Goal: Task Accomplishment & Management: Use online tool/utility

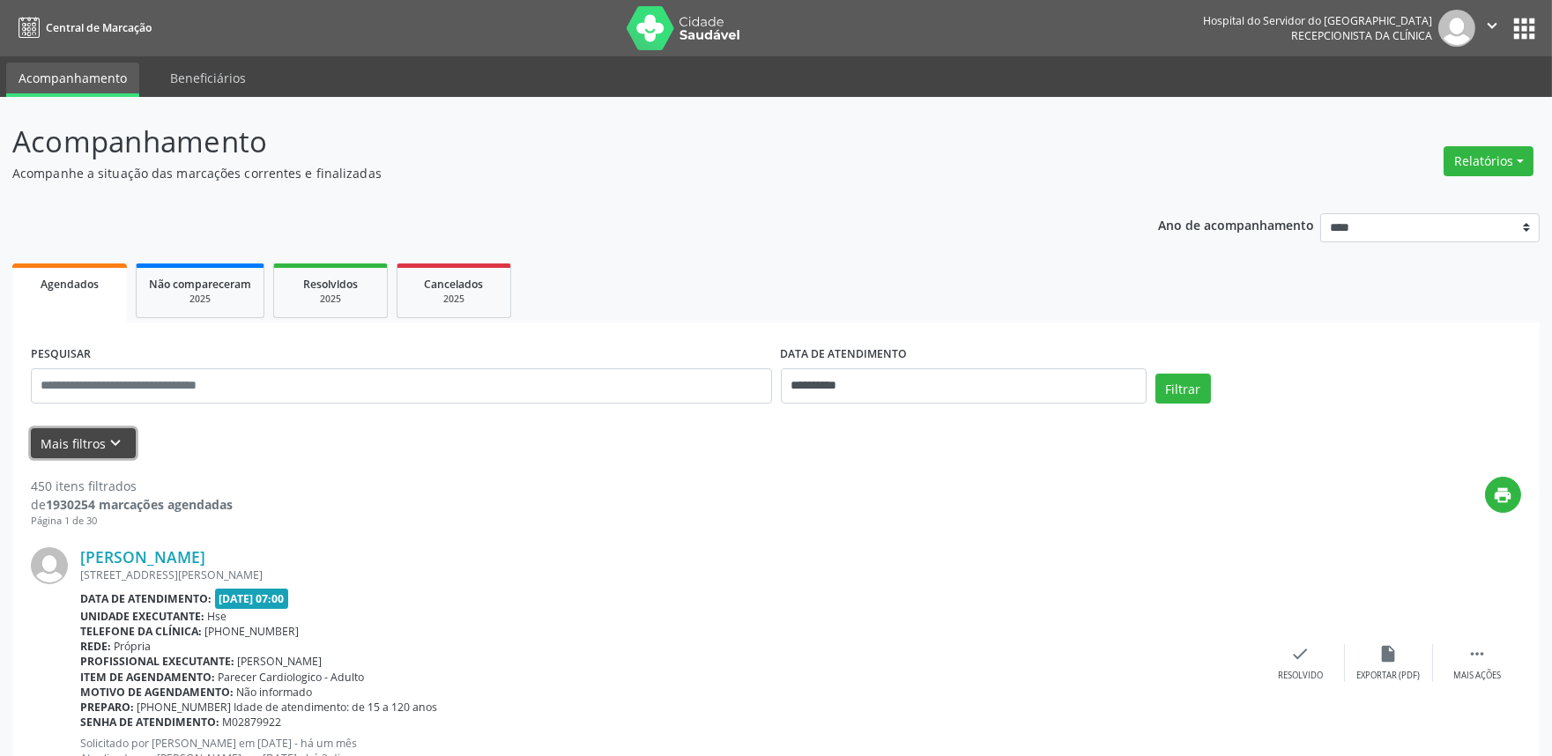
click at [121, 434] on icon "keyboard_arrow_down" at bounding box center [116, 443] width 19 height 19
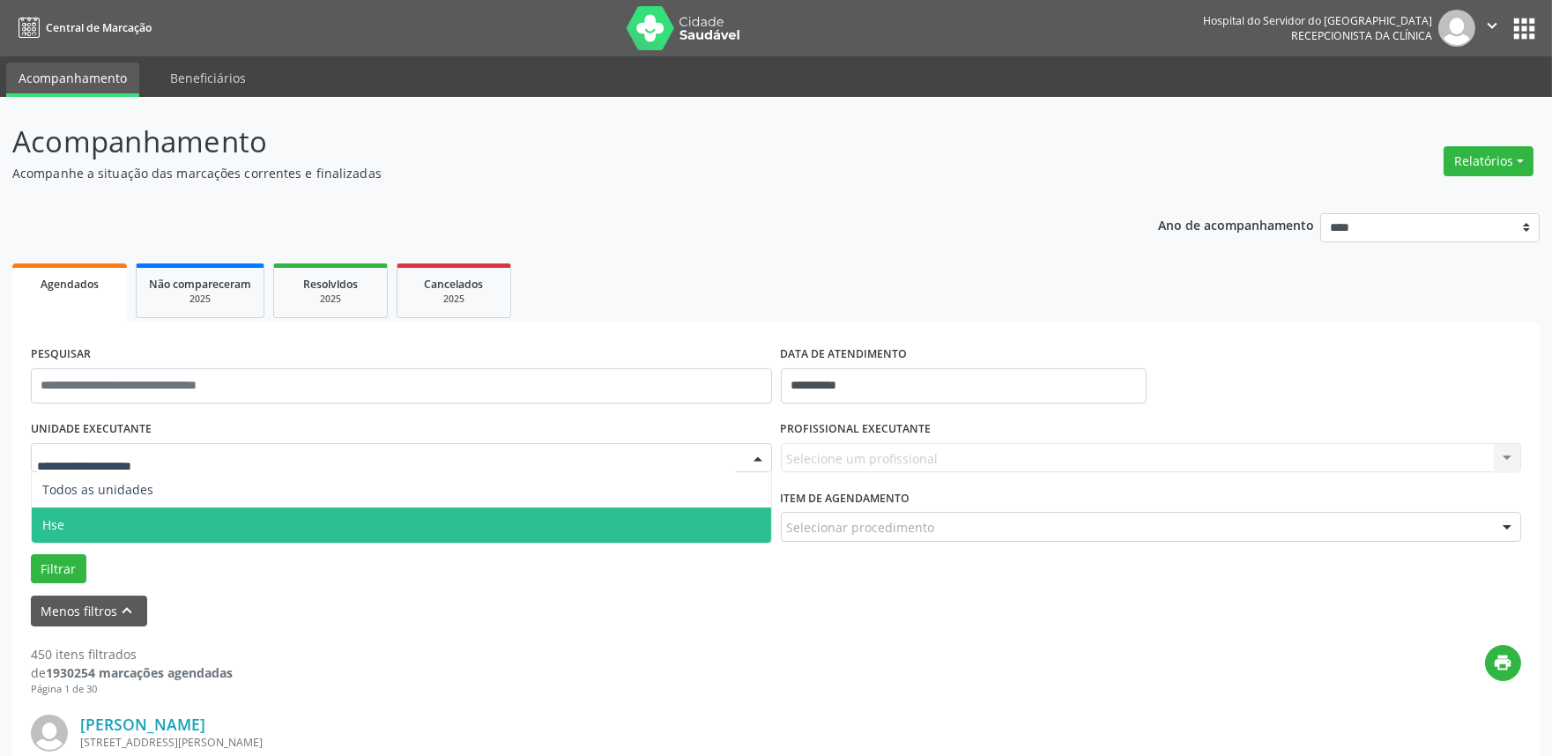
click at [151, 520] on span "Hse" at bounding box center [401, 525] width 739 height 35
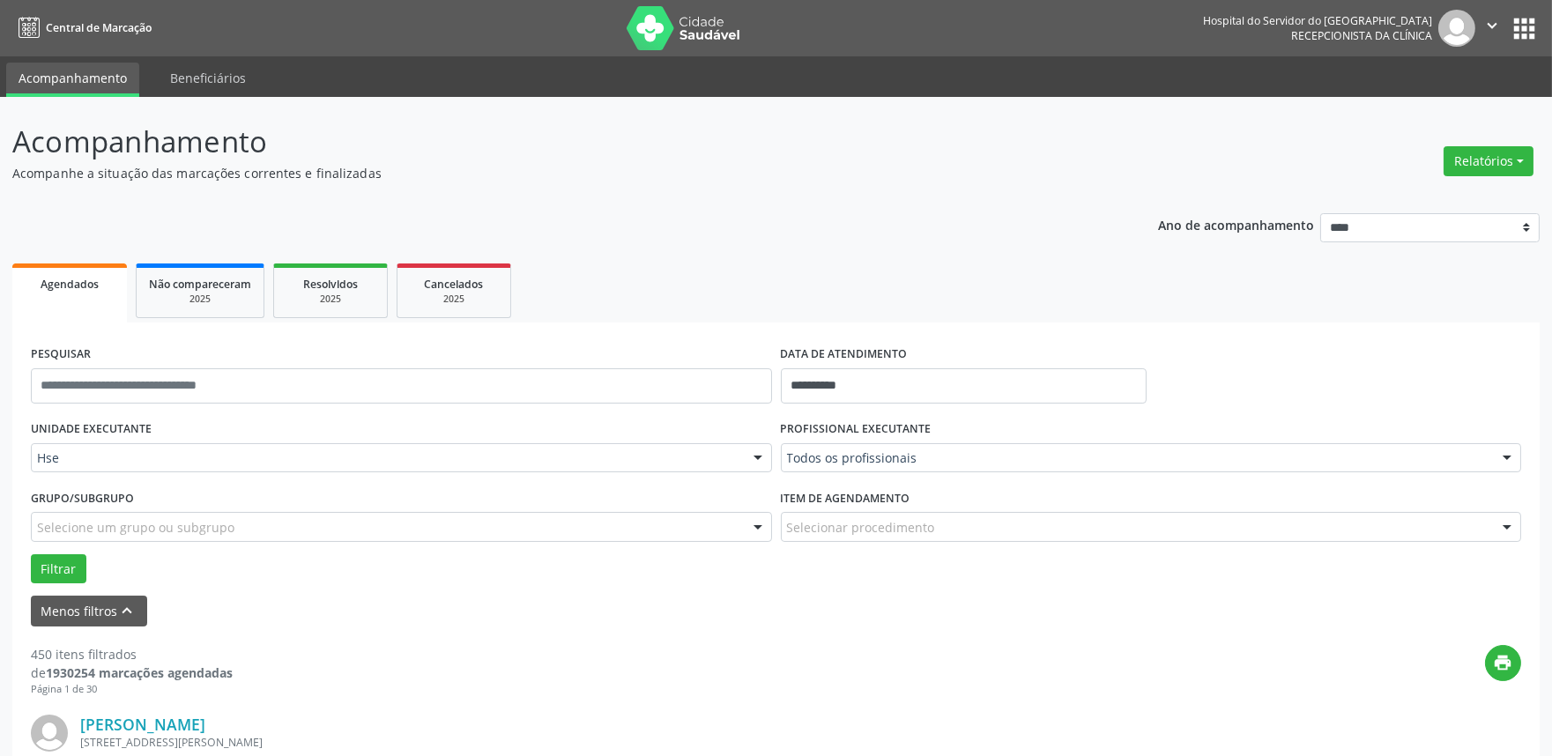
click at [822, 446] on div "Todos os profissionais" at bounding box center [1151, 458] width 741 height 30
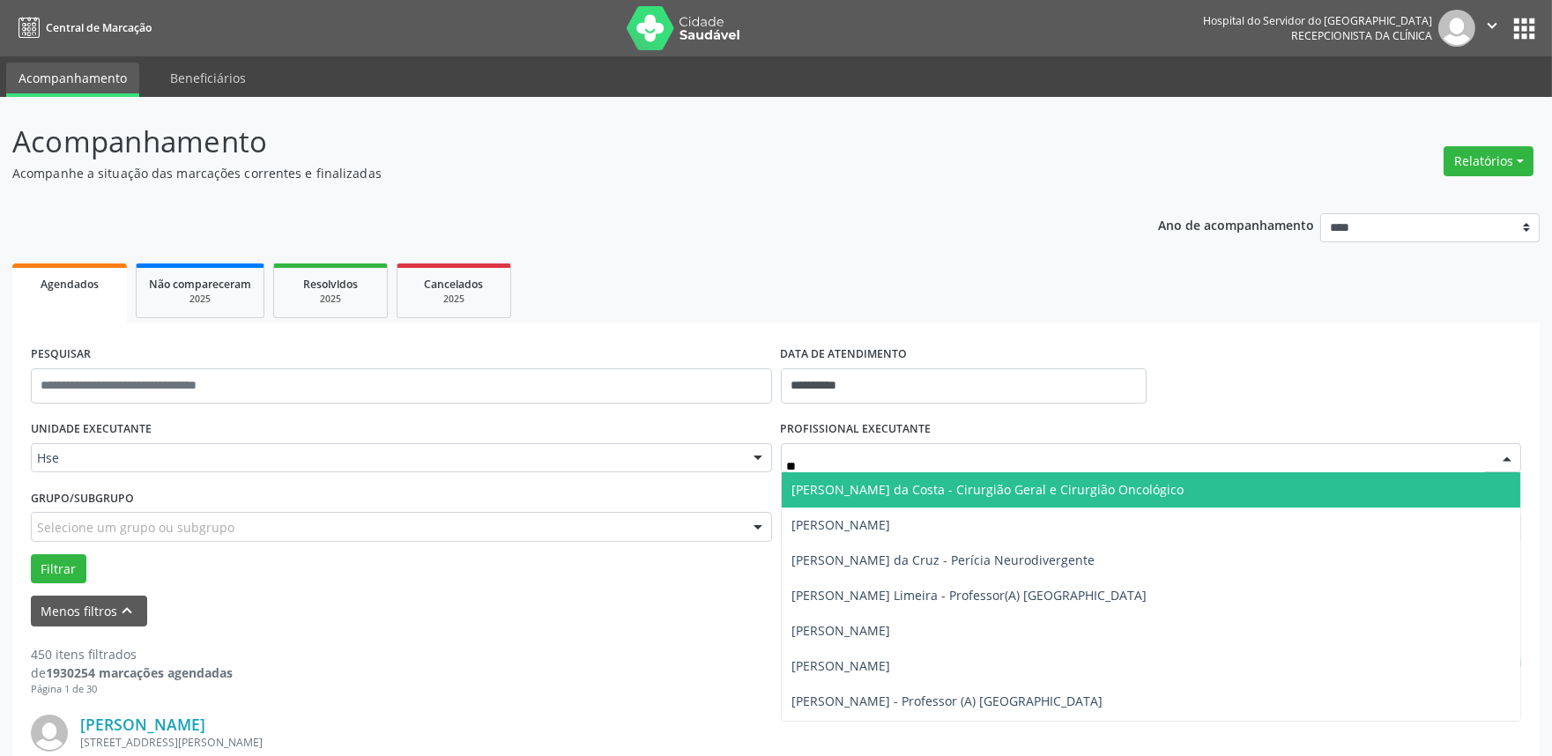
type input "***"
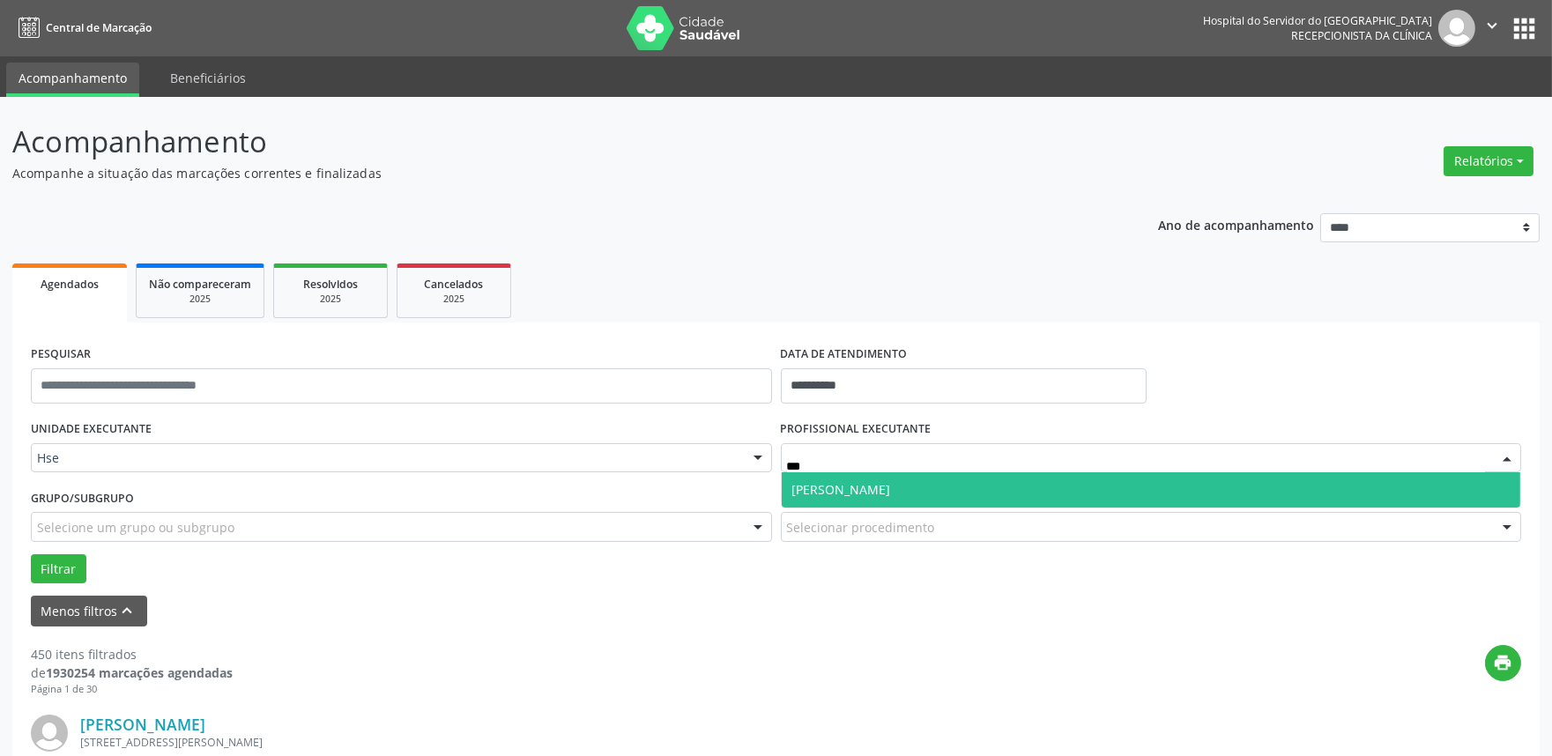
click at [823, 492] on span "[PERSON_NAME]" at bounding box center [841, 489] width 99 height 17
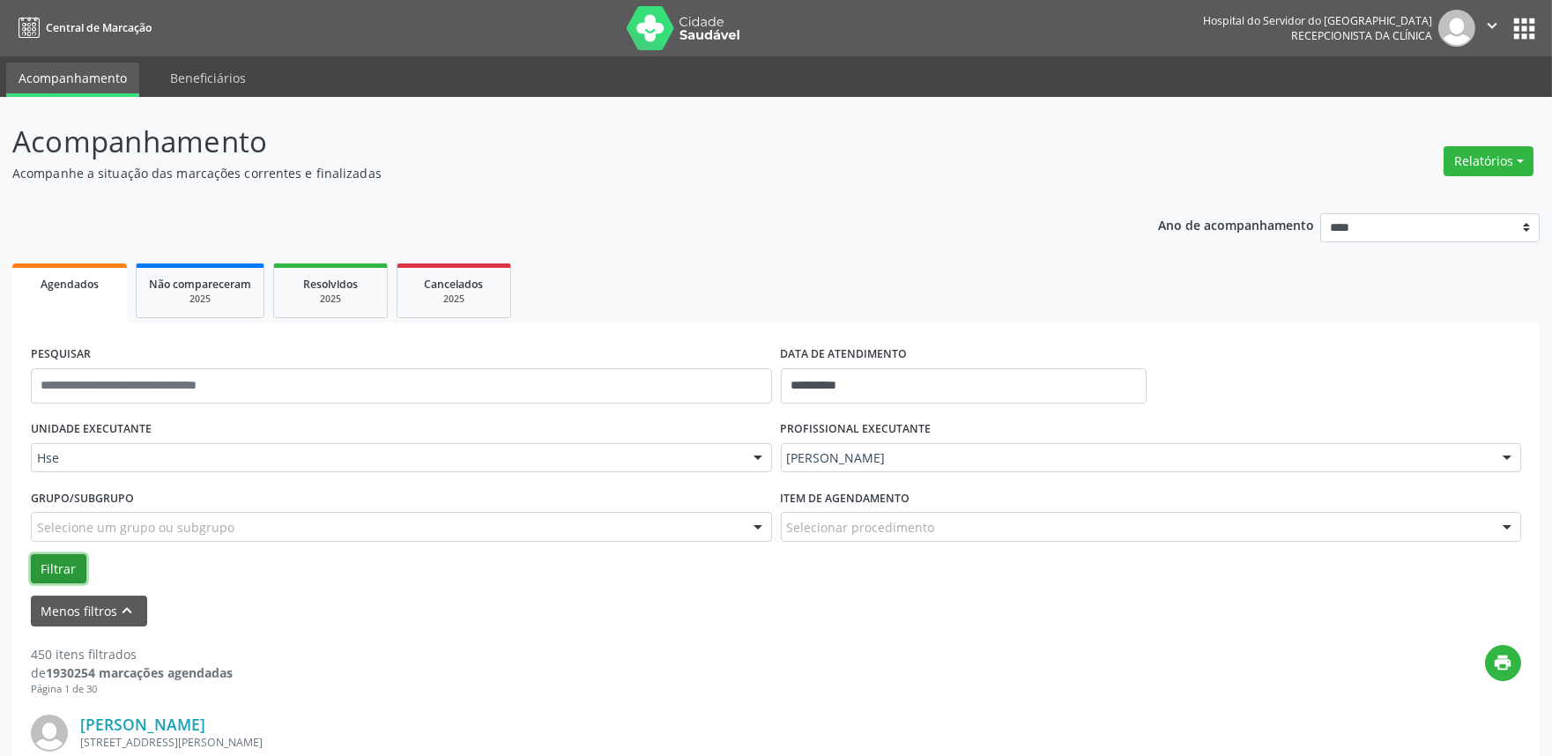
click at [67, 559] on button "Filtrar" at bounding box center [59, 569] width 56 height 30
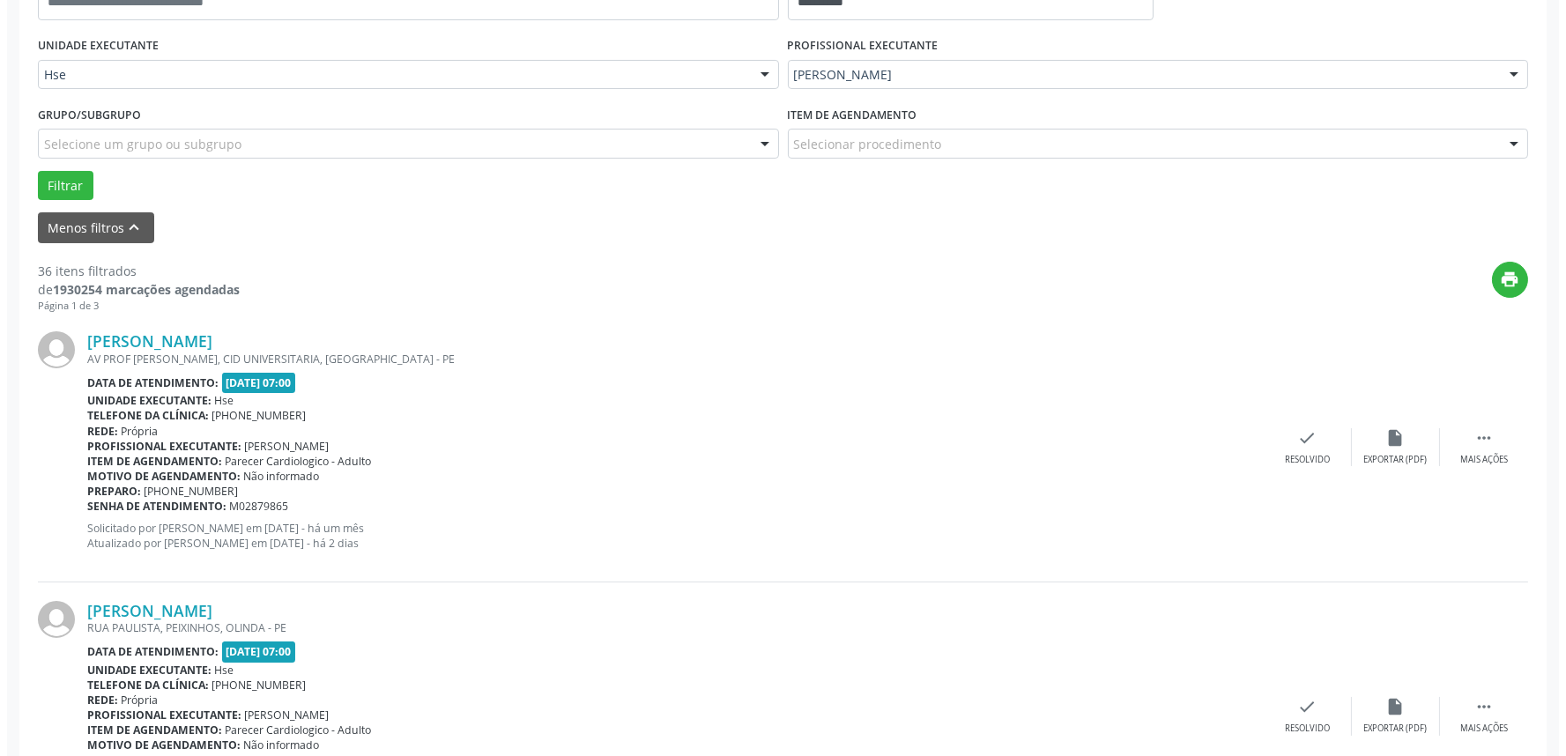
scroll to position [391, 0]
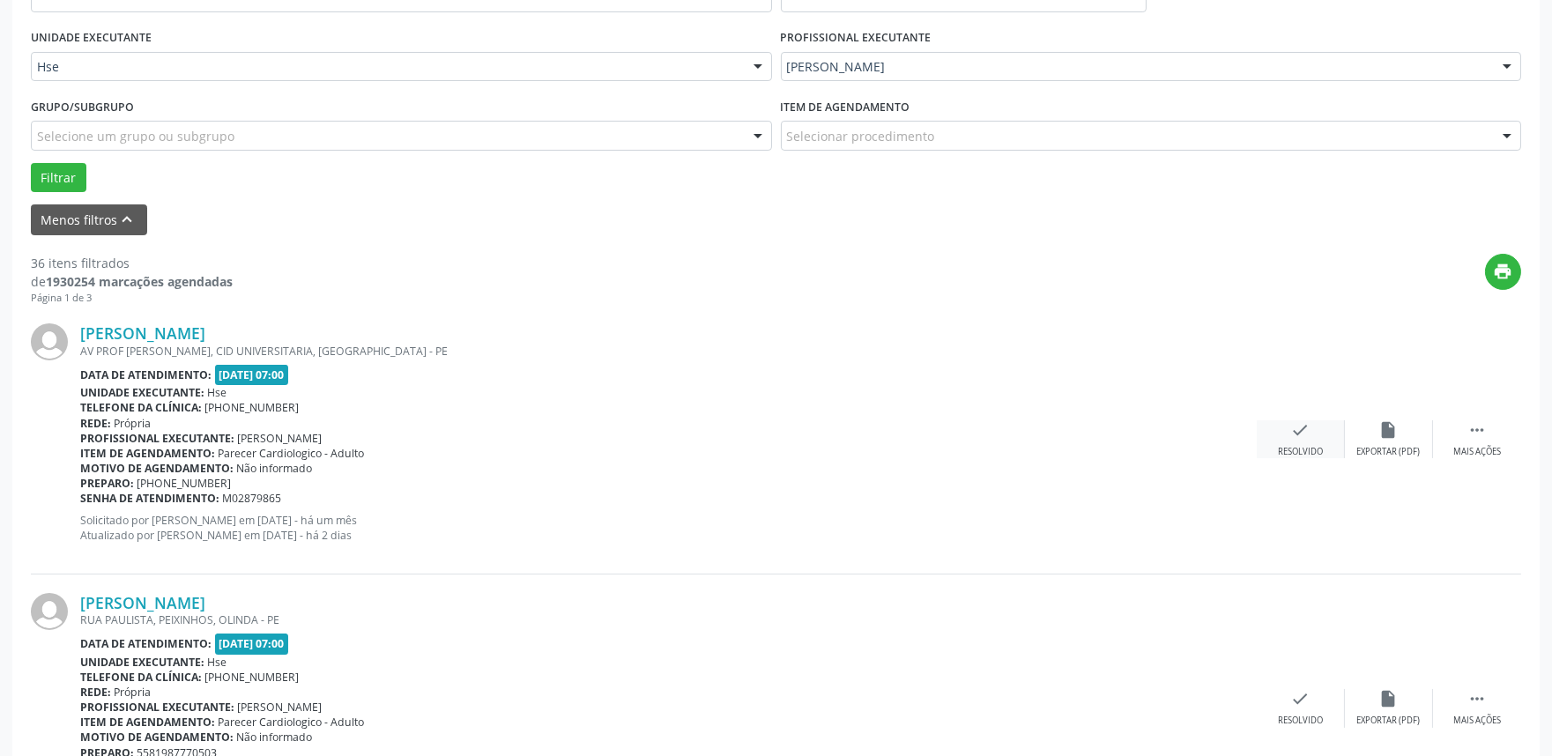
click at [1313, 446] on div "Resolvido" at bounding box center [1300, 452] width 45 height 12
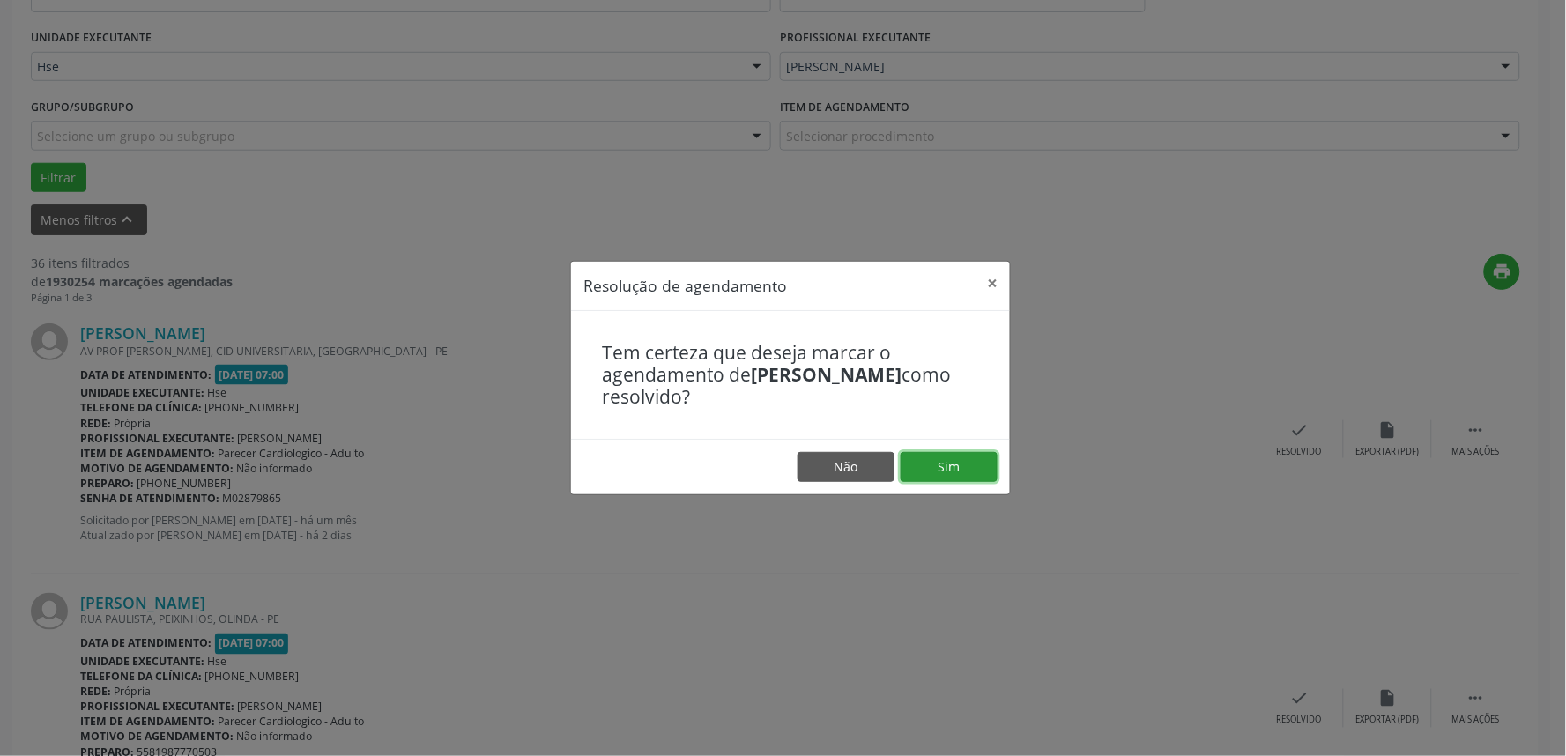
click at [945, 473] on button "Sim" at bounding box center [949, 467] width 97 height 30
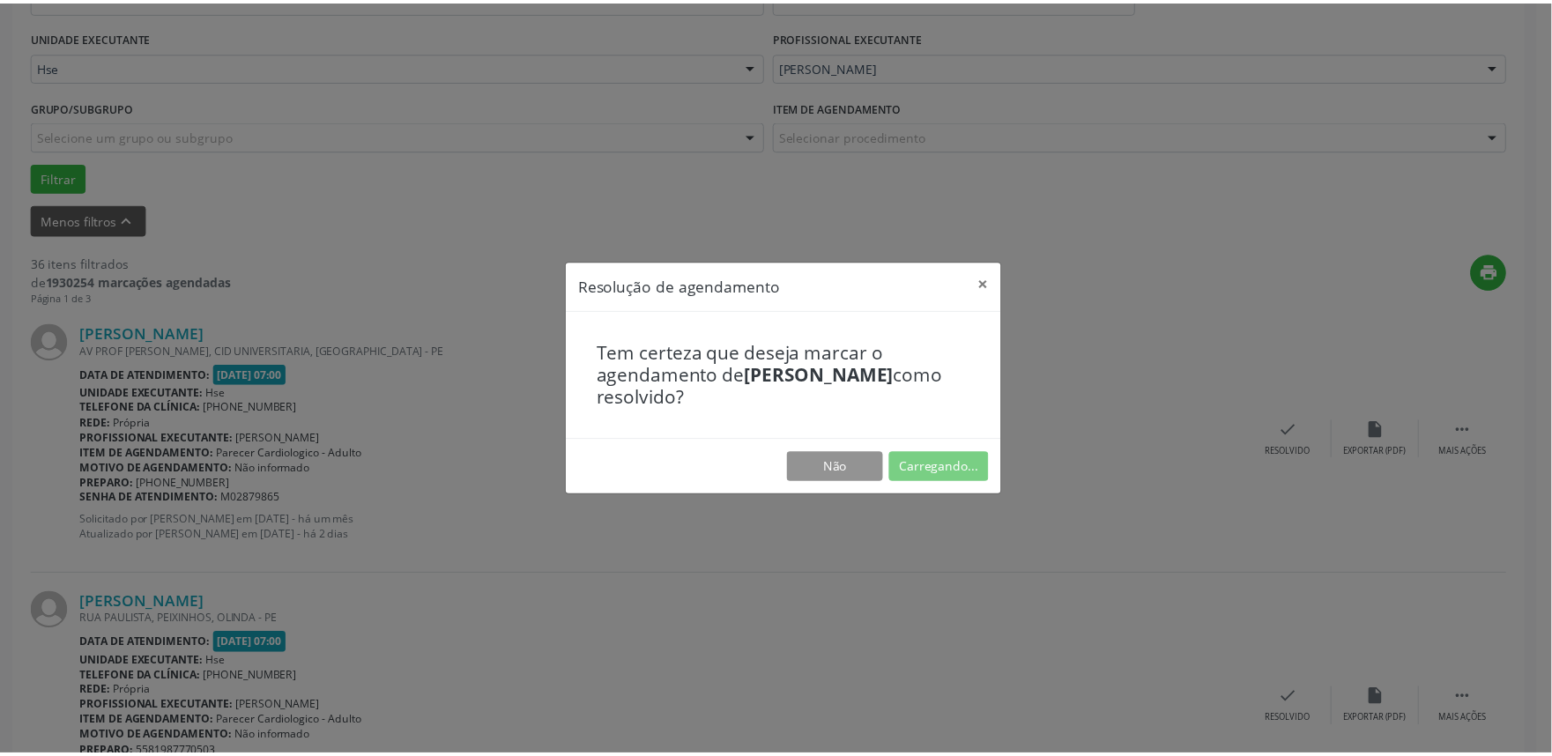
scroll to position [0, 0]
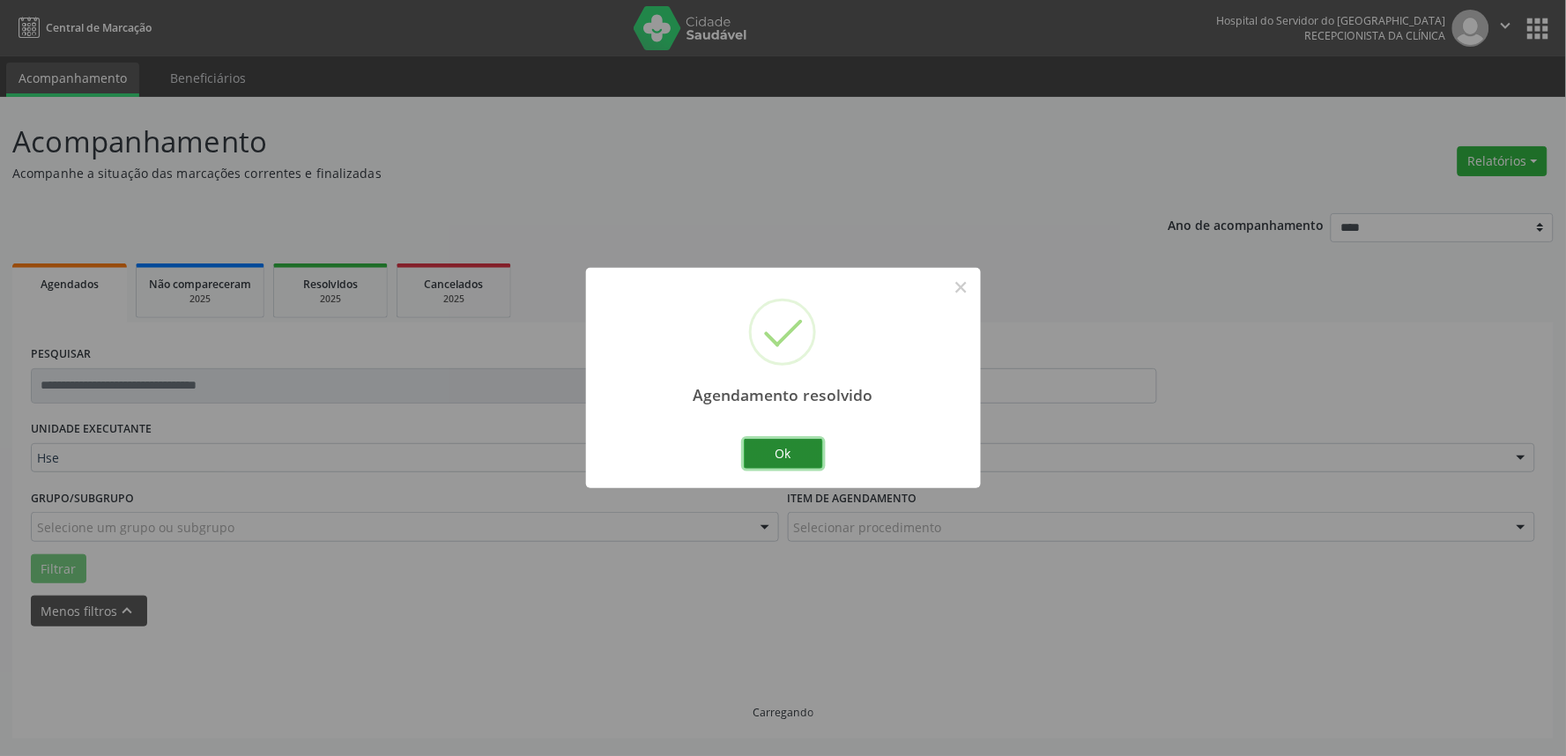
click at [796, 460] on button "Ok" at bounding box center [783, 454] width 79 height 30
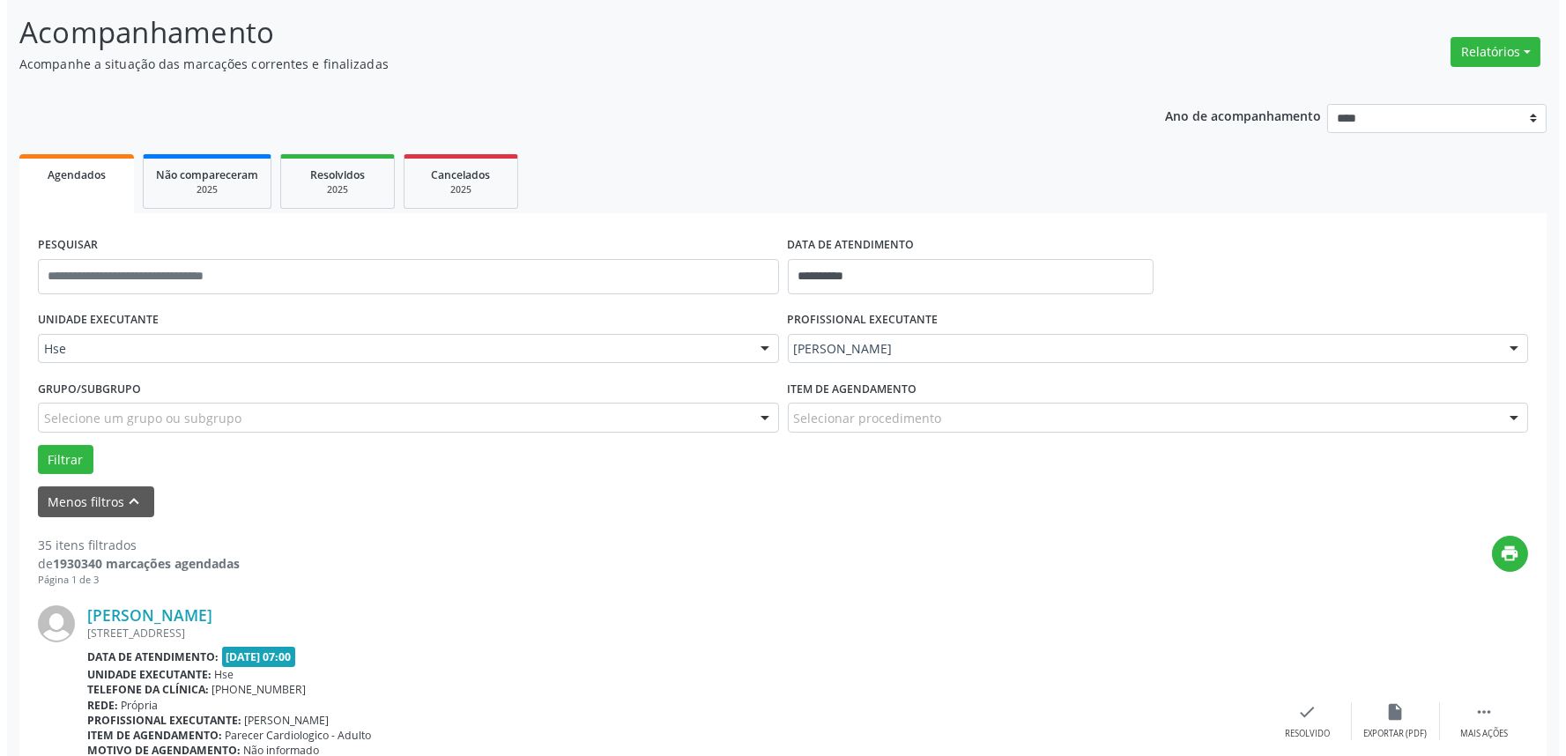
scroll to position [305, 0]
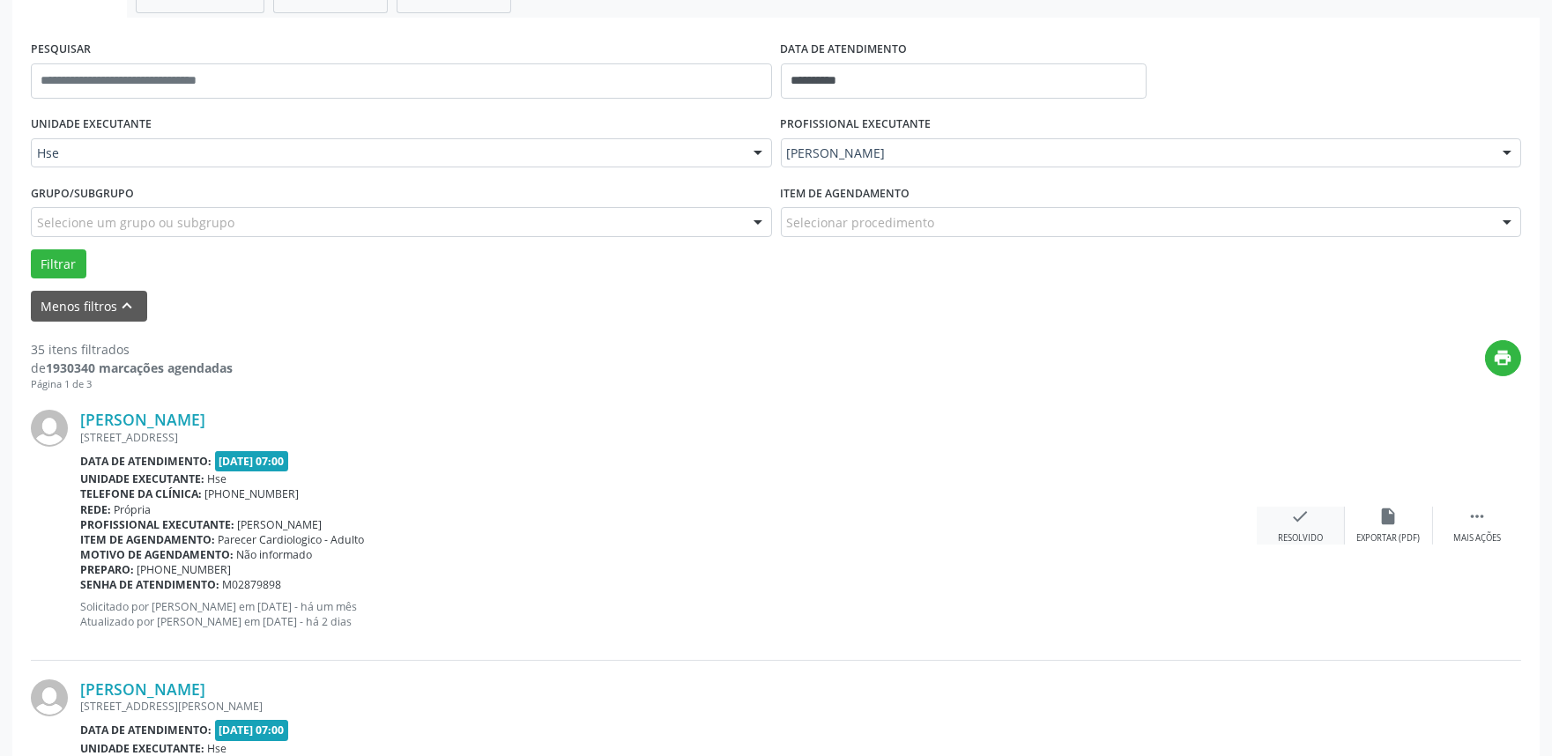
click at [1317, 527] on div "check Resolvido" at bounding box center [1301, 526] width 88 height 38
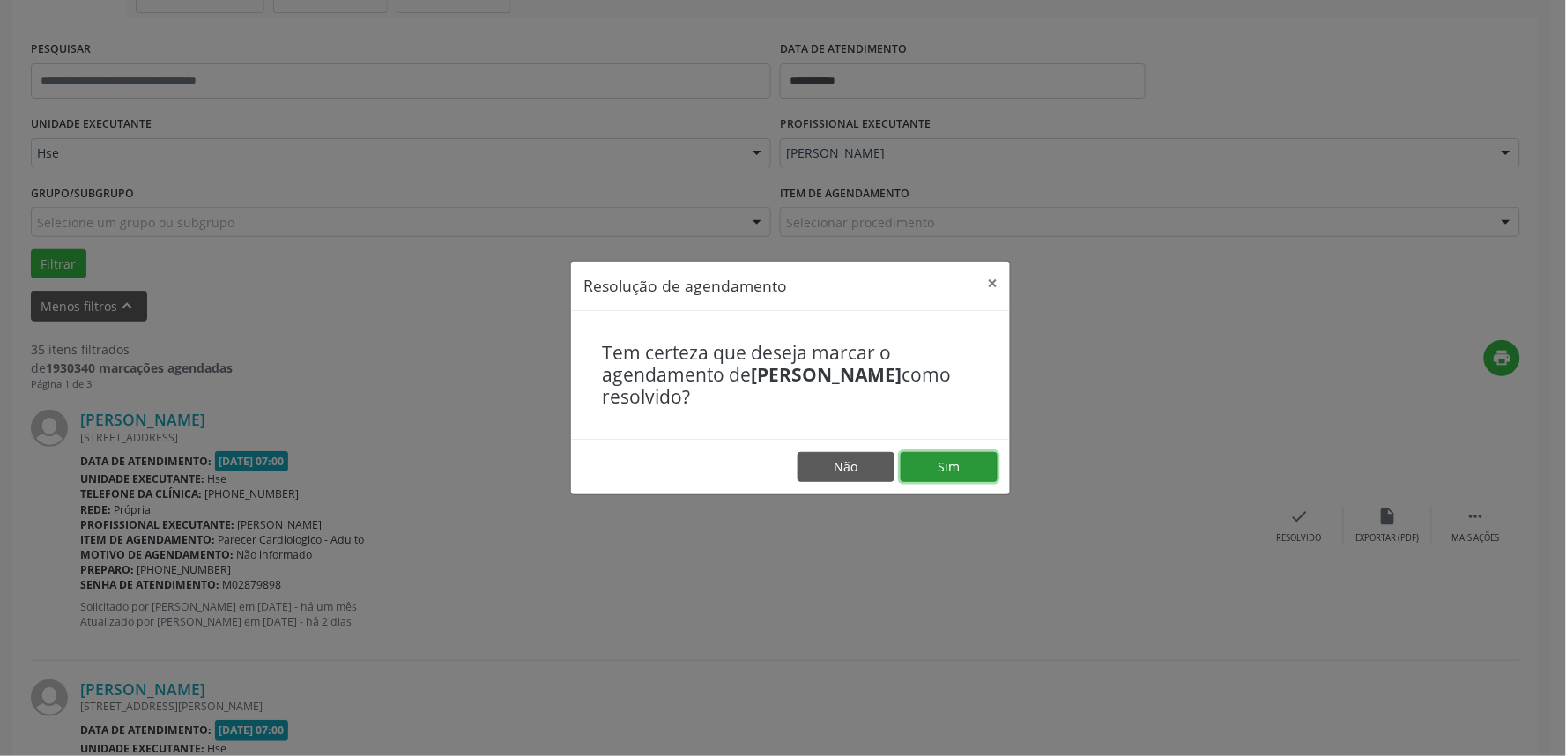
click at [967, 468] on button "Sim" at bounding box center [949, 467] width 97 height 30
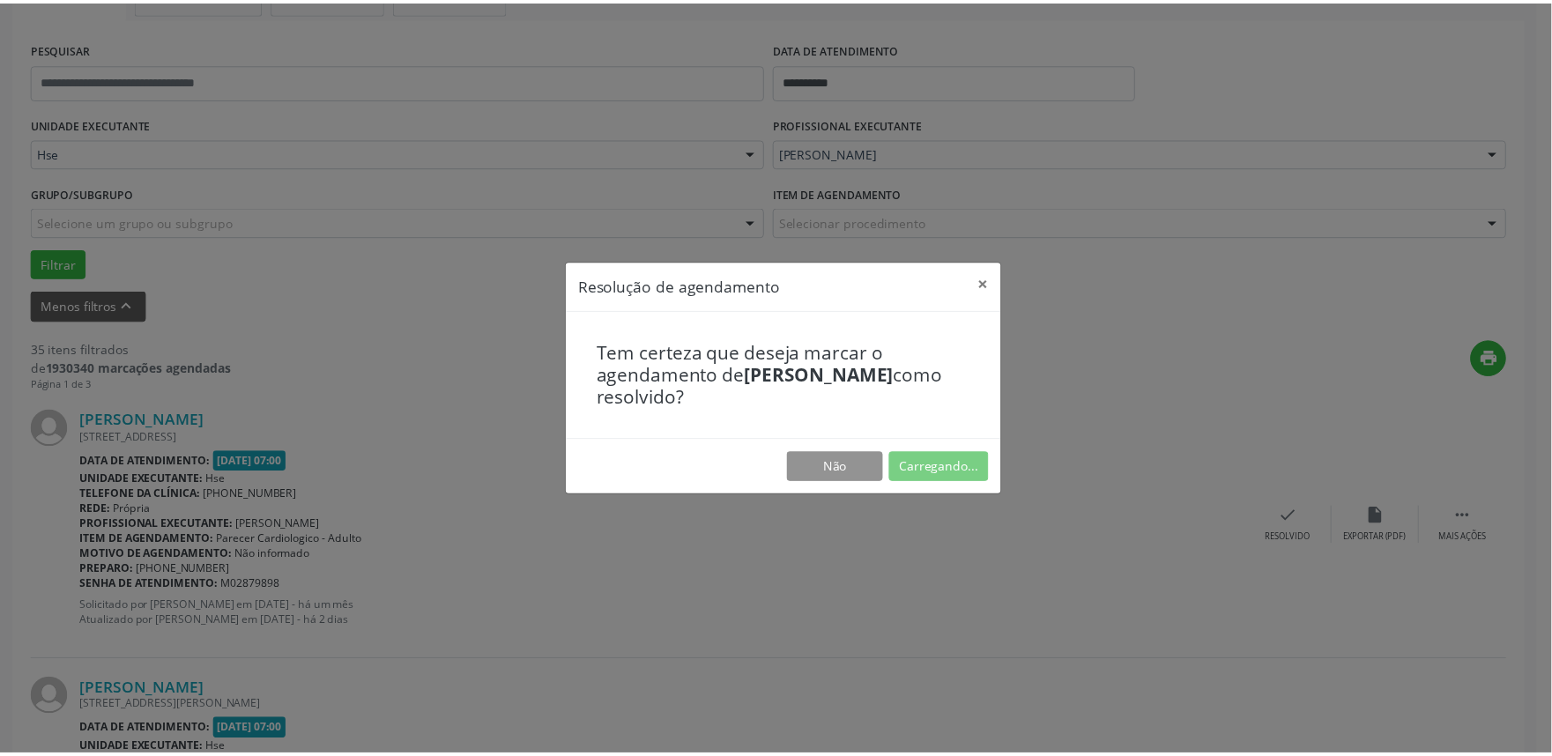
scroll to position [0, 0]
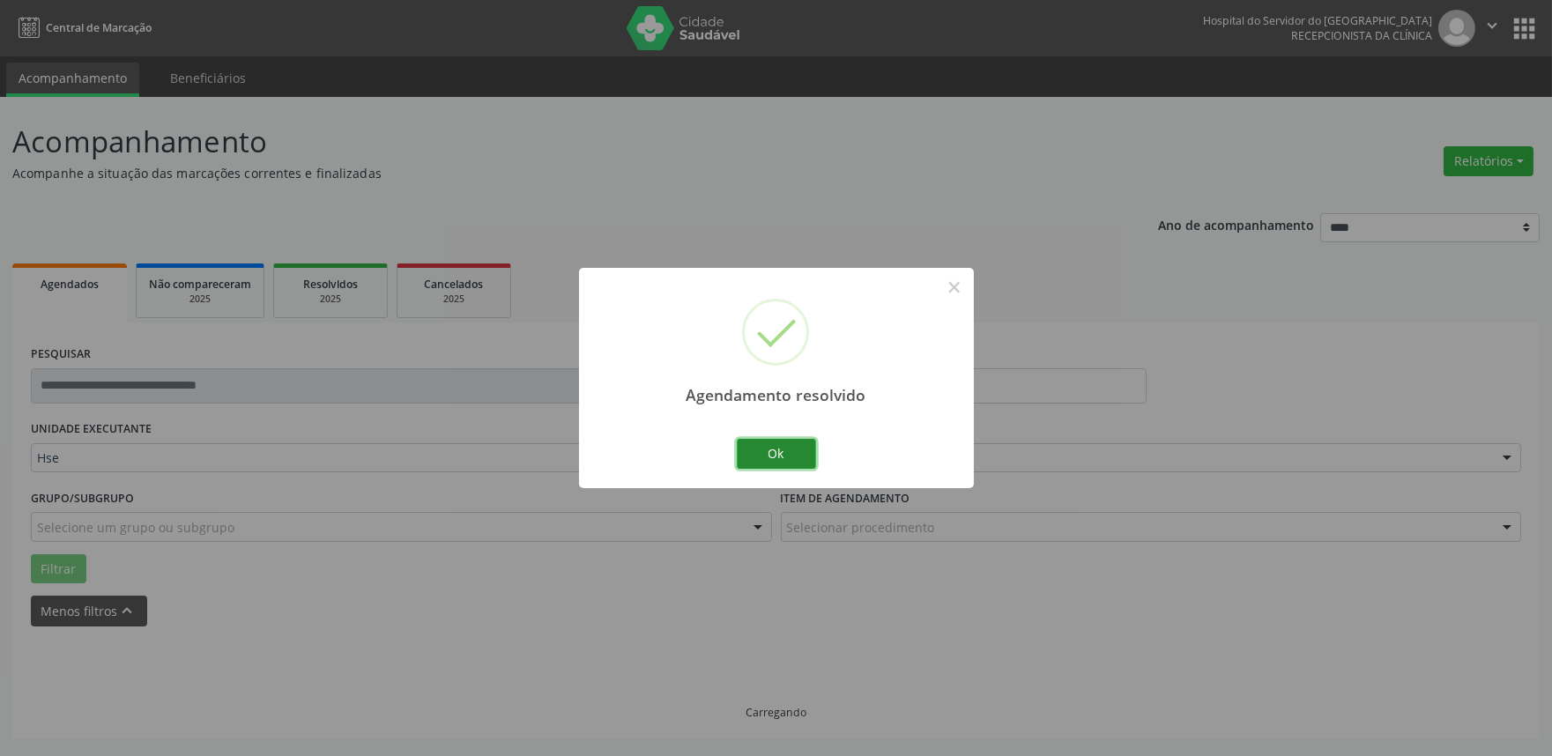
click at [780, 460] on button "Ok" at bounding box center [776, 454] width 79 height 30
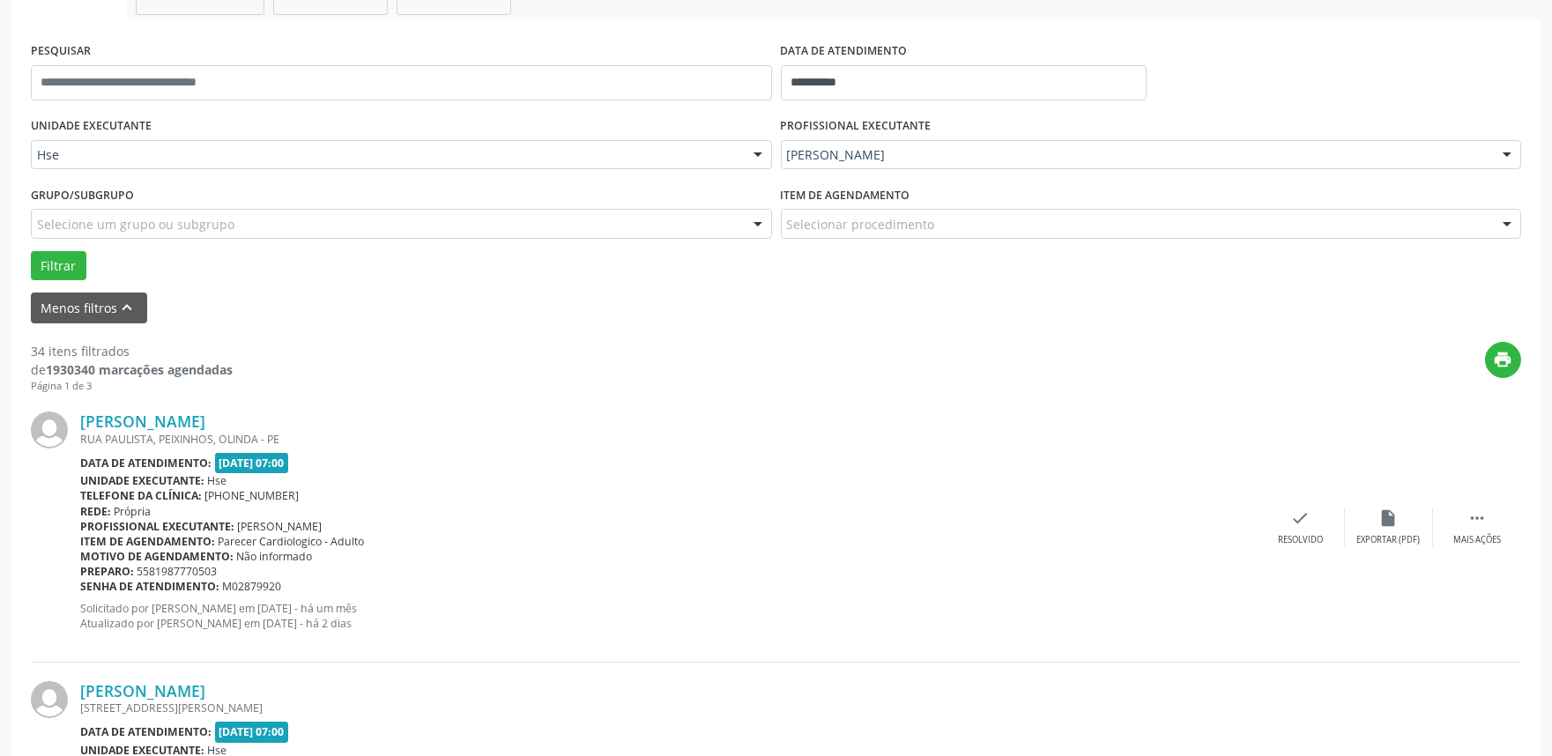
scroll to position [305, 0]
click at [1453, 517] on div " Mais ações" at bounding box center [1477, 526] width 88 height 38
click at [1404, 529] on div "alarm_off Não compareceu" at bounding box center [1389, 526] width 88 height 38
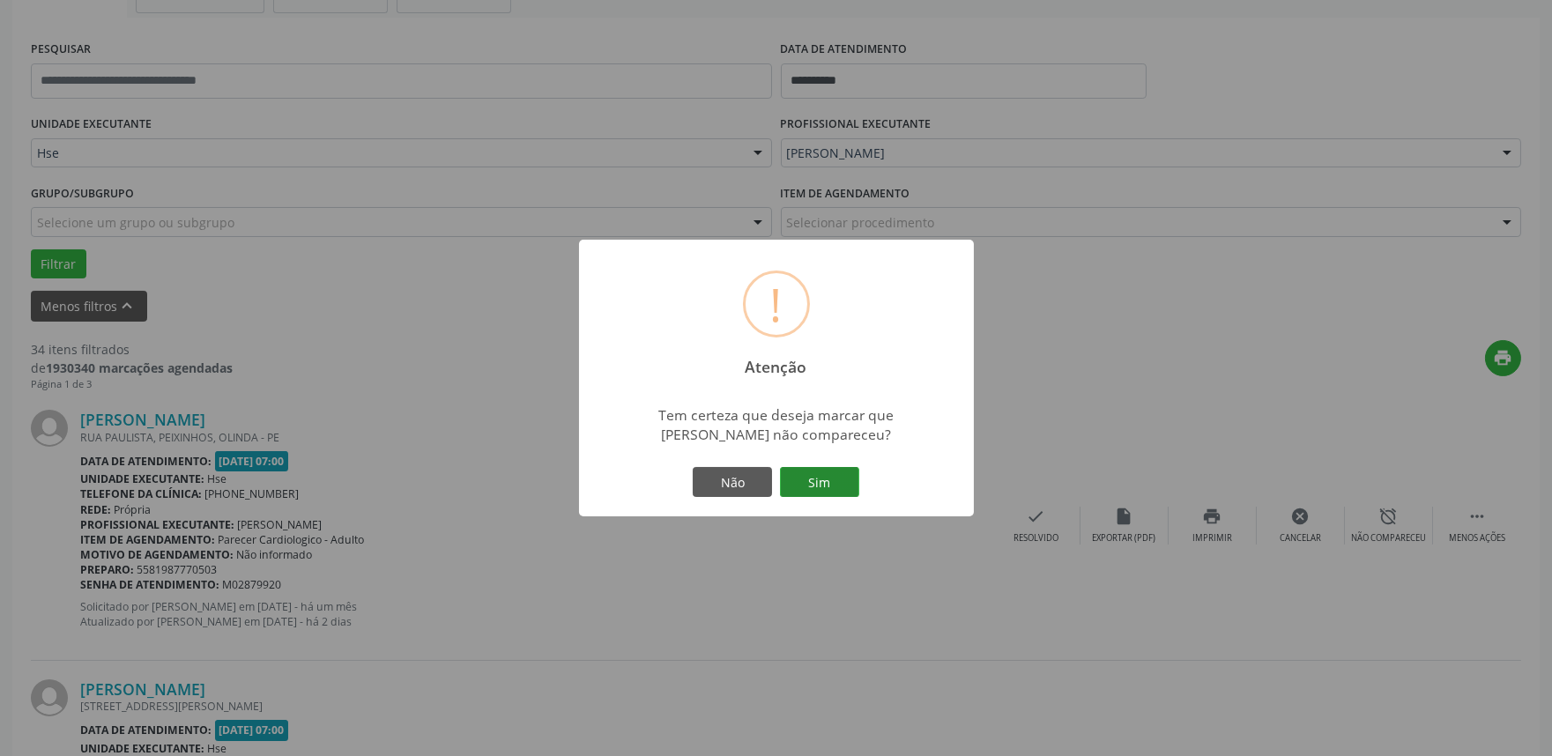
click at [824, 468] on button "Sim" at bounding box center [819, 482] width 79 height 30
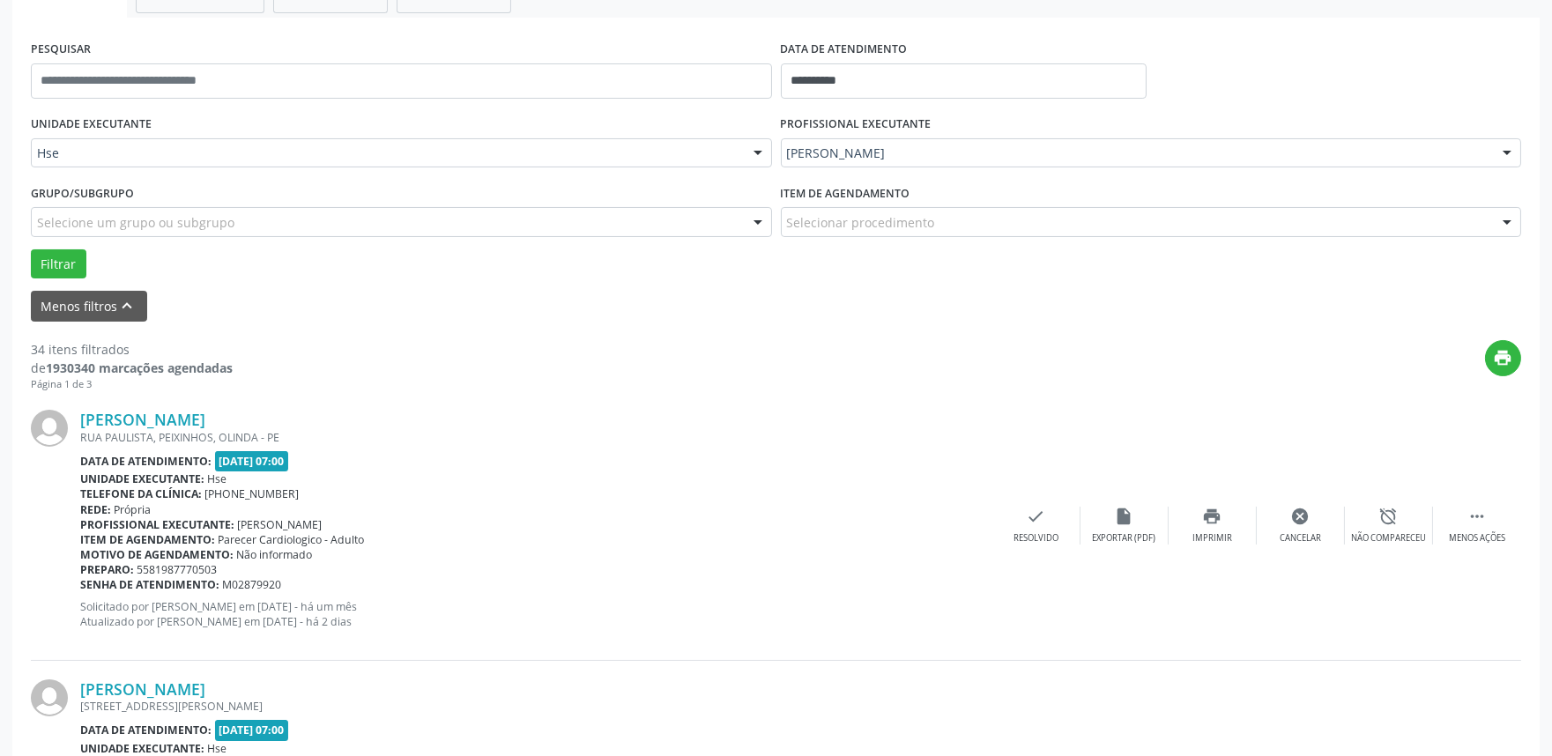
scroll to position [11, 0]
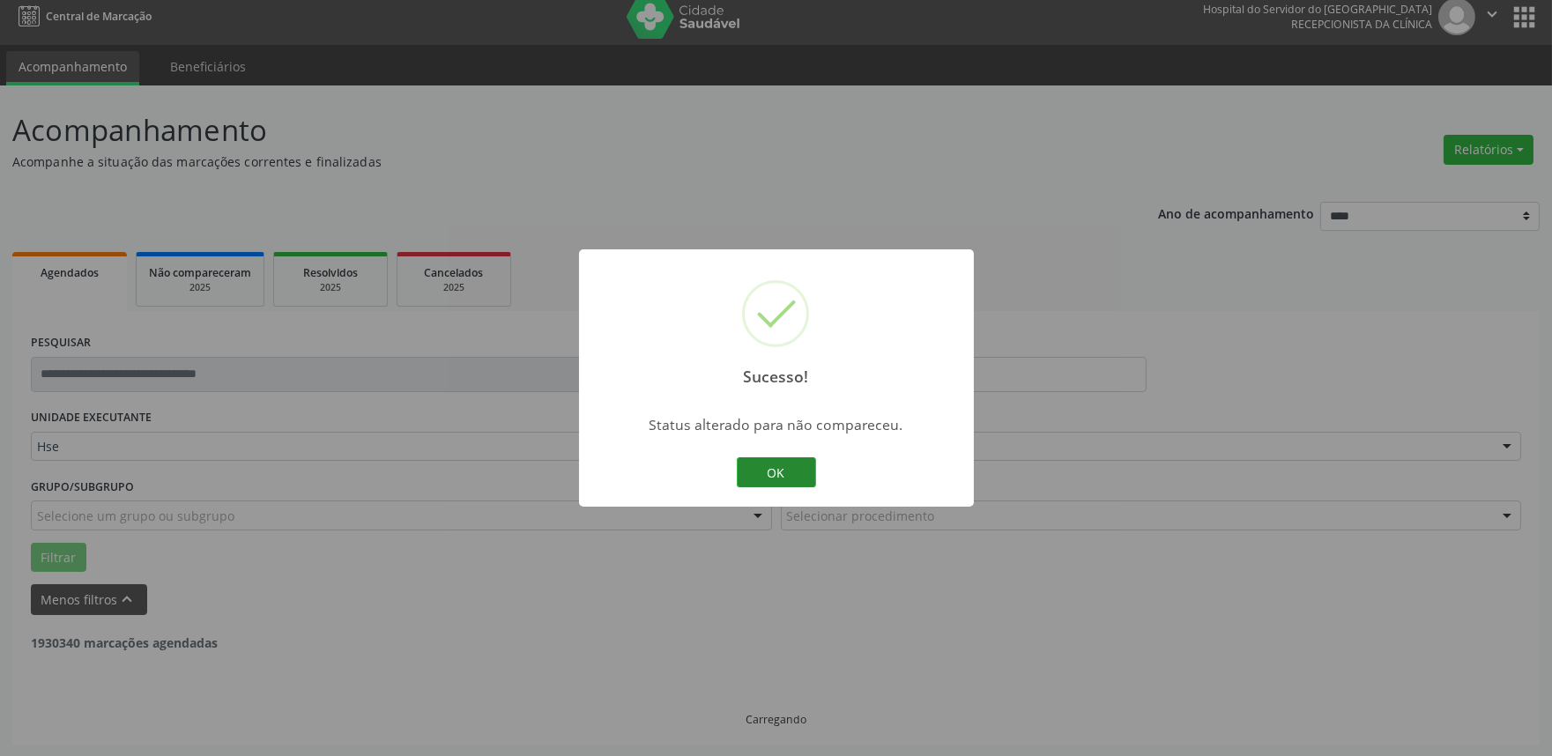
click at [789, 480] on button "OK" at bounding box center [776, 472] width 79 height 30
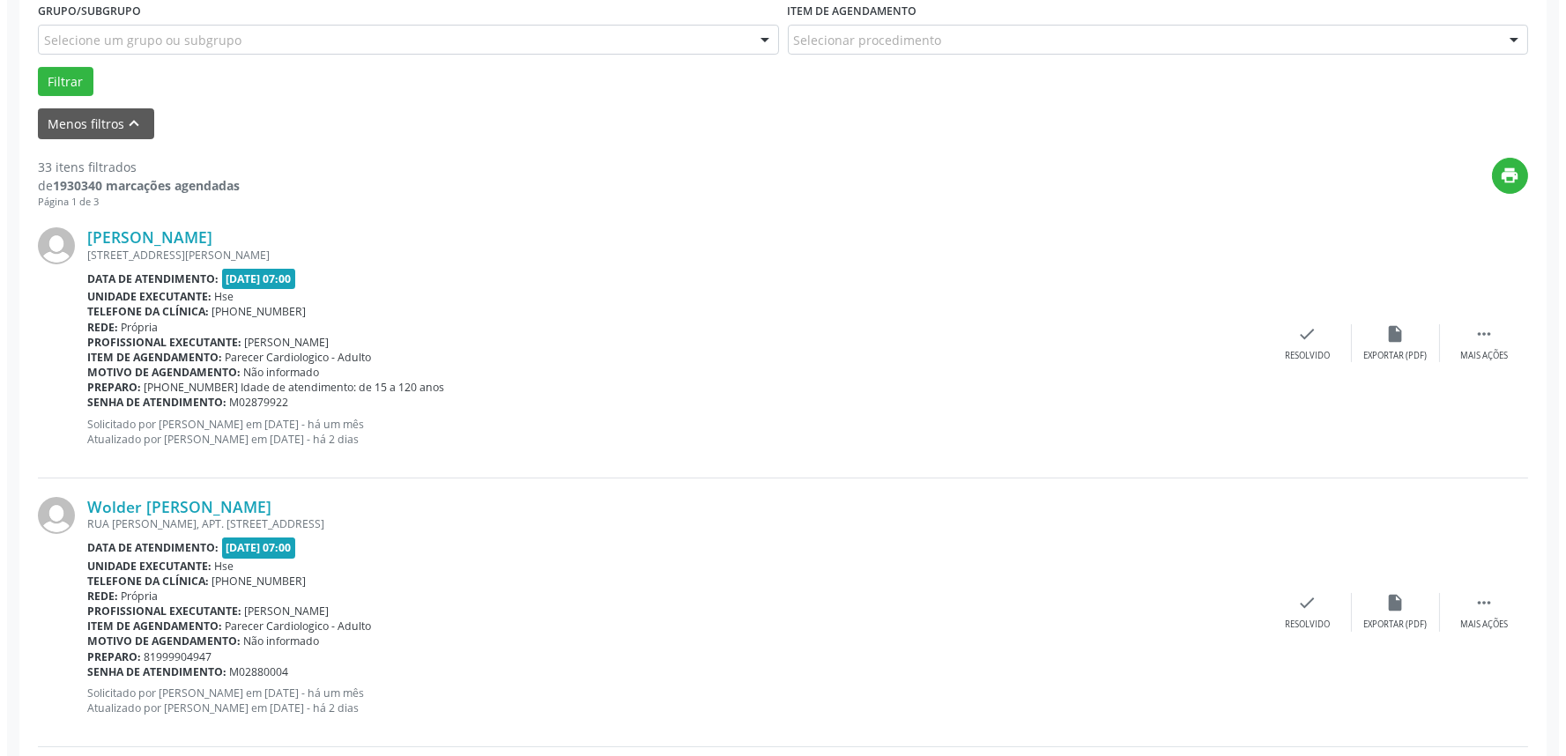
scroll to position [501, 0]
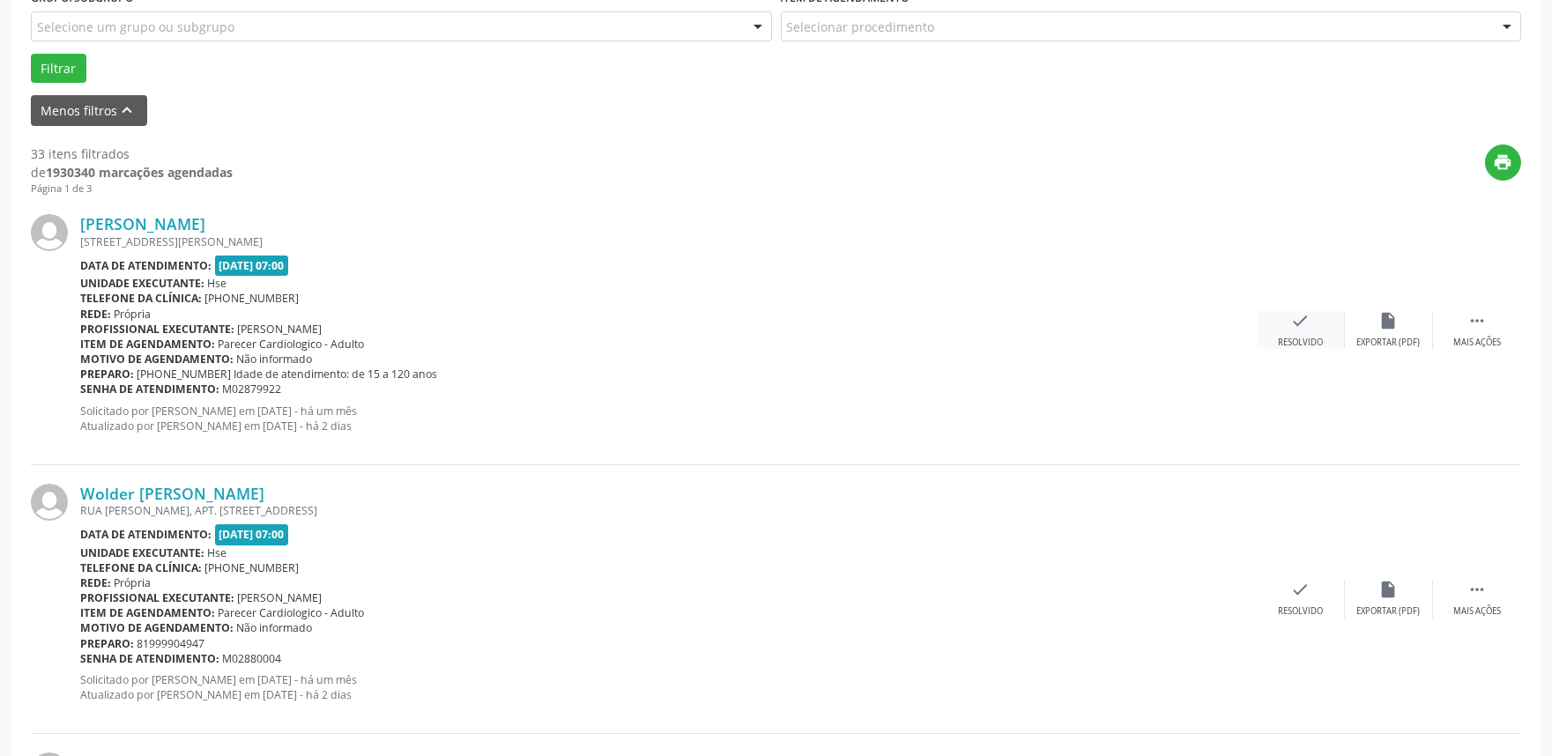
click at [1308, 337] on div "Resolvido" at bounding box center [1300, 343] width 45 height 12
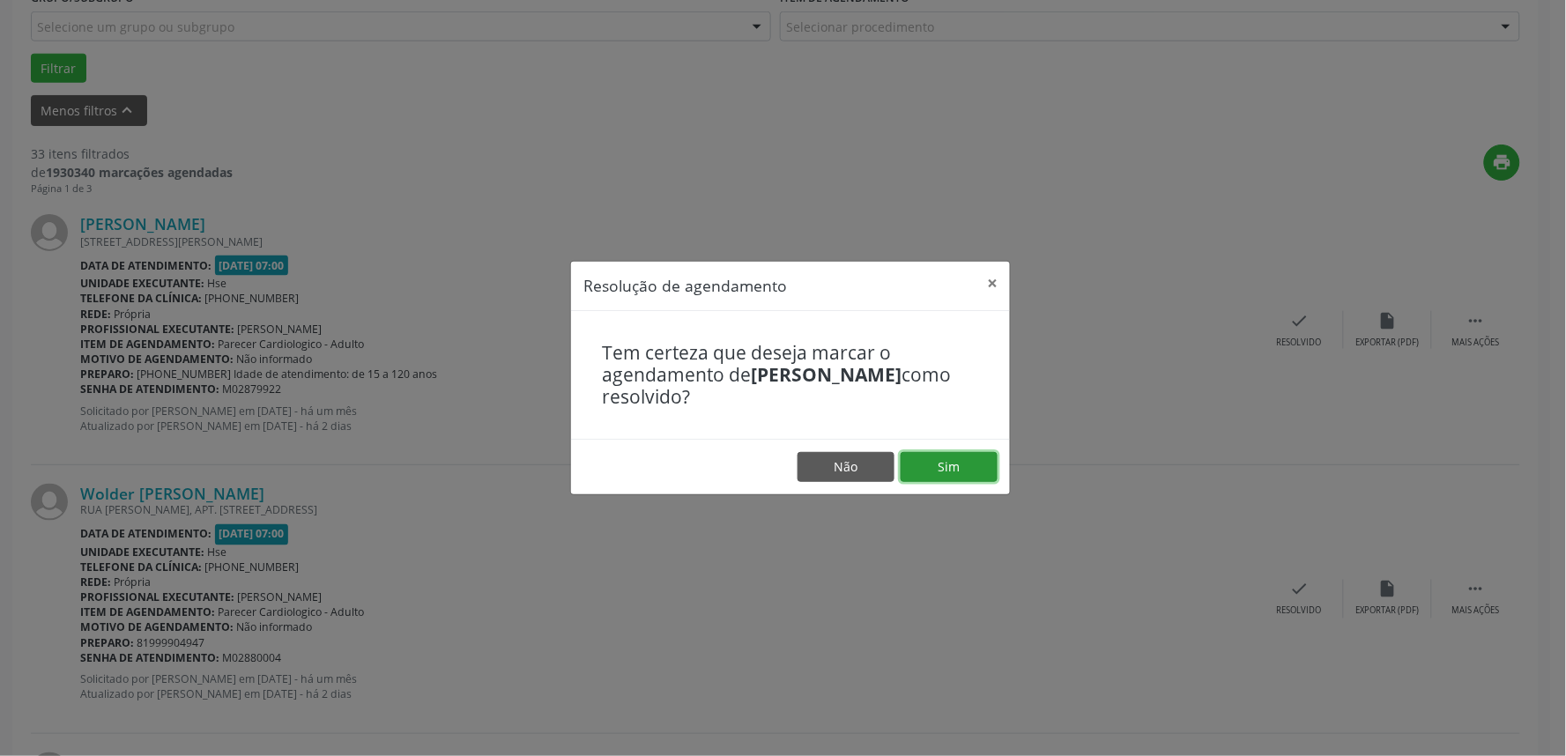
click at [933, 464] on button "Sim" at bounding box center [949, 467] width 97 height 30
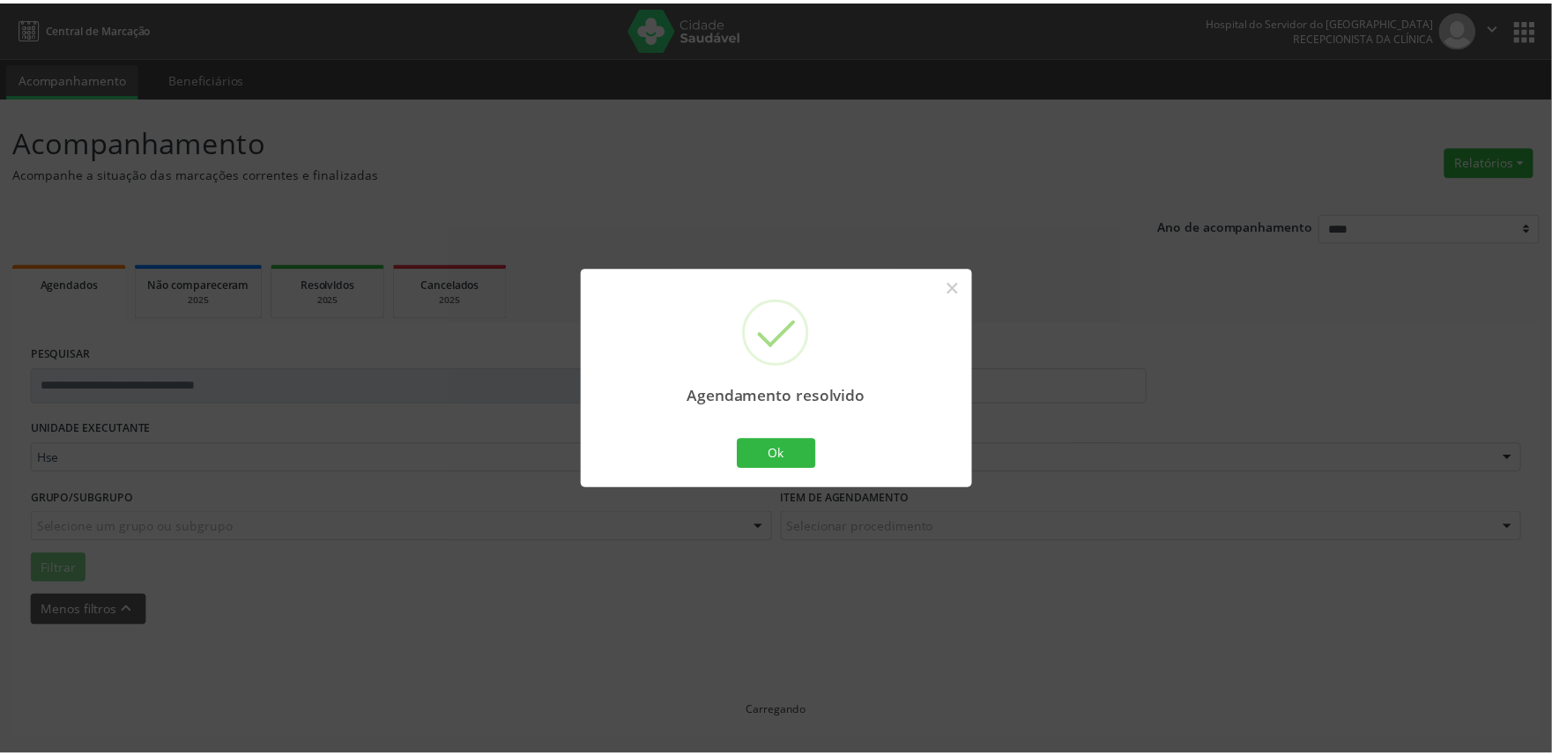
scroll to position [0, 0]
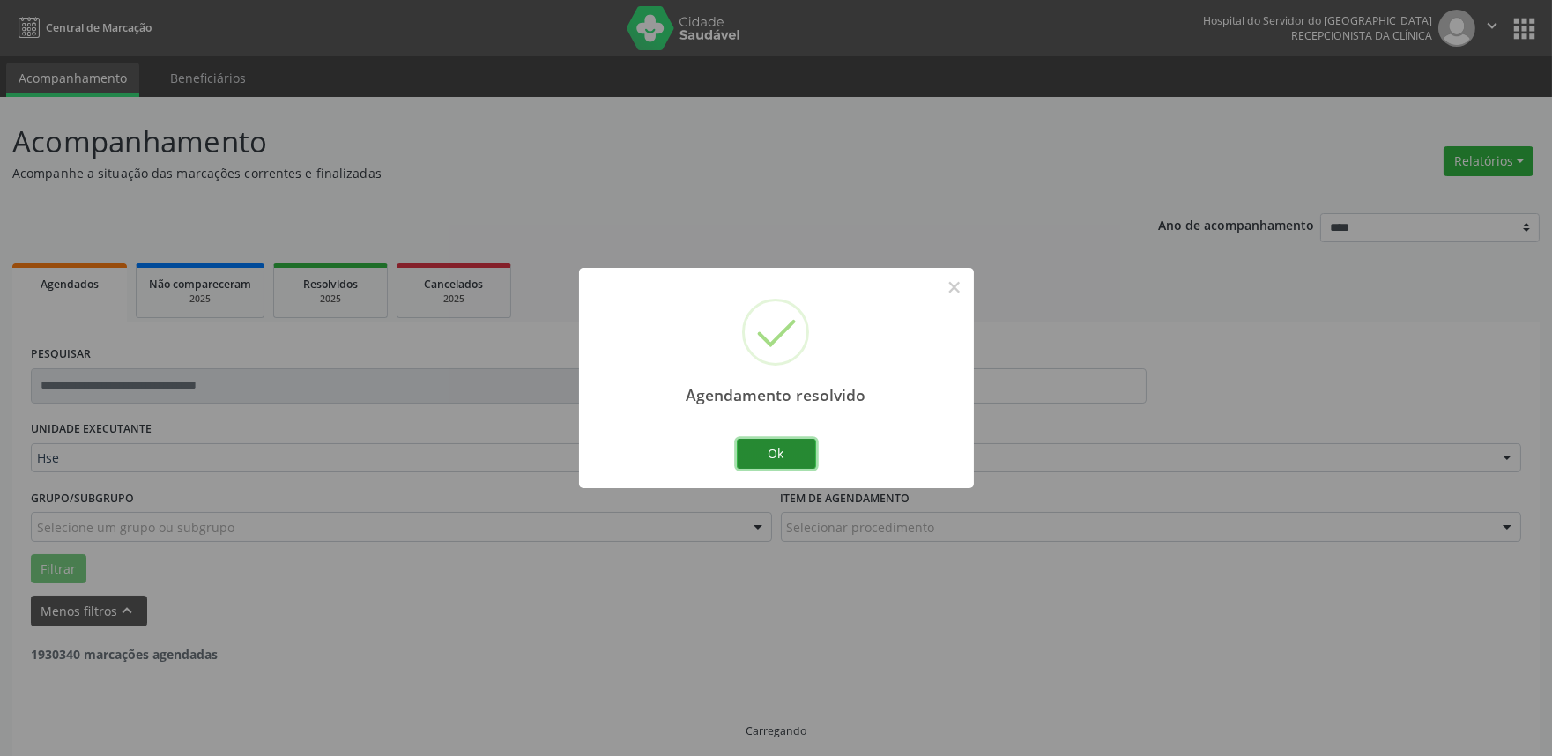
click at [799, 464] on button "Ok" at bounding box center [776, 454] width 79 height 30
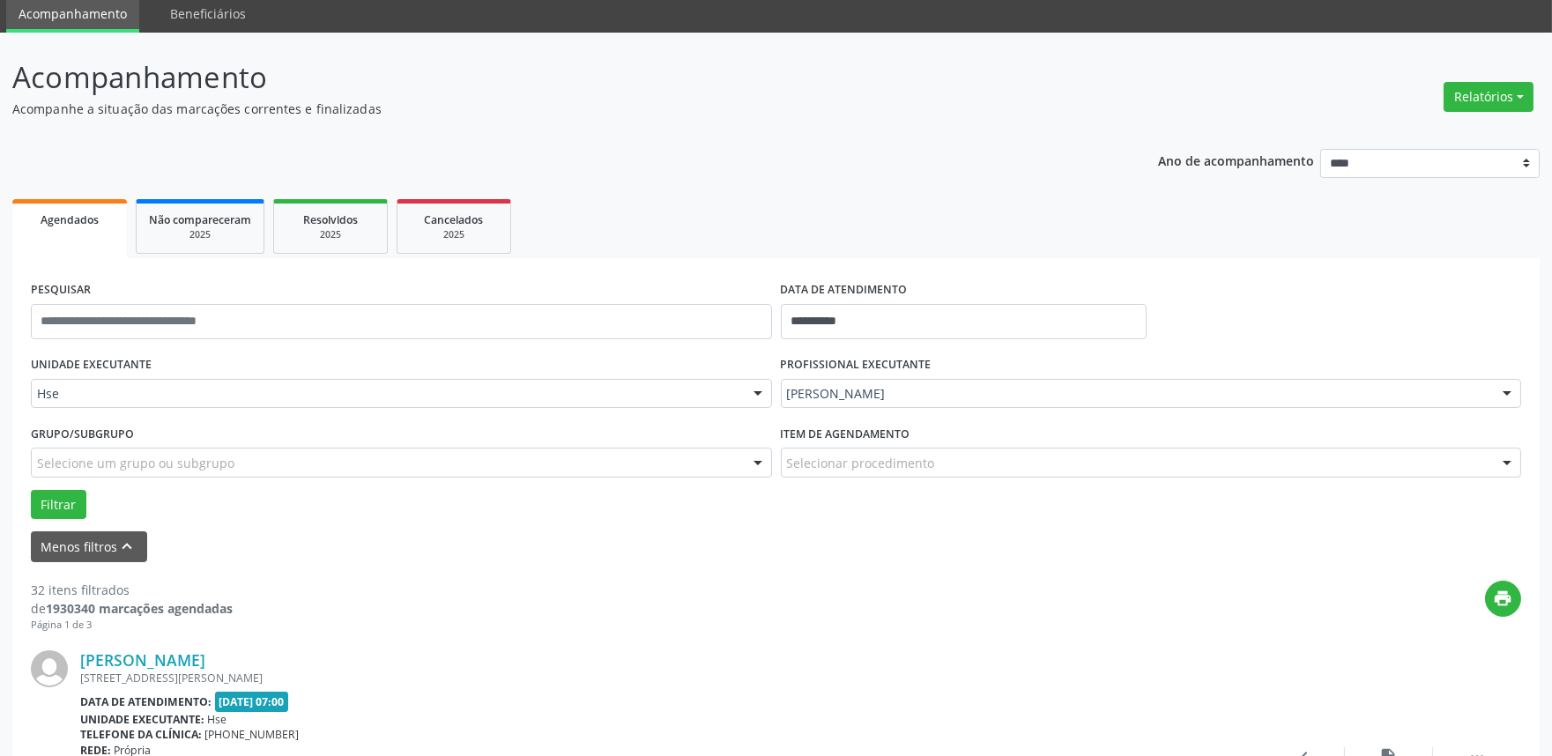
scroll to position [207, 0]
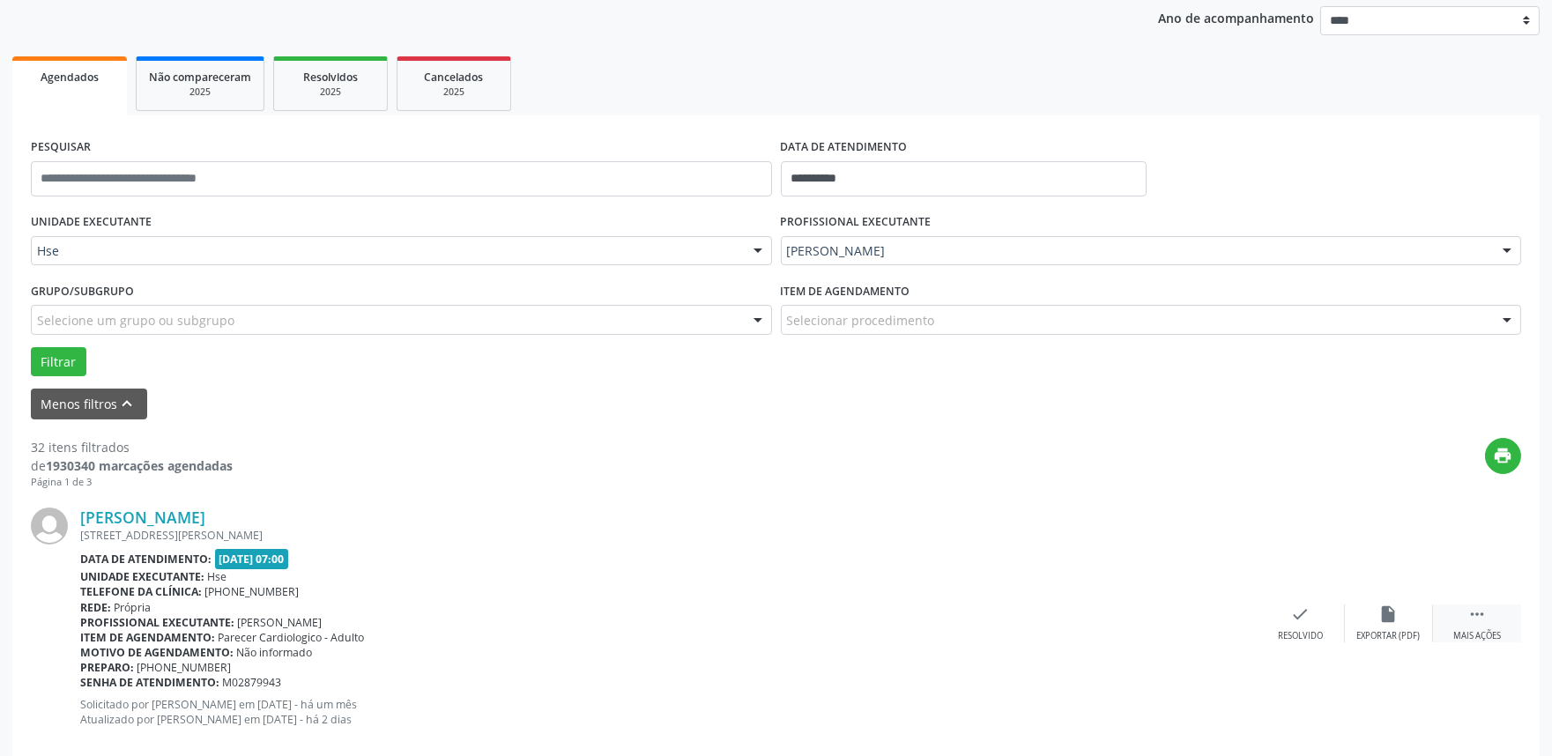
click at [1479, 612] on icon "" at bounding box center [1477, 614] width 19 height 19
click at [1387, 619] on icon "alarm_off" at bounding box center [1388, 614] width 19 height 19
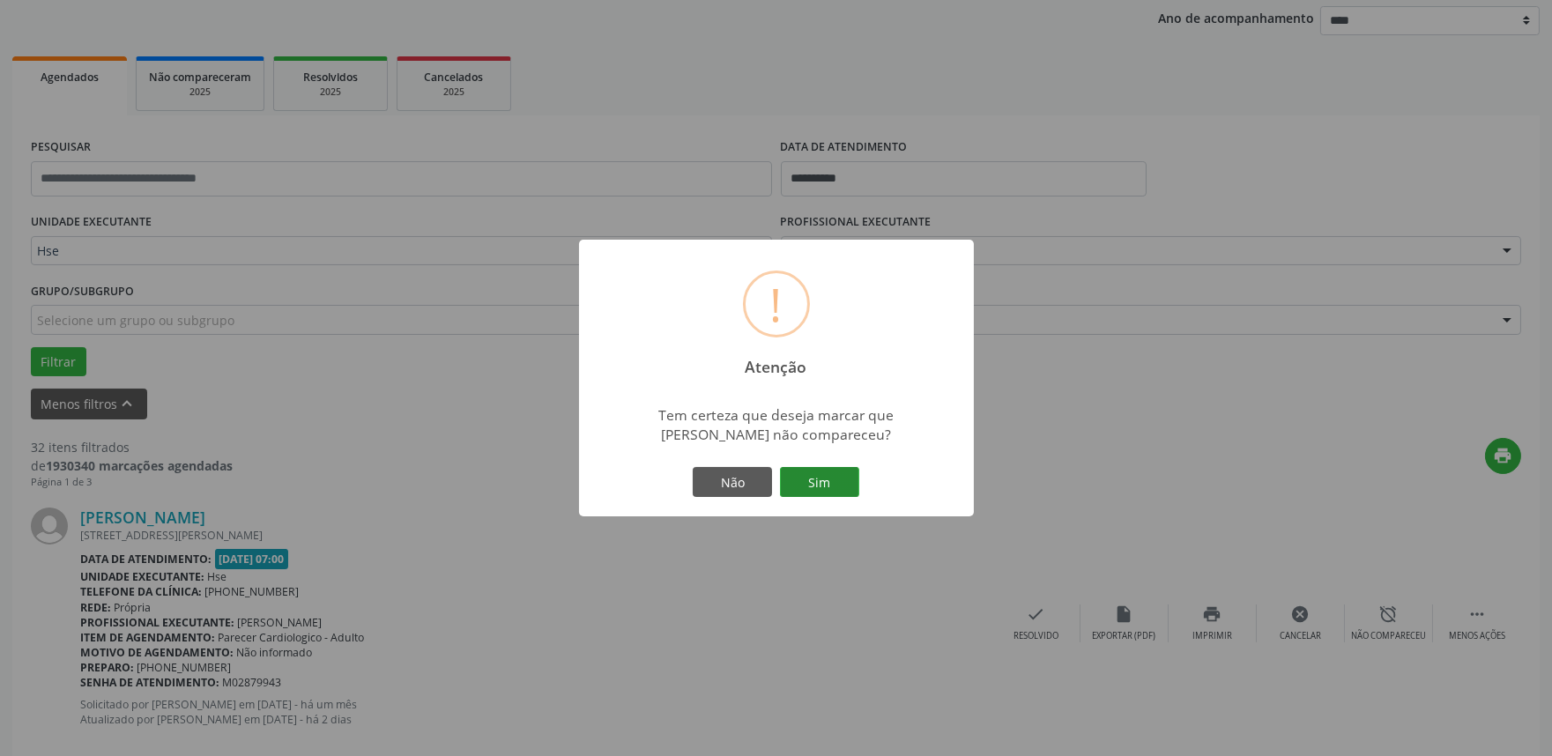
click at [823, 471] on button "Sim" at bounding box center [819, 482] width 79 height 30
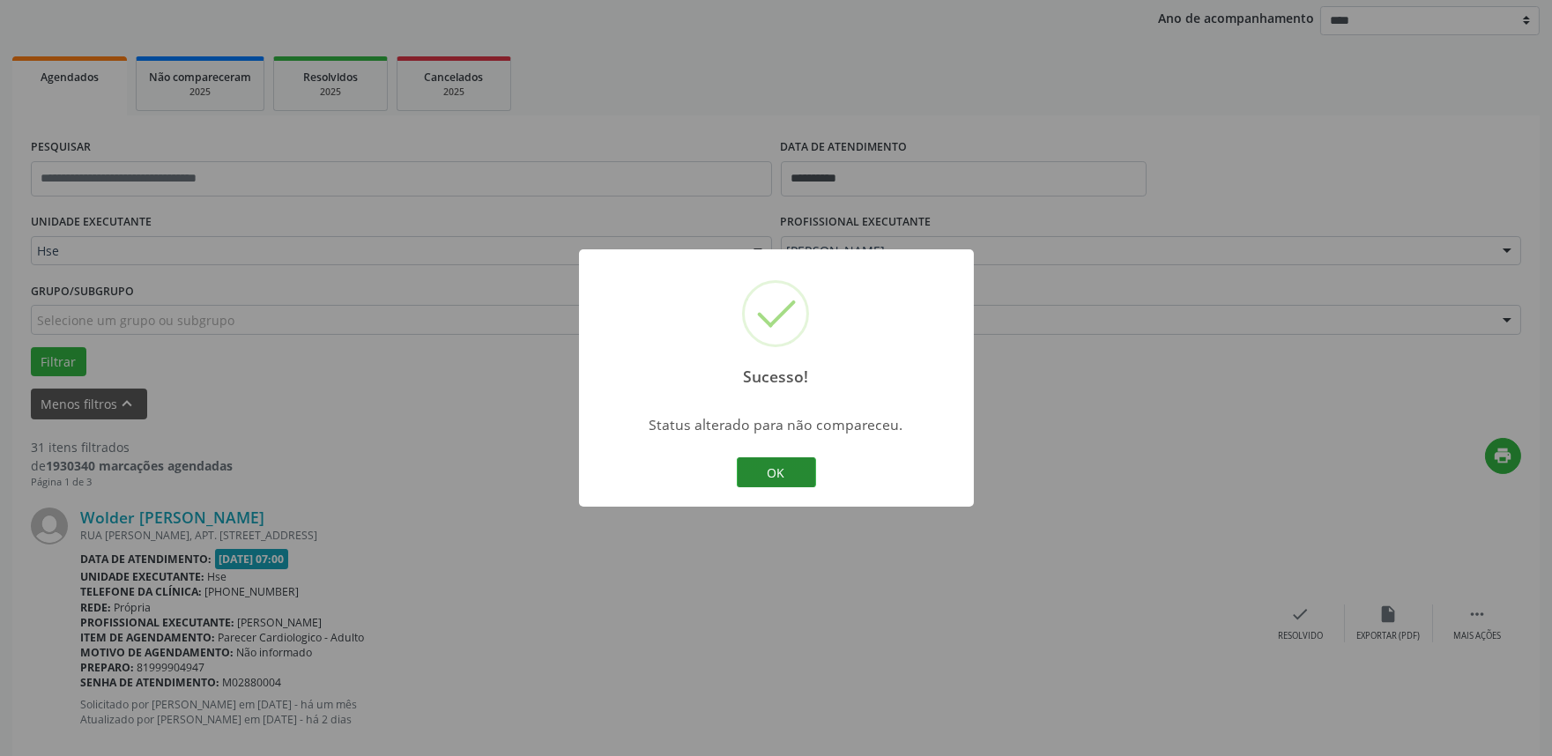
click at [770, 474] on button "OK" at bounding box center [776, 472] width 79 height 30
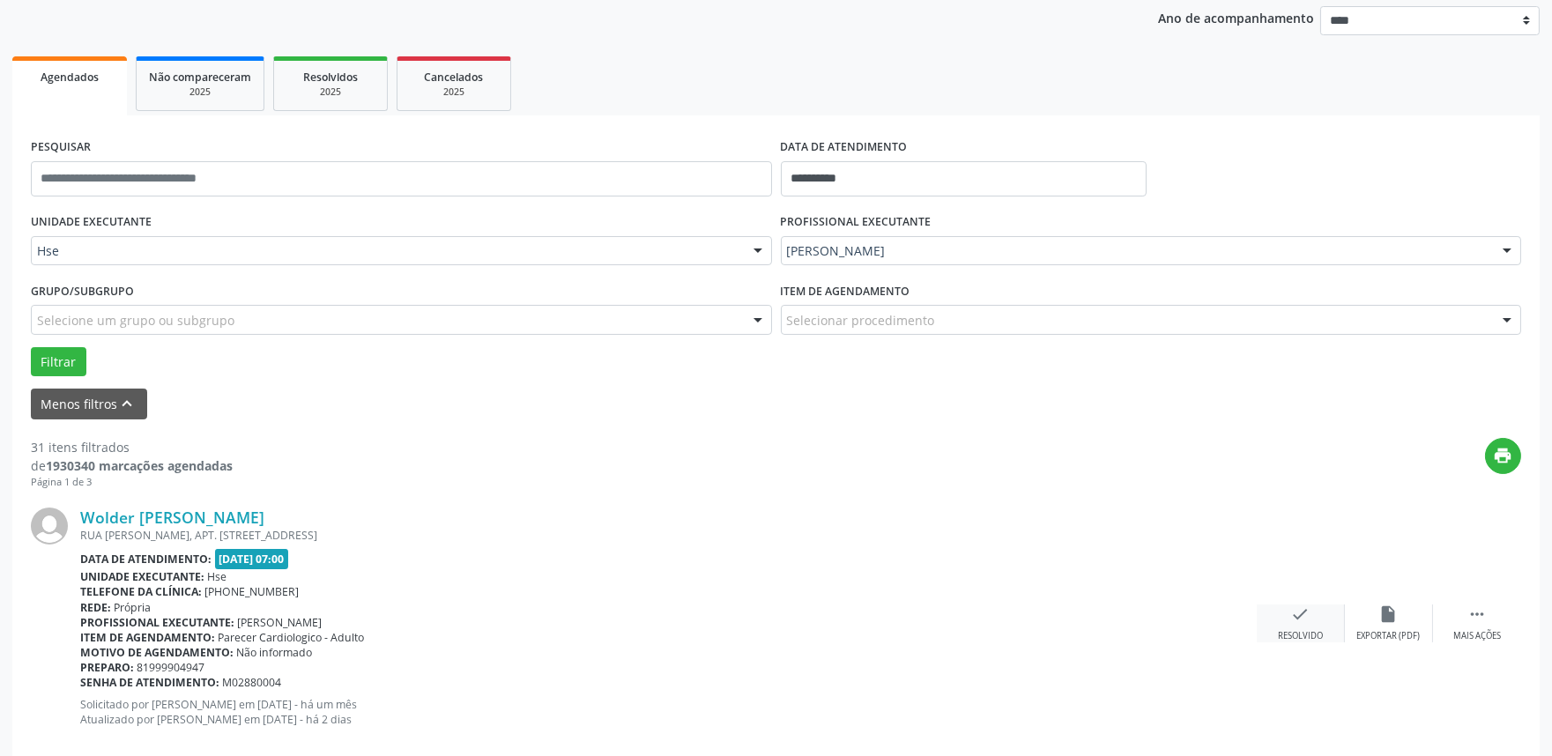
click at [1301, 628] on div "check Resolvido" at bounding box center [1301, 624] width 88 height 38
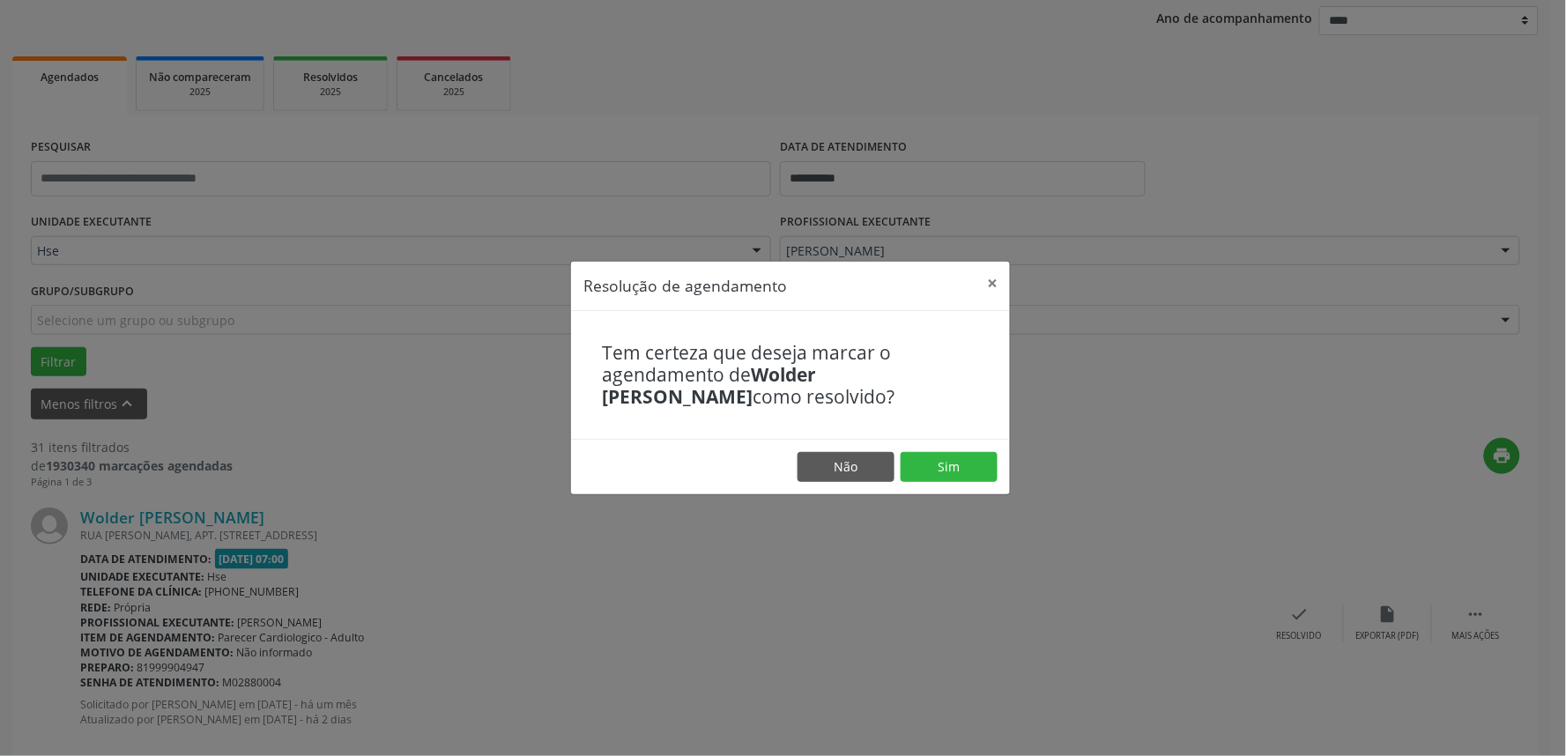
click at [955, 445] on footer "Não Sim" at bounding box center [790, 467] width 439 height 56
click at [947, 463] on button "Sim" at bounding box center [949, 467] width 97 height 30
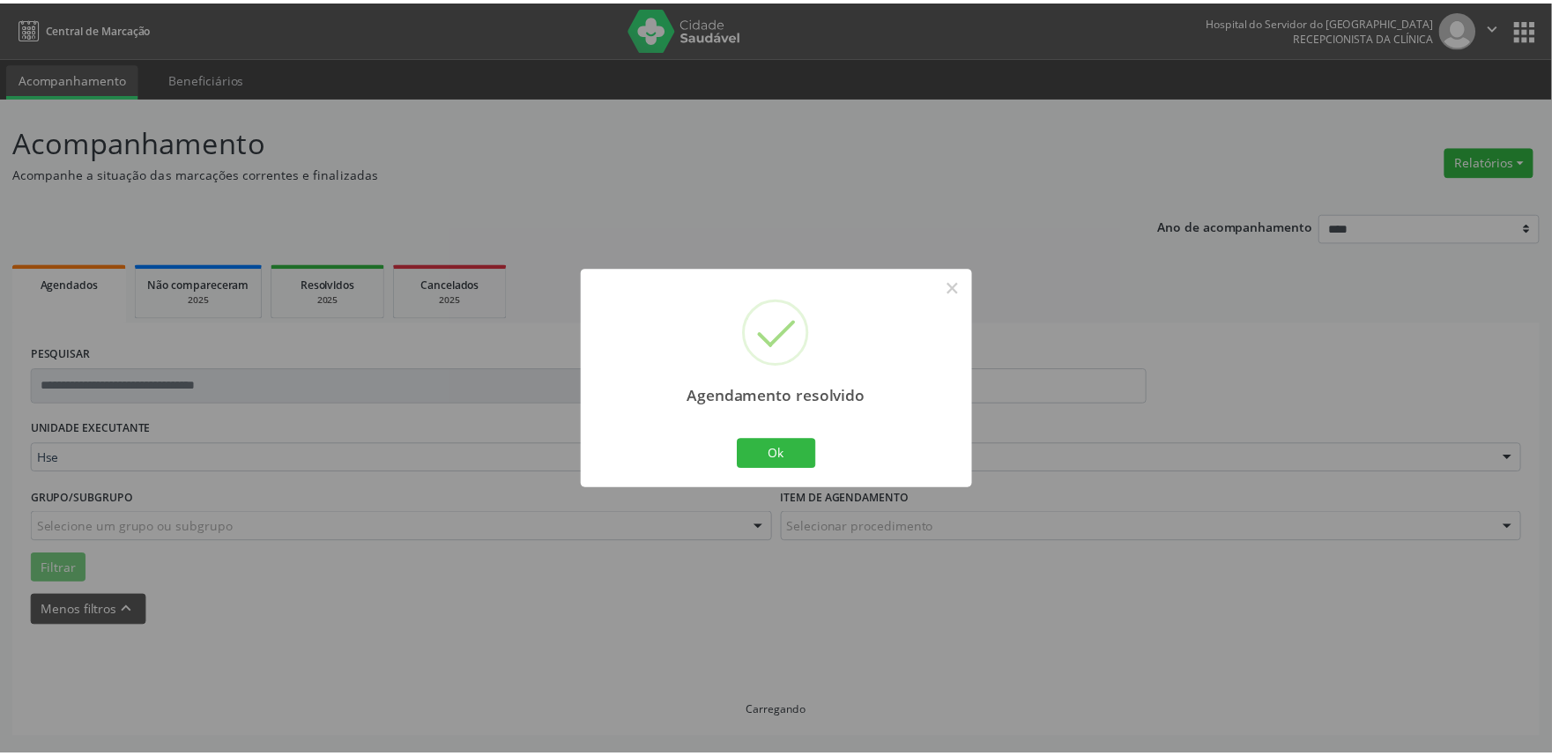
scroll to position [0, 0]
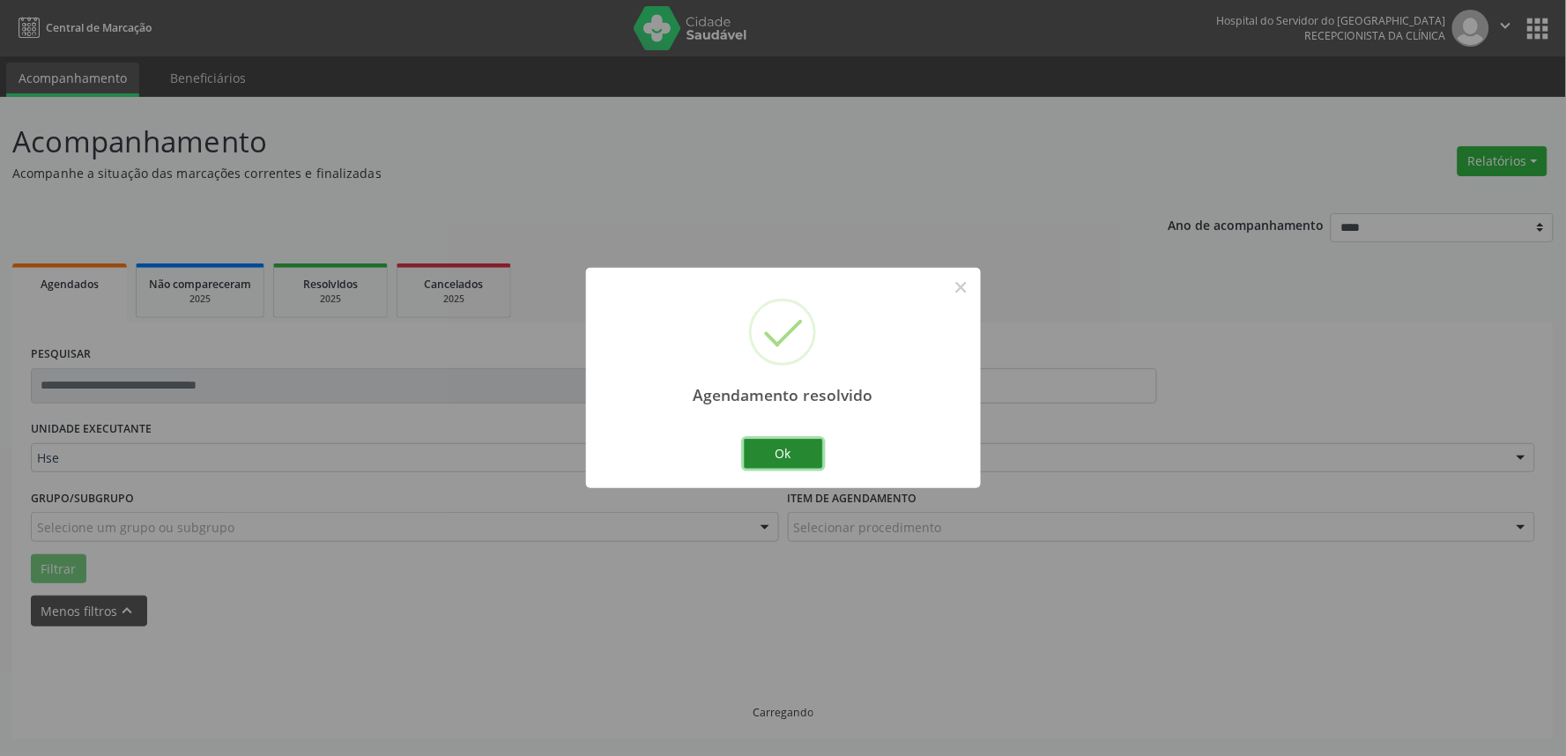
click at [781, 465] on button "Ok" at bounding box center [783, 454] width 79 height 30
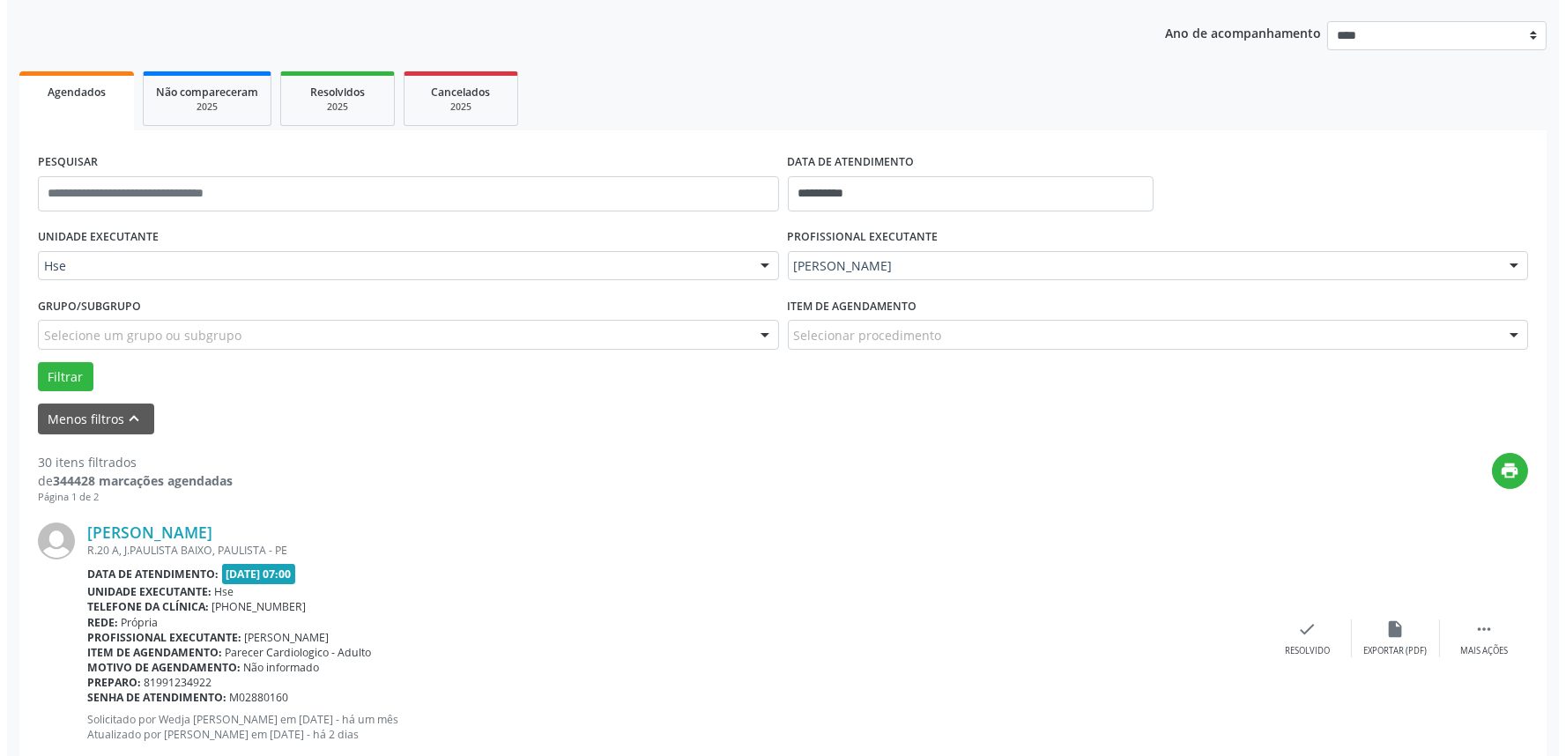
scroll to position [196, 0]
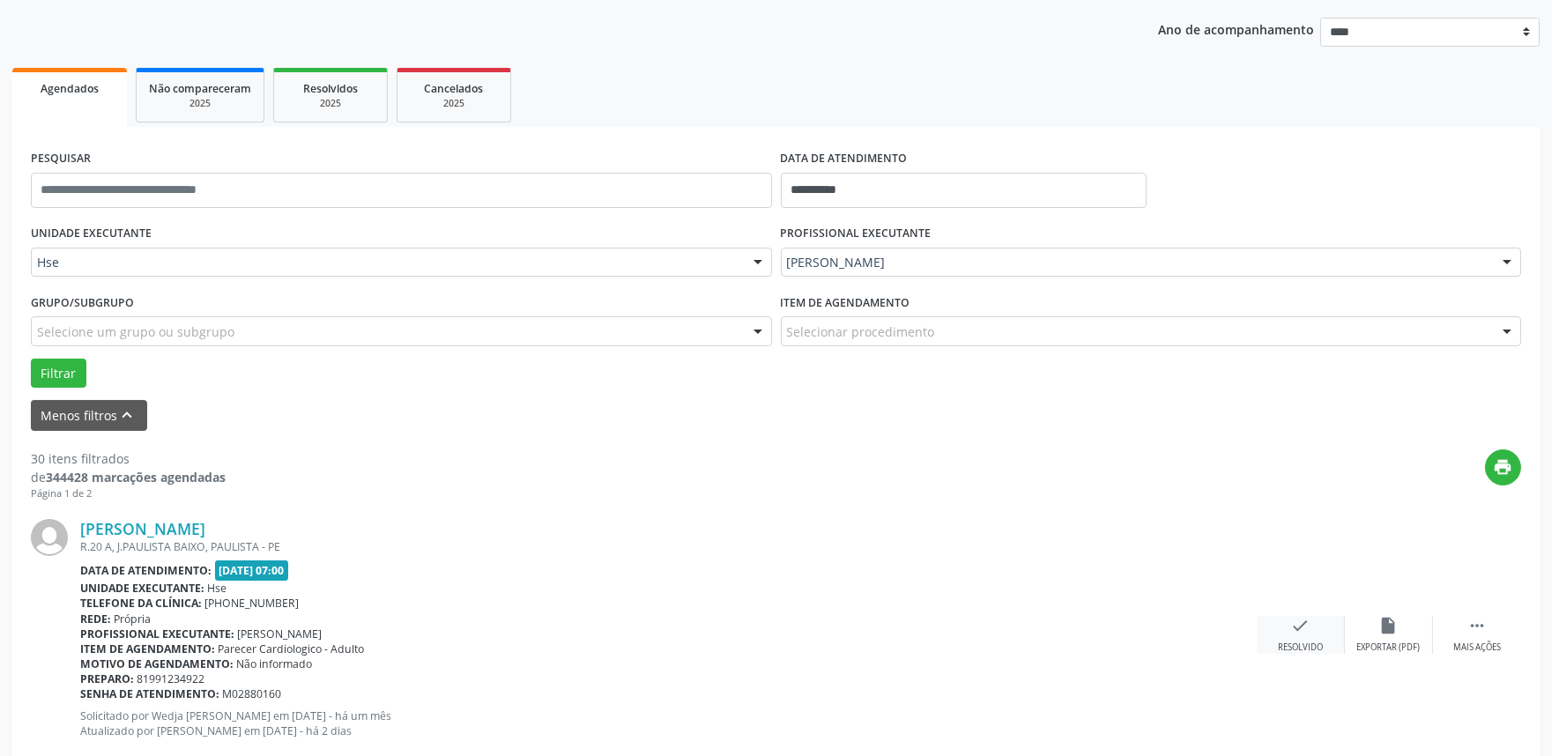
click at [1289, 639] on div "check Resolvido" at bounding box center [1301, 635] width 88 height 38
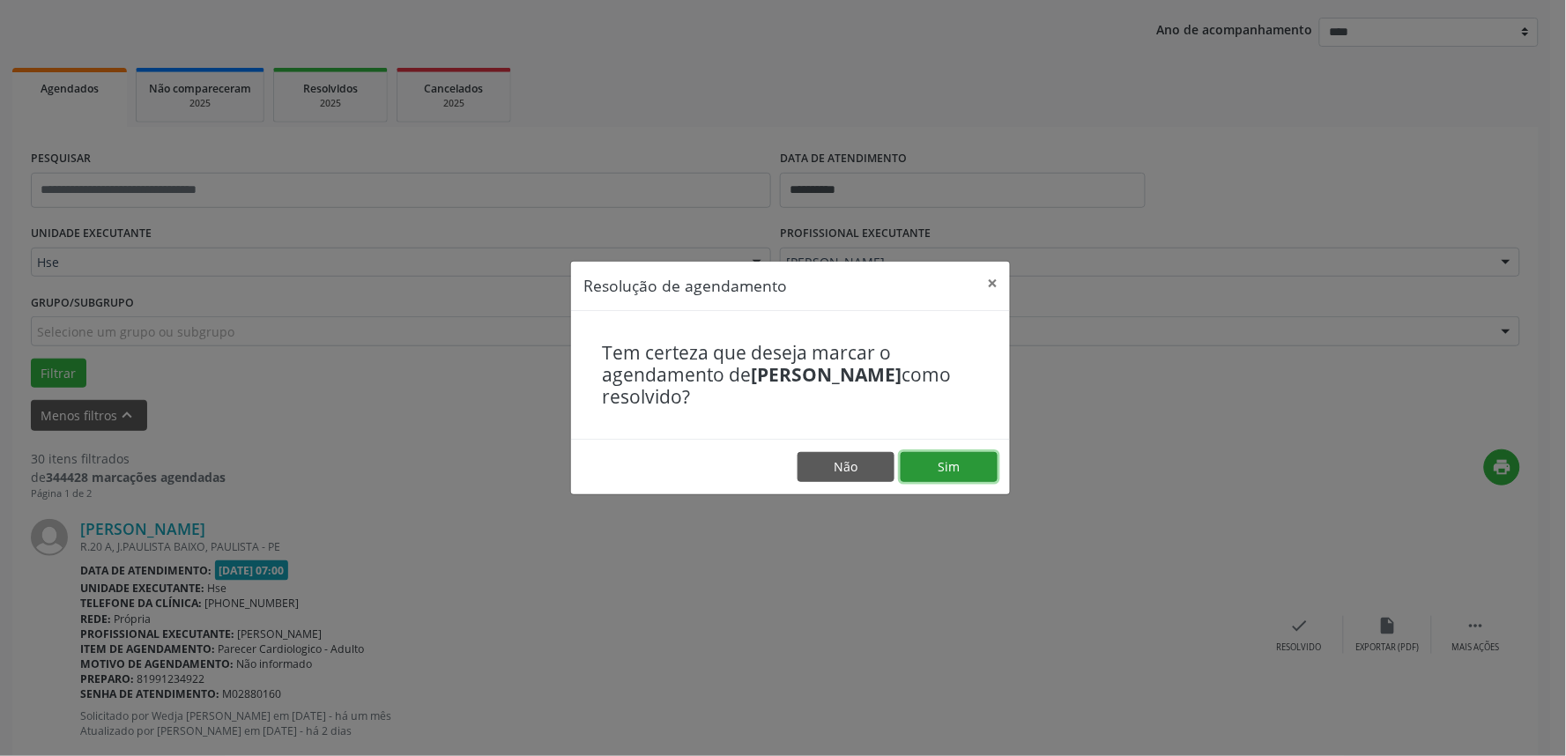
drag, startPoint x: 964, startPoint y: 461, endPoint x: 908, endPoint y: 460, distance: 56.4
click at [962, 461] on button "Sim" at bounding box center [949, 467] width 97 height 30
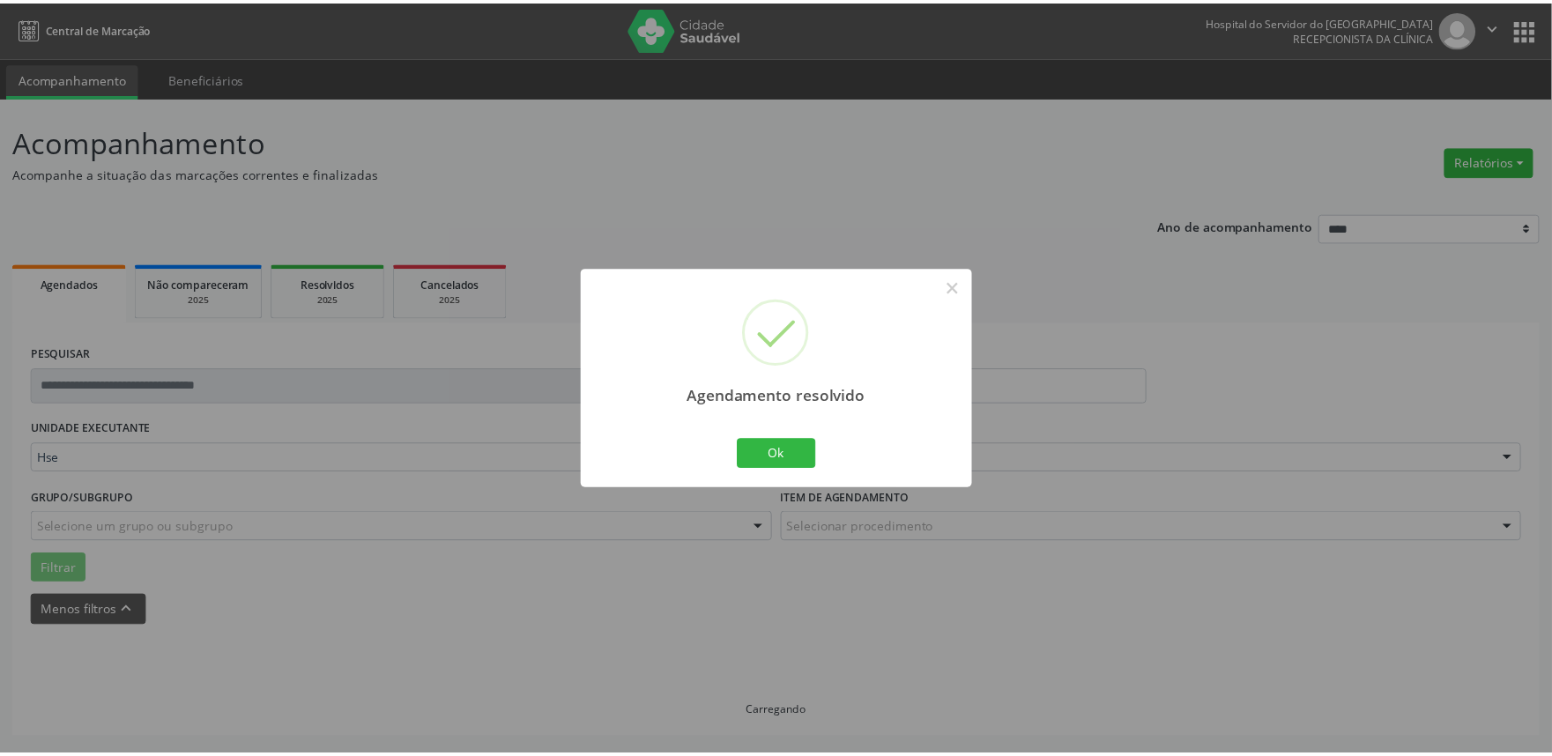
scroll to position [0, 0]
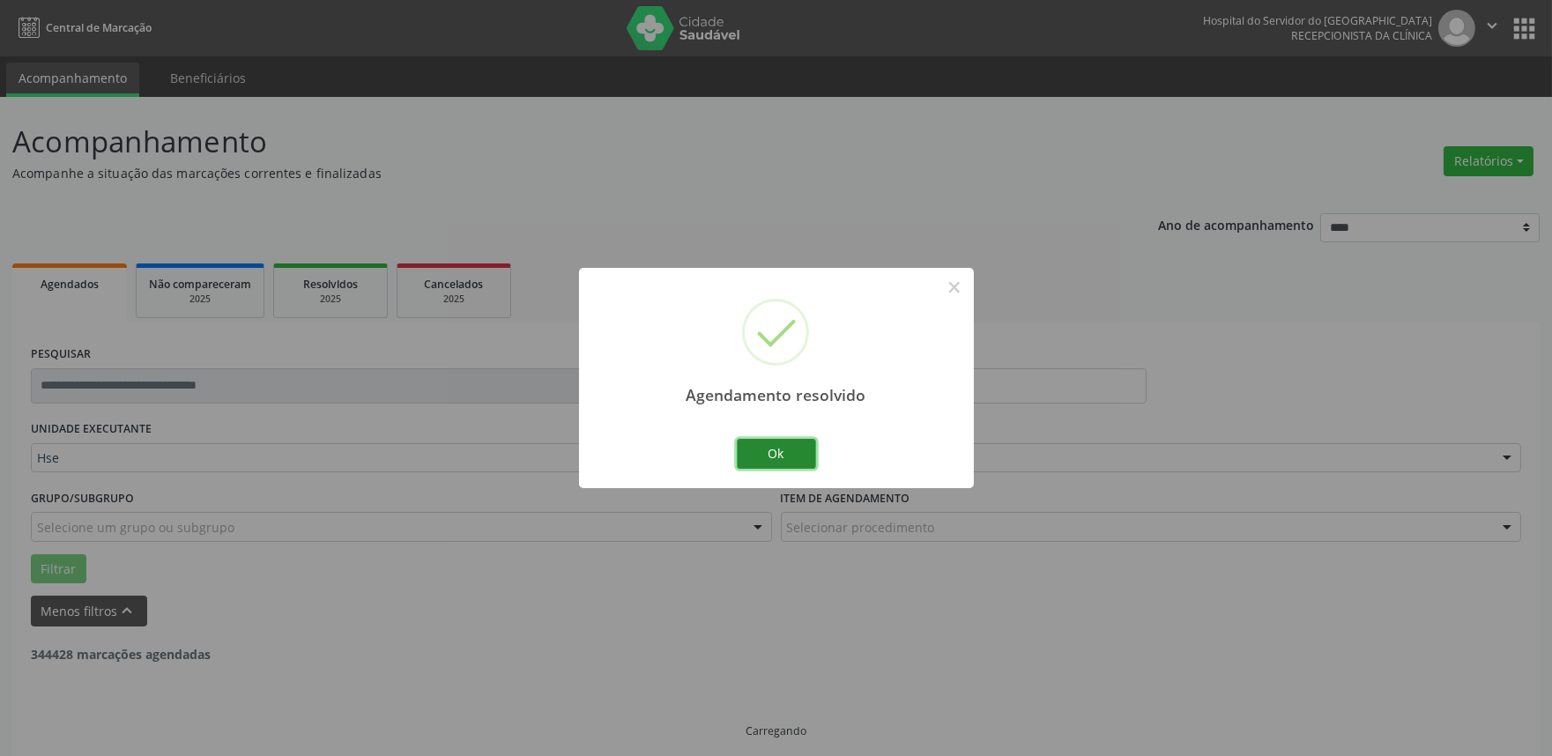
click at [789, 446] on button "Ok" at bounding box center [776, 454] width 79 height 30
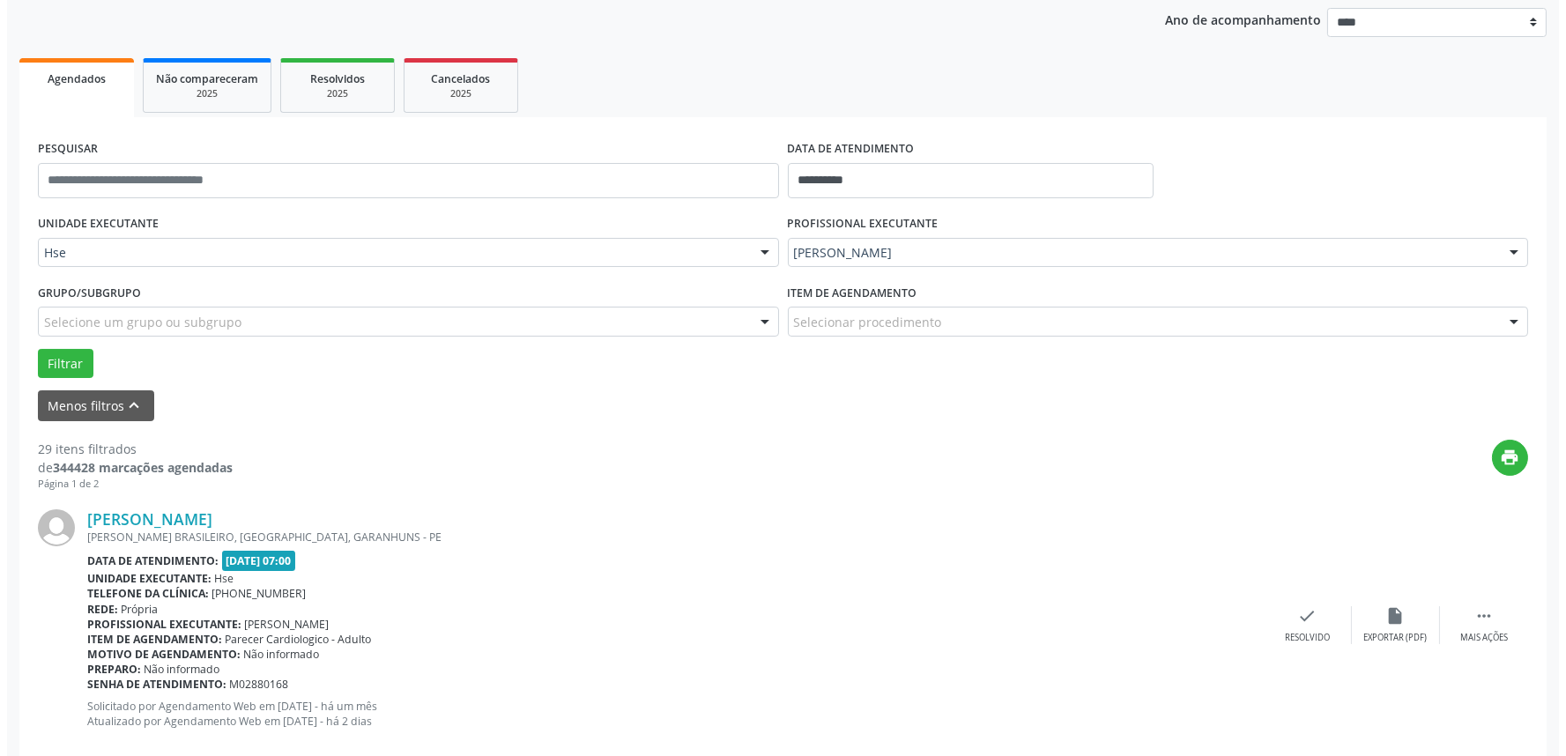
scroll to position [207, 0]
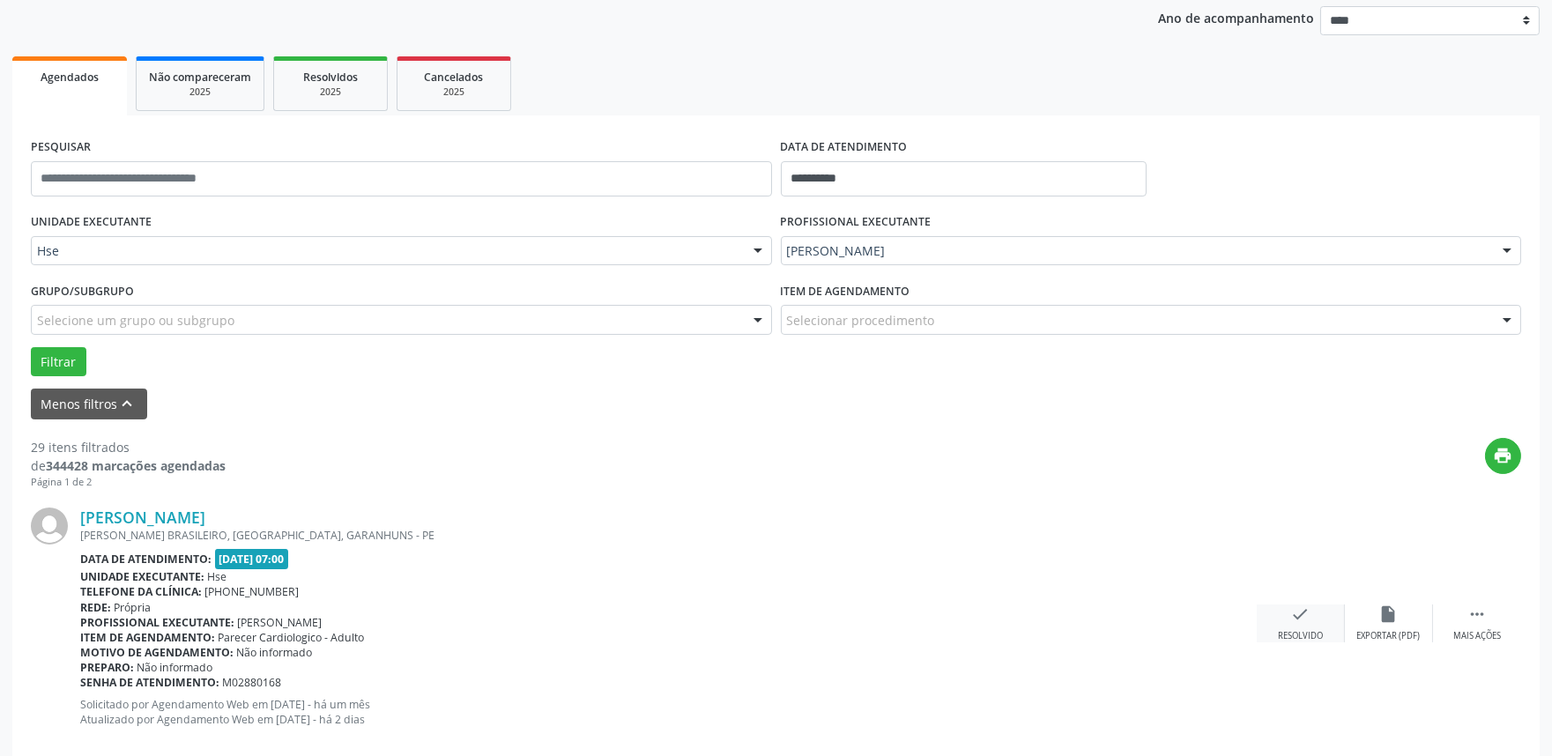
click at [1305, 635] on div "Resolvido" at bounding box center [1300, 636] width 45 height 12
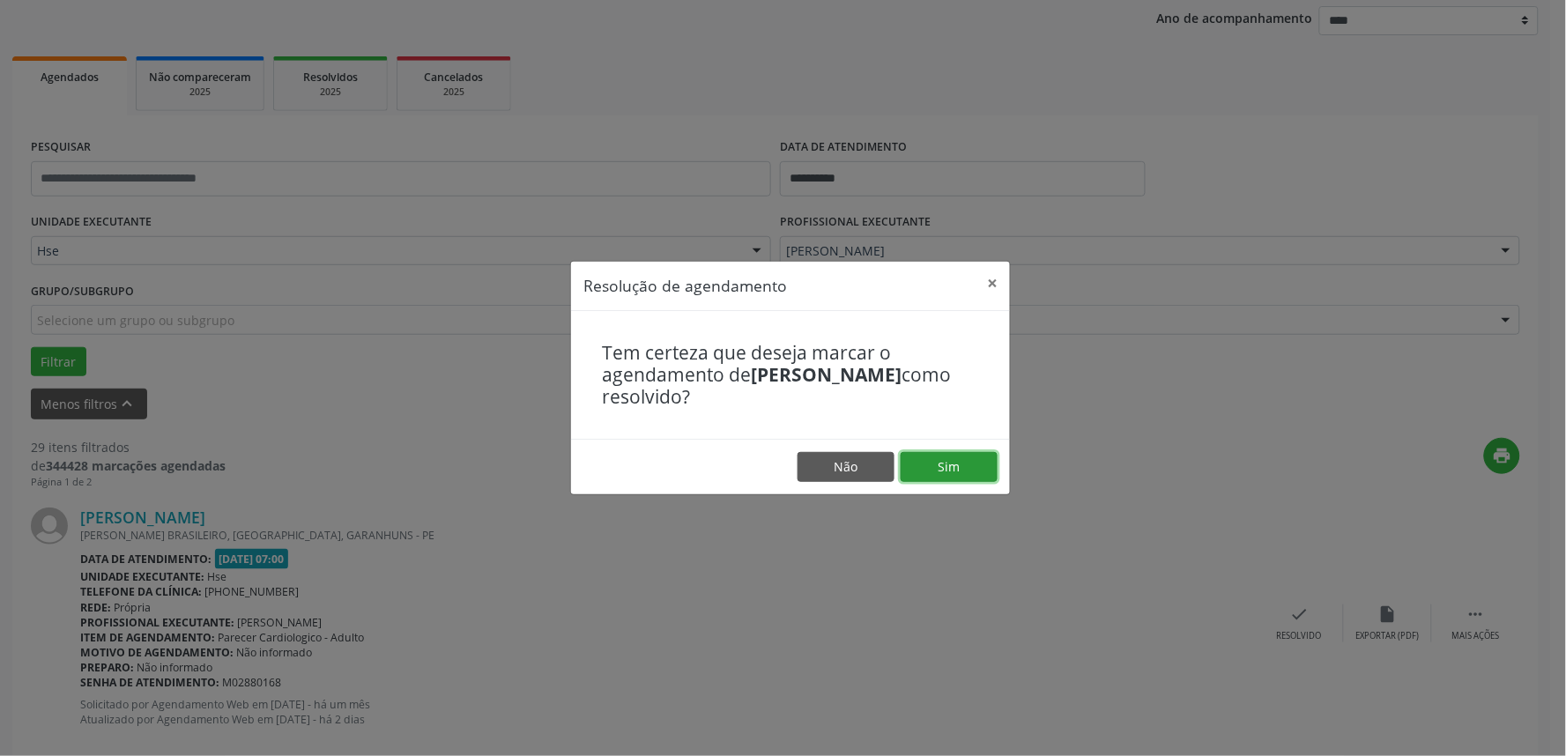
click at [972, 467] on button "Sim" at bounding box center [949, 467] width 97 height 30
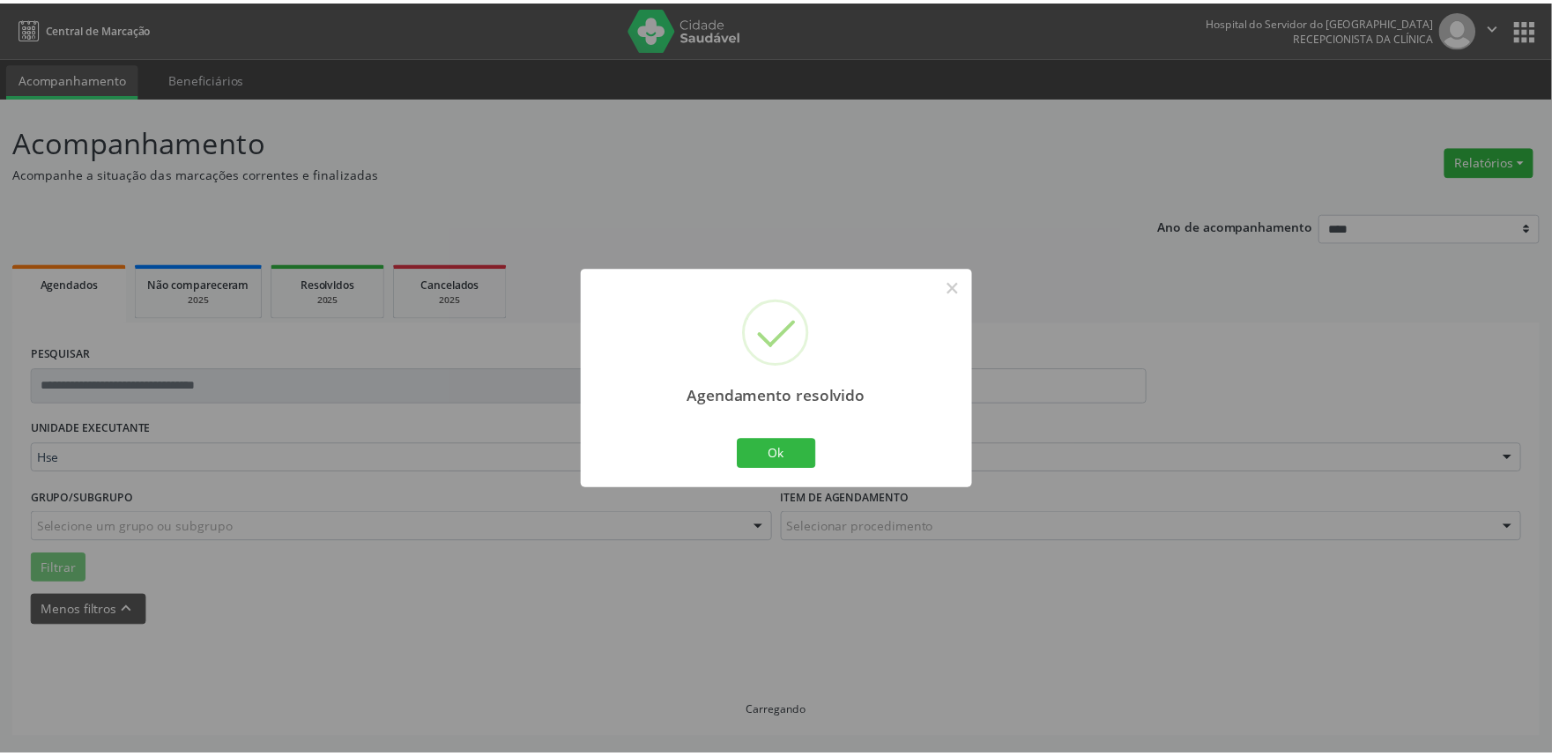
scroll to position [0, 0]
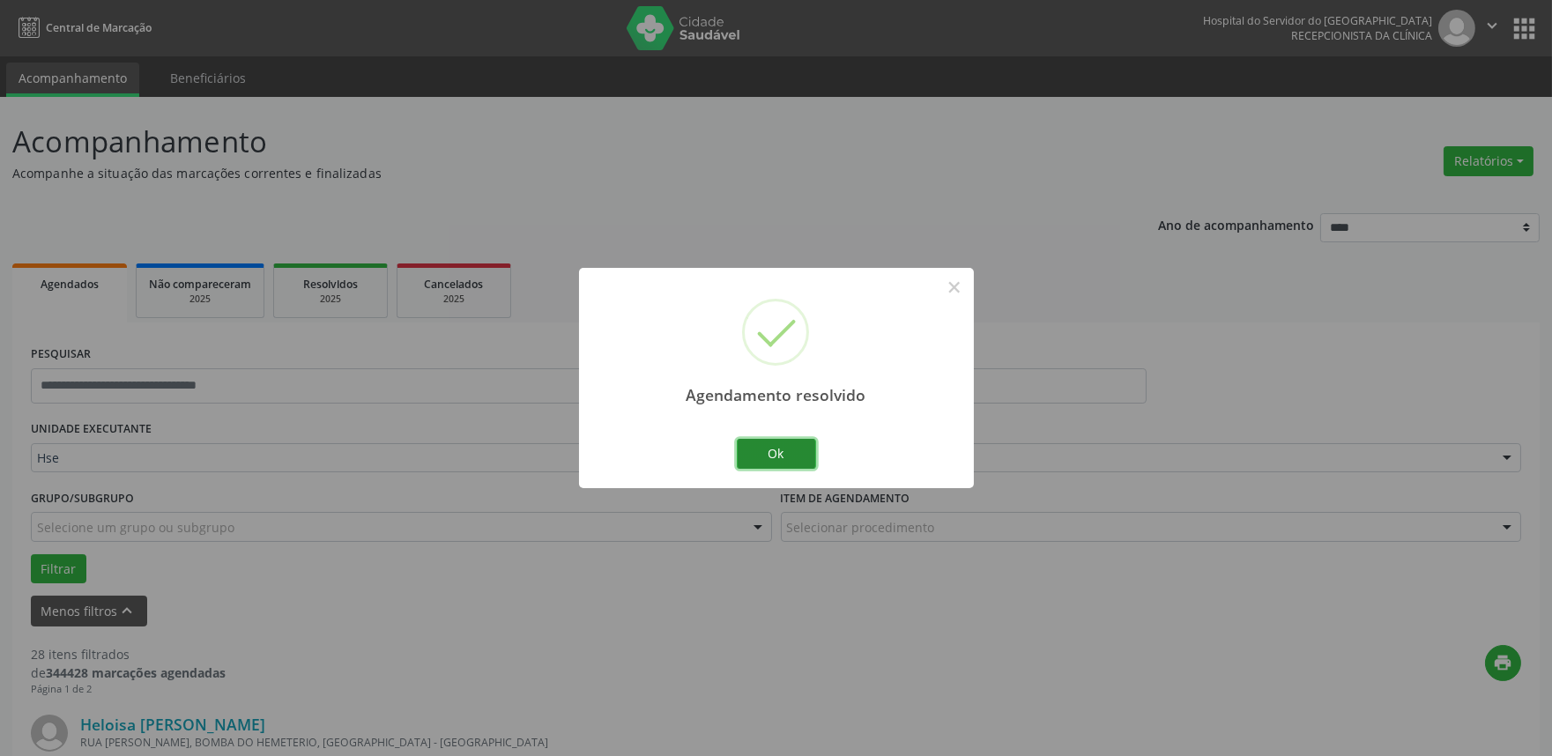
click at [789, 458] on button "Ok" at bounding box center [776, 454] width 79 height 30
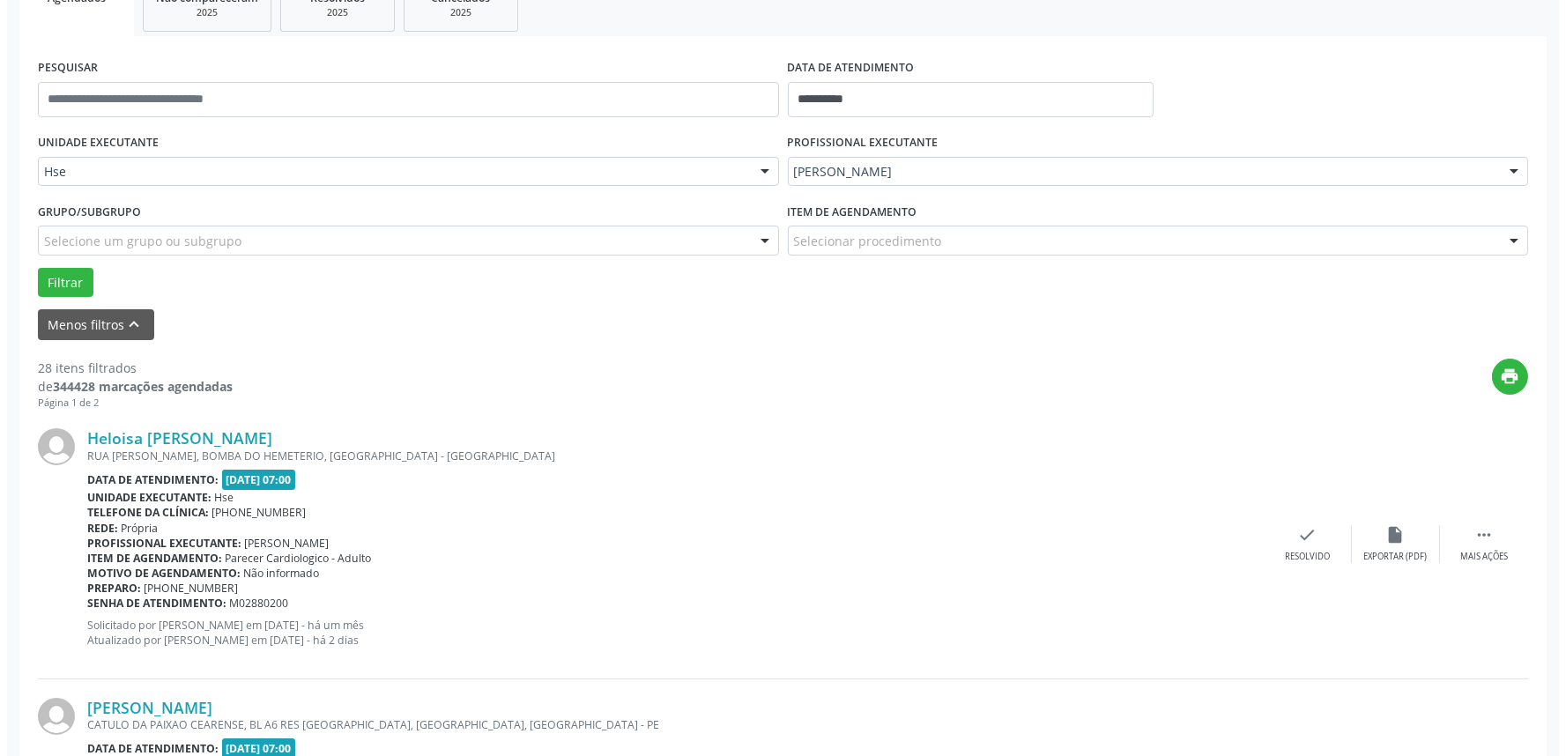
scroll to position [294, 0]
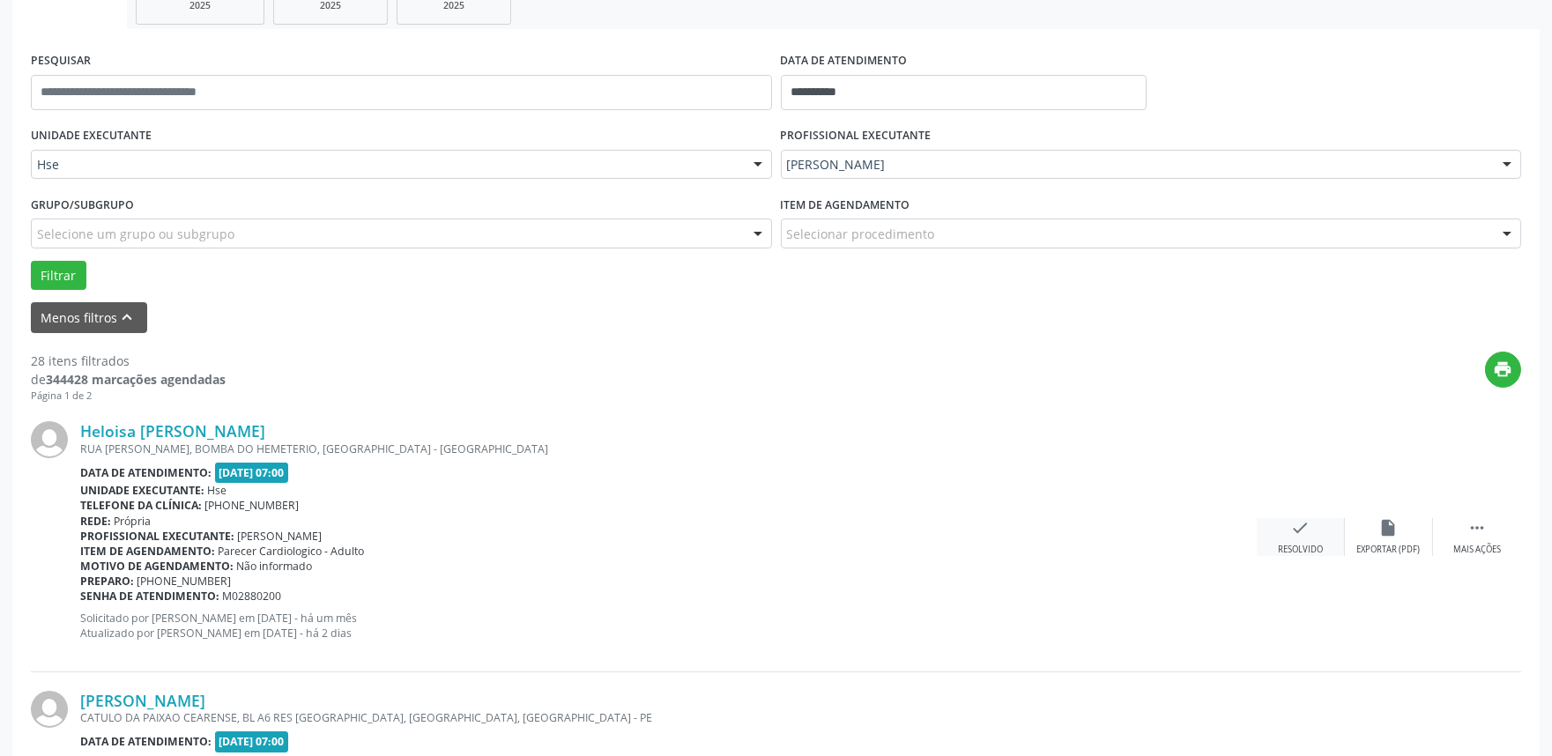
click at [1309, 534] on icon "check" at bounding box center [1300, 527] width 19 height 19
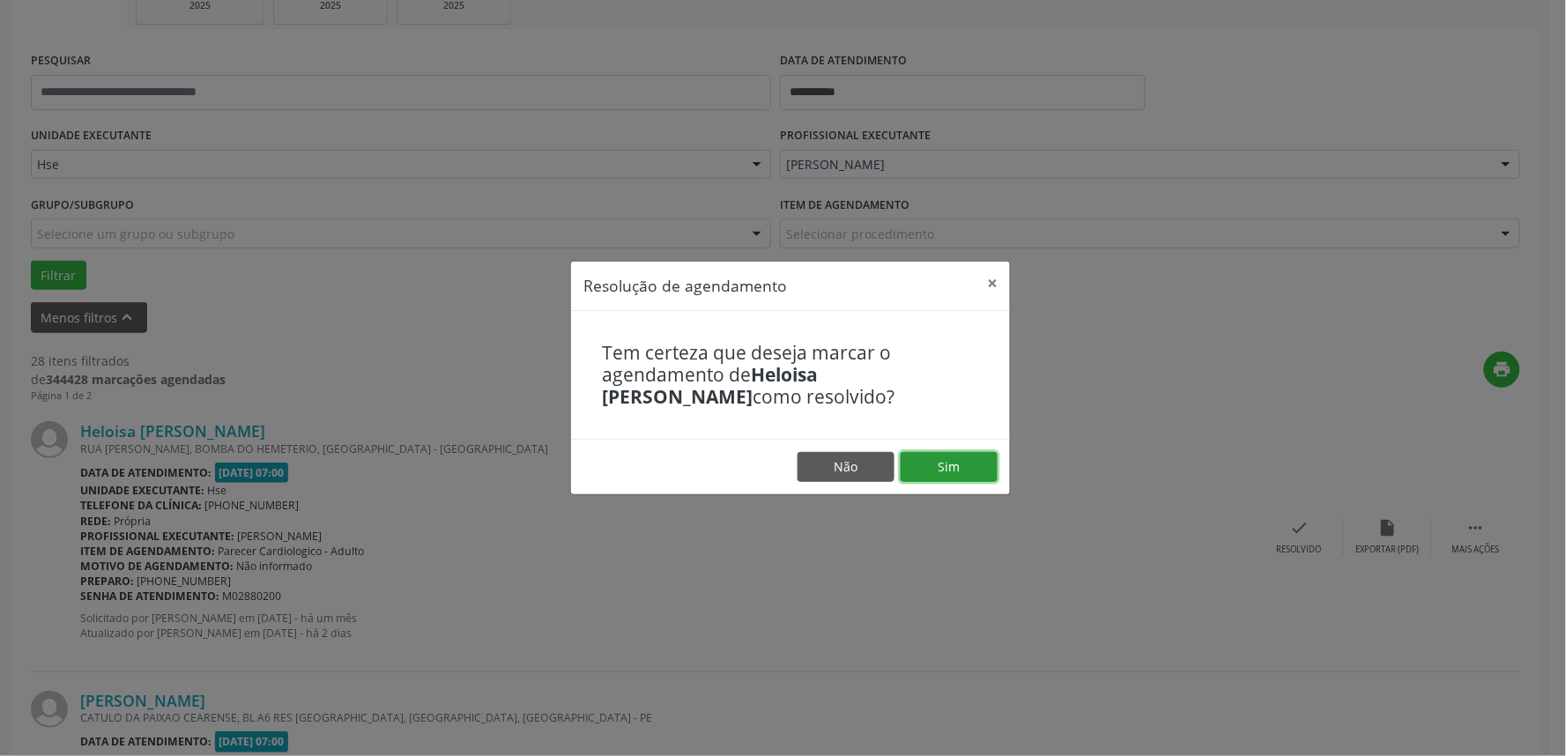
click at [936, 472] on button "Sim" at bounding box center [949, 467] width 97 height 30
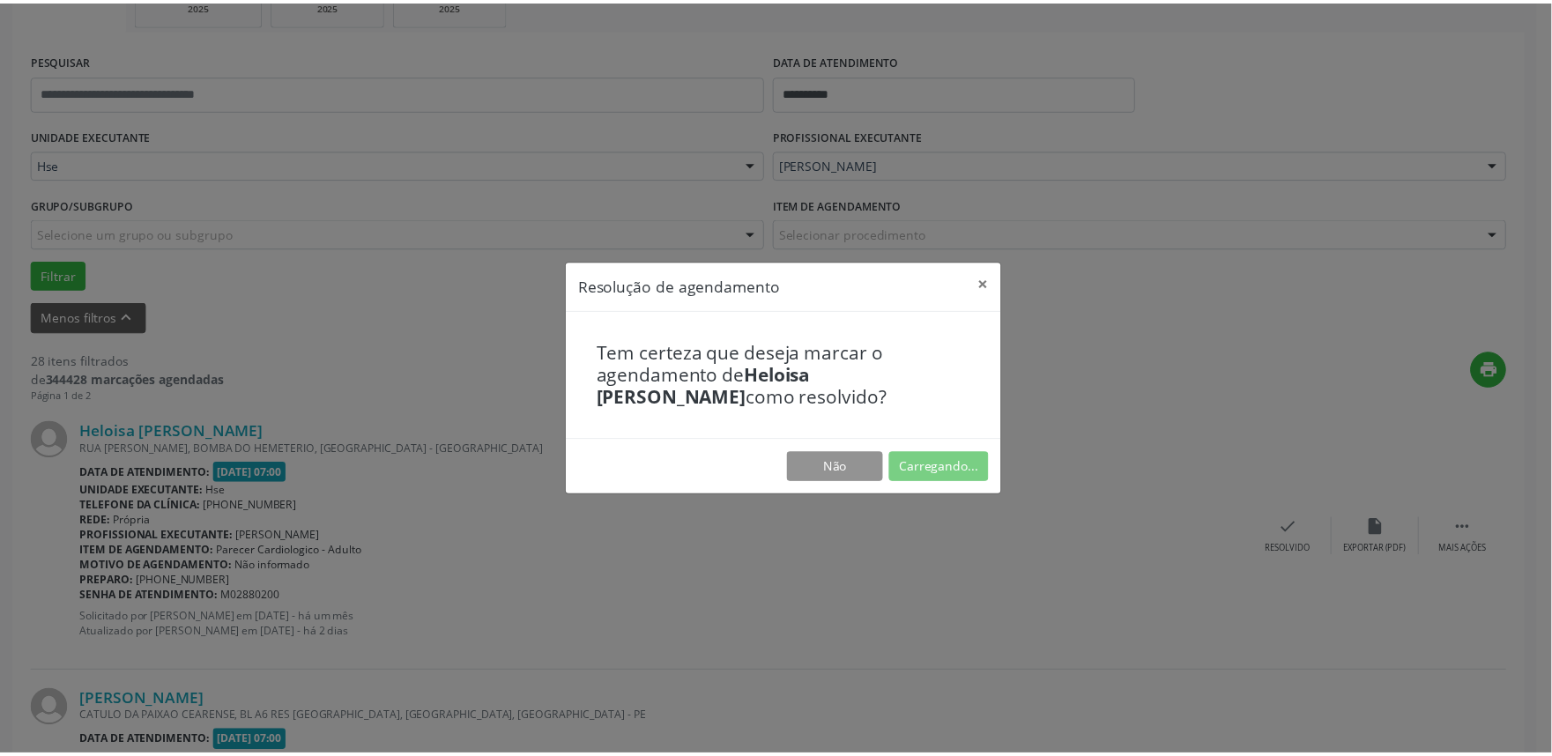
scroll to position [0, 0]
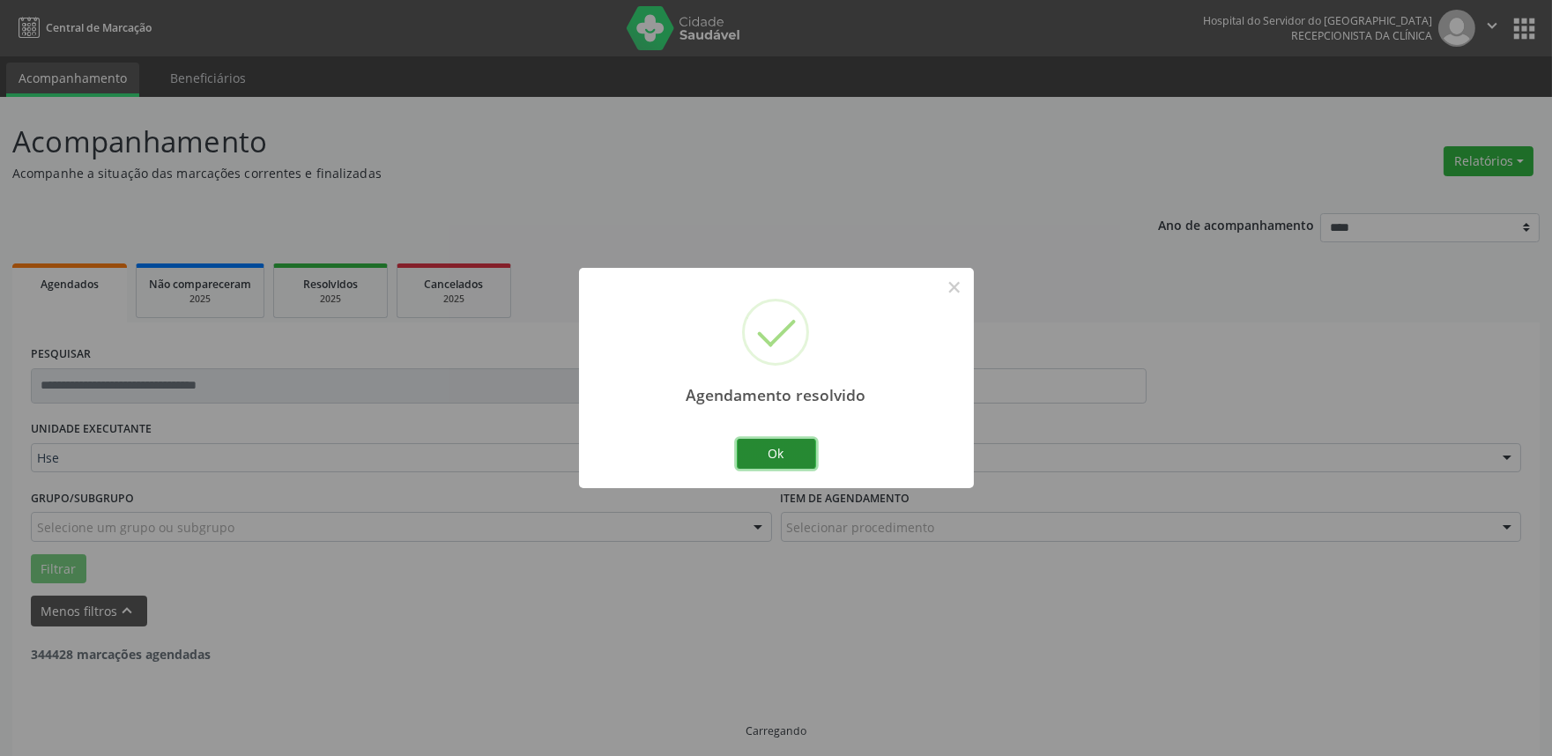
click at [778, 439] on button "Ok" at bounding box center [776, 454] width 79 height 30
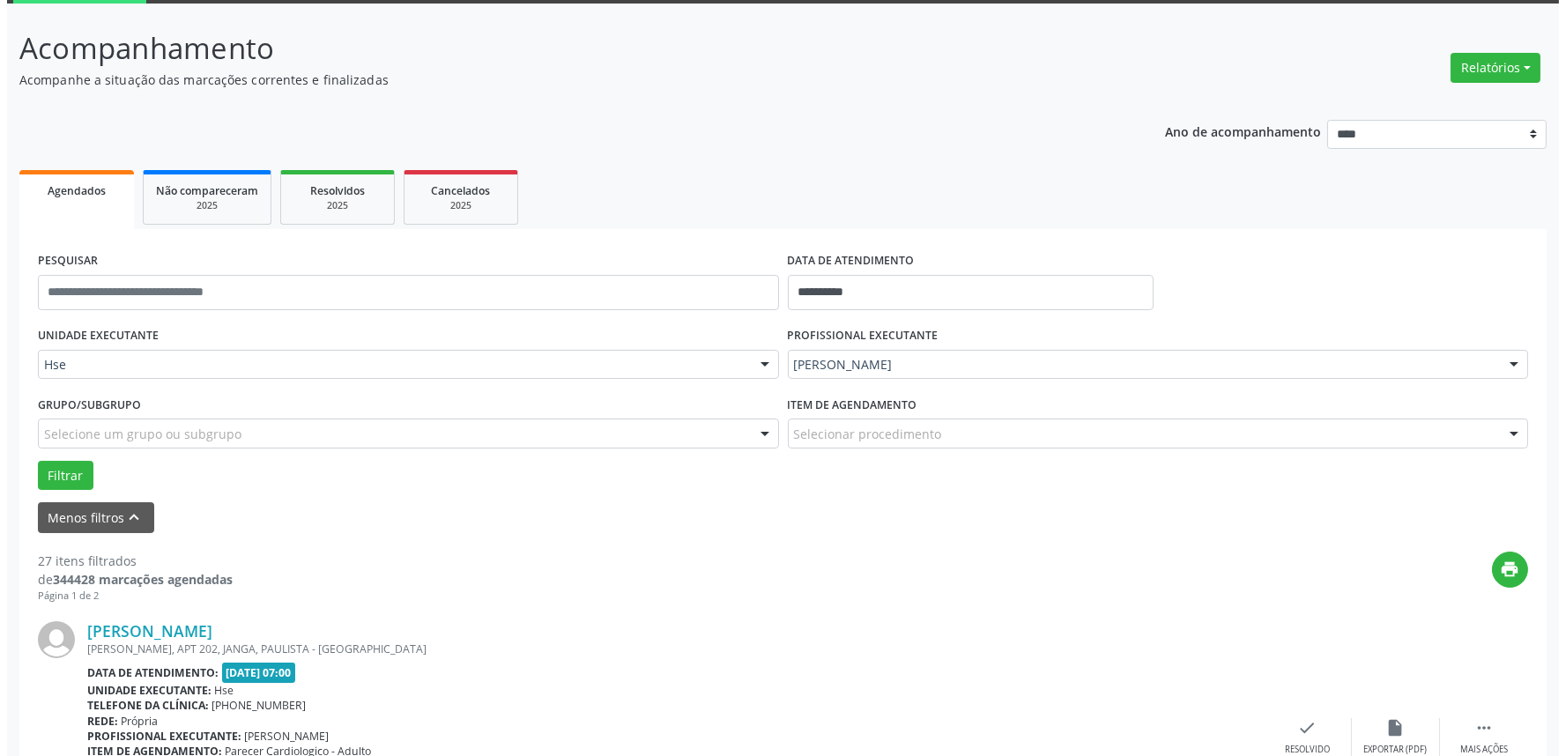
scroll to position [207, 0]
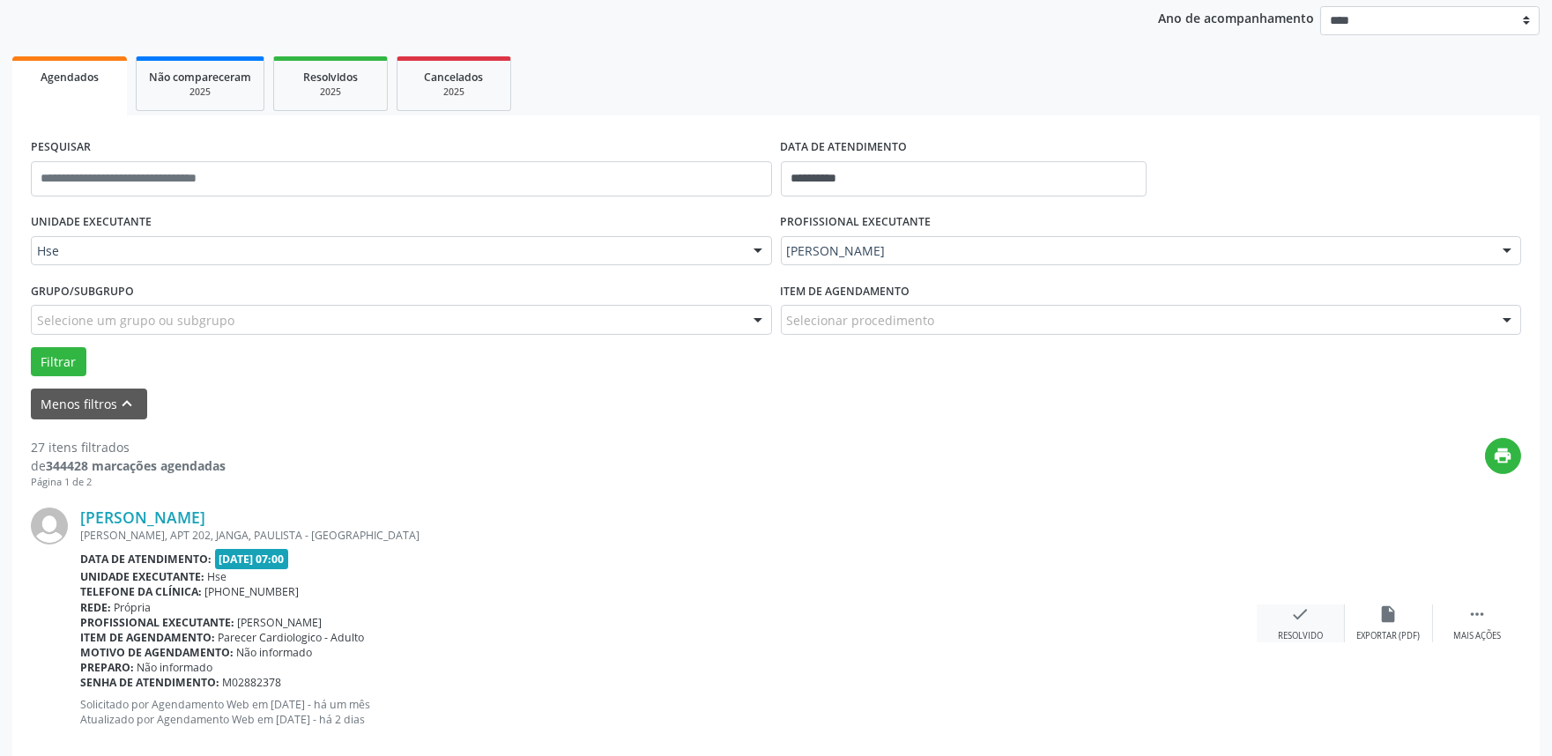
click at [1289, 622] on div "check Resolvido" at bounding box center [1301, 624] width 88 height 38
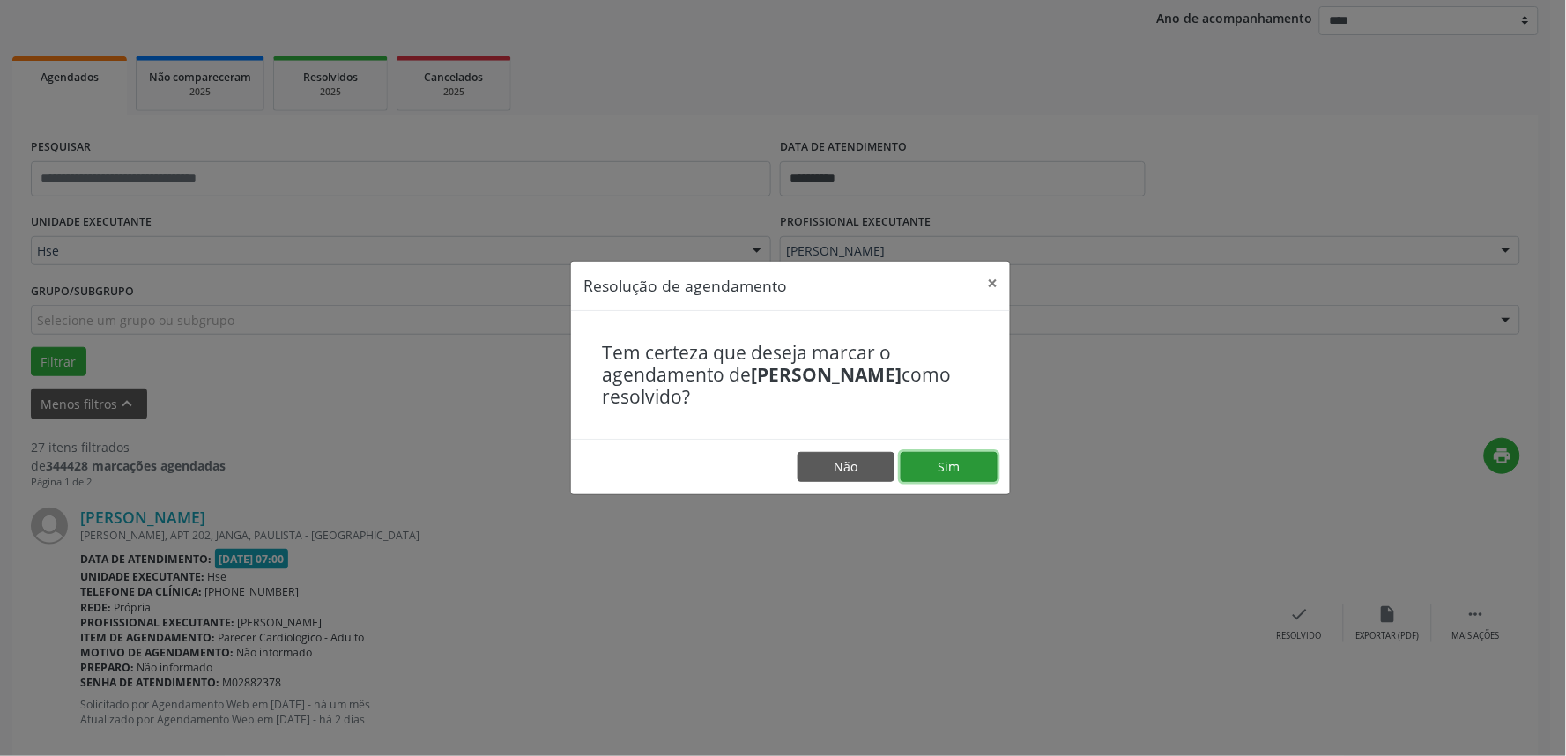
click at [915, 460] on button "Sim" at bounding box center [949, 467] width 97 height 30
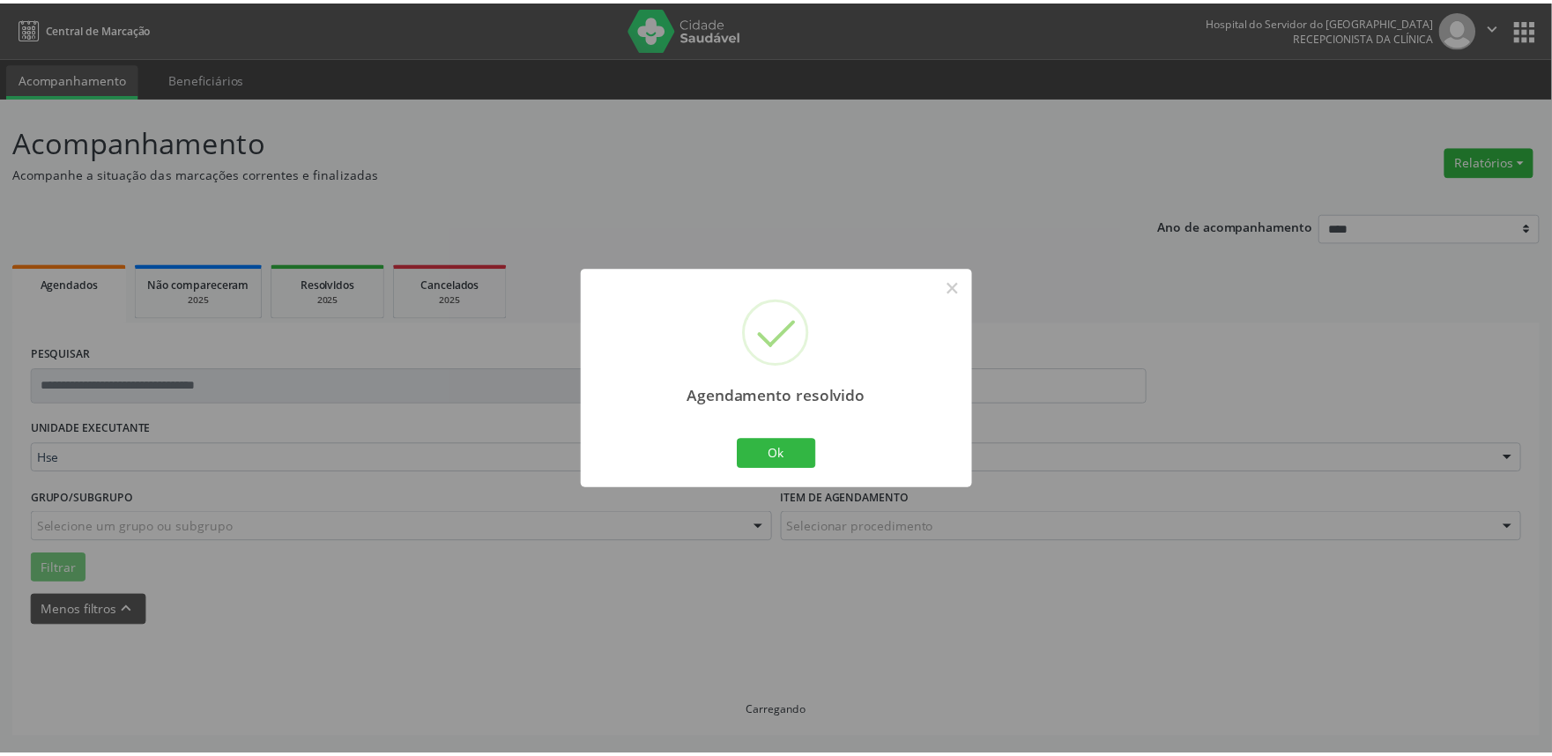
scroll to position [0, 0]
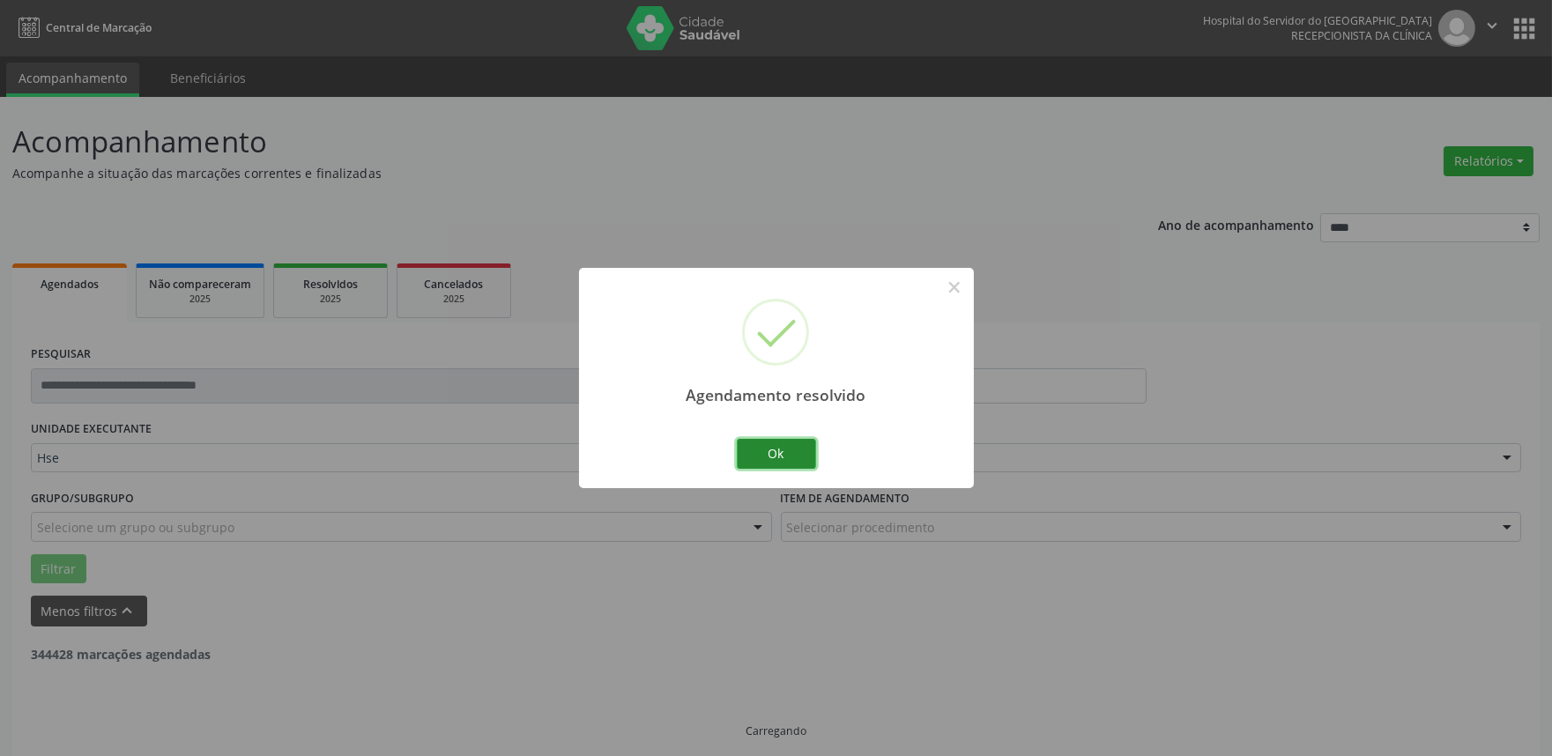
click at [756, 439] on button "Ok" at bounding box center [776, 454] width 79 height 30
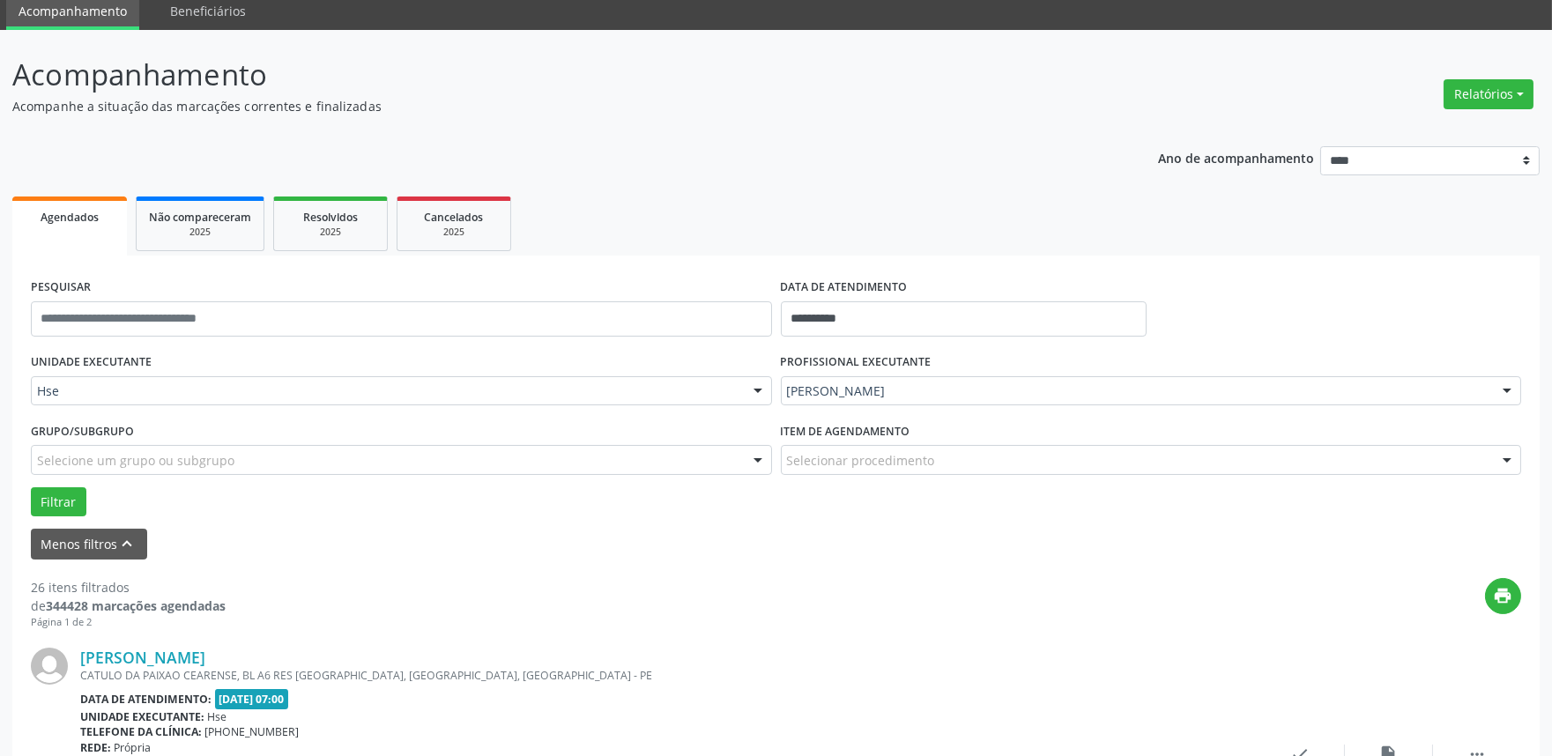
scroll to position [207, 0]
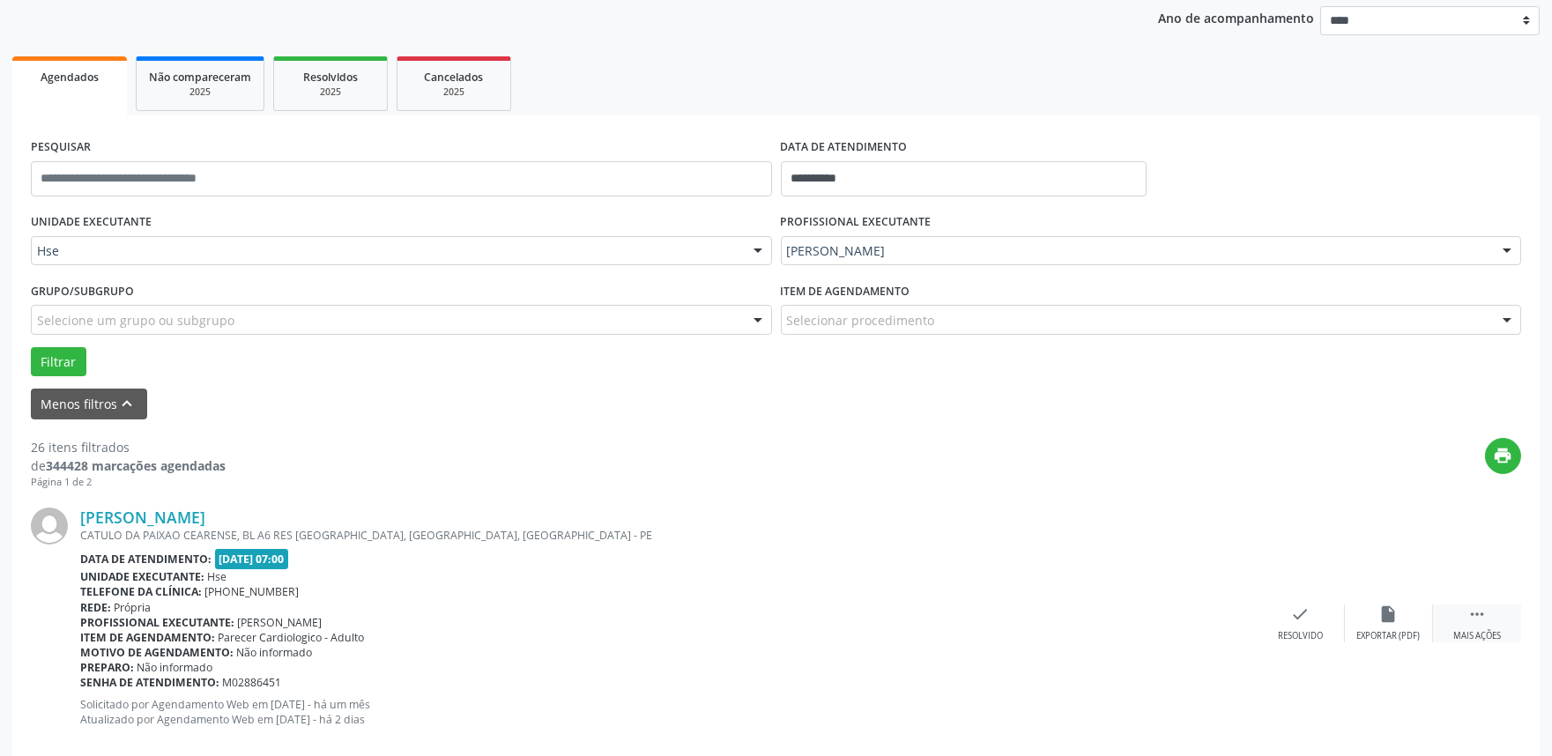
click at [1469, 621] on icon "" at bounding box center [1477, 614] width 19 height 19
click at [1393, 615] on icon "alarm_off" at bounding box center [1388, 614] width 19 height 19
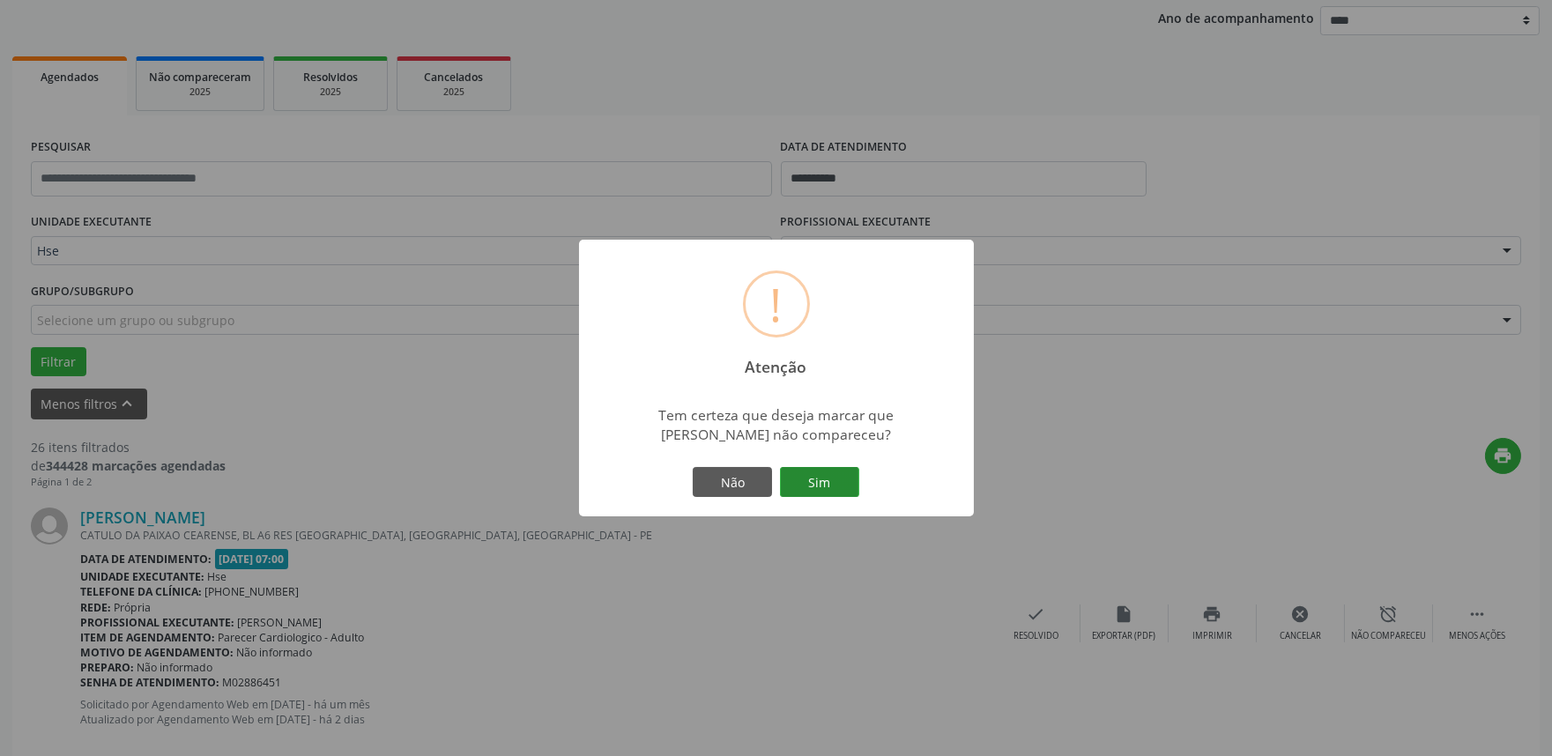
click at [839, 488] on button "Sim" at bounding box center [819, 482] width 79 height 30
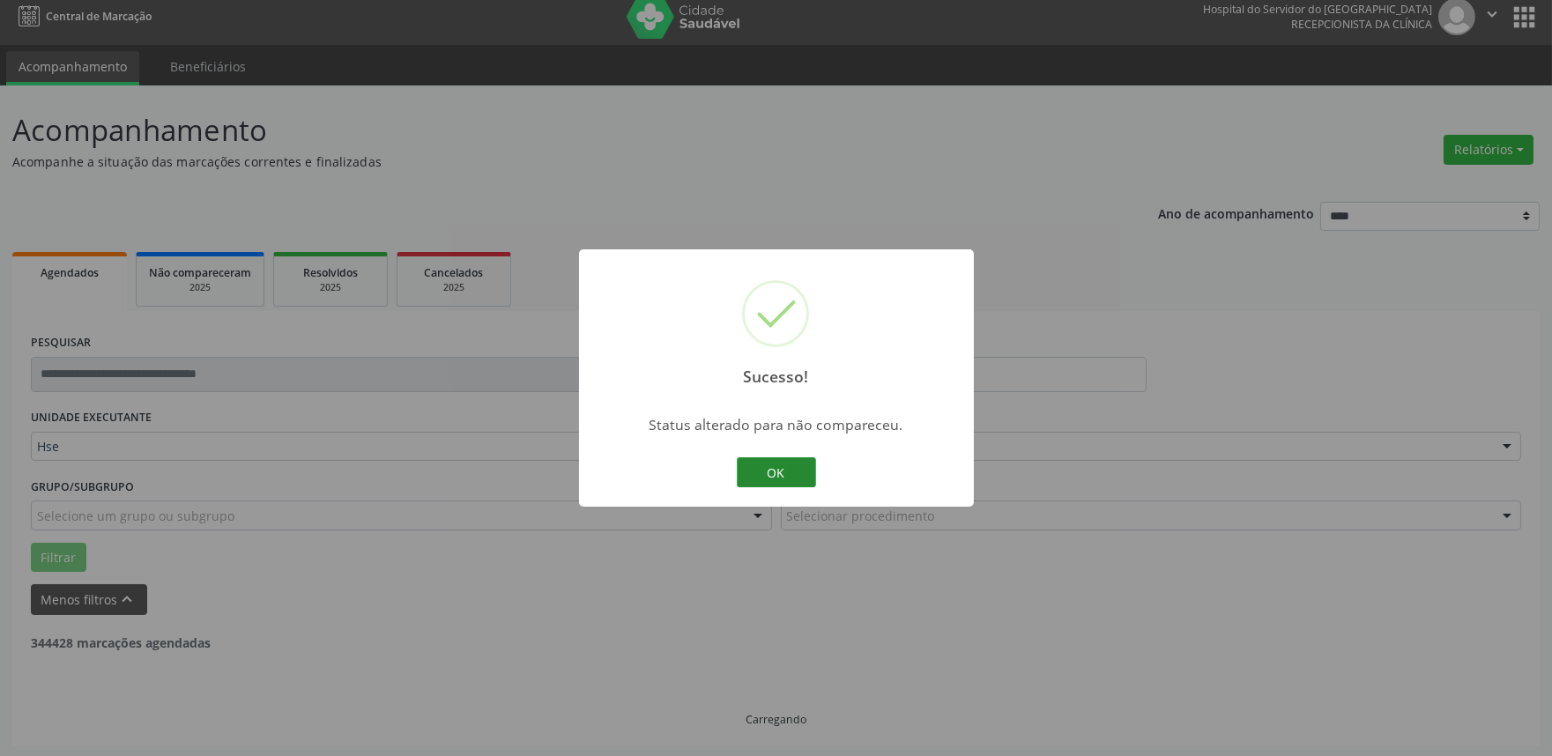
click at [804, 487] on button "OK" at bounding box center [776, 472] width 79 height 30
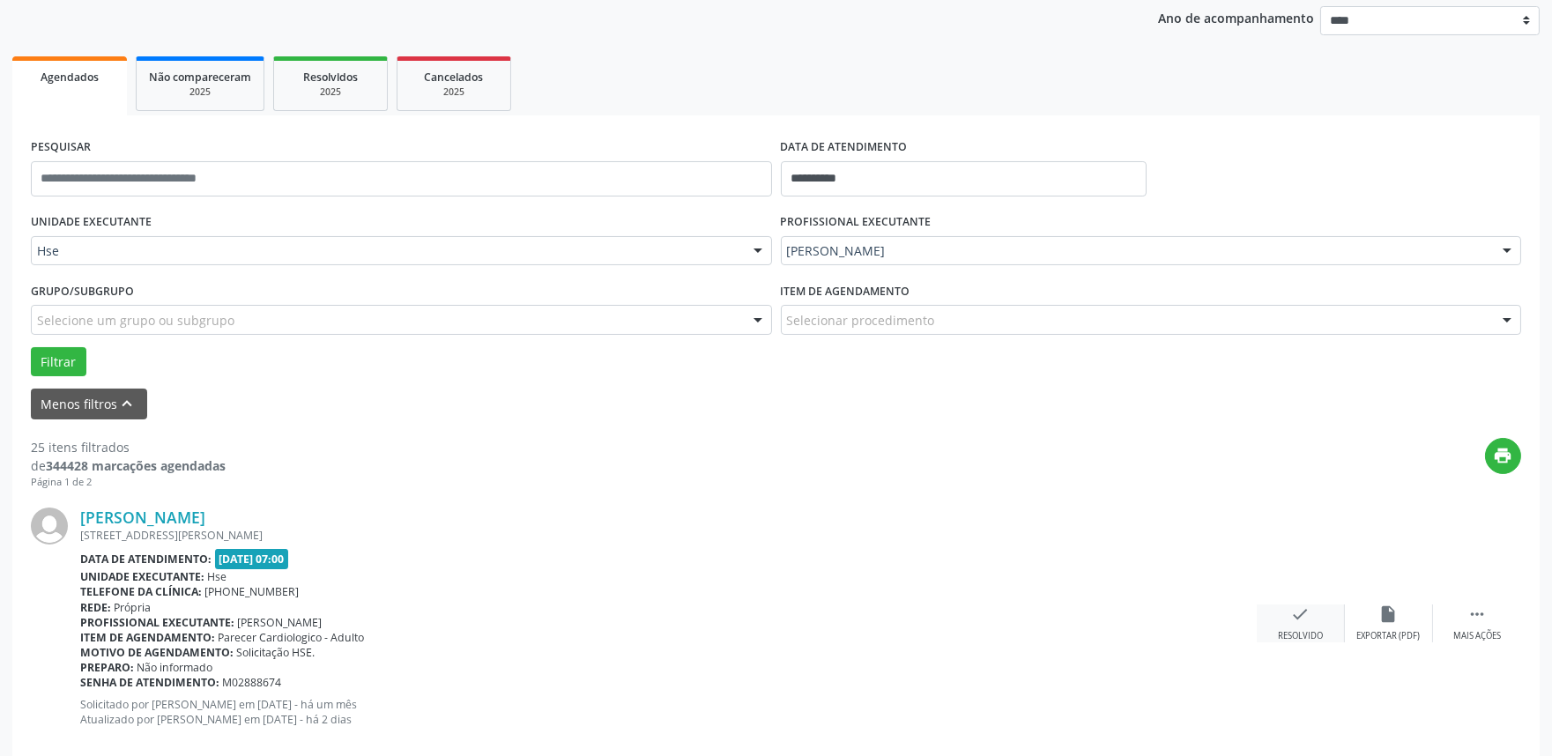
click at [1282, 608] on div "check Resolvido" at bounding box center [1301, 624] width 88 height 38
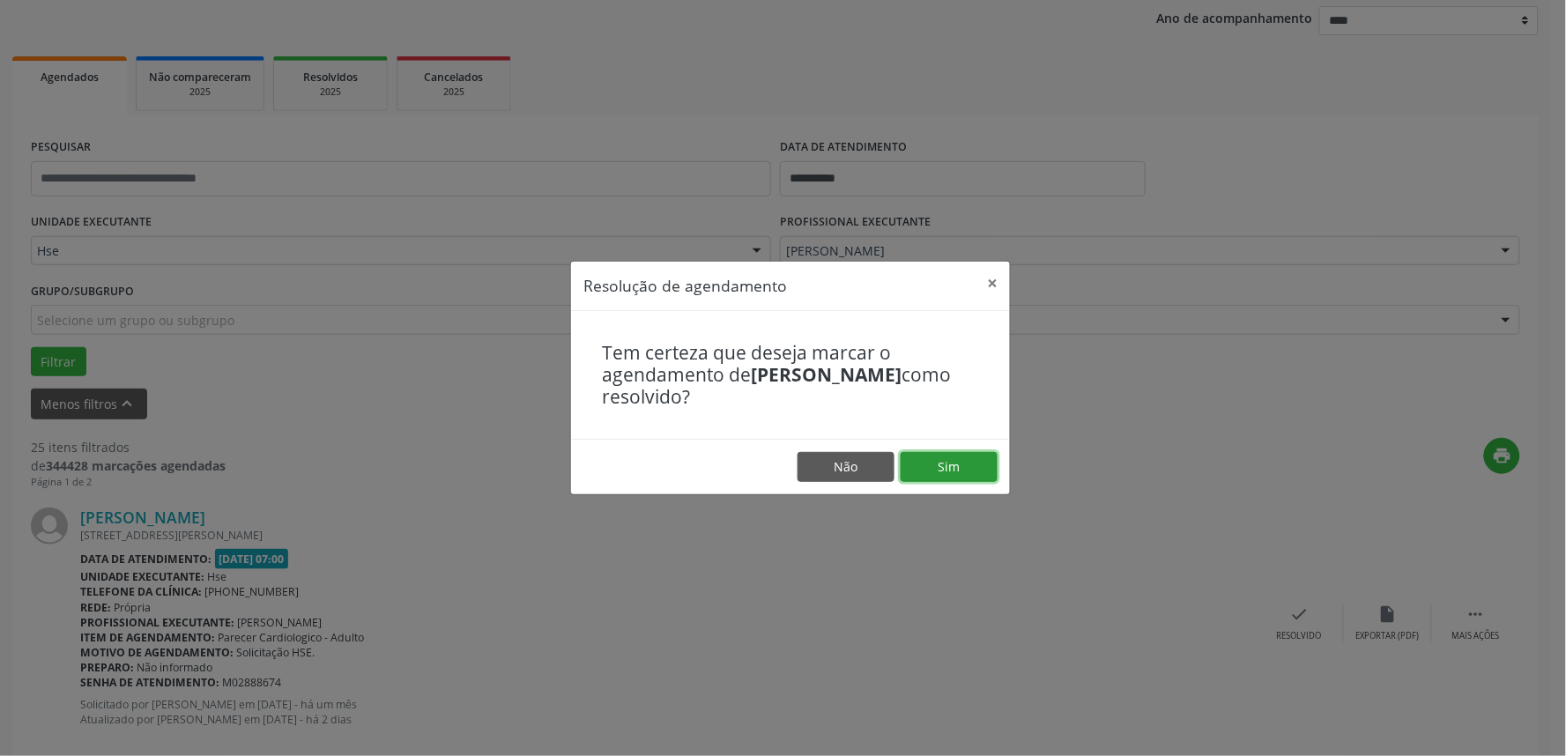
drag, startPoint x: 968, startPoint y: 470, endPoint x: 941, endPoint y: 469, distance: 26.5
click at [967, 470] on button "Sim" at bounding box center [949, 467] width 97 height 30
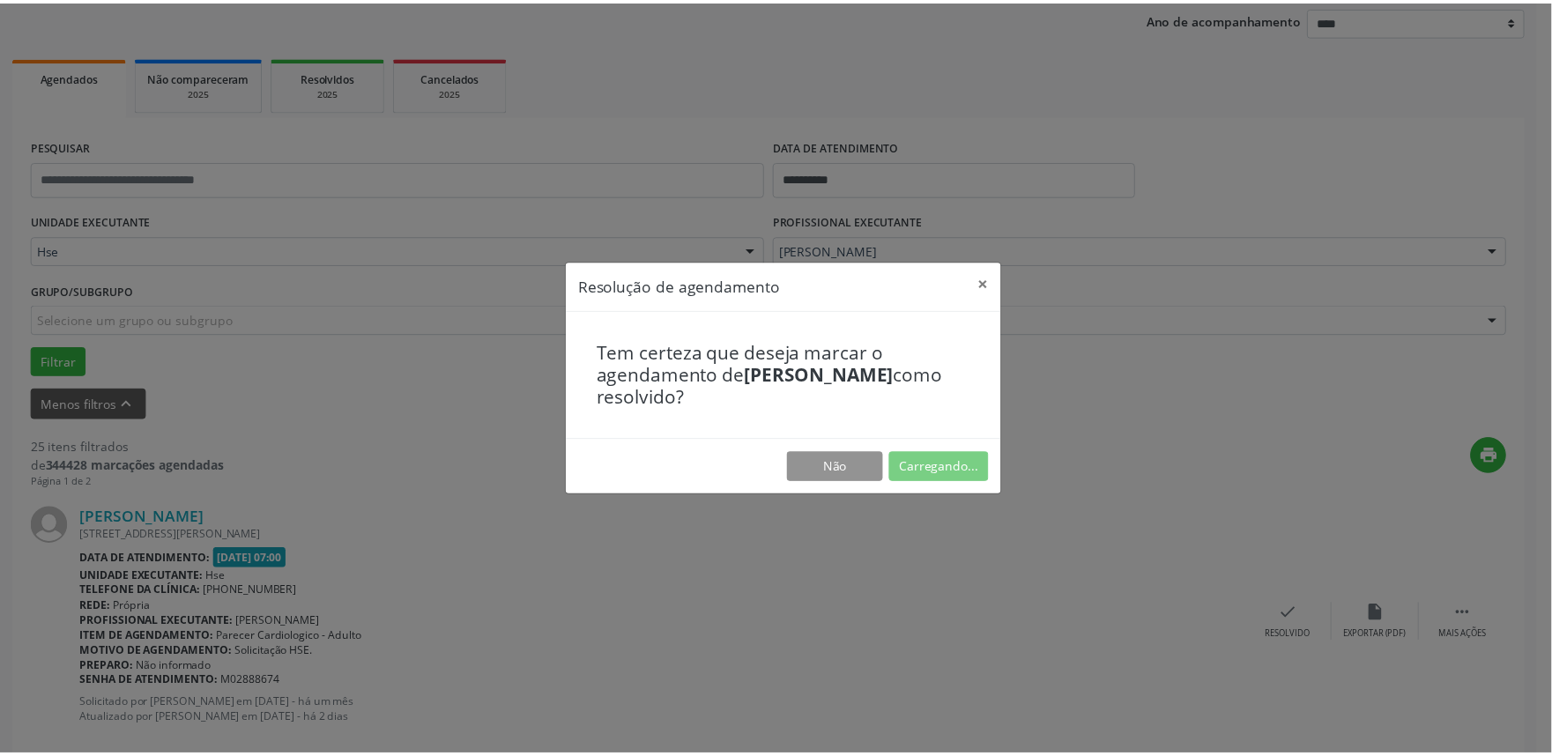
scroll to position [0, 0]
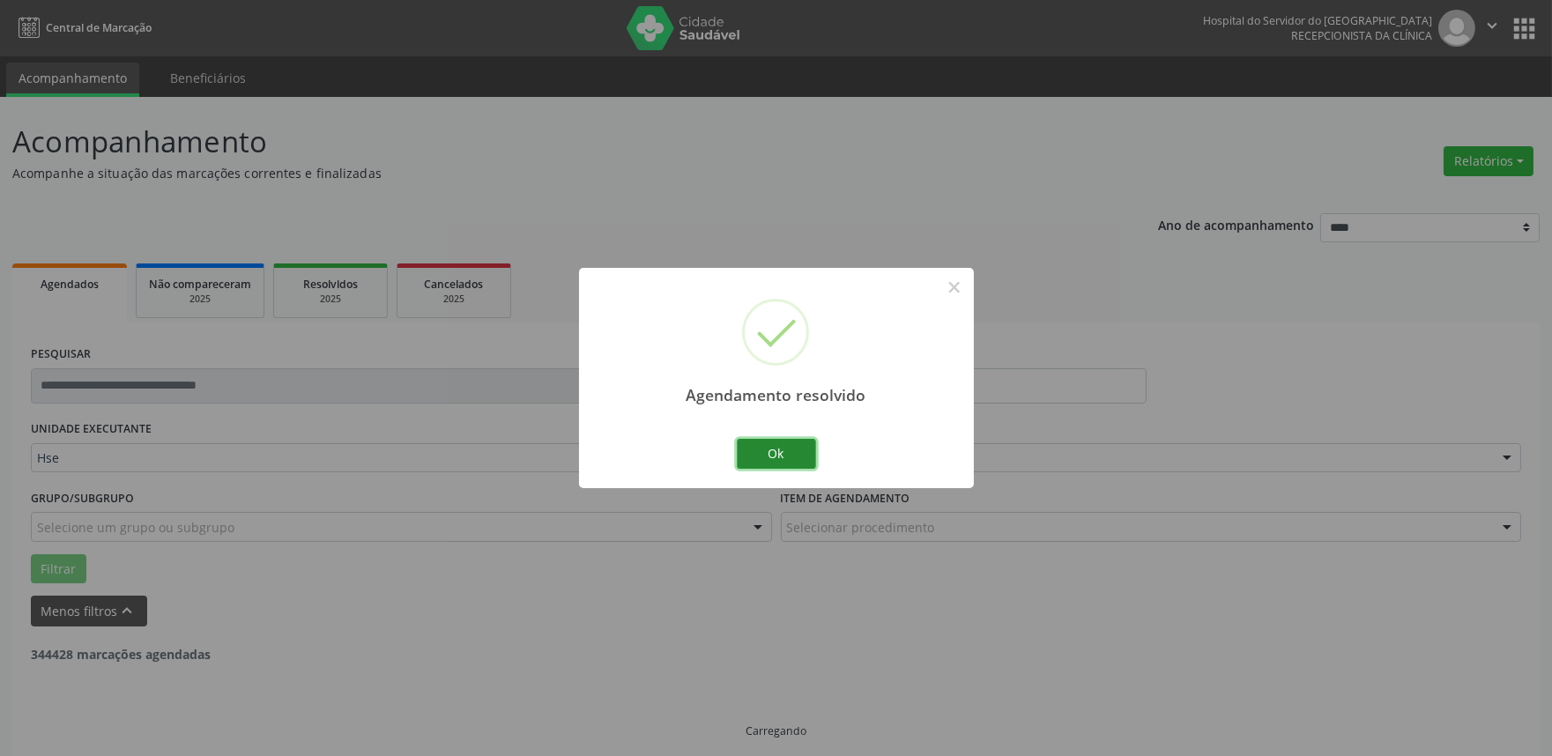
click at [796, 461] on button "Ok" at bounding box center [776, 454] width 79 height 30
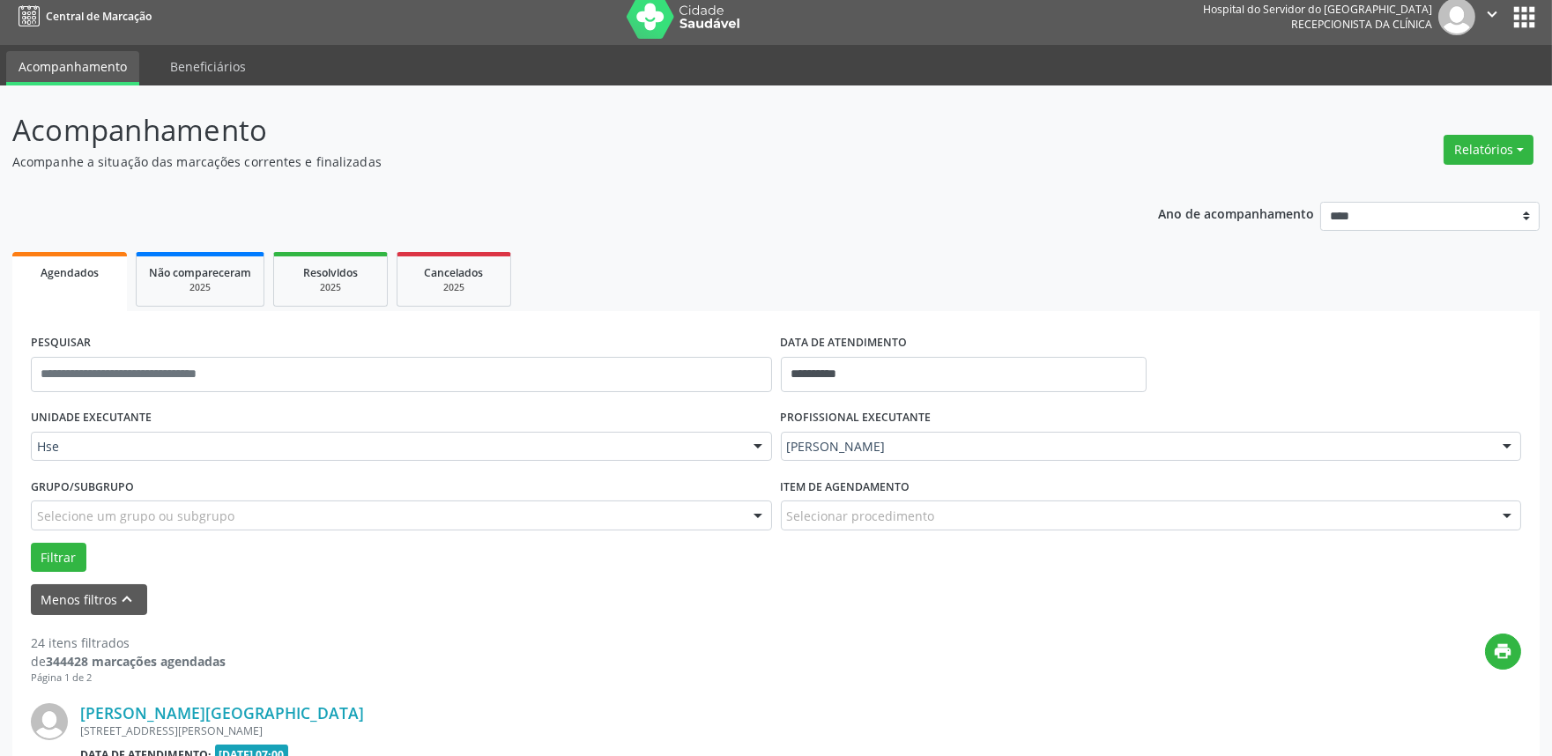
scroll to position [207, 0]
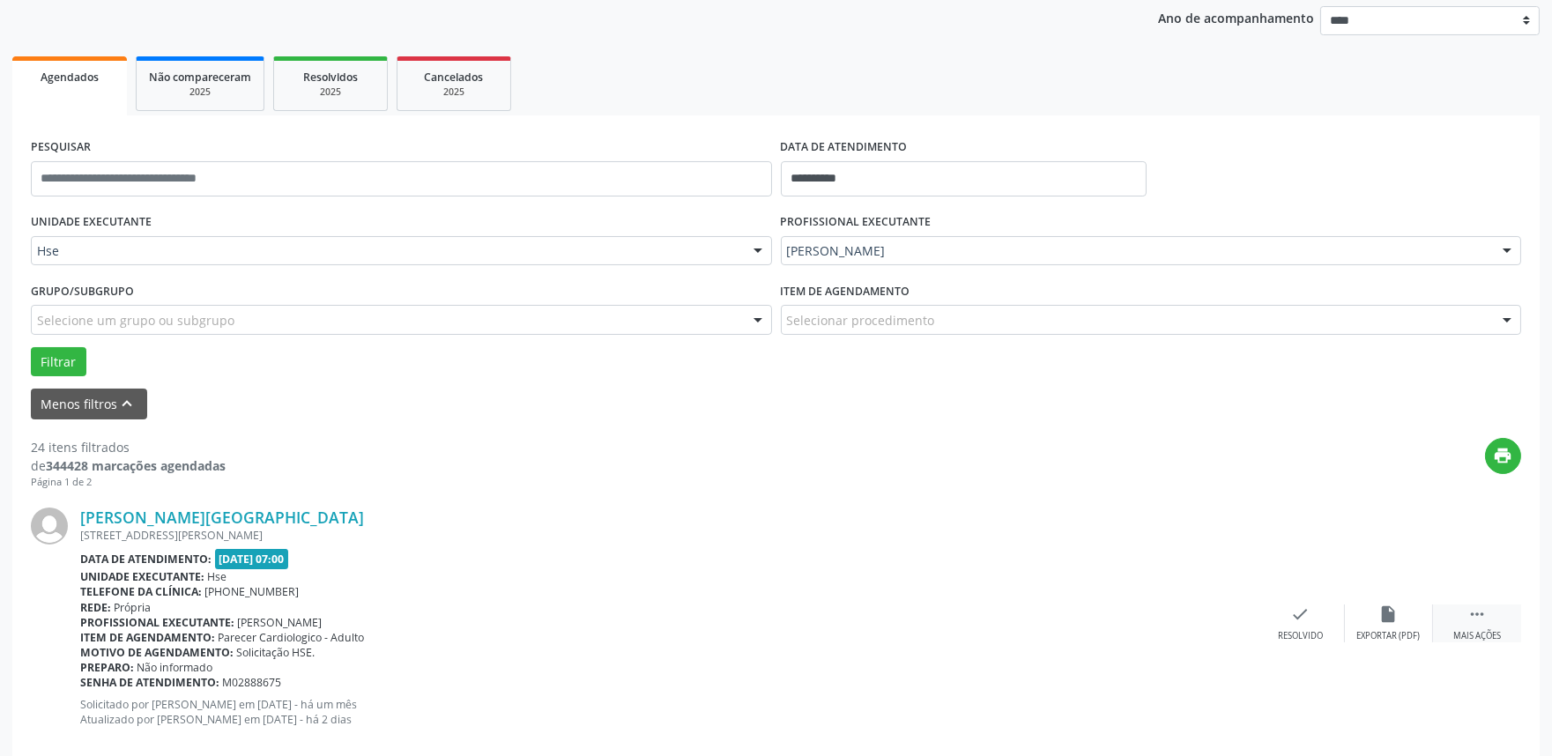
click at [1485, 630] on div "Mais ações" at bounding box center [1477, 636] width 48 height 12
click at [1391, 620] on icon "alarm_off" at bounding box center [1388, 614] width 19 height 19
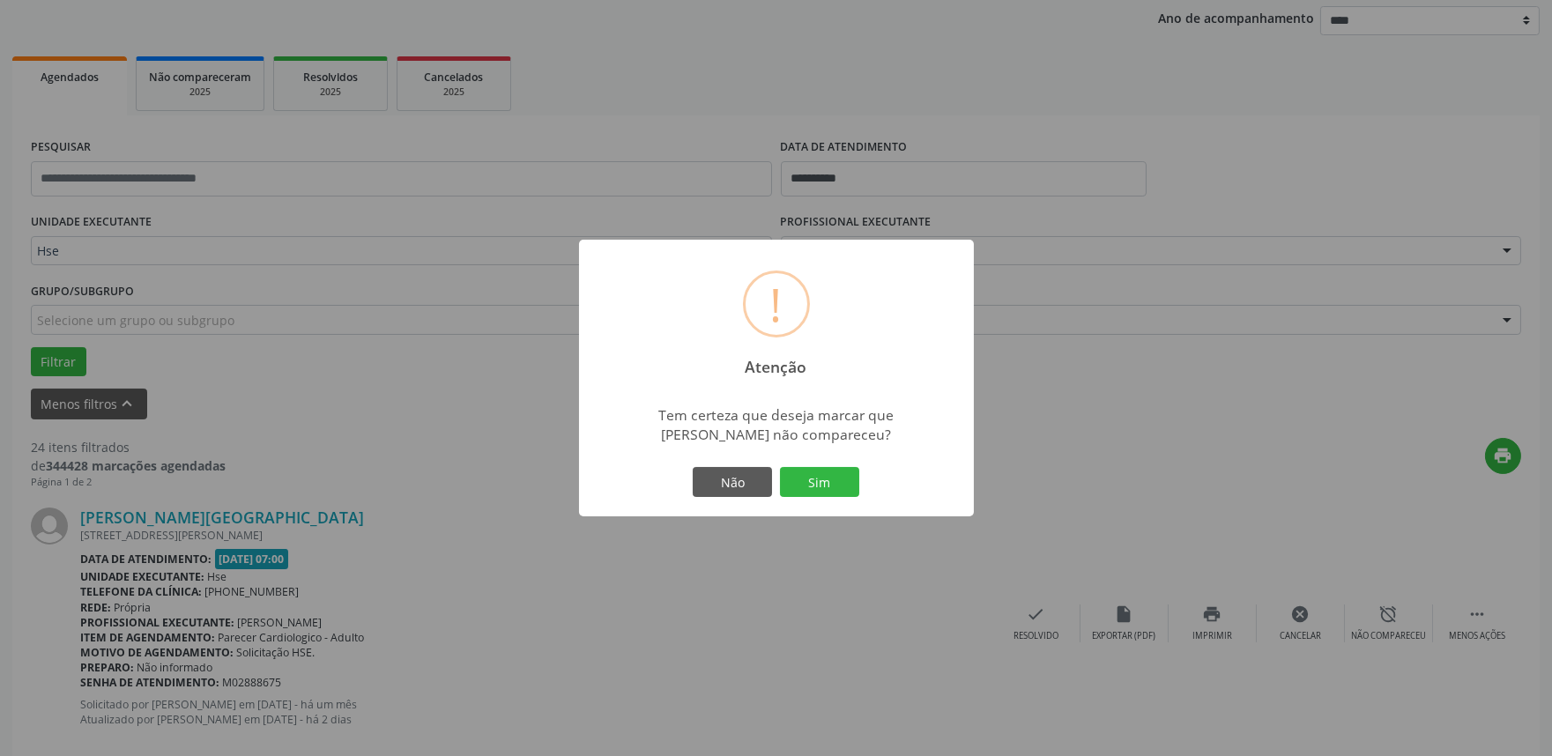
click at [865, 482] on div "! Atenção × Tem certeza que deseja marcar que [PERSON_NAME][GEOGRAPHIC_DATA] nã…" at bounding box center [776, 378] width 395 height 277
click at [860, 483] on div "Não Sim" at bounding box center [776, 482] width 175 height 37
click at [859, 482] on div "Não Sim" at bounding box center [776, 482] width 175 height 37
click at [848, 482] on button "Sim" at bounding box center [819, 482] width 79 height 30
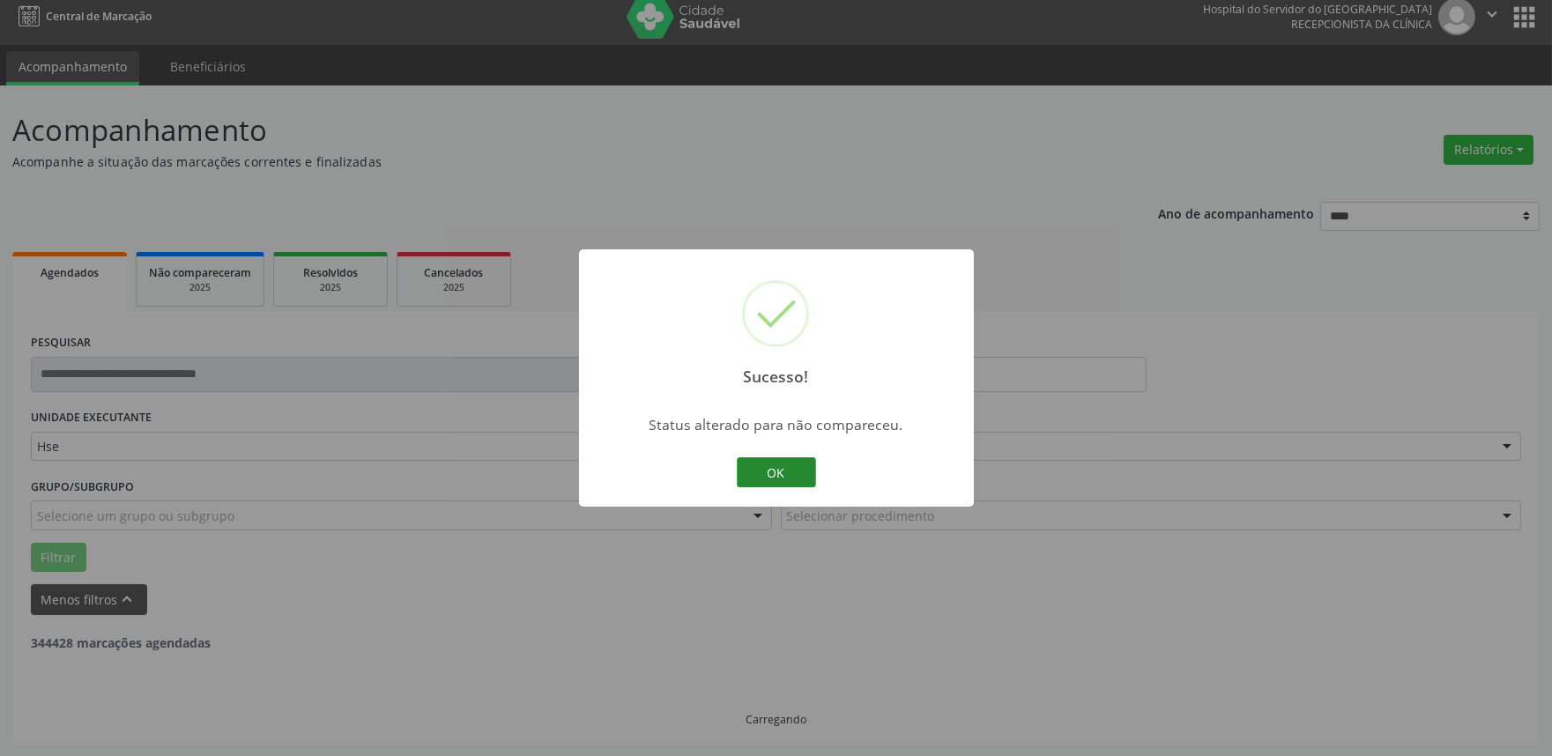
click at [772, 472] on button "OK" at bounding box center [776, 472] width 79 height 30
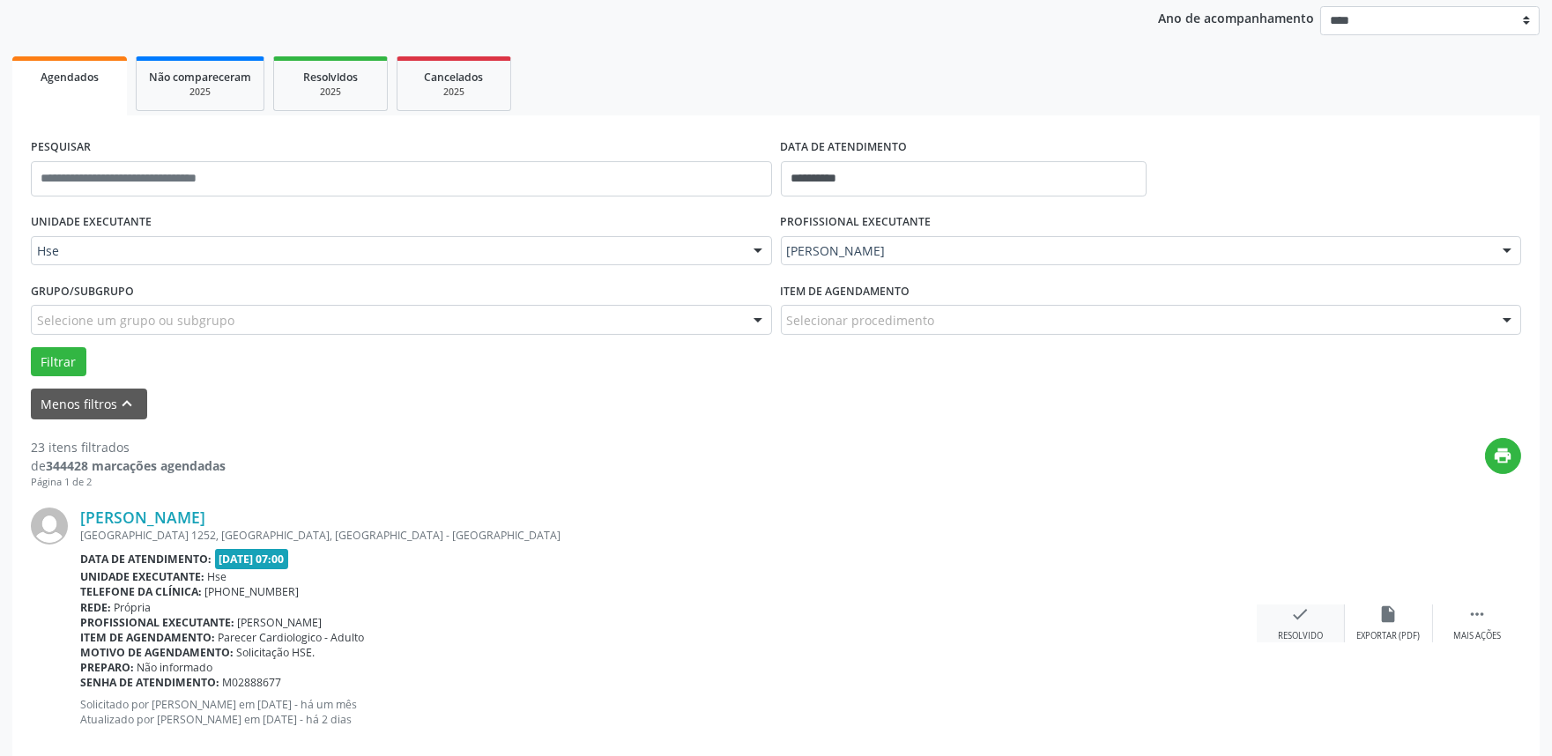
click at [1328, 614] on div "check Resolvido" at bounding box center [1301, 624] width 88 height 38
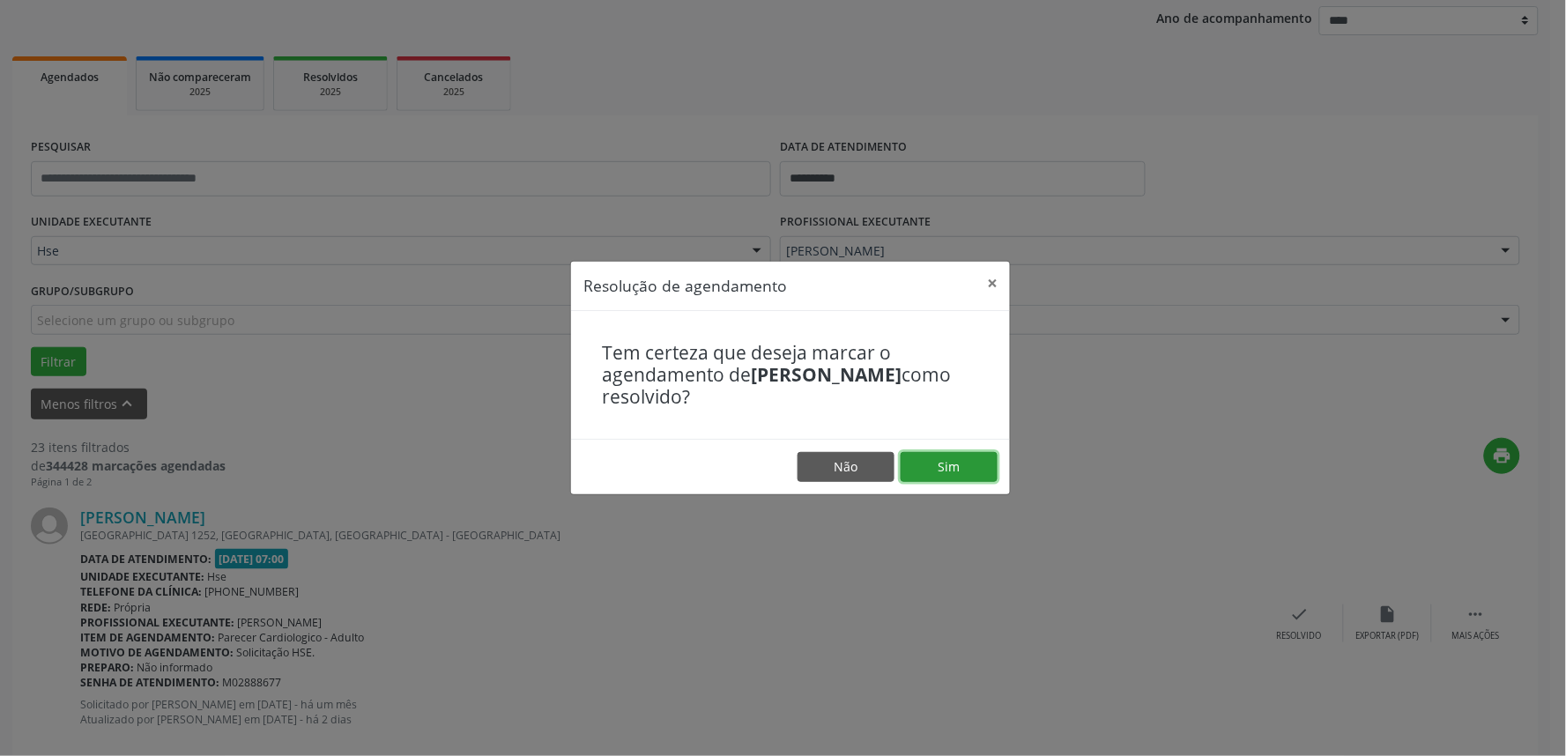
click at [961, 459] on button "Sim" at bounding box center [949, 467] width 97 height 30
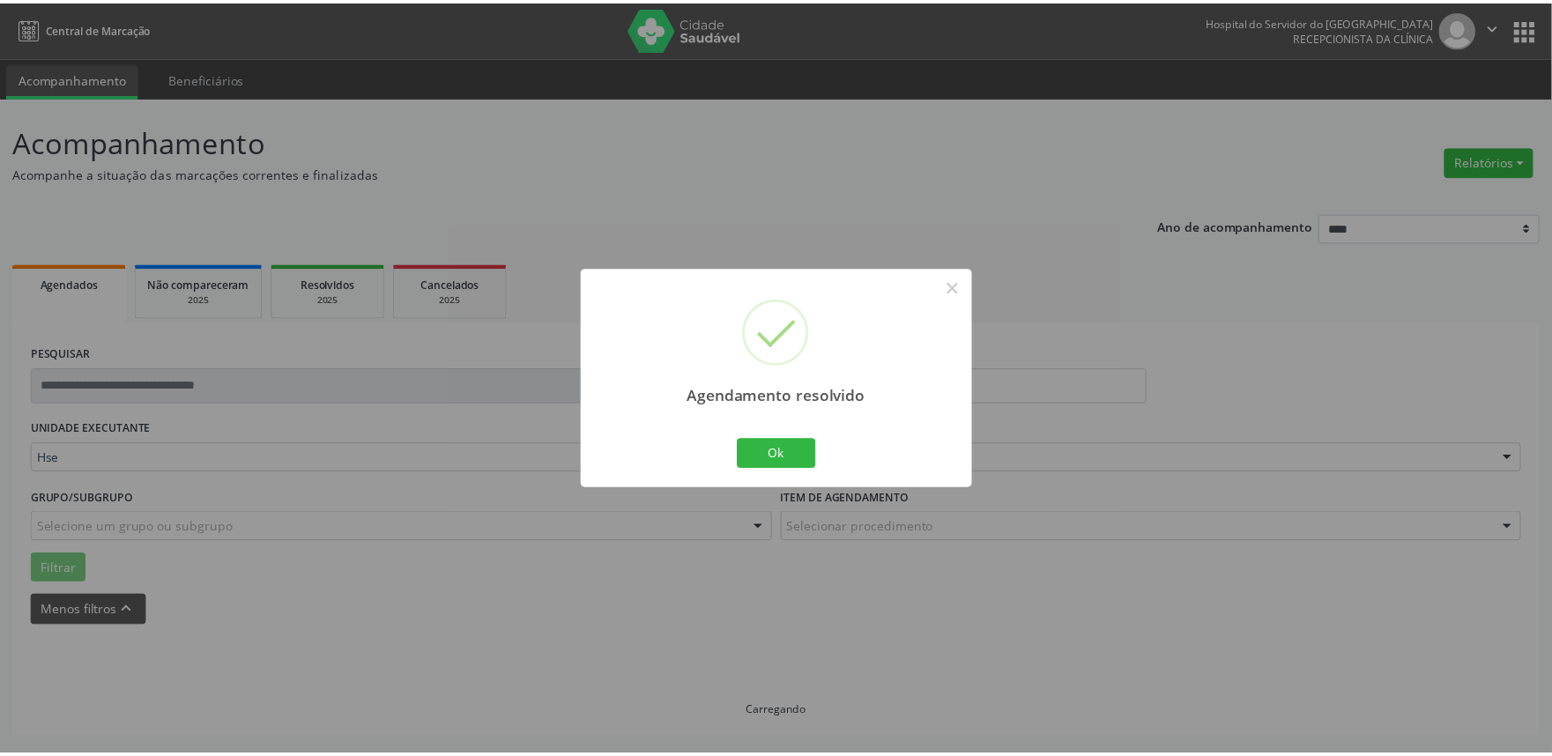
scroll to position [0, 0]
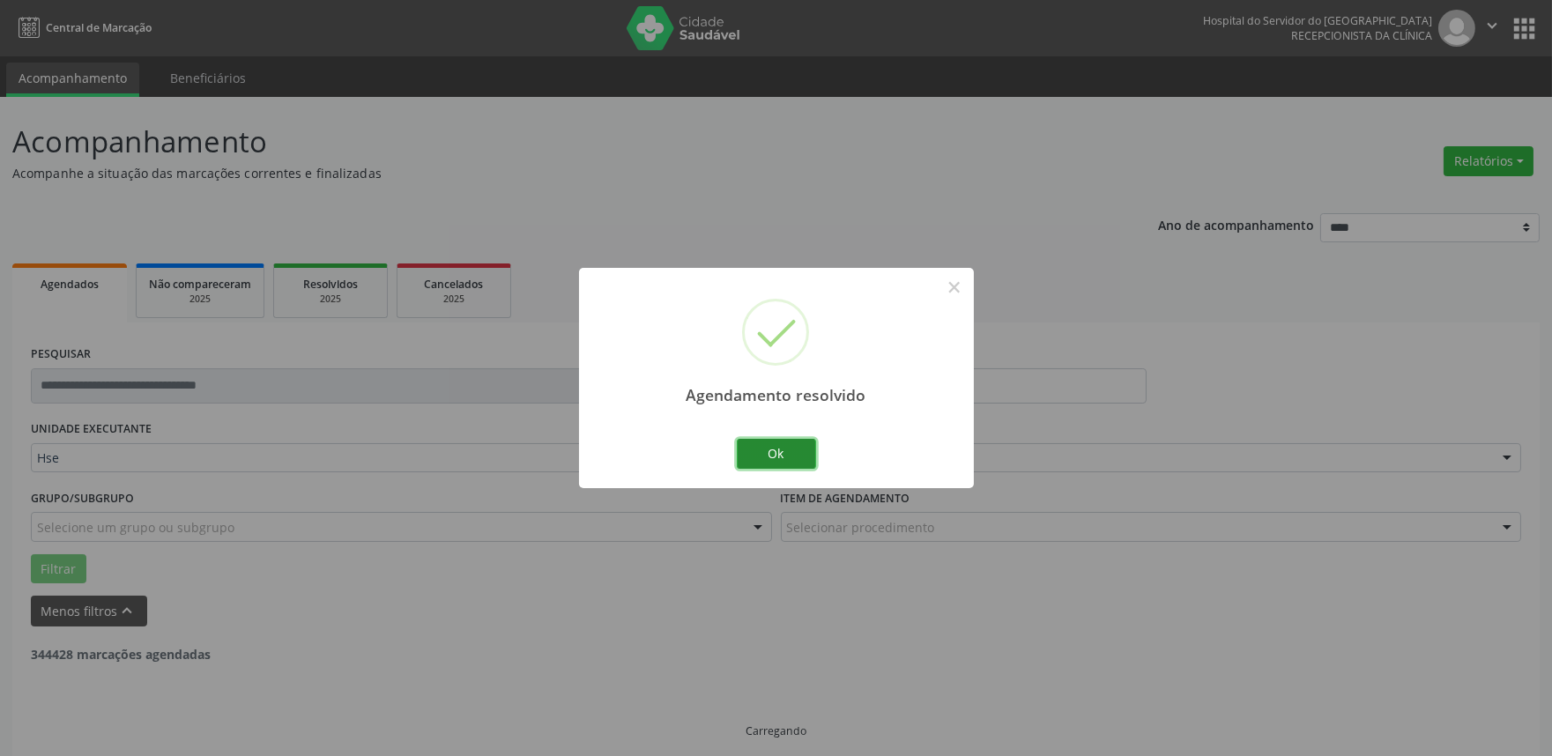
click at [803, 454] on button "Ok" at bounding box center [776, 454] width 79 height 30
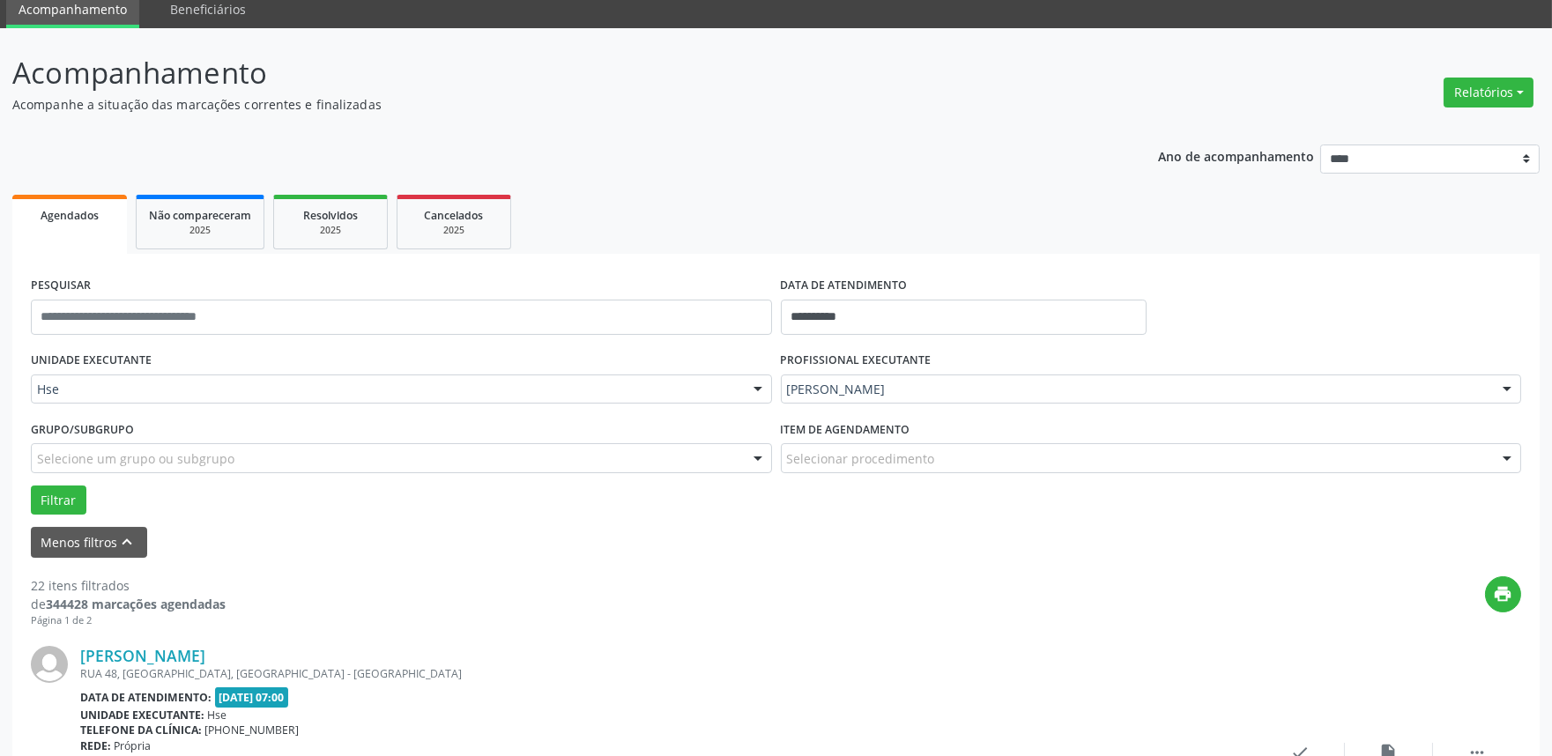
scroll to position [196, 0]
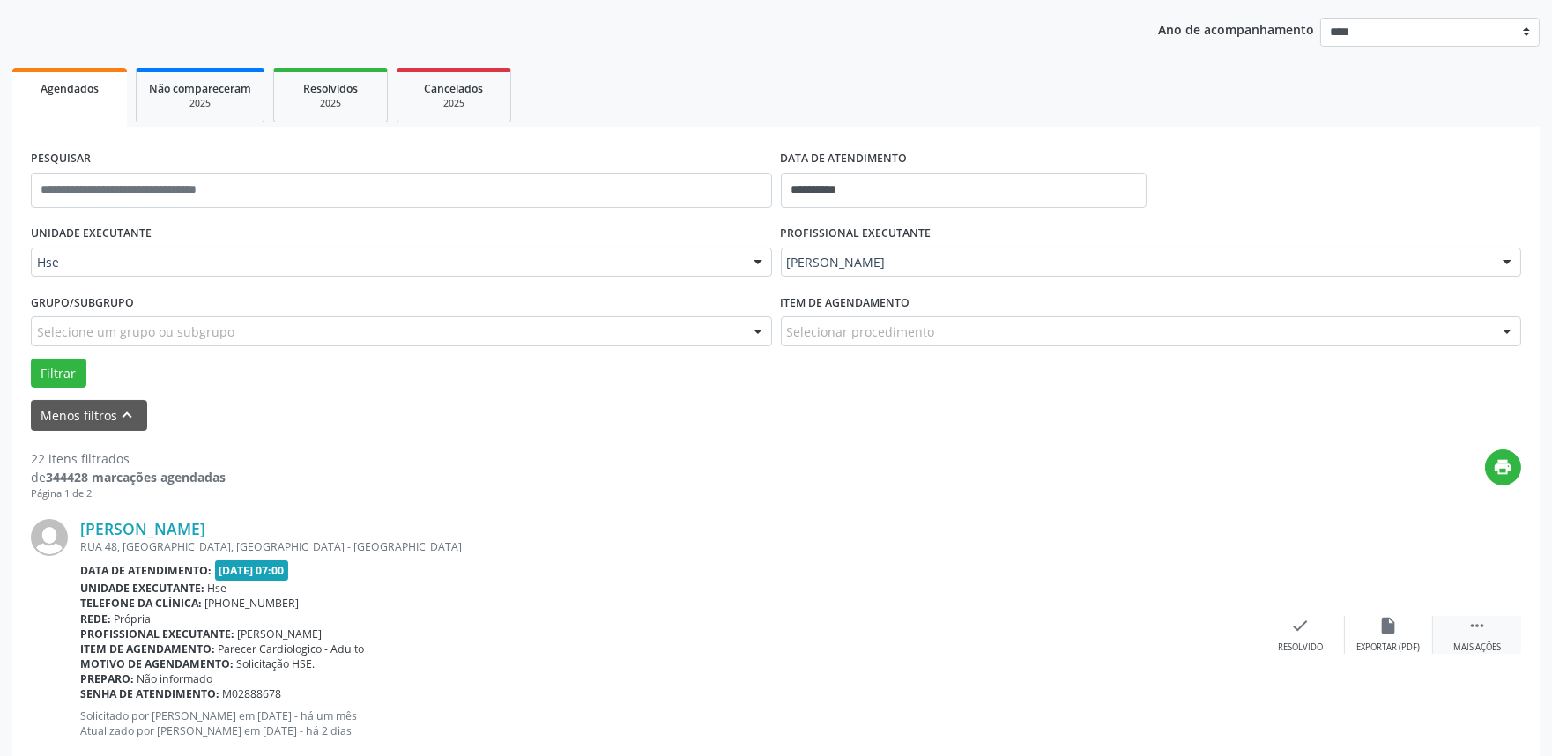
click at [1458, 637] on div " Mais ações" at bounding box center [1477, 635] width 88 height 38
click at [1396, 627] on icon "alarm_off" at bounding box center [1388, 625] width 19 height 19
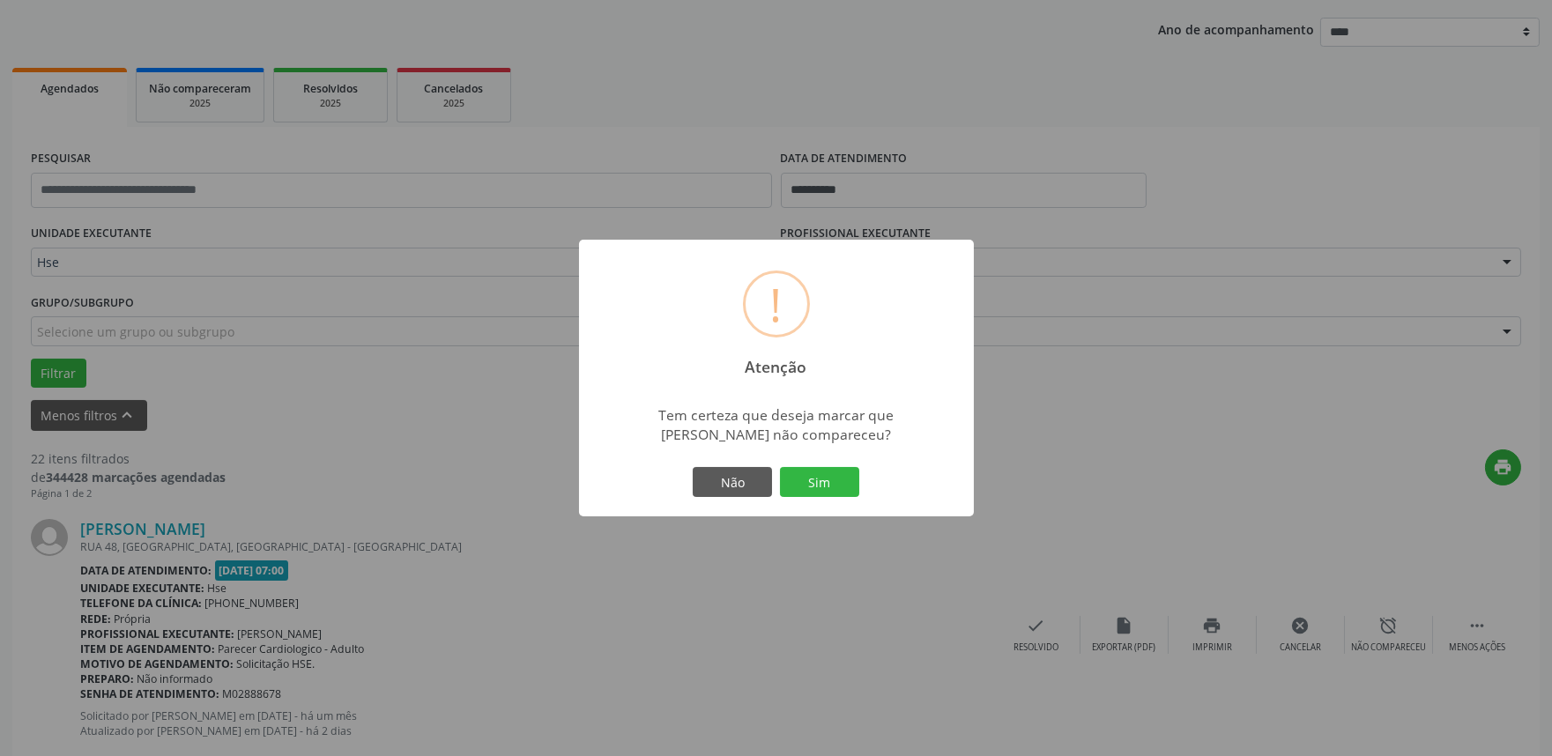
click at [858, 468] on div "Não Sim" at bounding box center [776, 482] width 175 height 37
click at [851, 468] on button "Sim" at bounding box center [819, 482] width 79 height 30
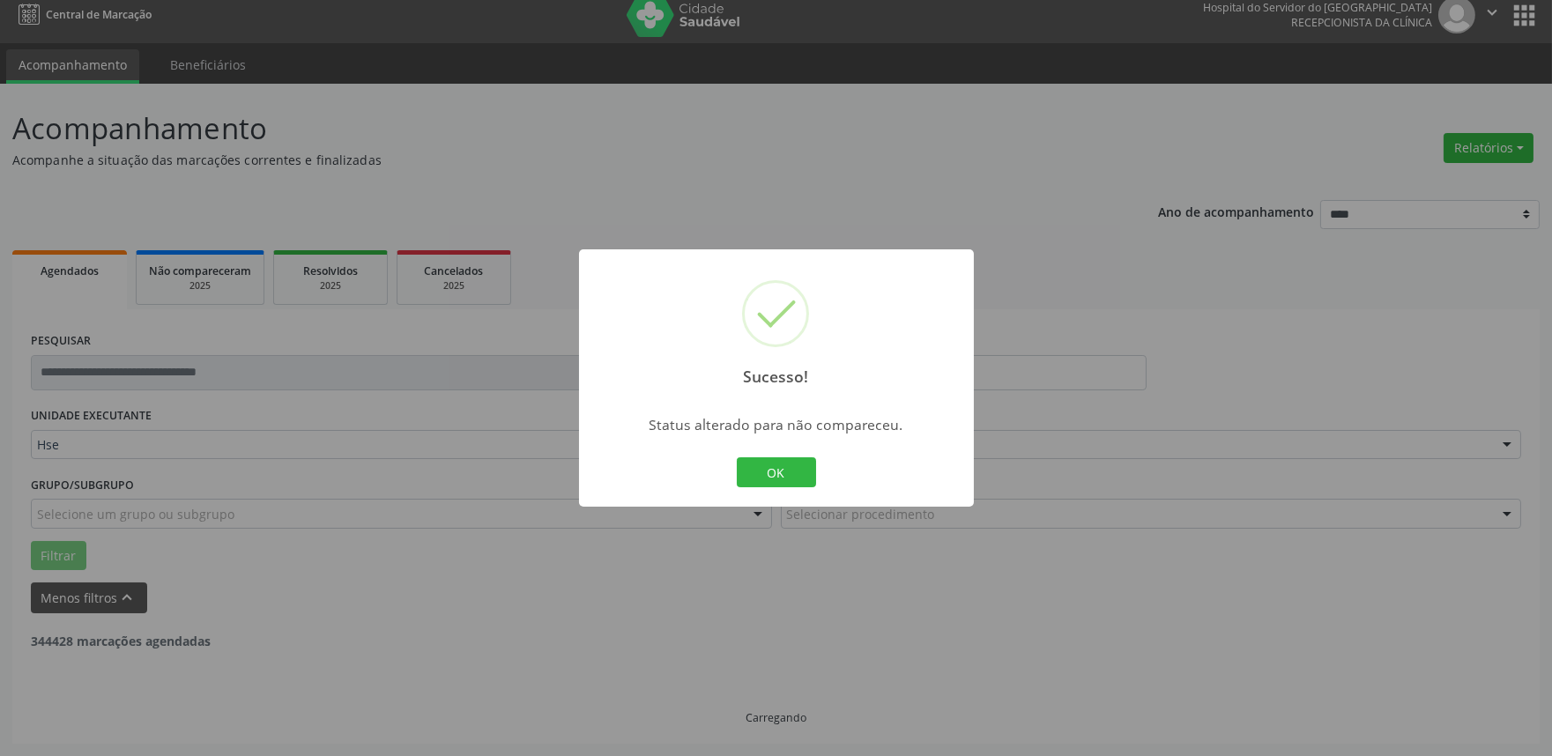
scroll to position [11, 0]
click at [798, 469] on button "OK" at bounding box center [776, 472] width 79 height 30
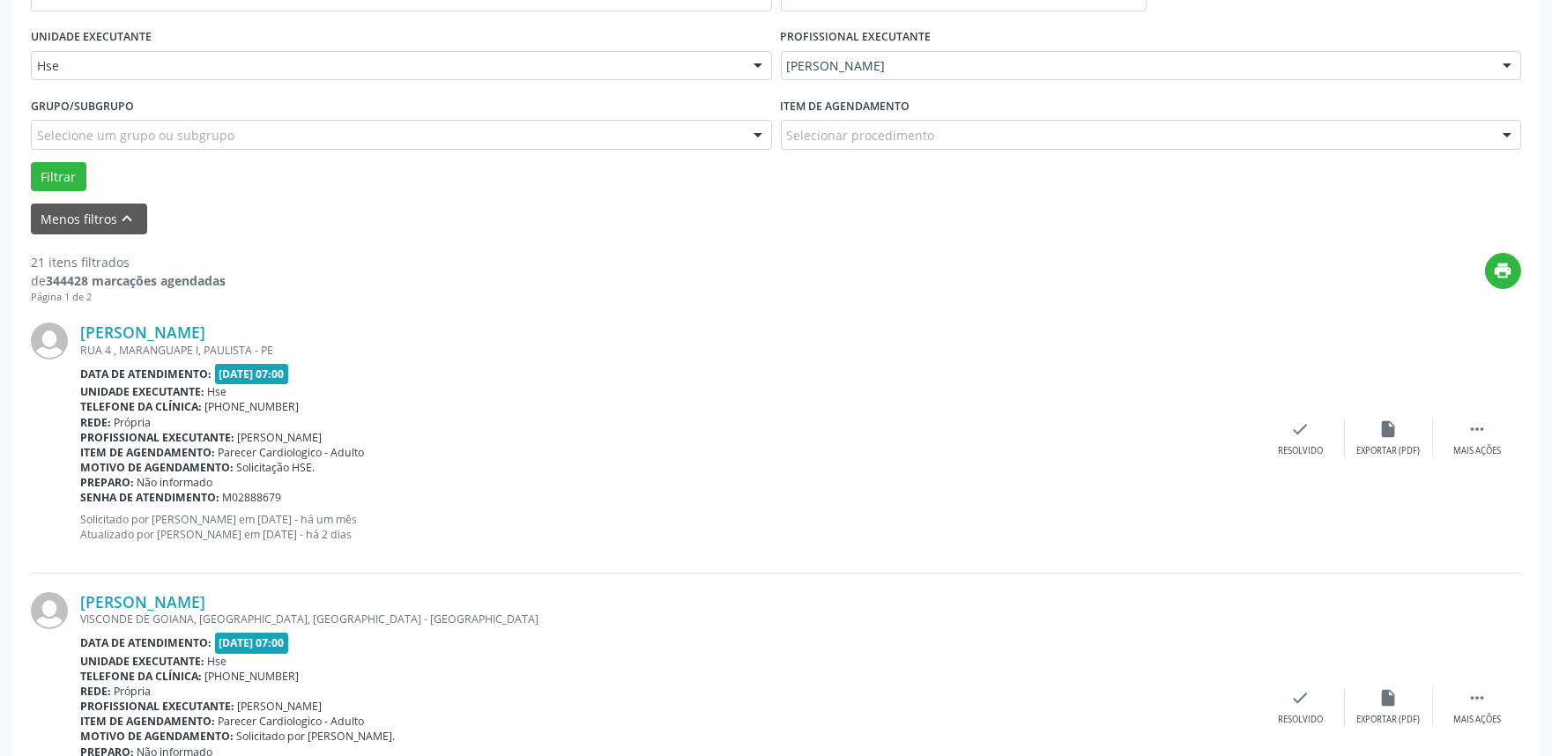
scroll to position [403, 0]
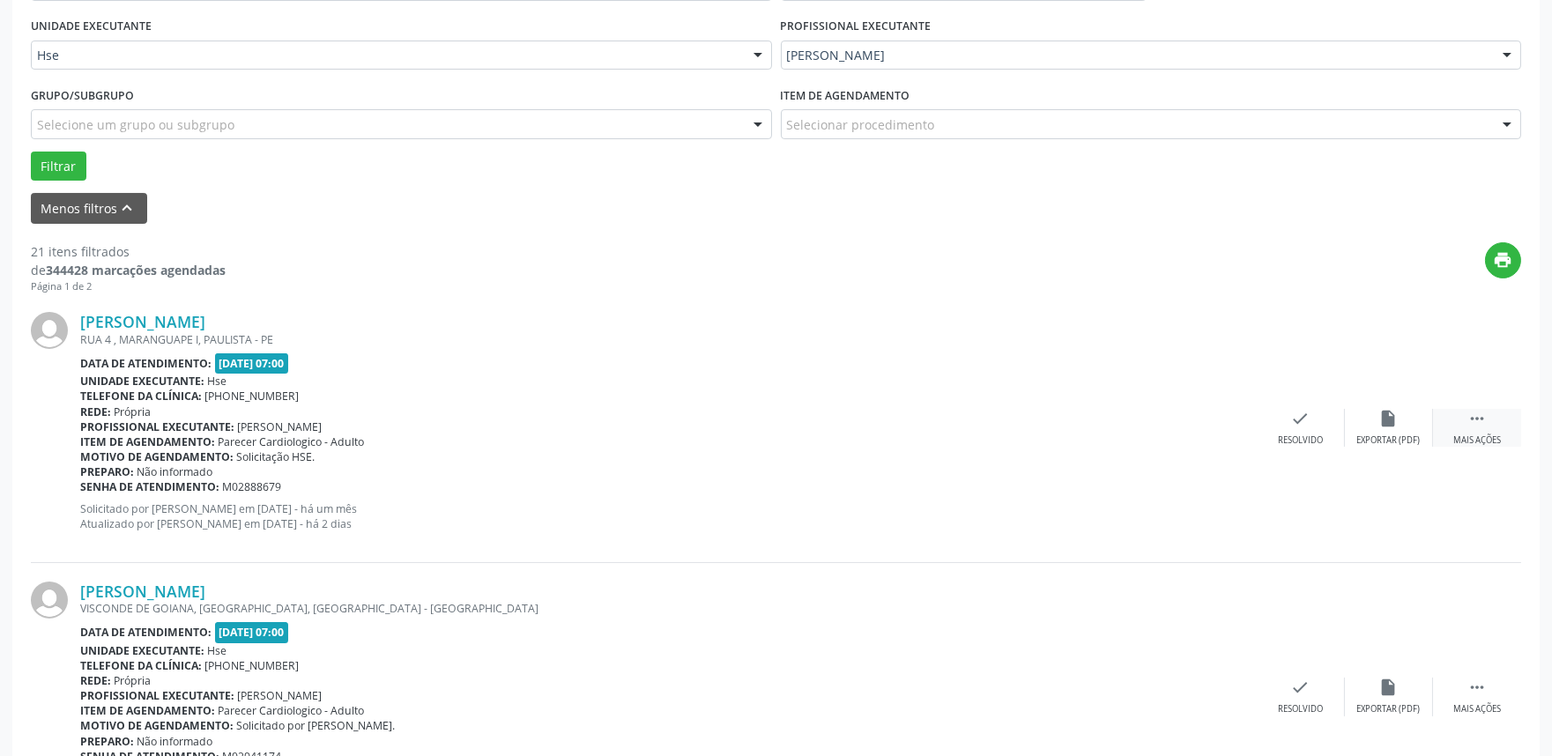
click at [1495, 421] on div " Mais ações" at bounding box center [1477, 428] width 88 height 38
click at [1387, 427] on div "alarm_off Não compareceu" at bounding box center [1389, 428] width 88 height 38
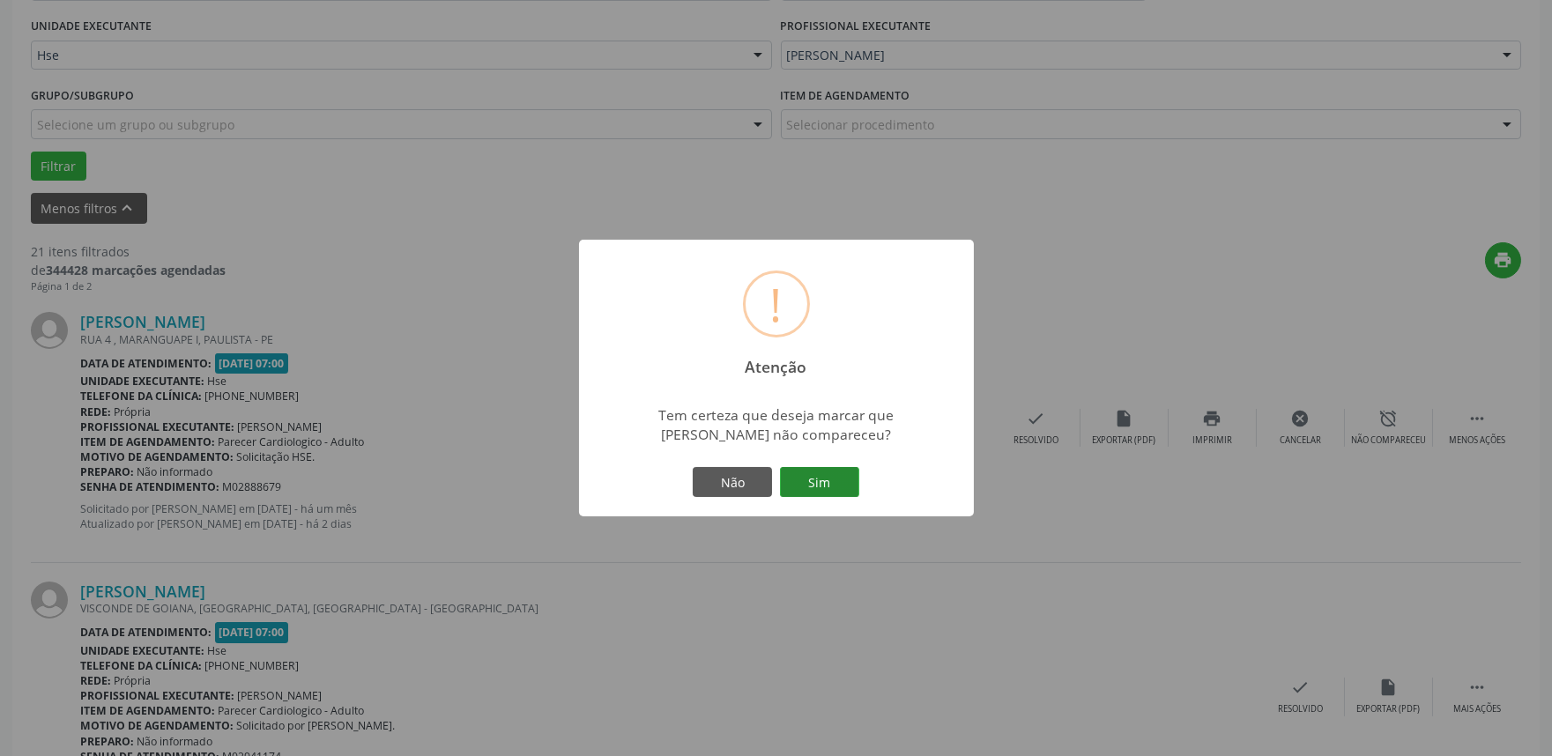
click at [814, 489] on button "Sim" at bounding box center [819, 482] width 79 height 30
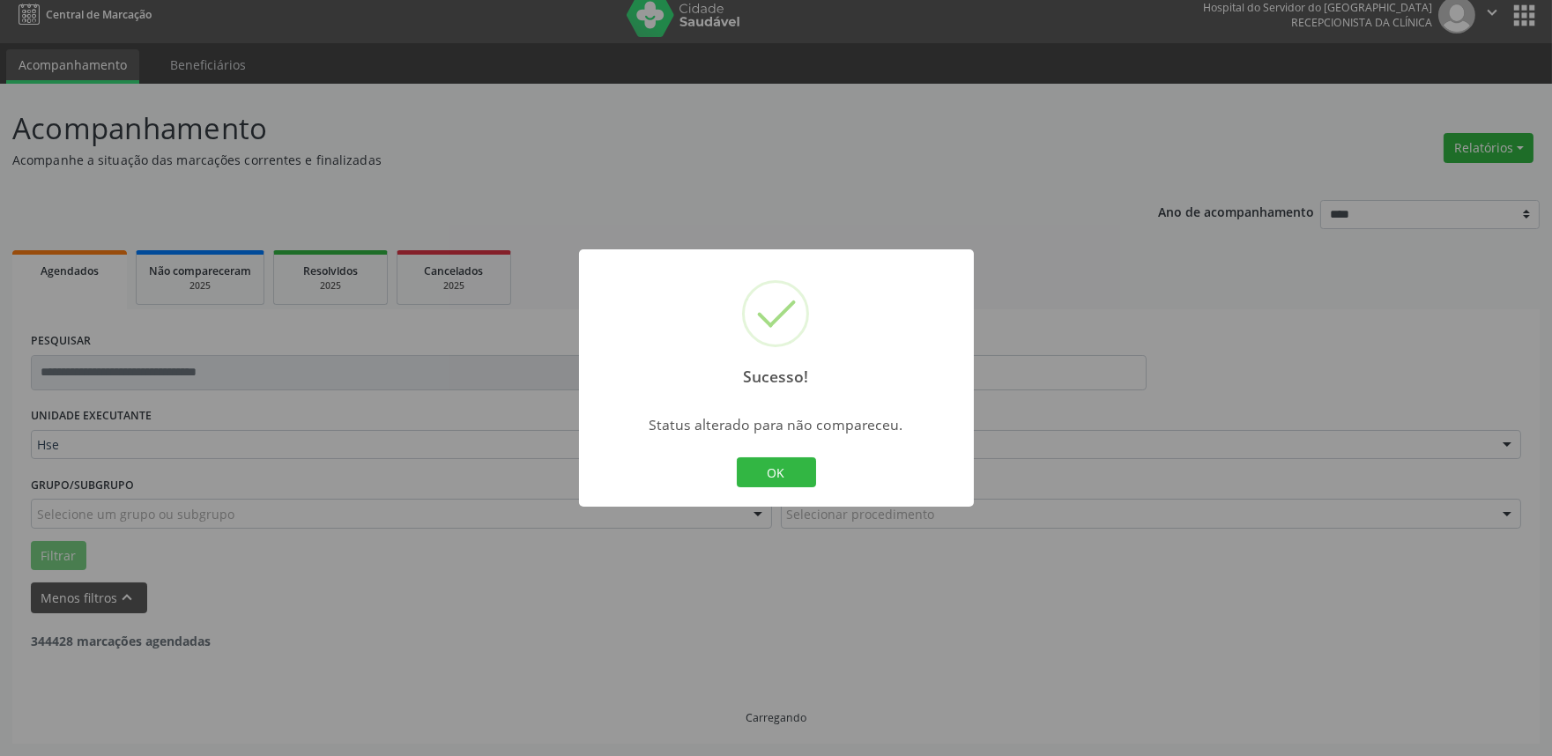
scroll to position [11, 0]
click at [783, 472] on button "OK" at bounding box center [776, 472] width 79 height 30
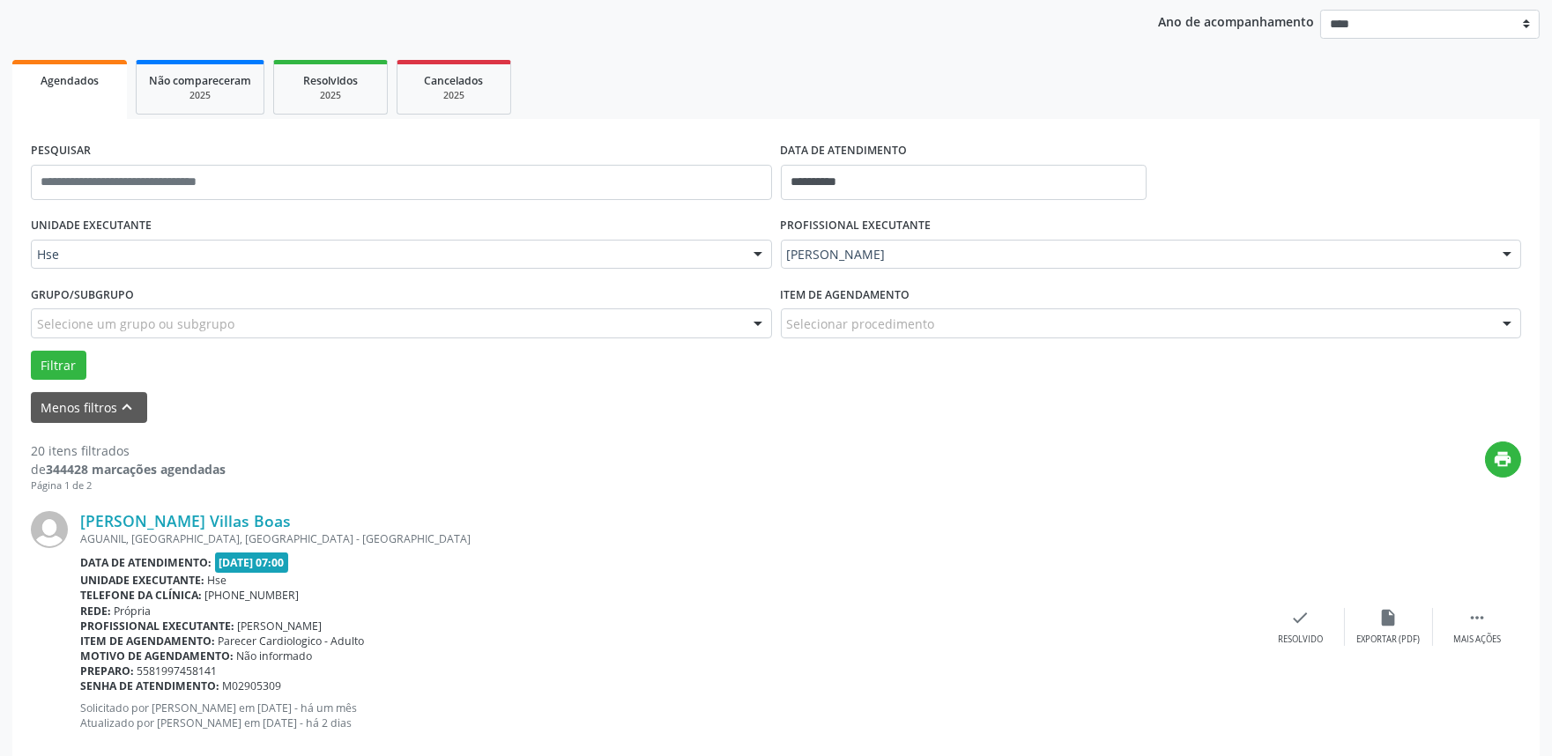
scroll to position [207, 0]
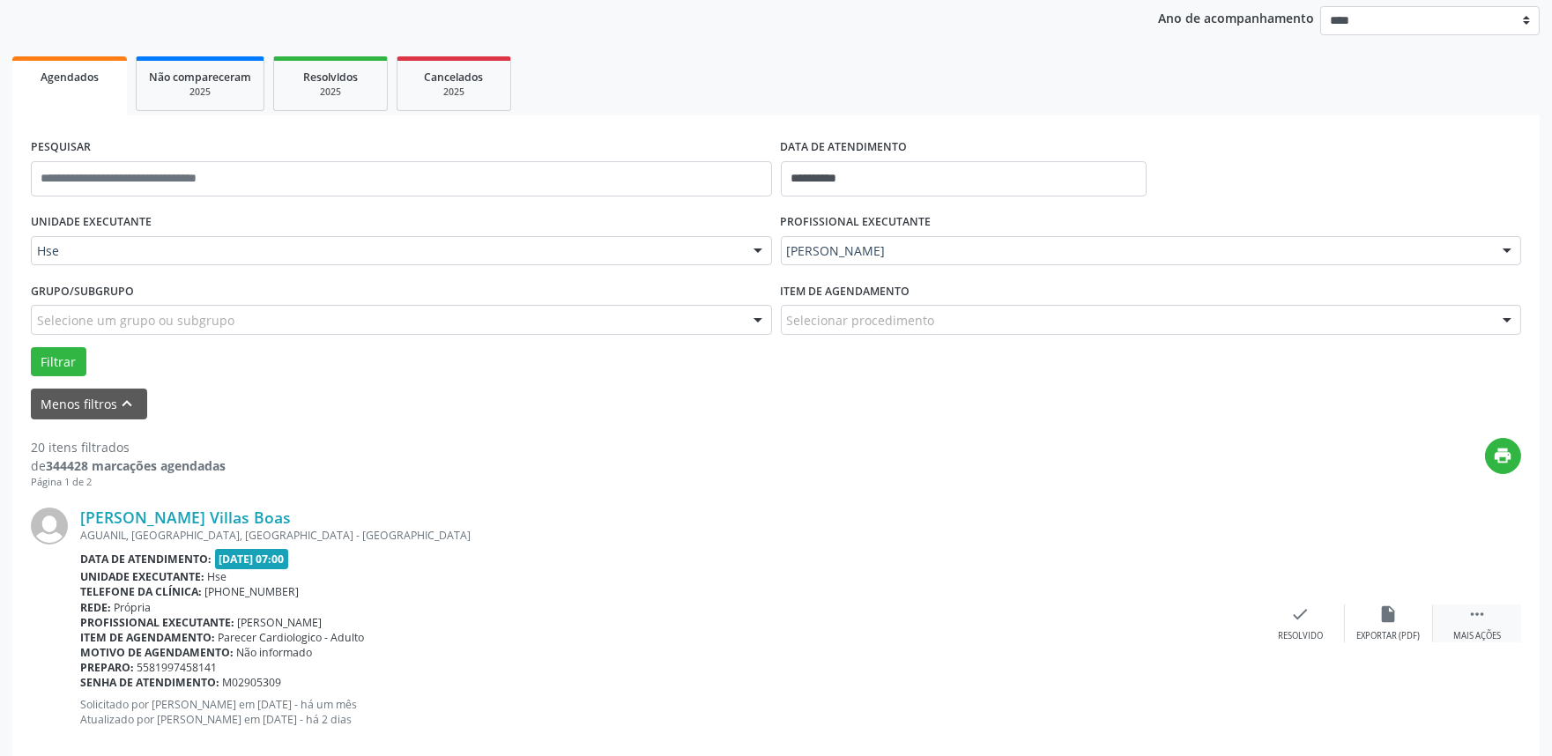
click at [1458, 622] on div " Mais ações" at bounding box center [1477, 624] width 88 height 38
click at [1381, 614] on icon "alarm_off" at bounding box center [1388, 614] width 19 height 19
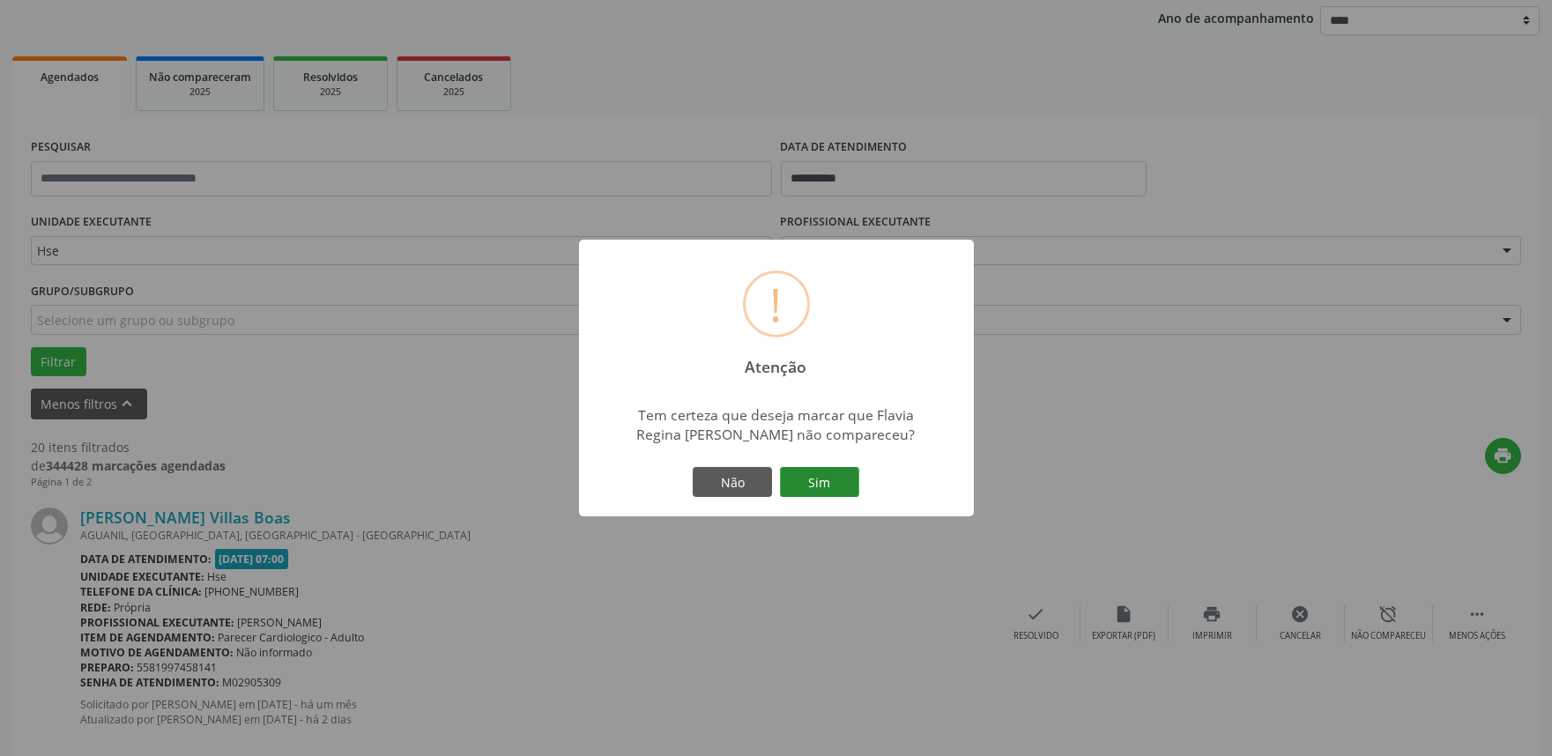
click at [836, 488] on button "Sim" at bounding box center [819, 482] width 79 height 30
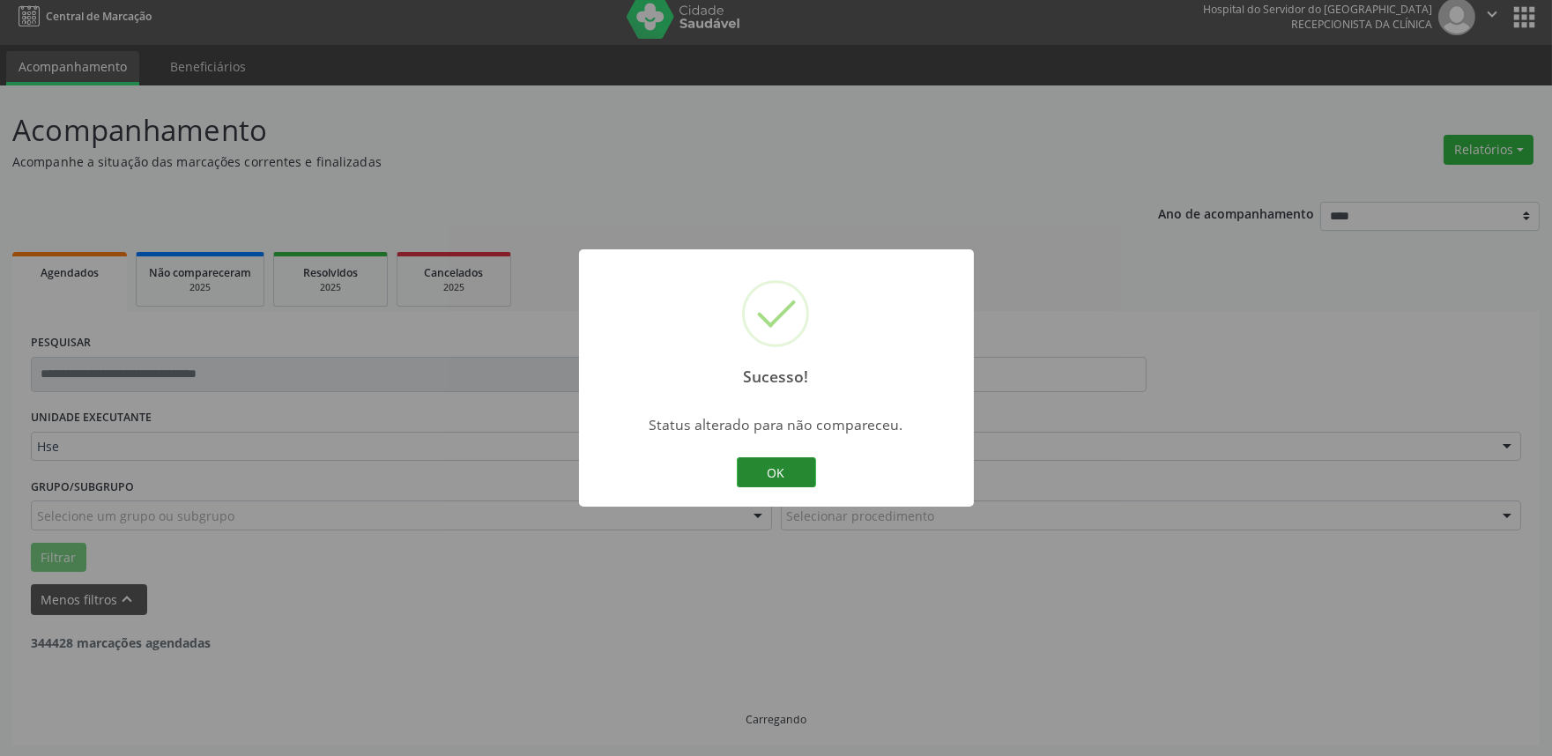
click at [776, 476] on button "OK" at bounding box center [776, 472] width 79 height 30
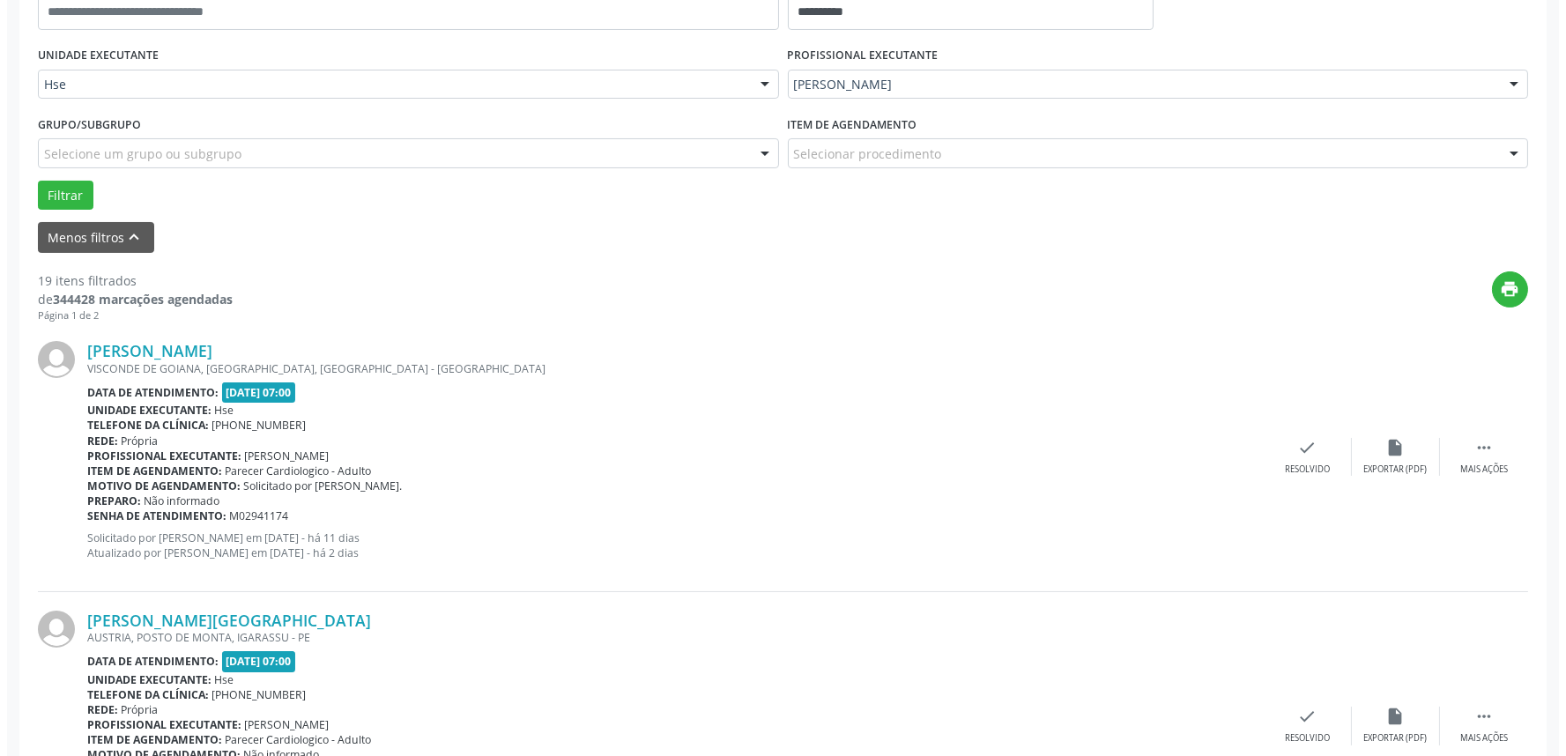
scroll to position [403, 0]
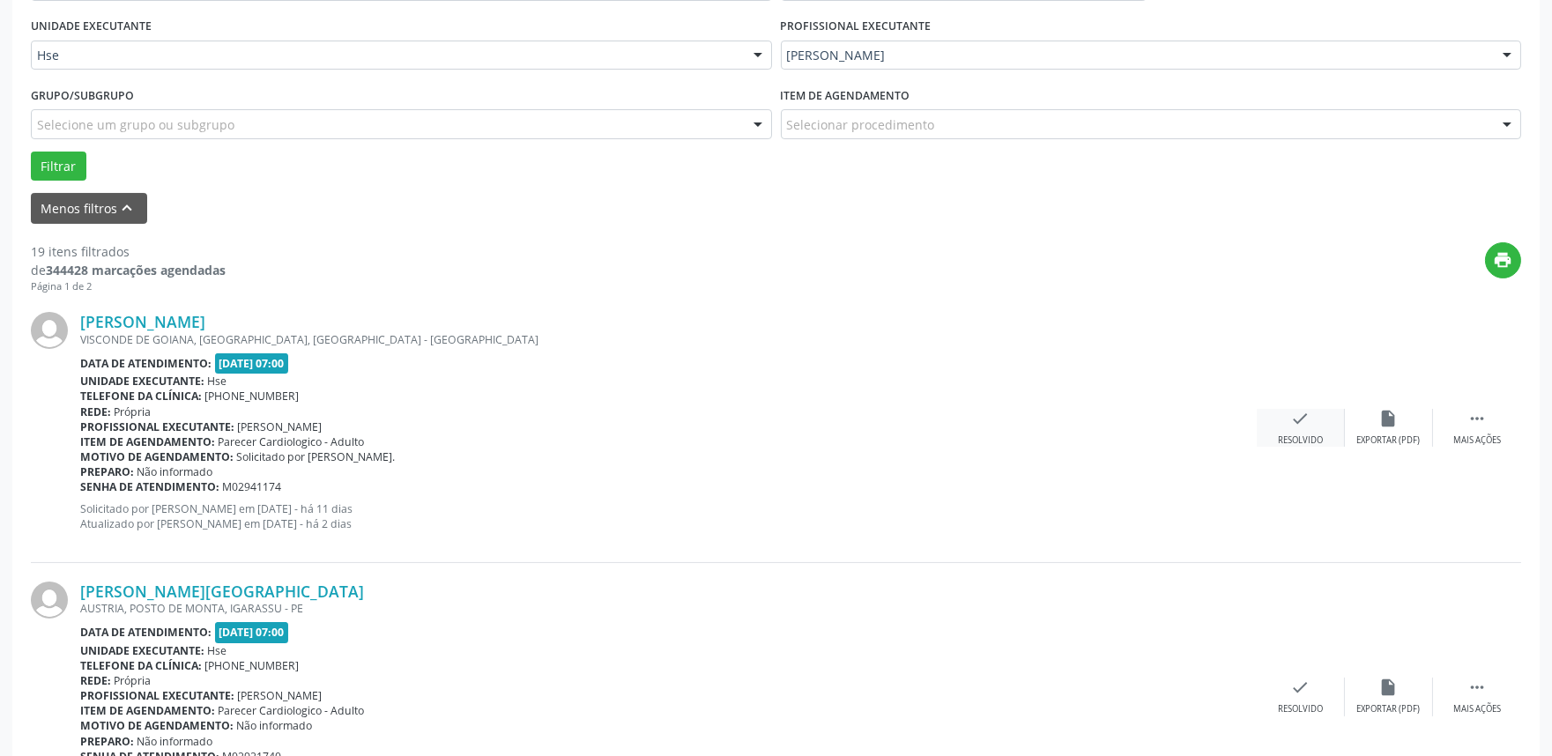
click at [1318, 416] on div "check Resolvido" at bounding box center [1301, 428] width 88 height 38
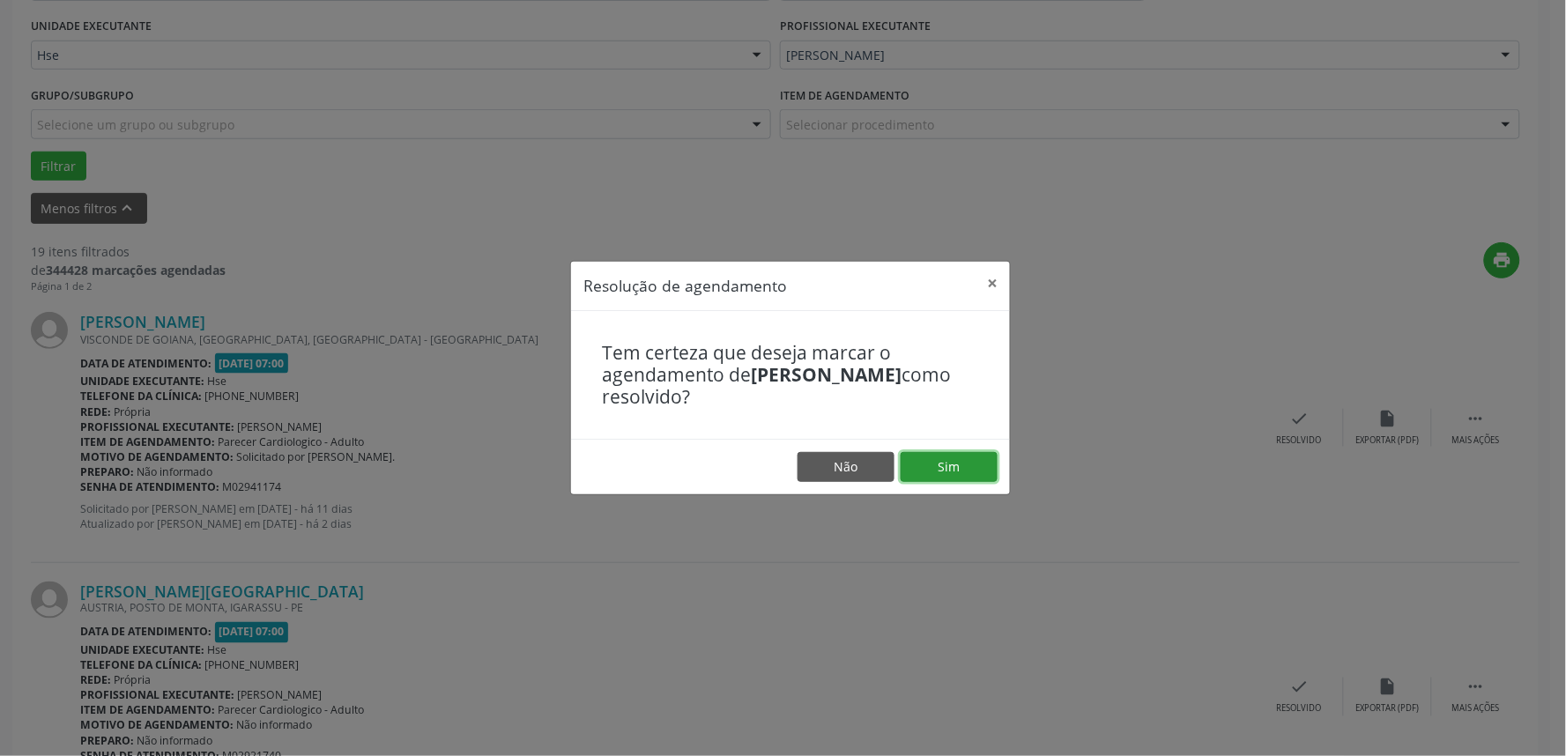
click at [962, 456] on button "Sim" at bounding box center [949, 467] width 97 height 30
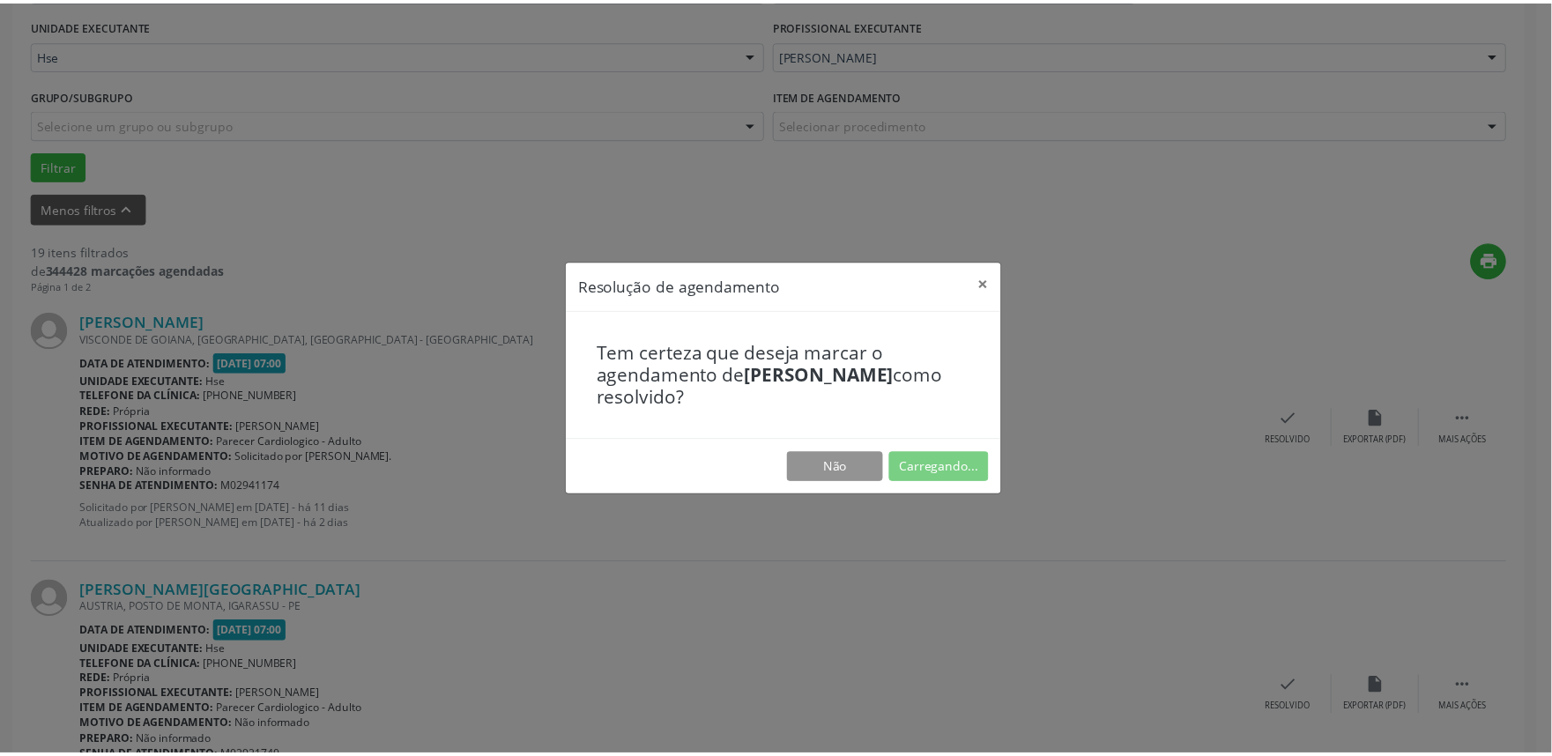
scroll to position [0, 0]
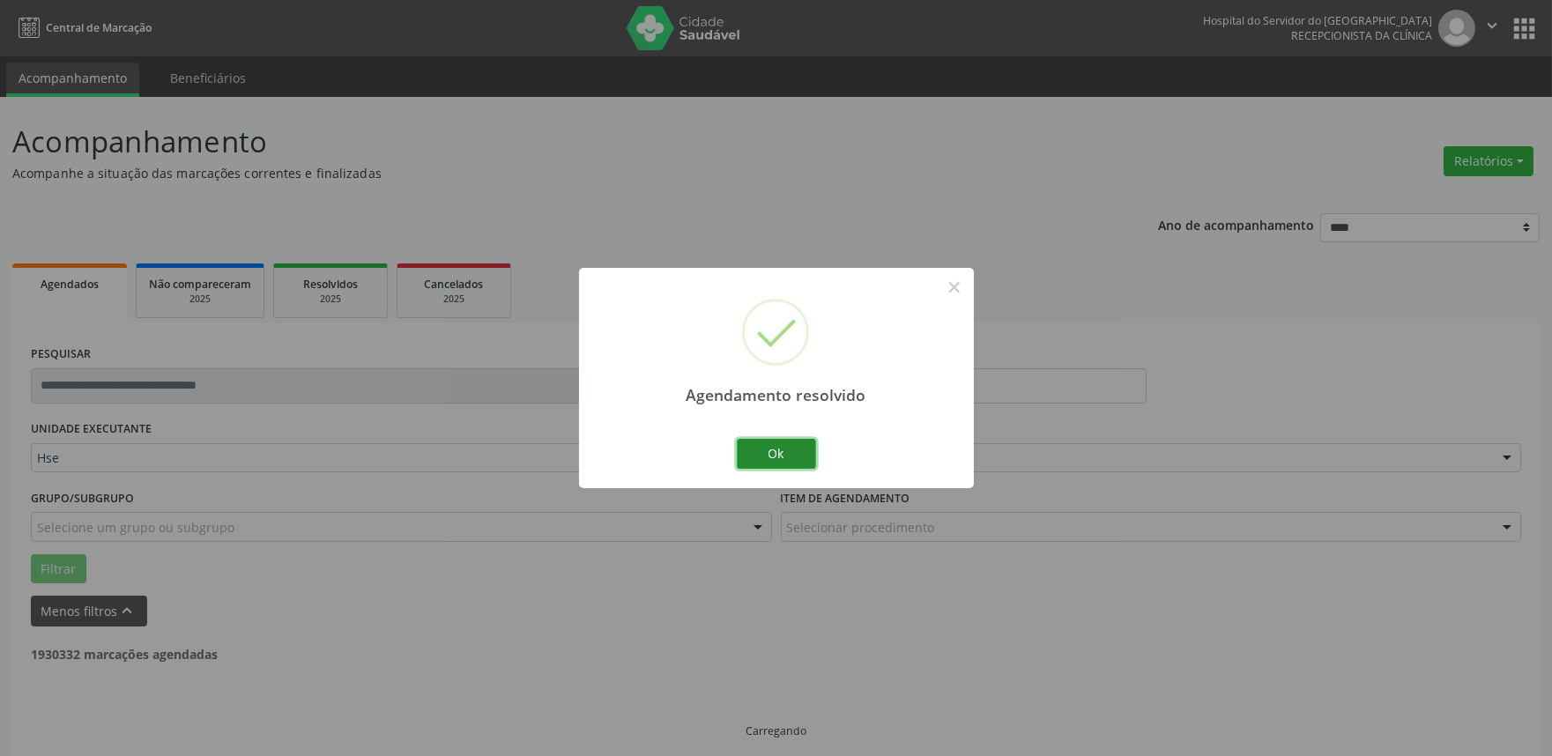
drag, startPoint x: 789, startPoint y: 456, endPoint x: 799, endPoint y: 455, distance: 9.7
click at [791, 456] on button "Ok" at bounding box center [776, 454] width 79 height 30
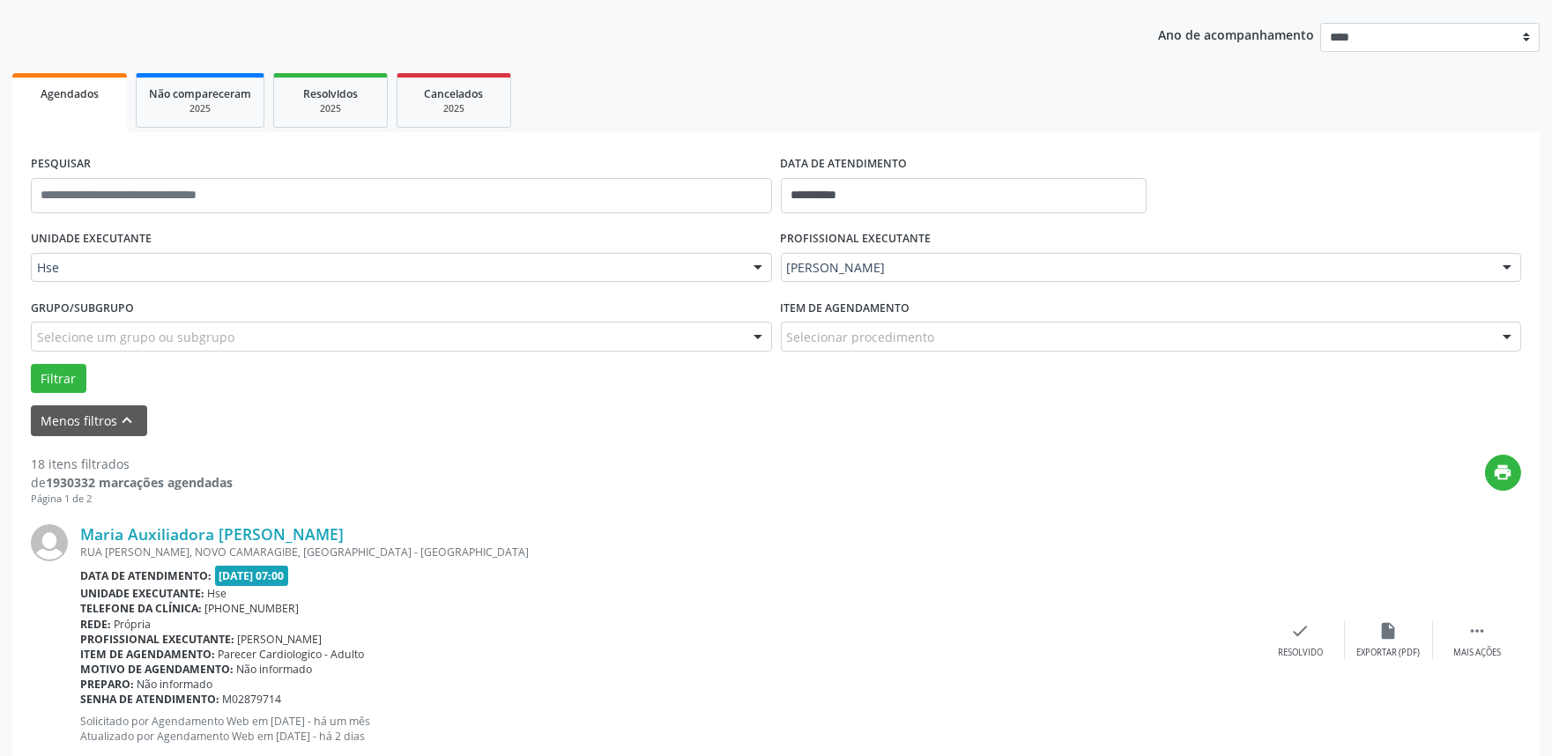
scroll to position [207, 0]
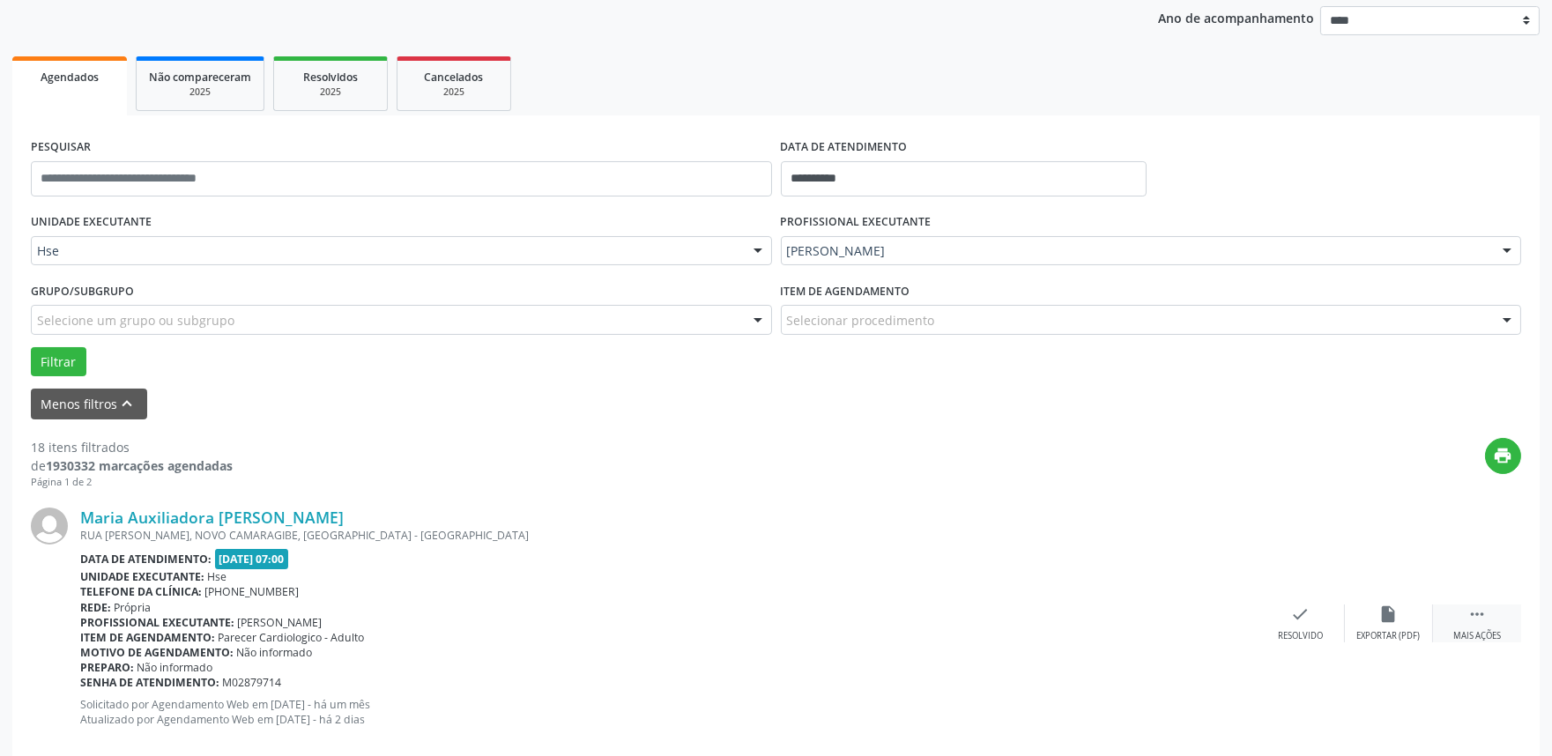
drag, startPoint x: 1470, startPoint y: 612, endPoint x: 1451, endPoint y: 613, distance: 19.4
click at [1472, 613] on icon "" at bounding box center [1477, 614] width 19 height 19
click at [1404, 618] on div "alarm_off Não compareceu" at bounding box center [1389, 624] width 88 height 38
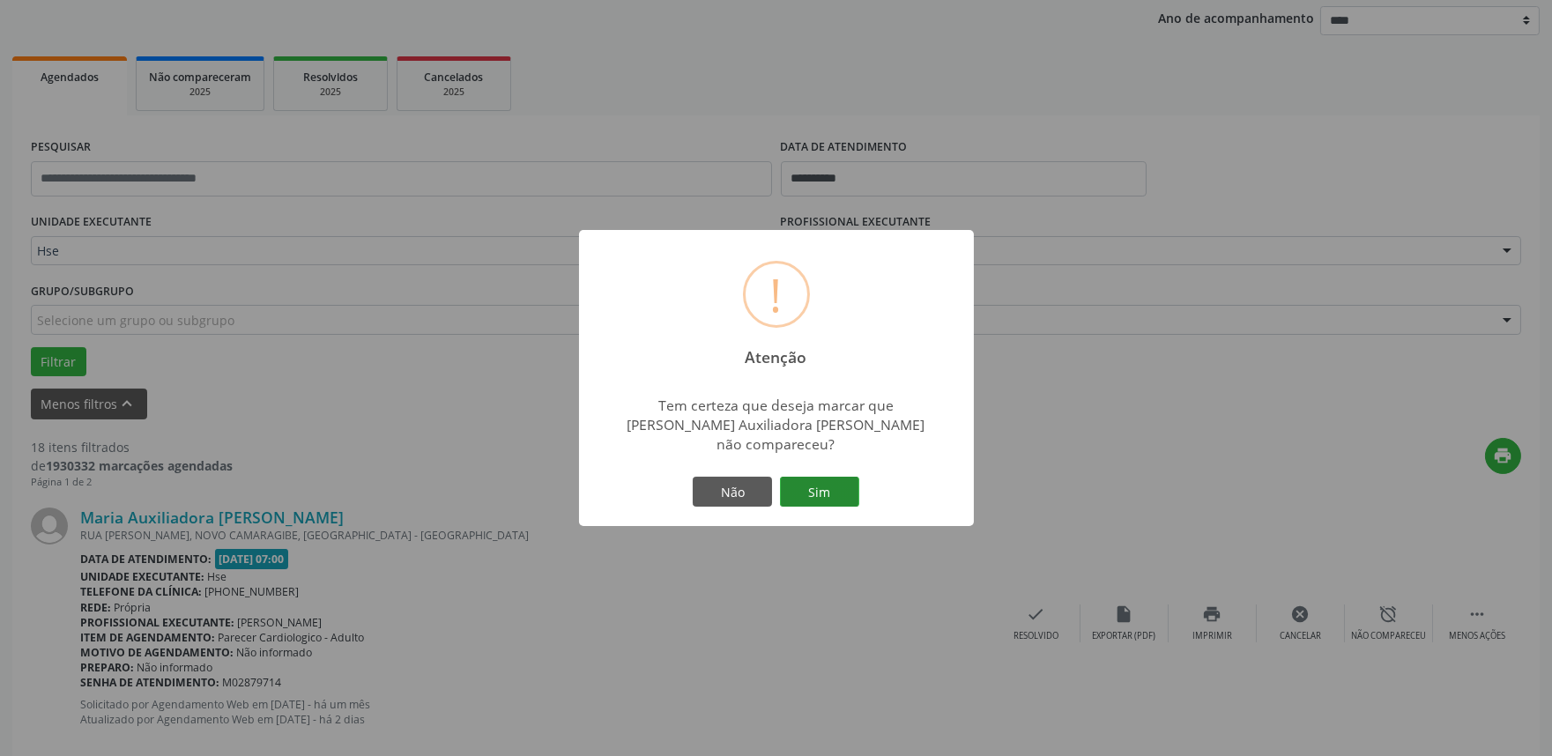
click at [837, 494] on button "Sim" at bounding box center [819, 492] width 79 height 30
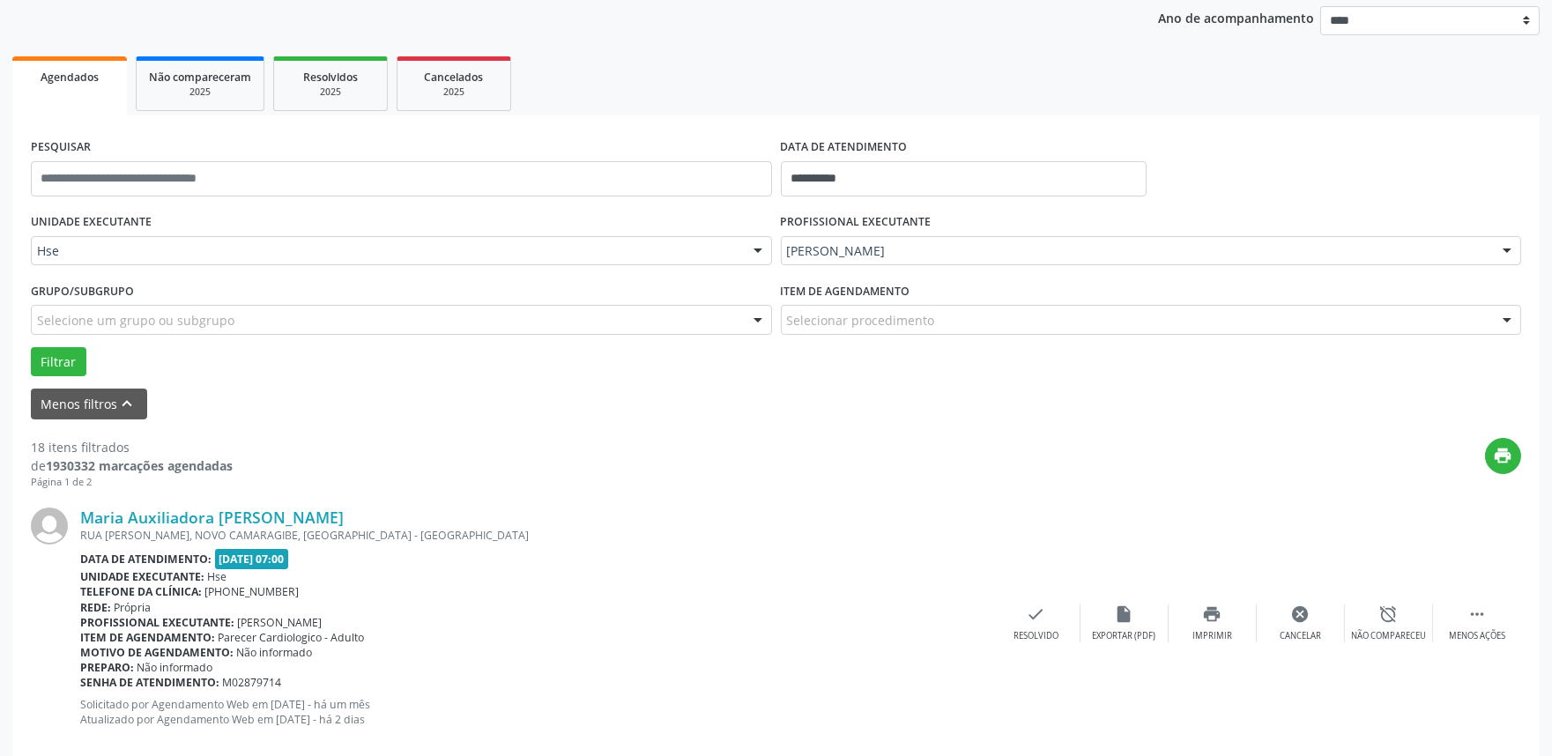
scroll to position [11, 0]
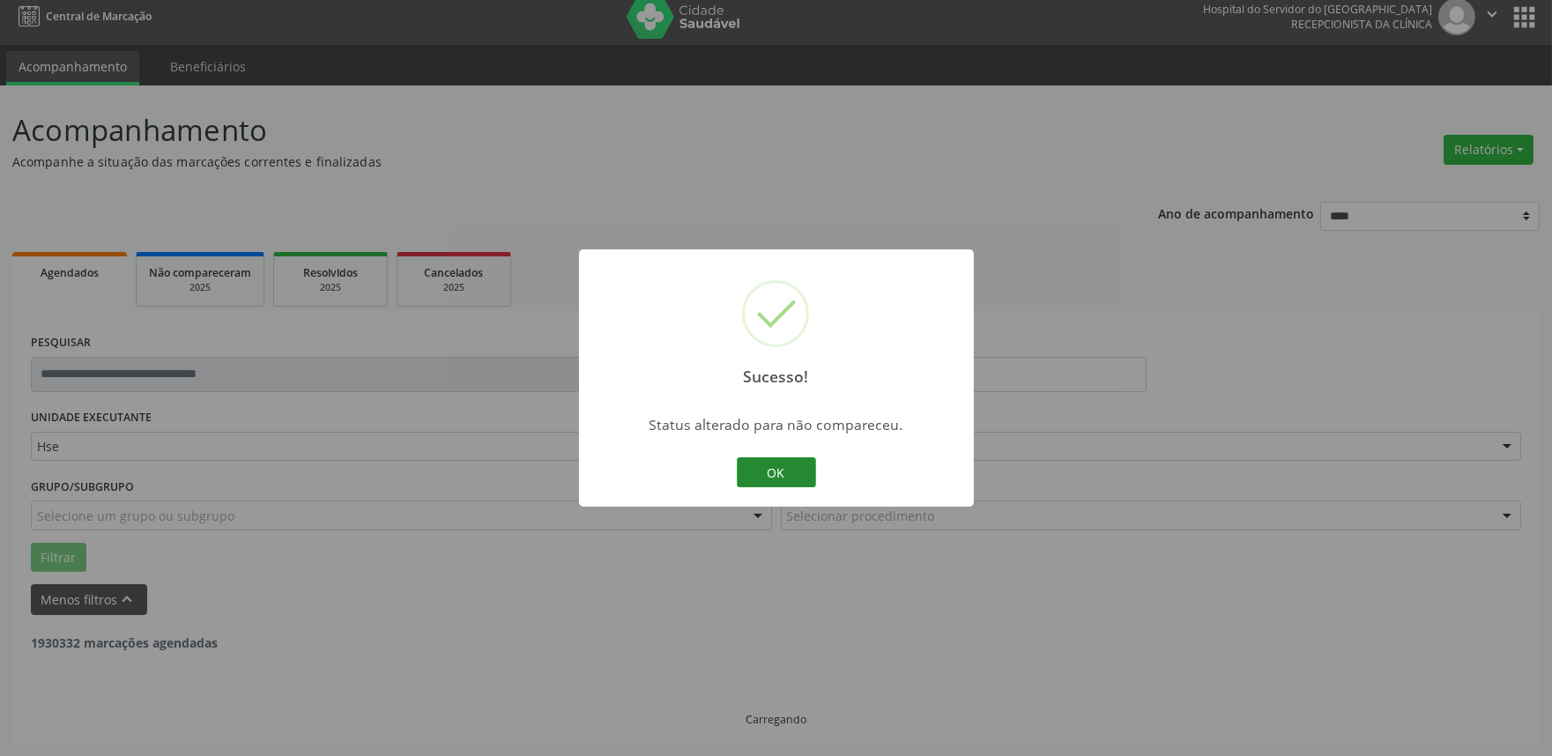
click at [755, 463] on button "OK" at bounding box center [776, 472] width 79 height 30
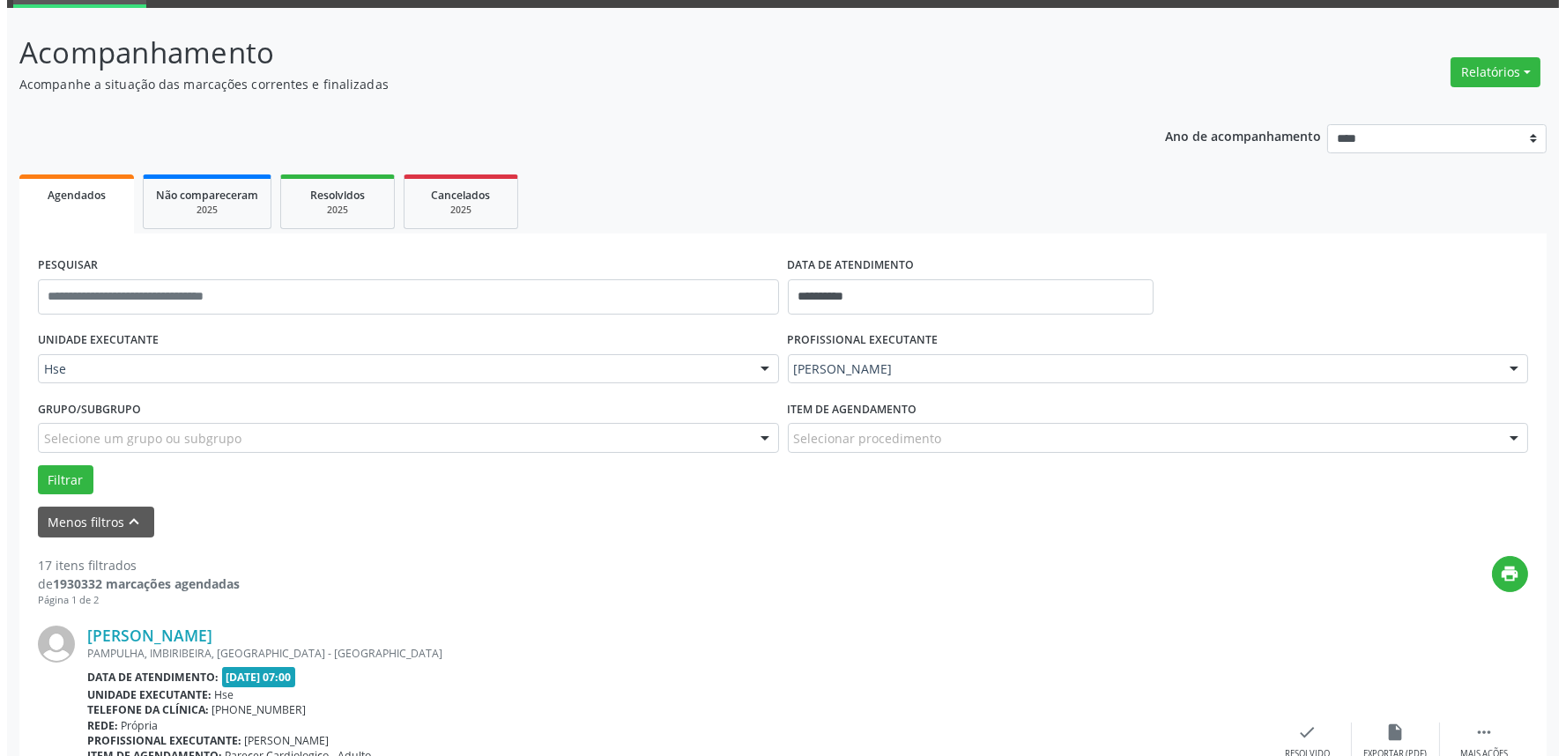
scroll to position [207, 0]
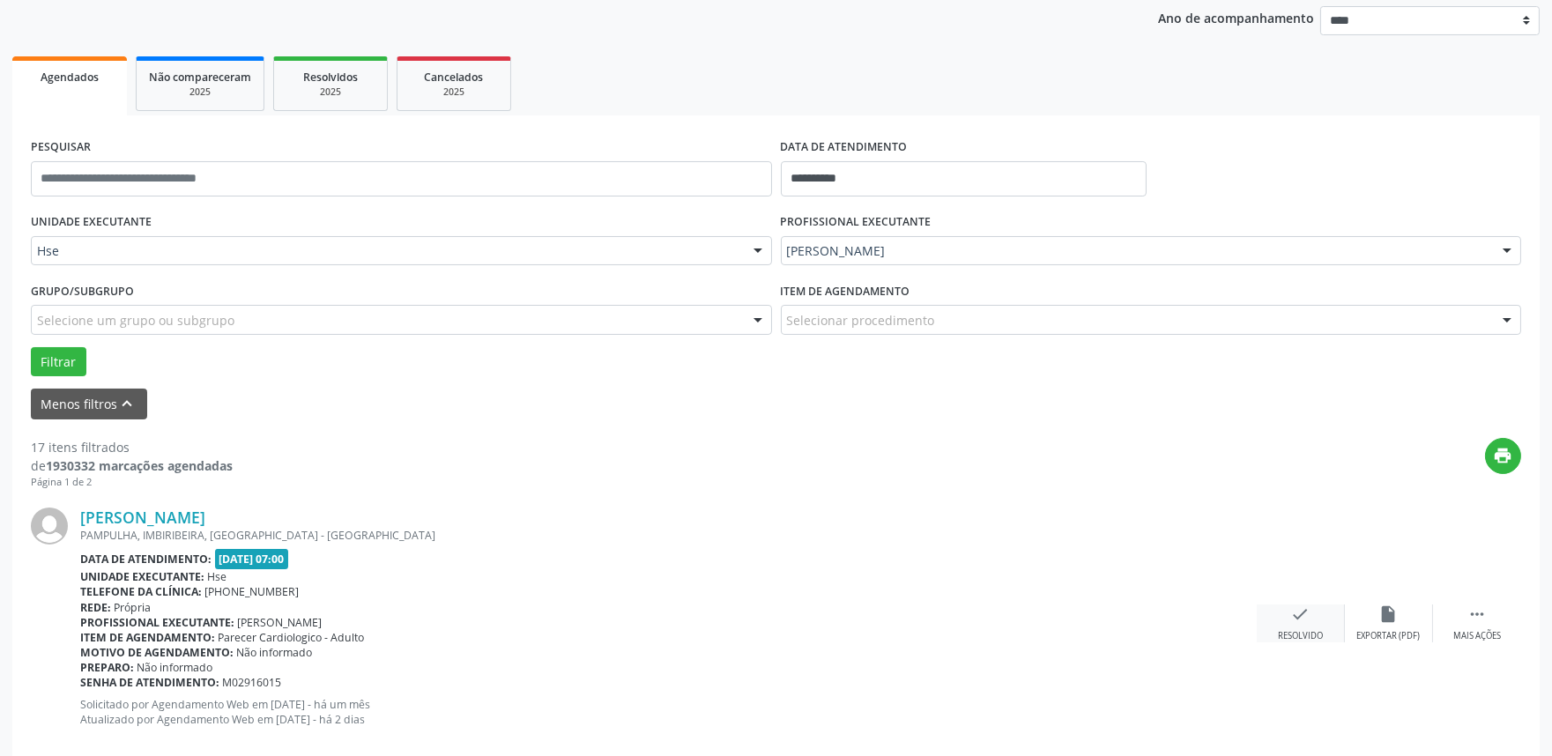
click at [1303, 628] on div "check Resolvido" at bounding box center [1301, 624] width 88 height 38
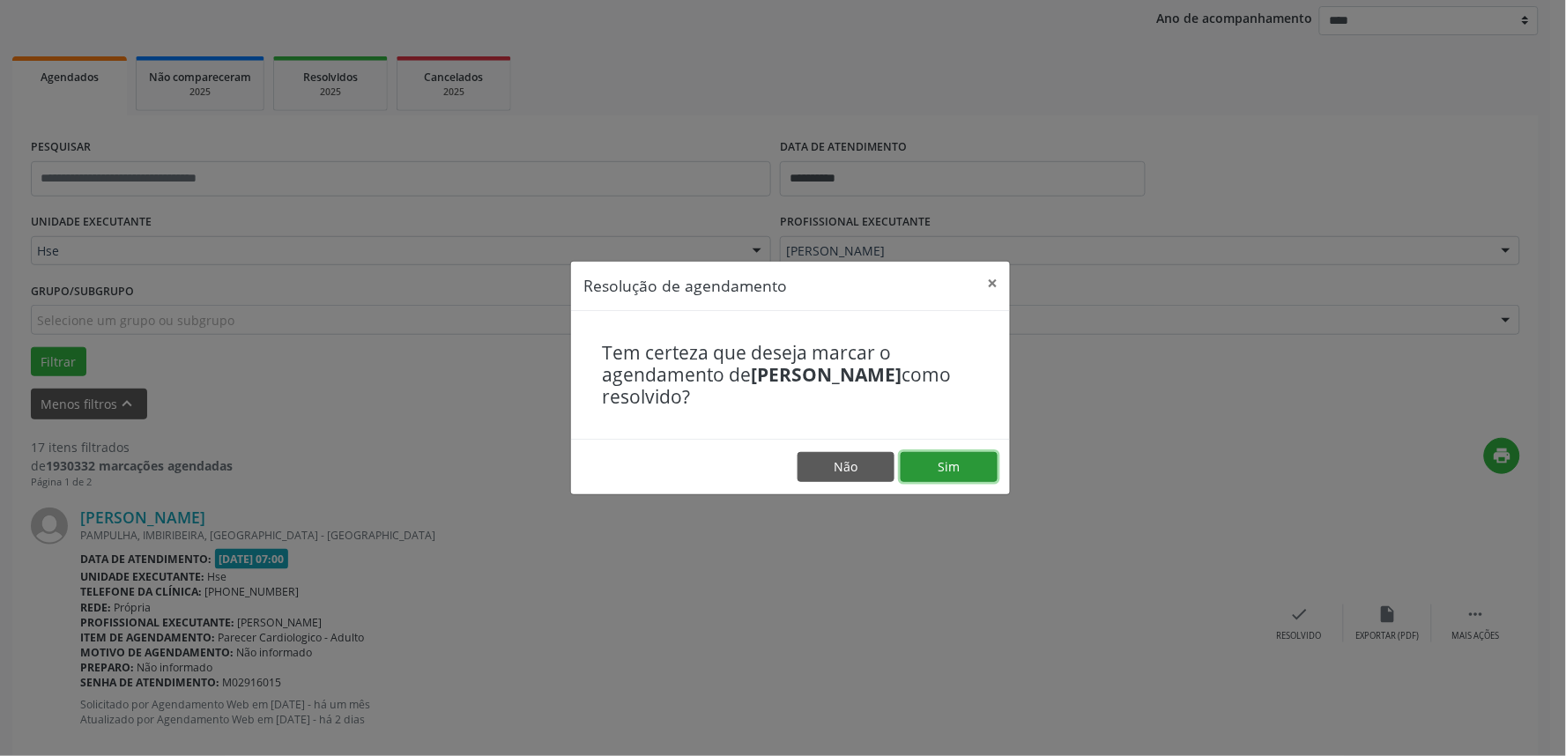
click at [932, 471] on button "Sim" at bounding box center [949, 467] width 97 height 30
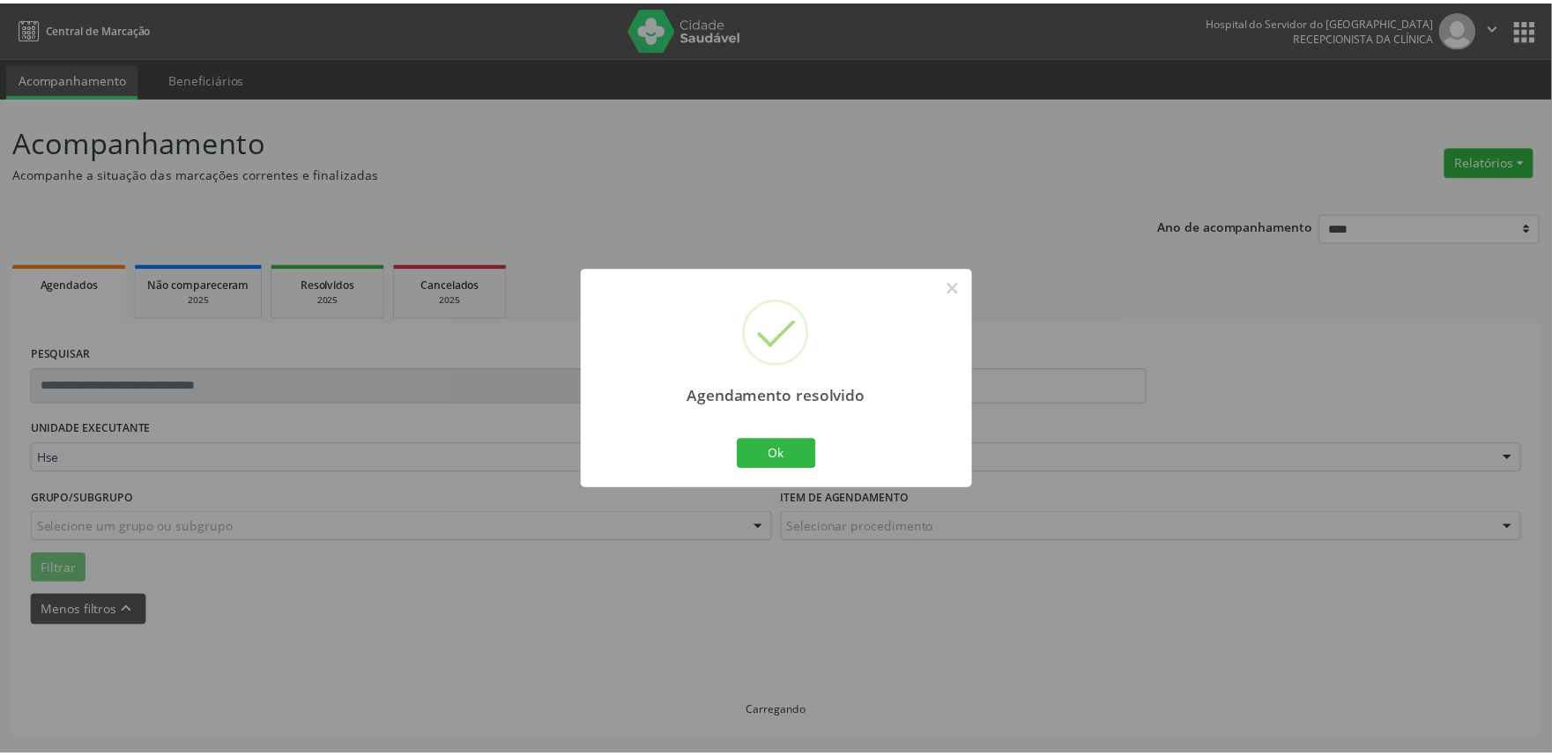
scroll to position [0, 0]
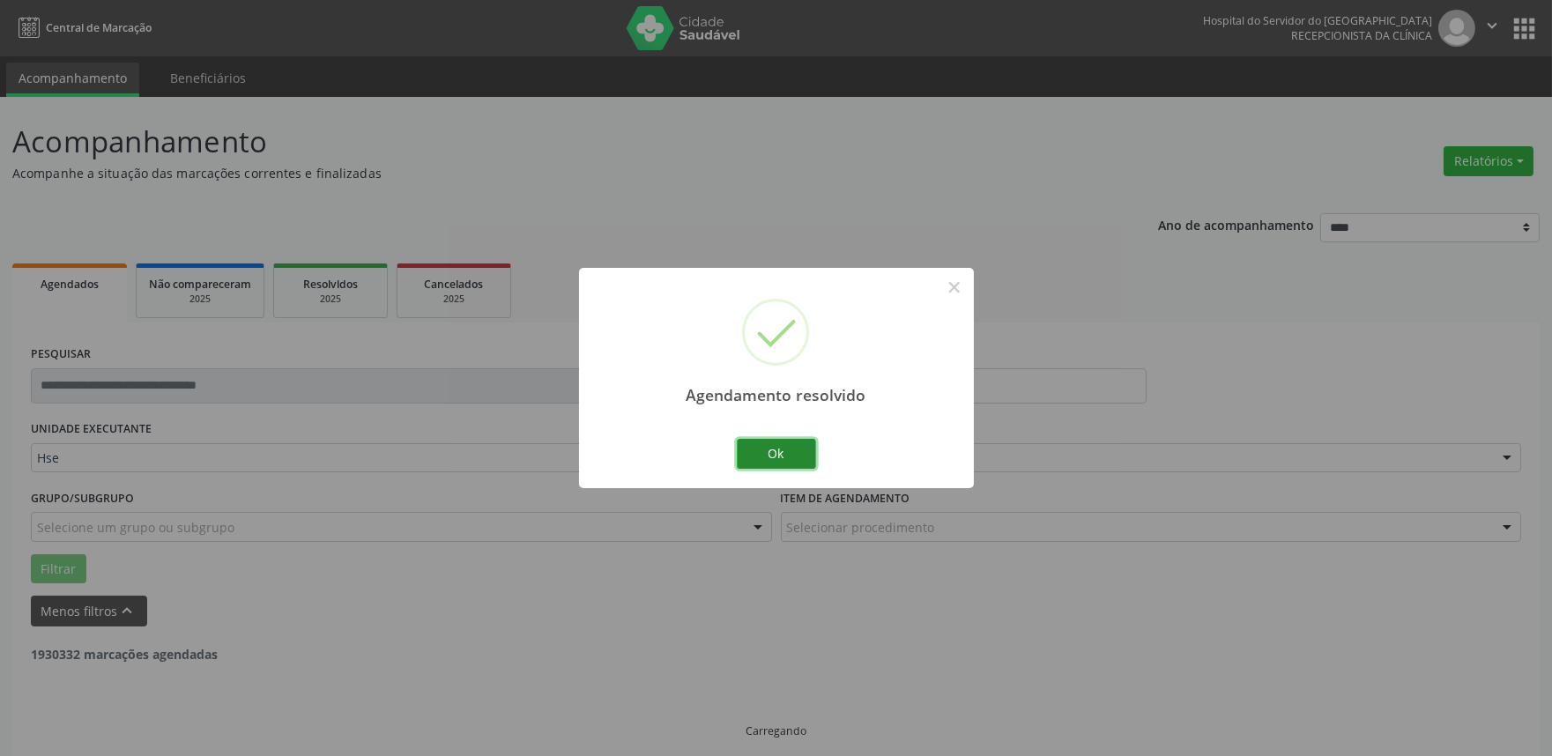
click at [760, 456] on button "Ok" at bounding box center [776, 454] width 79 height 30
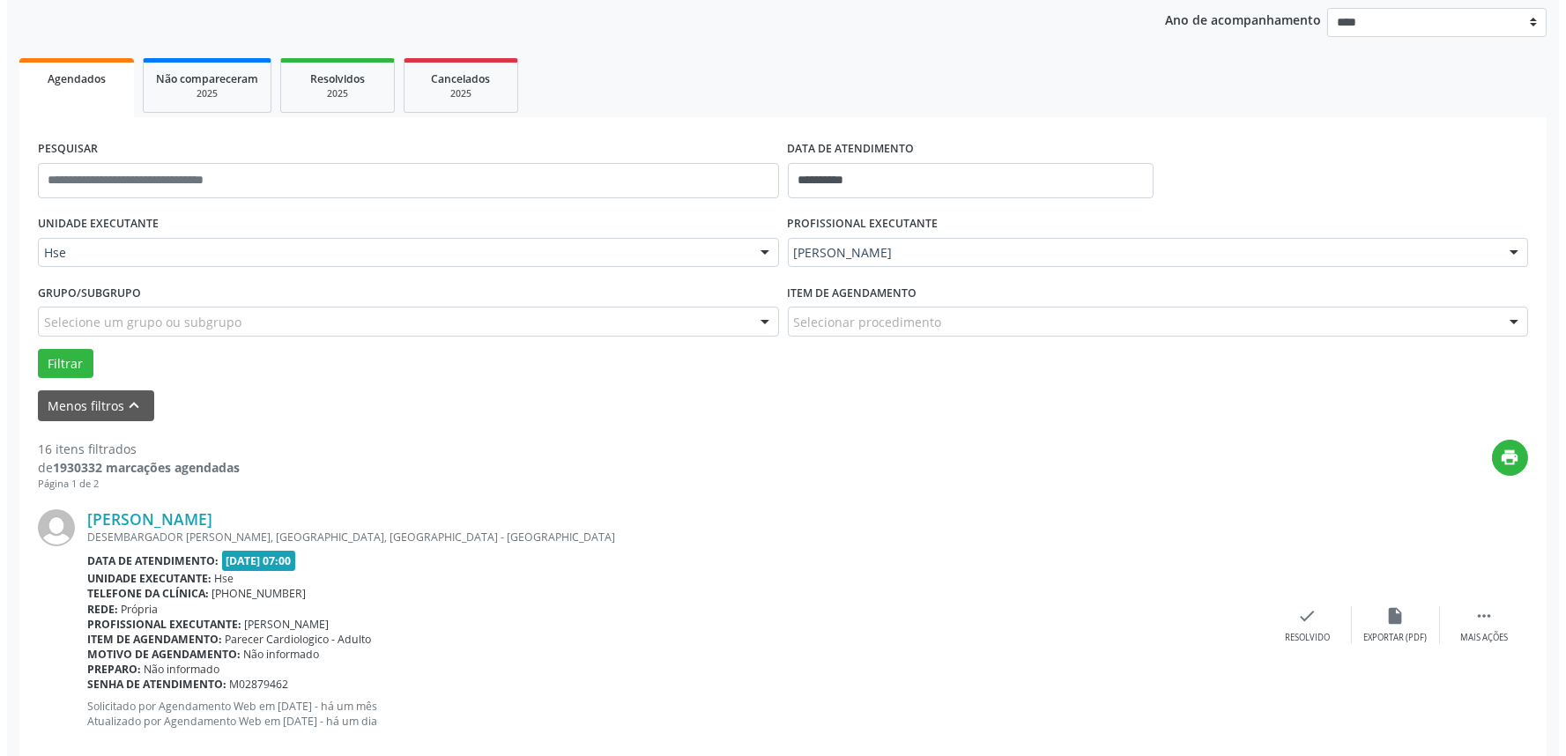
scroll to position [207, 0]
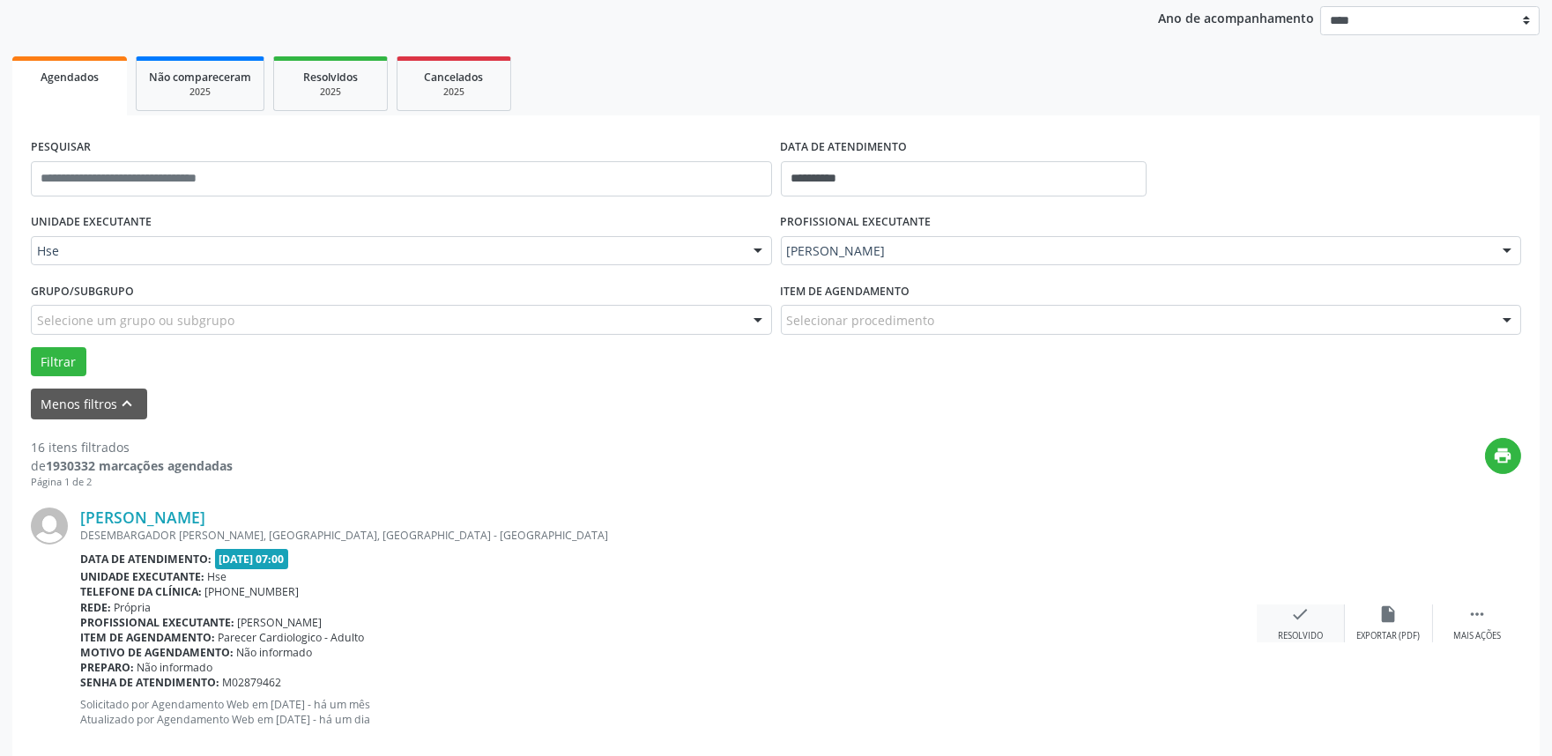
click at [1287, 624] on div "check Resolvido" at bounding box center [1301, 624] width 88 height 38
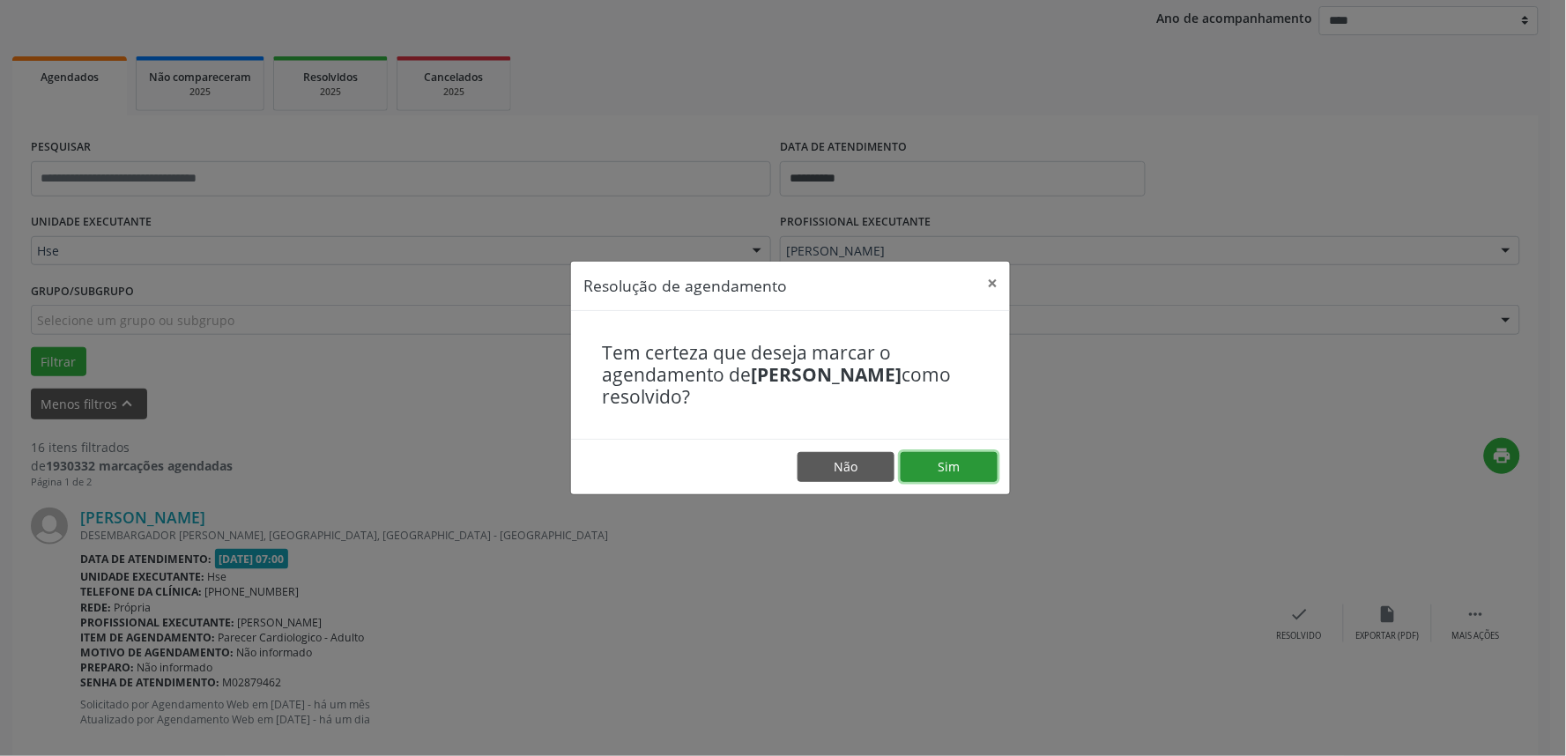
click at [957, 472] on button "Sim" at bounding box center [949, 467] width 97 height 30
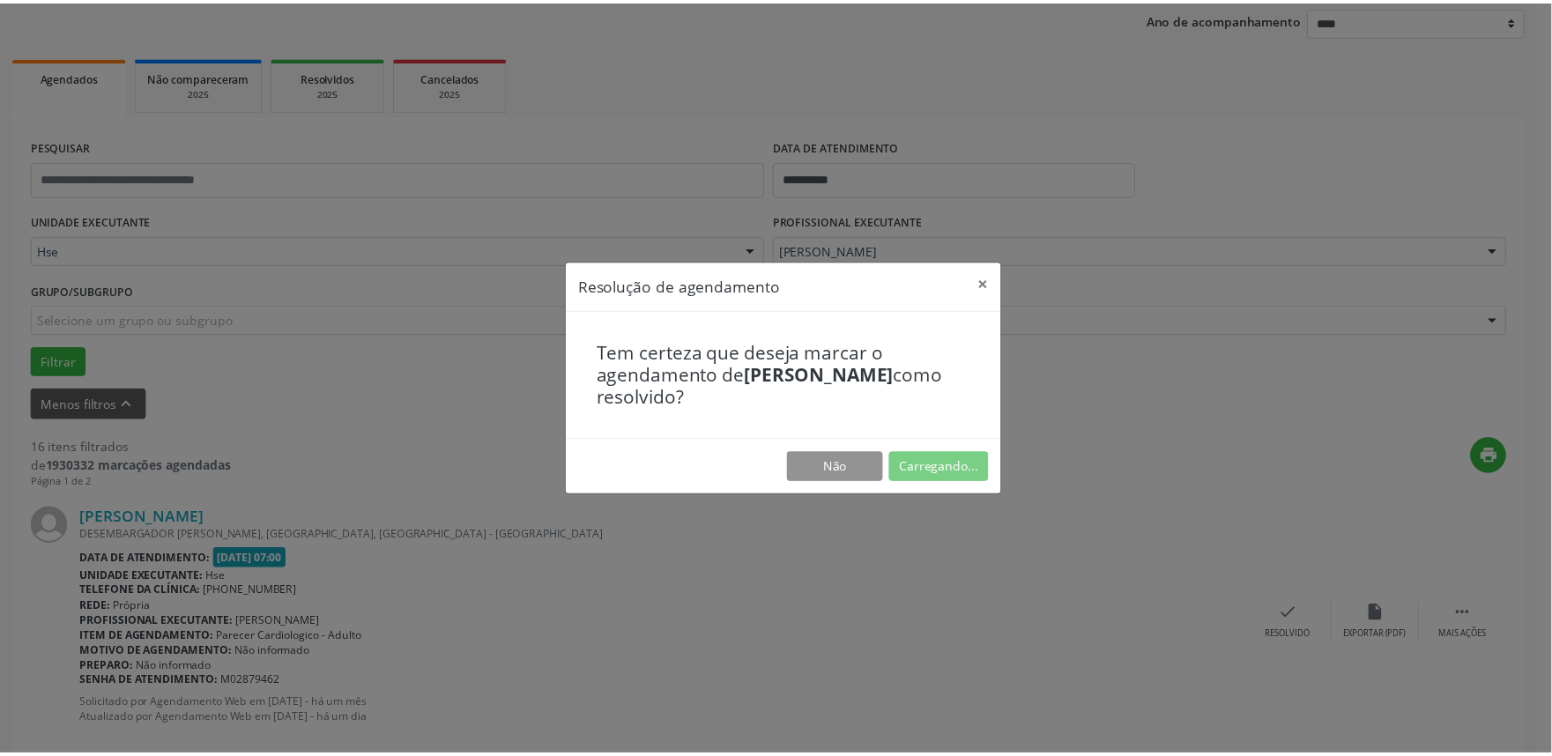
scroll to position [0, 0]
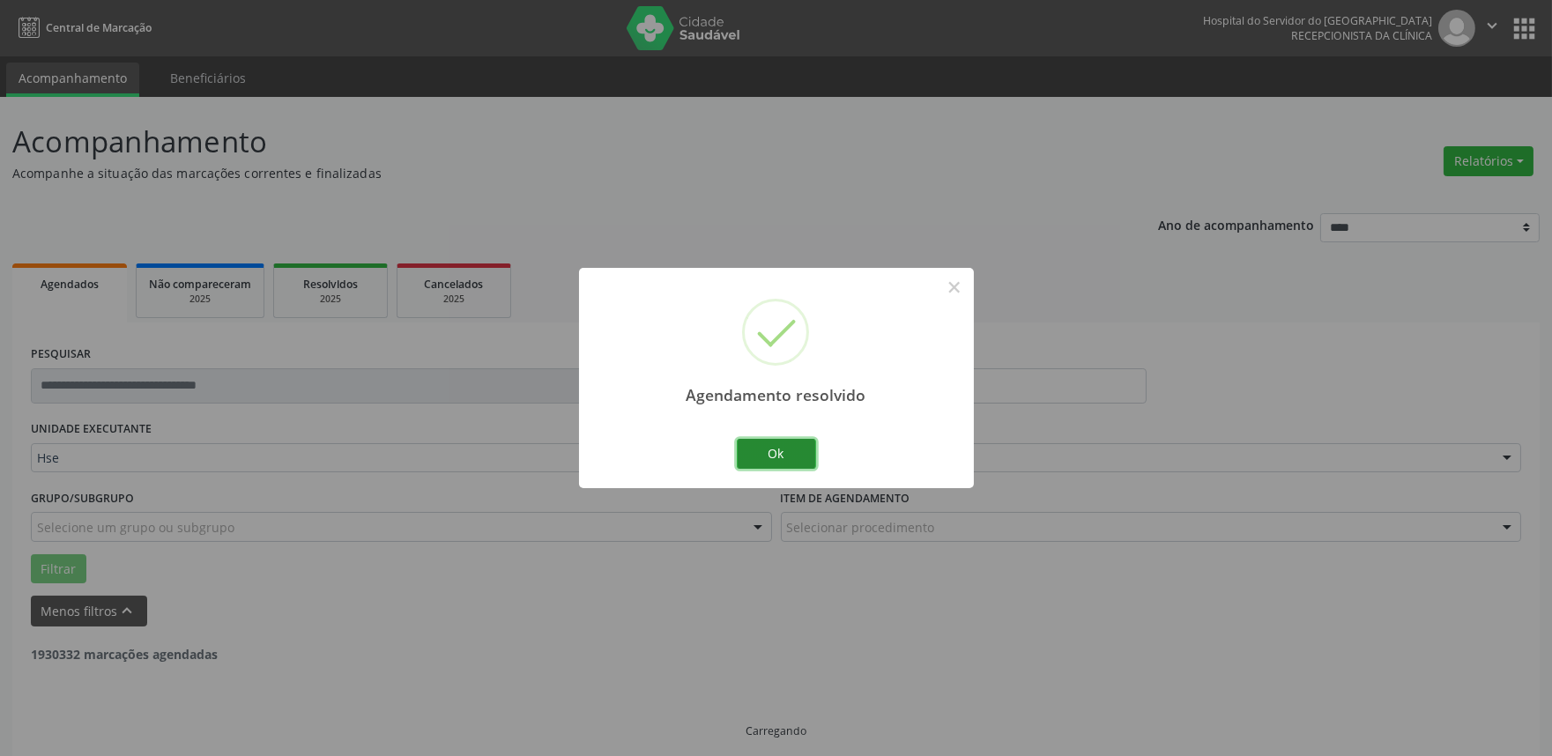
click at [797, 445] on button "Ok" at bounding box center [776, 454] width 79 height 30
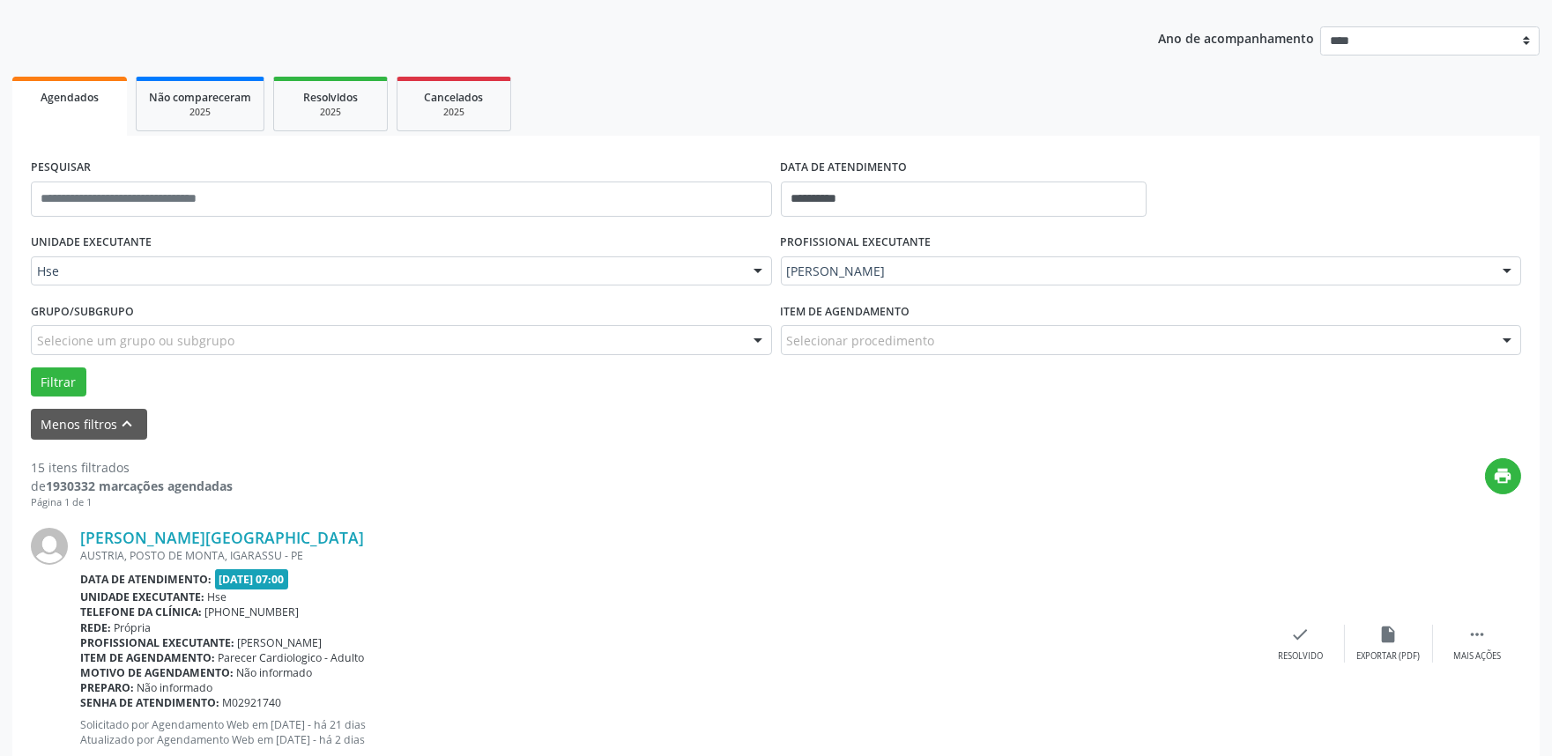
scroll to position [196, 0]
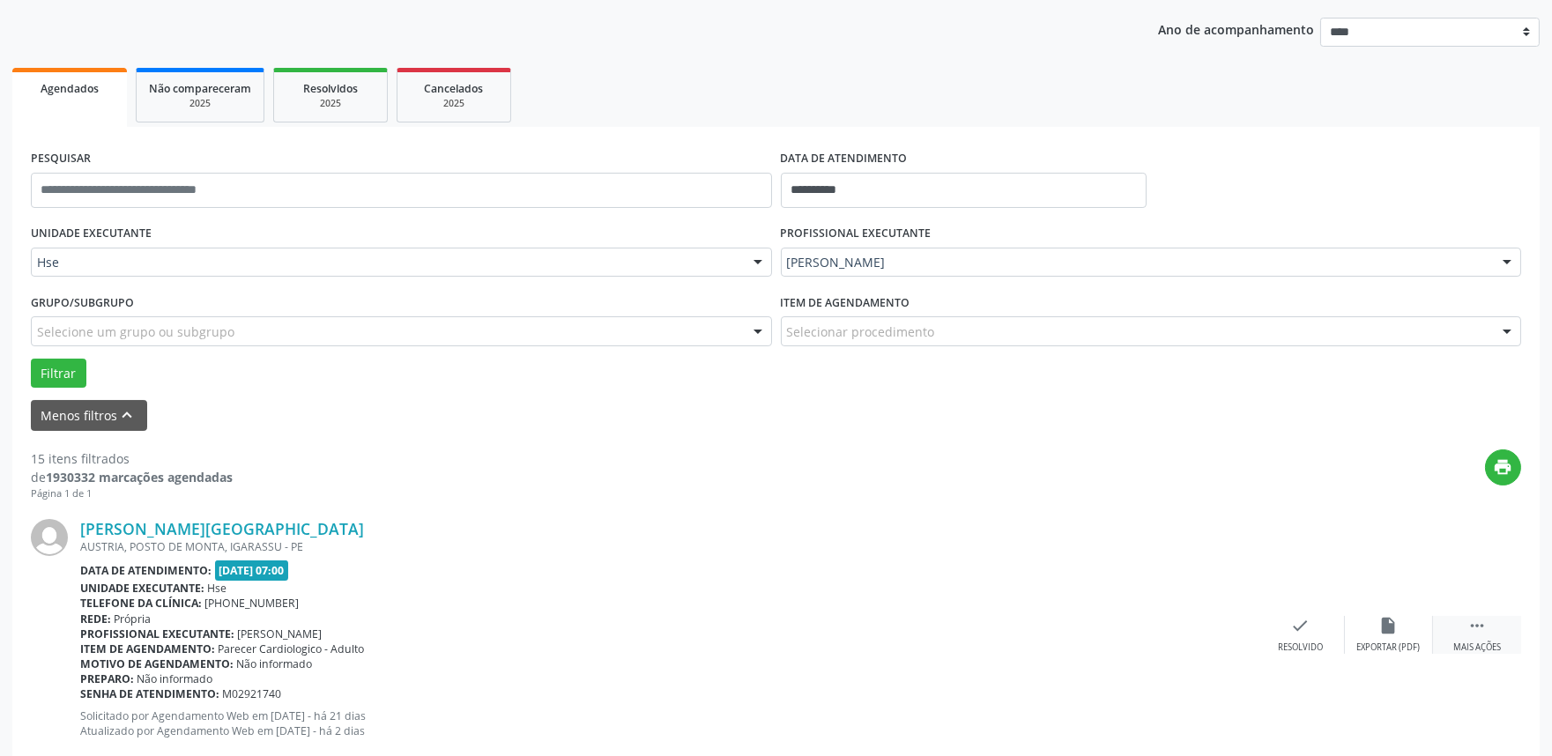
drag, startPoint x: 1491, startPoint y: 645, endPoint x: 1484, endPoint y: 639, distance: 9.4
click at [1498, 645] on div "Mais ações" at bounding box center [1477, 648] width 48 height 12
click at [1375, 635] on div "alarm_off Não compareceu" at bounding box center [1389, 635] width 88 height 38
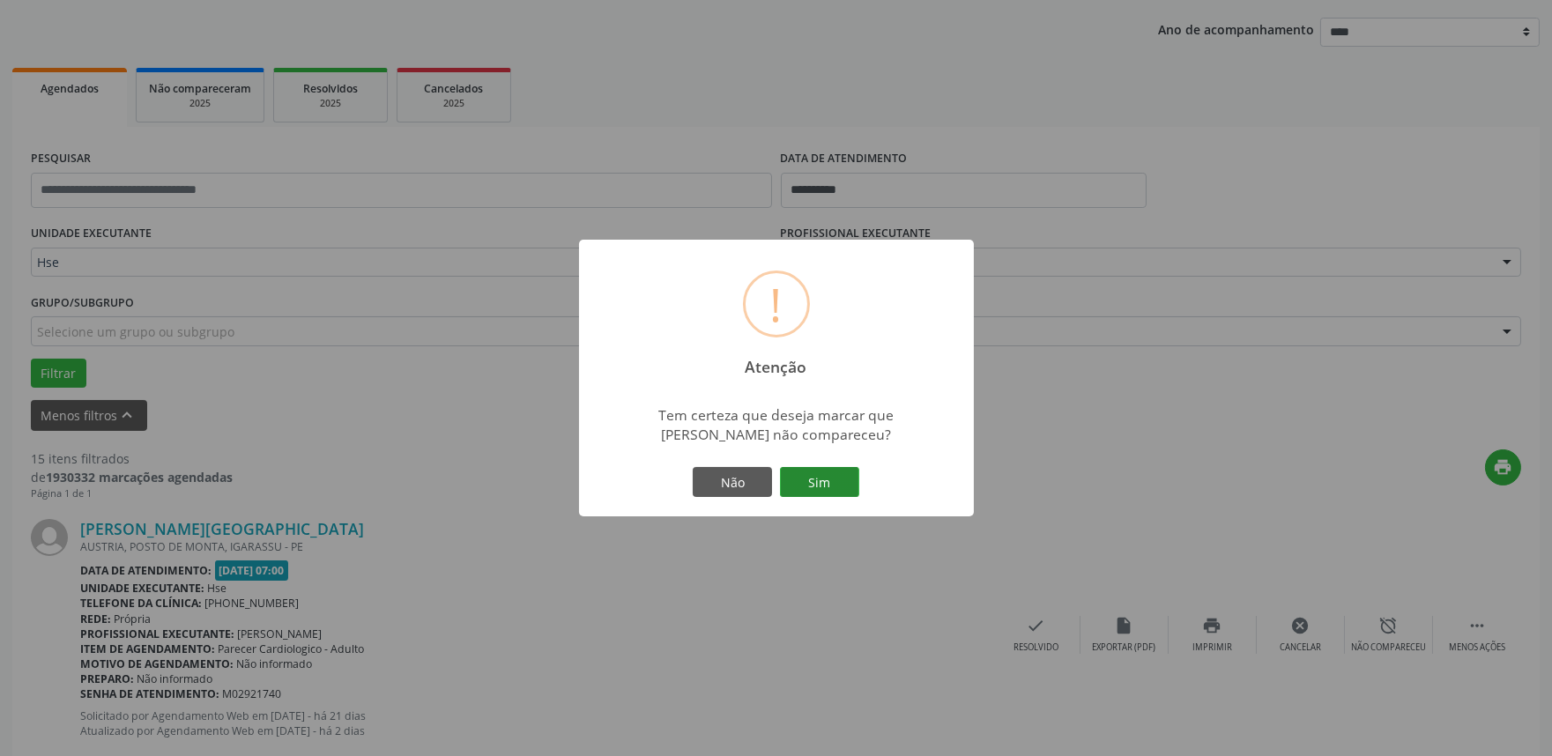
click at [827, 490] on button "Sim" at bounding box center [819, 482] width 79 height 30
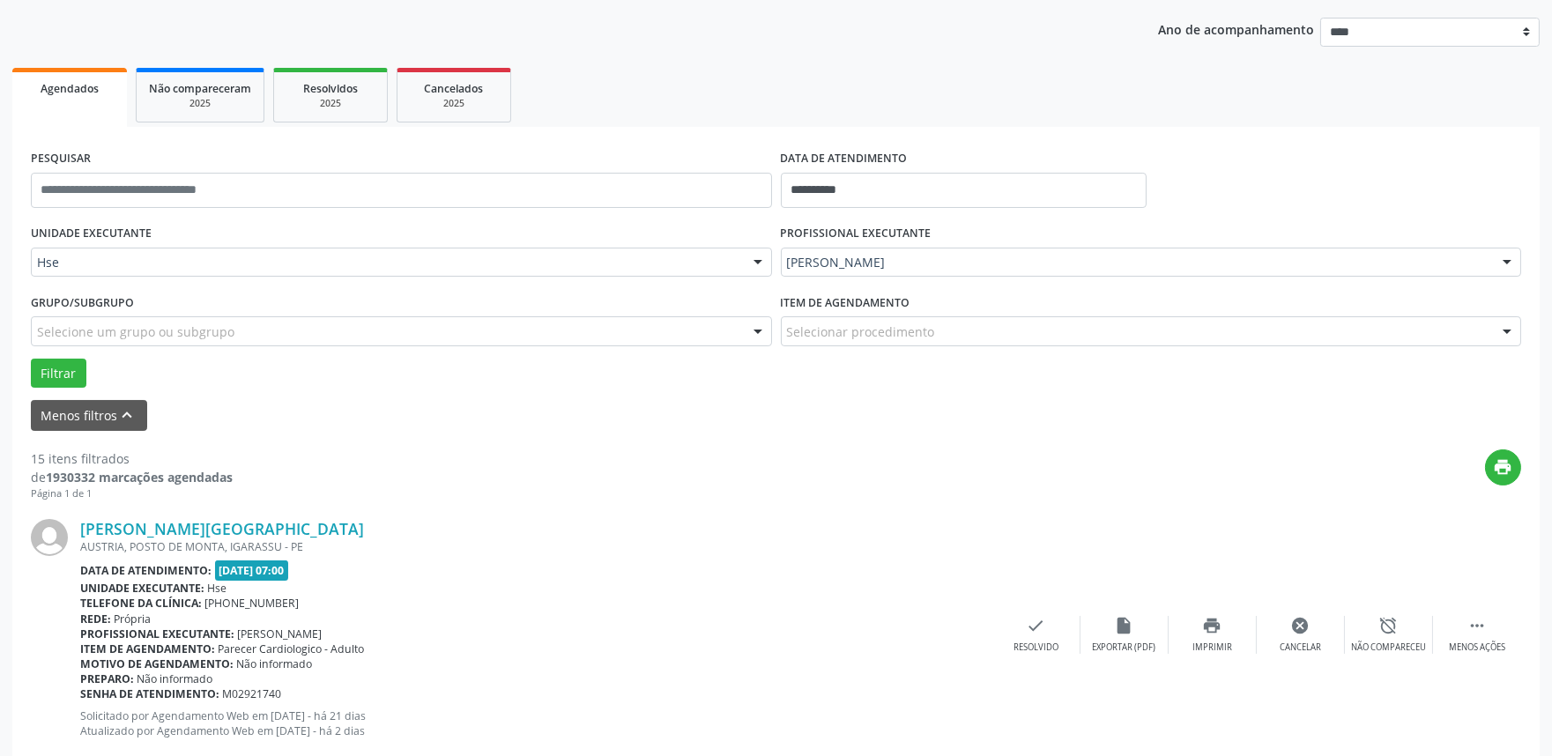
scroll to position [11, 0]
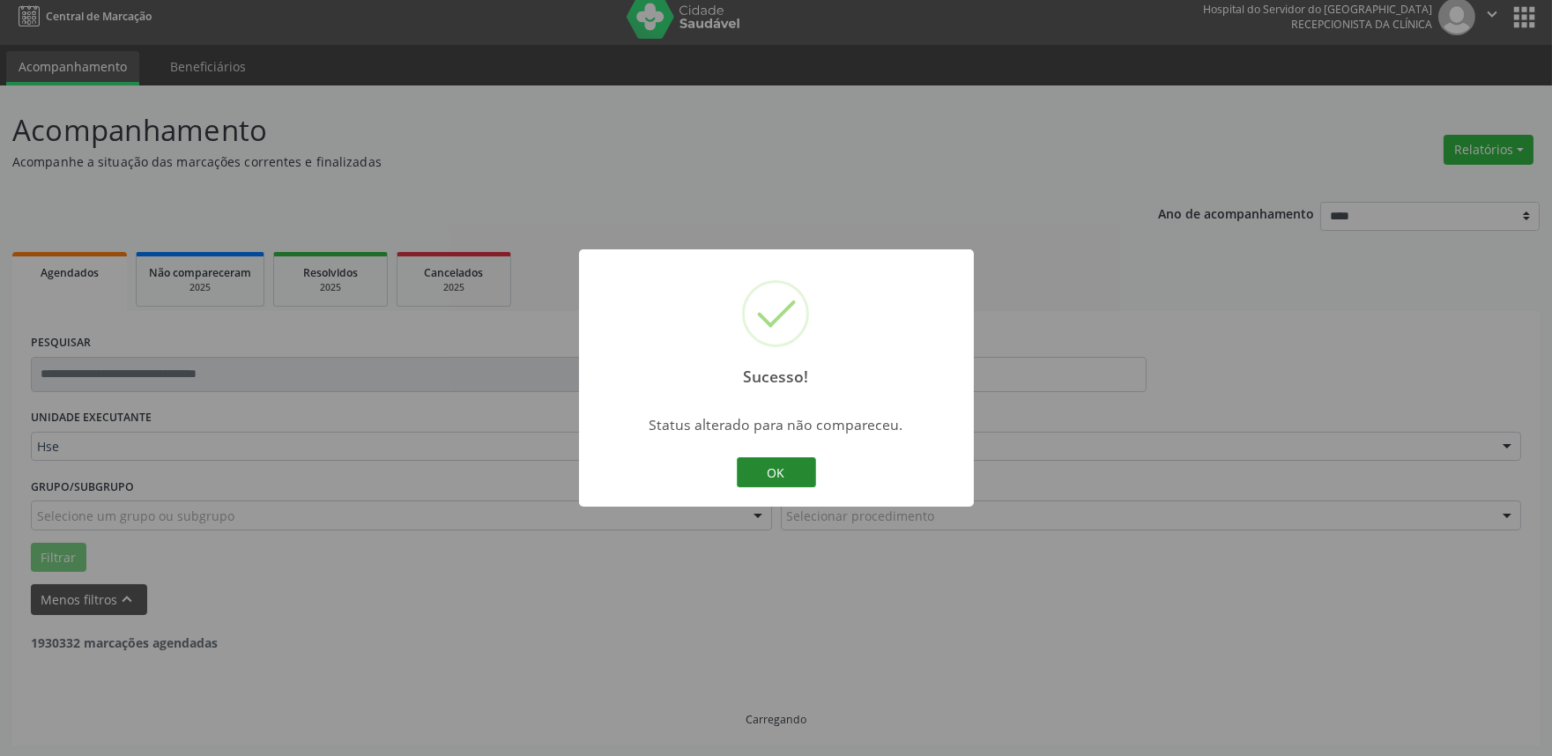
click at [776, 464] on button "OK" at bounding box center [776, 472] width 79 height 30
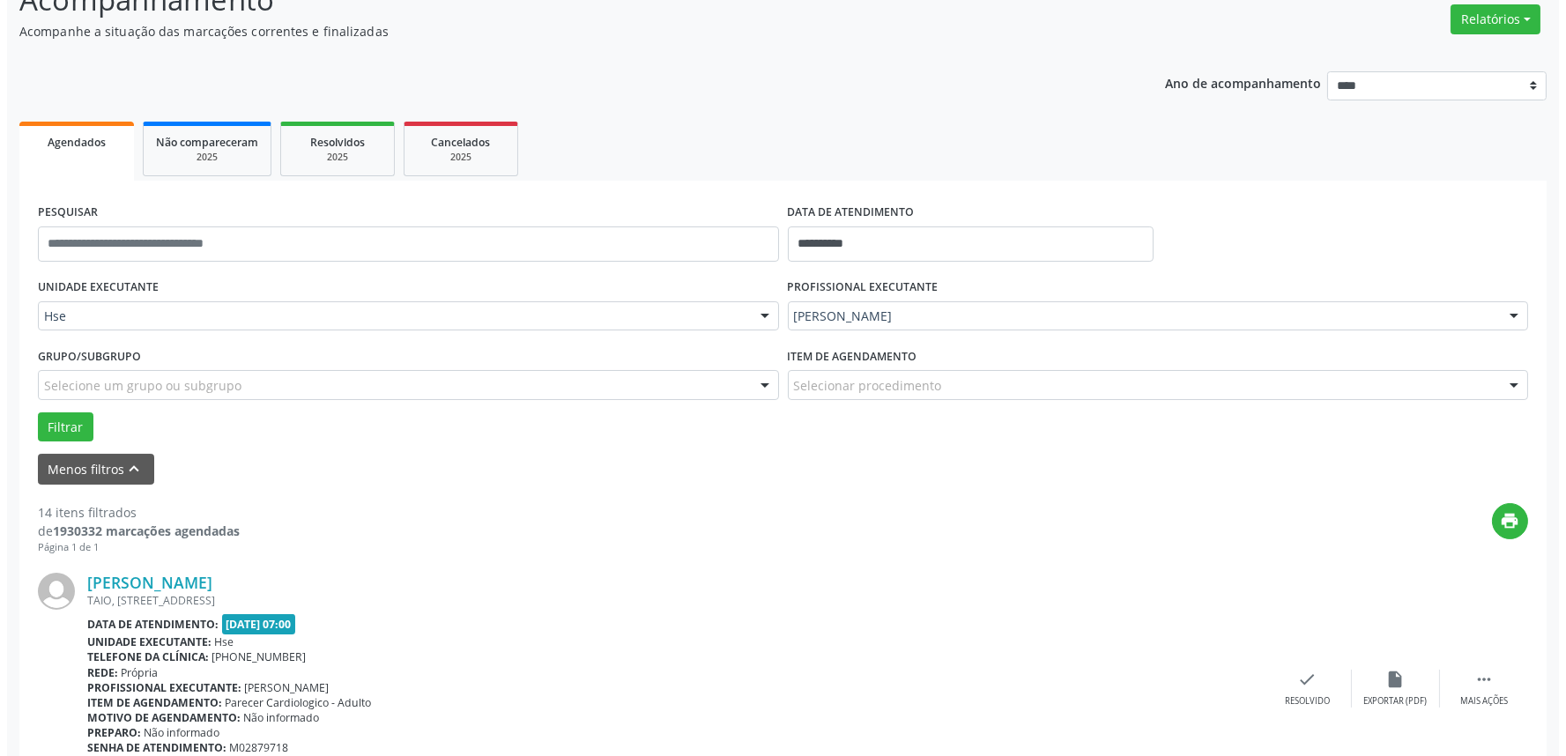
scroll to position [207, 0]
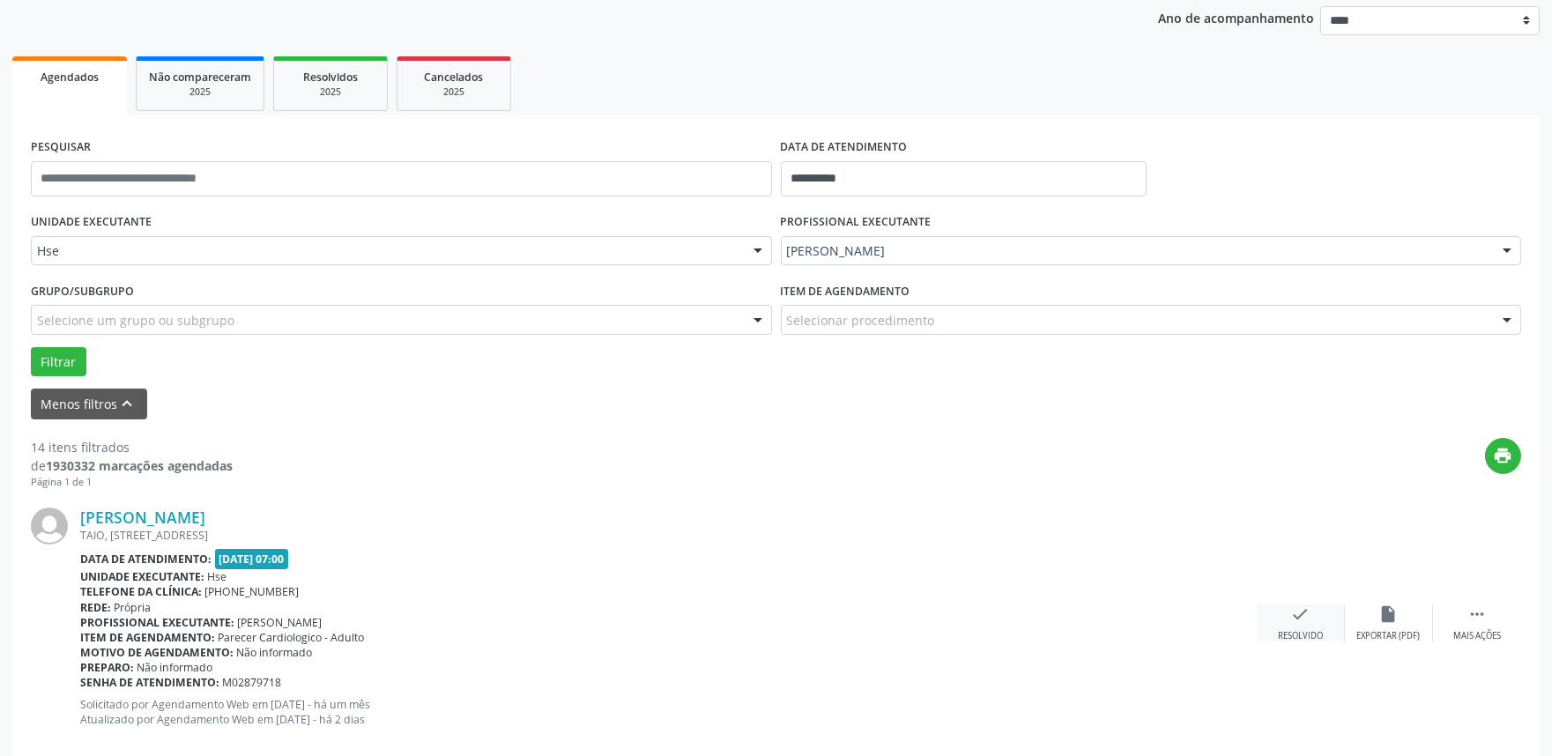
click at [1306, 622] on icon "check" at bounding box center [1300, 614] width 19 height 19
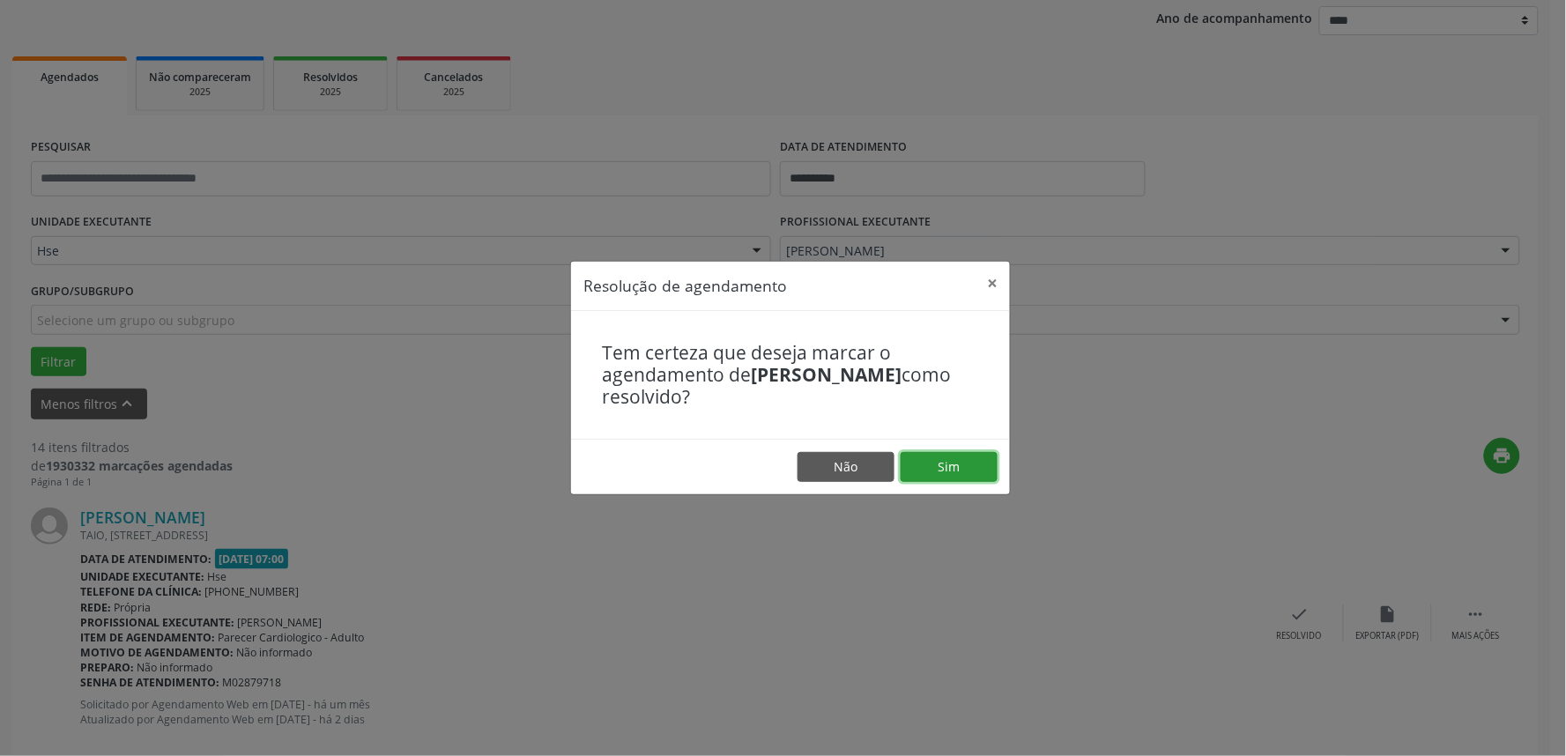
click at [964, 468] on button "Sim" at bounding box center [949, 467] width 97 height 30
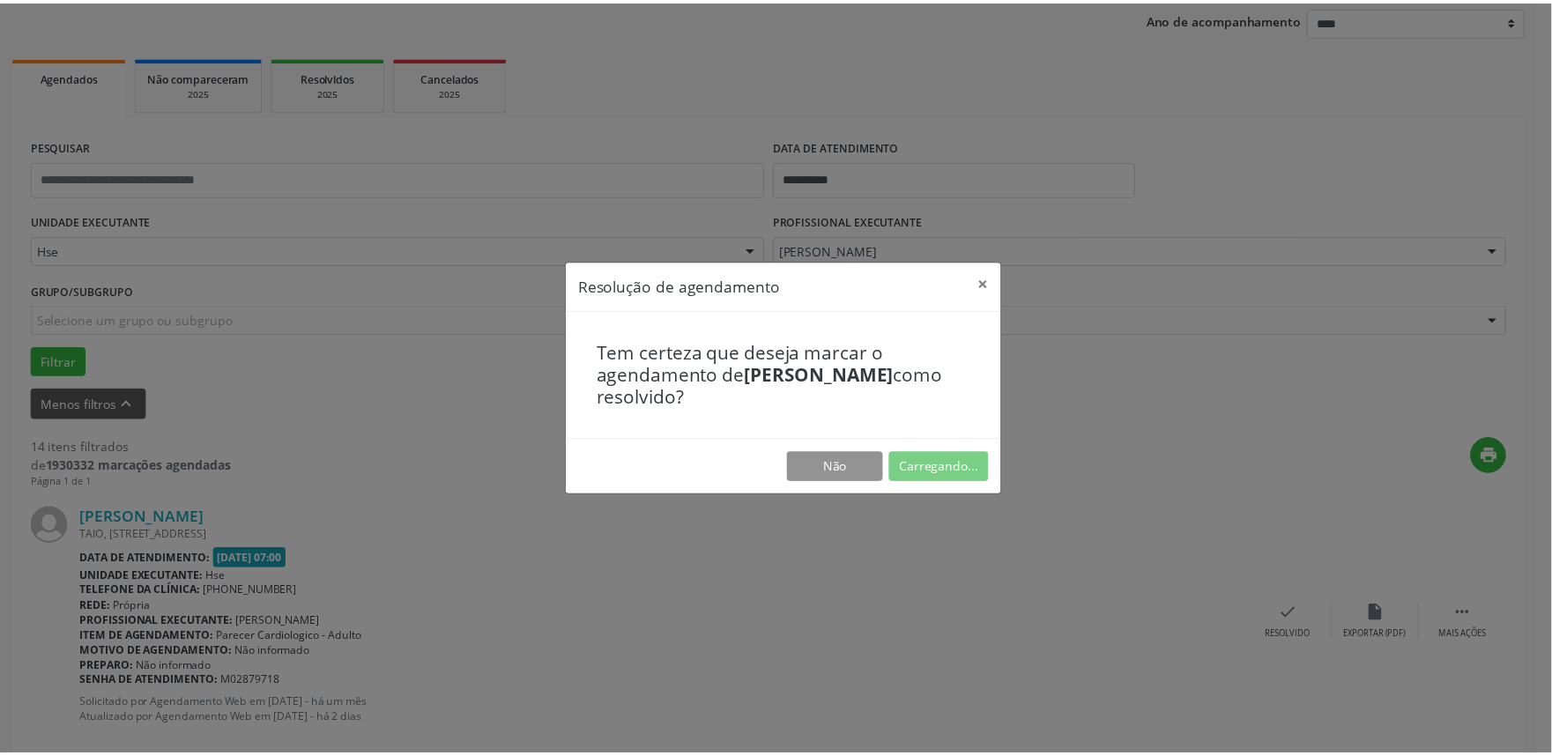
scroll to position [0, 0]
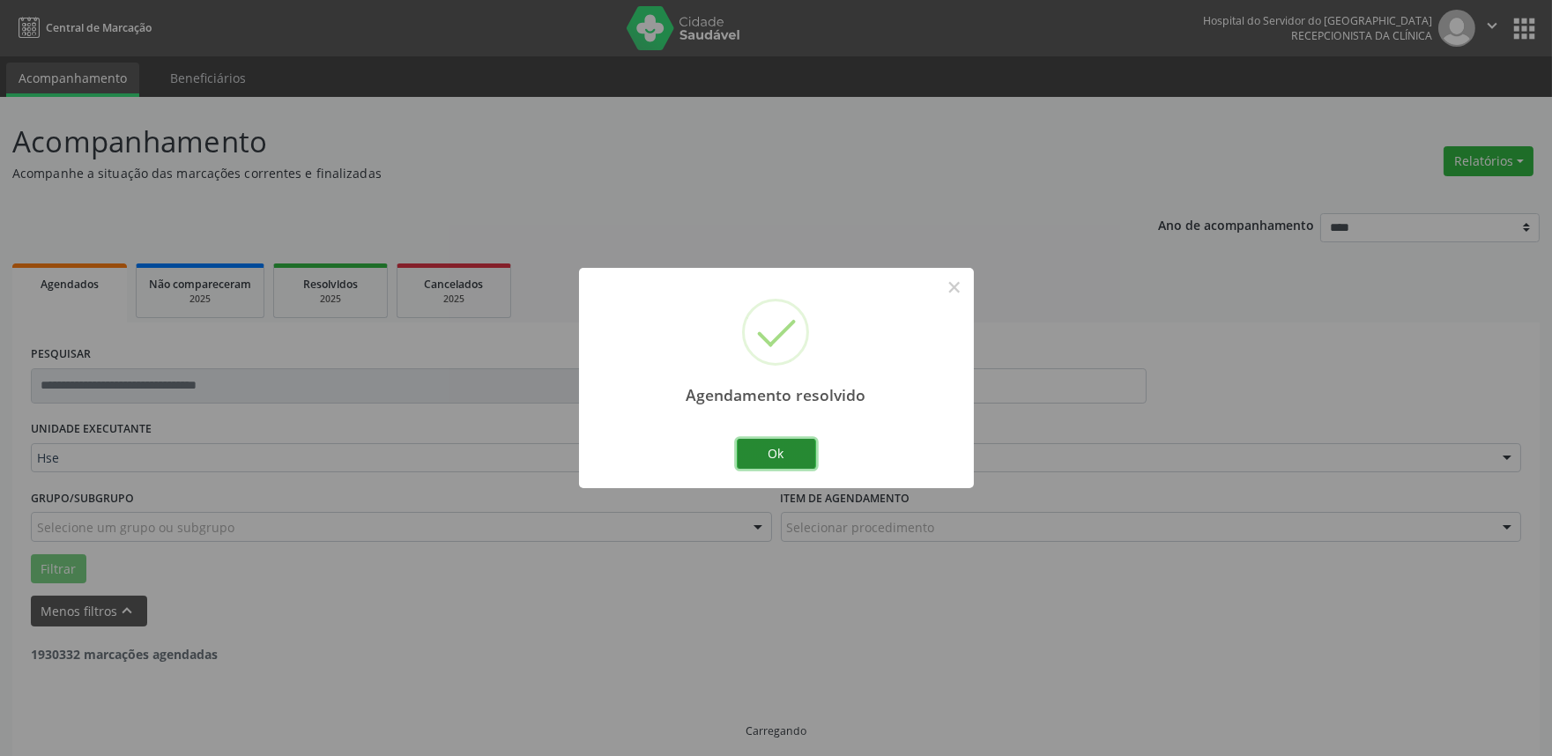
click at [785, 455] on button "Ok" at bounding box center [776, 454] width 79 height 30
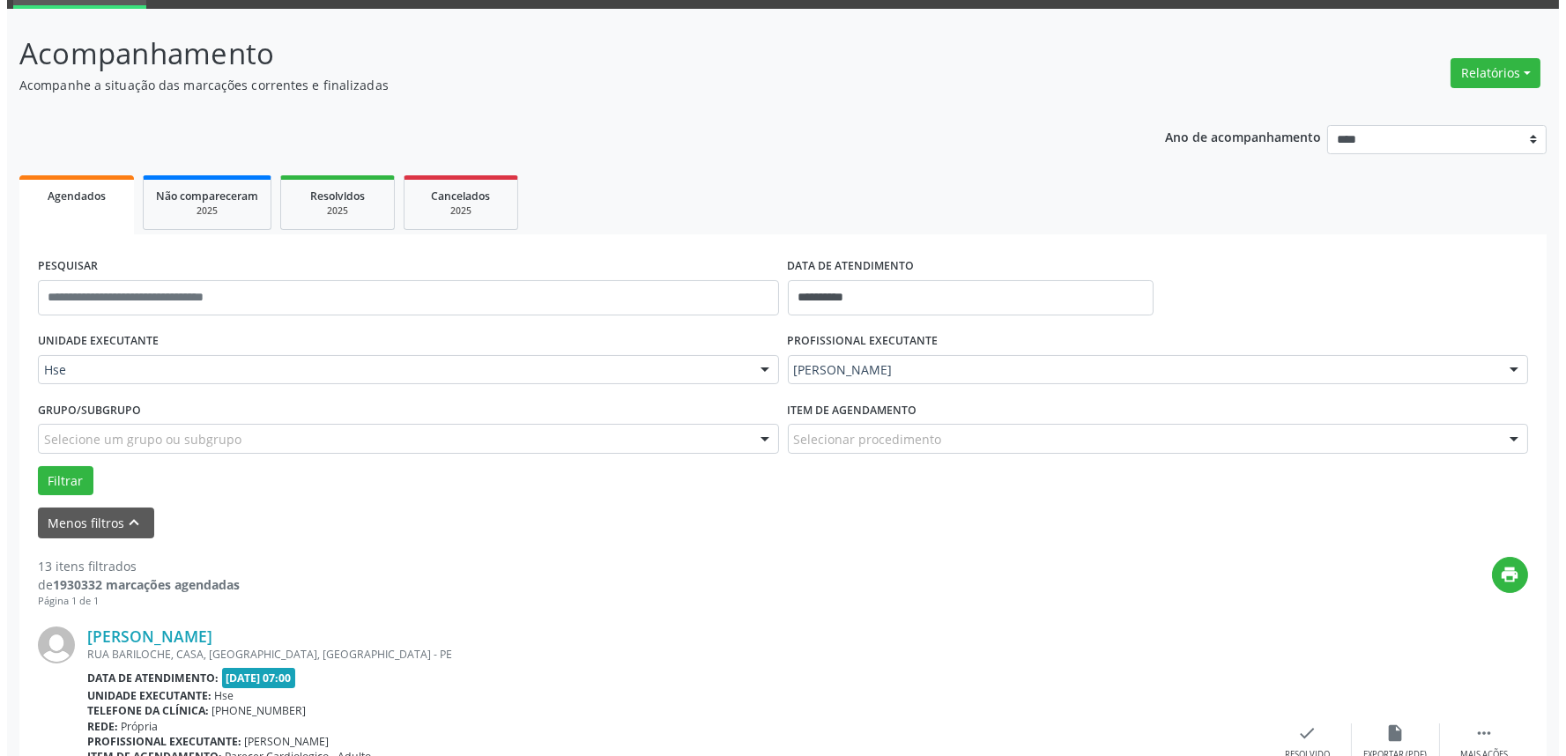
scroll to position [207, 0]
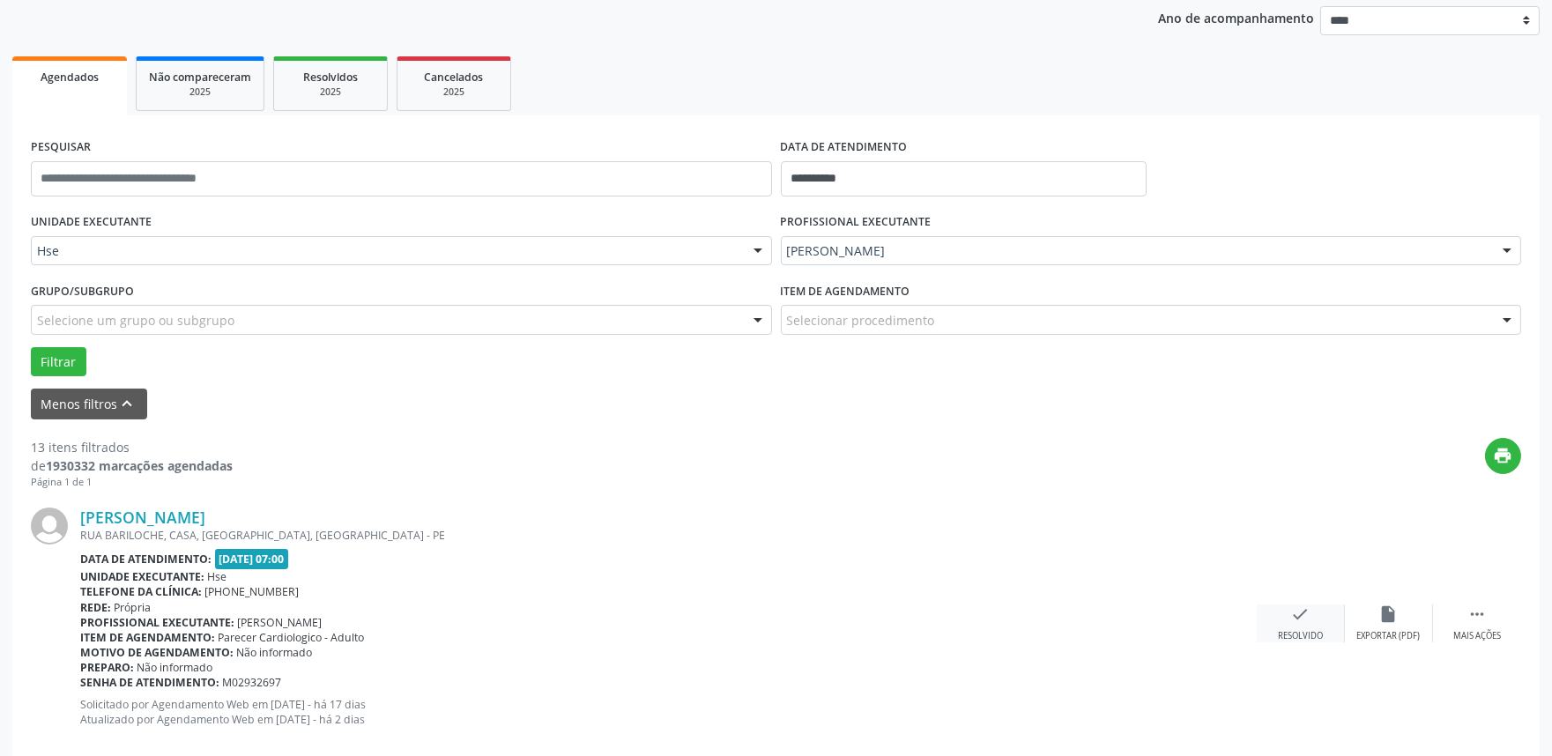
click at [1305, 615] on icon "check" at bounding box center [1300, 614] width 19 height 19
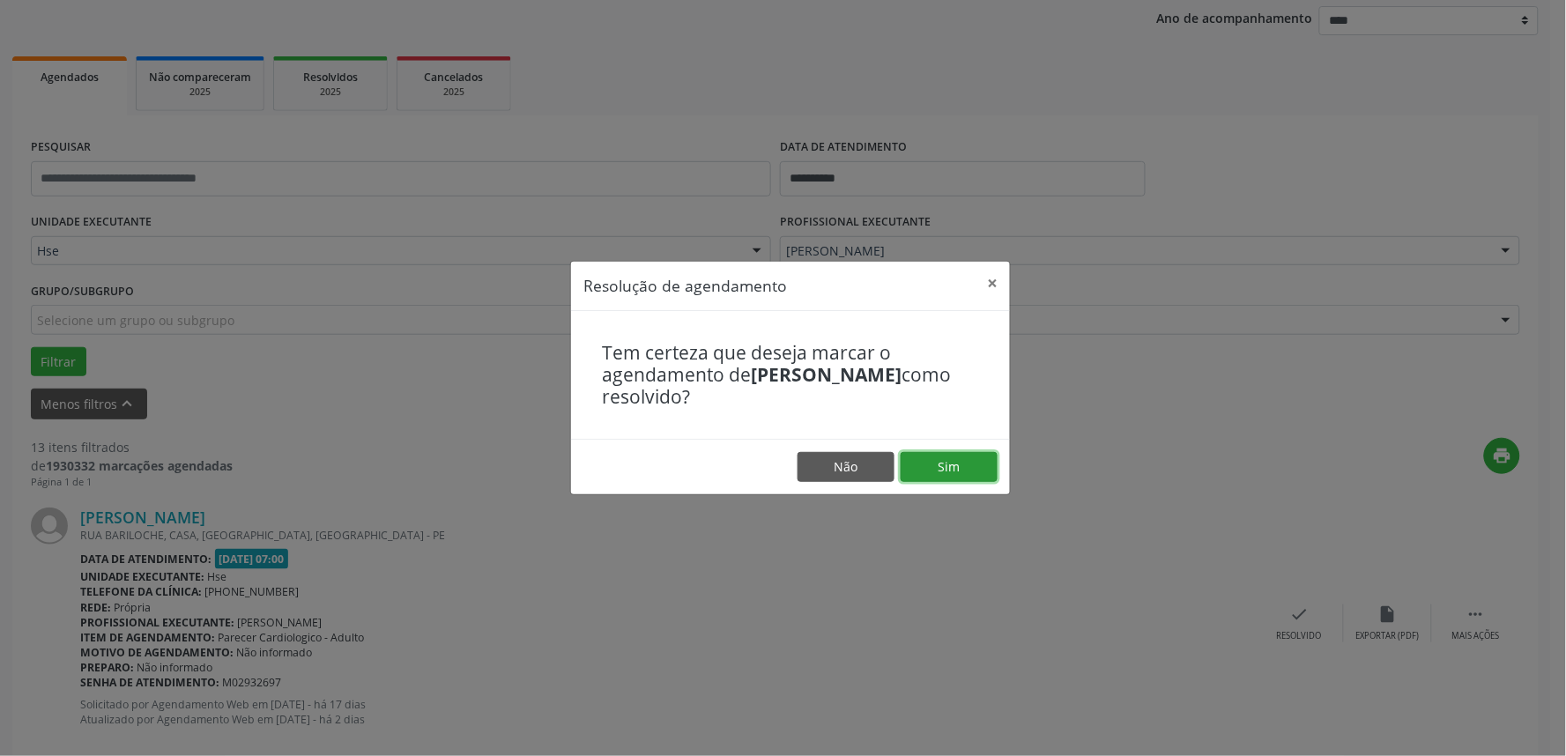
click at [947, 455] on button "Sim" at bounding box center [949, 467] width 97 height 30
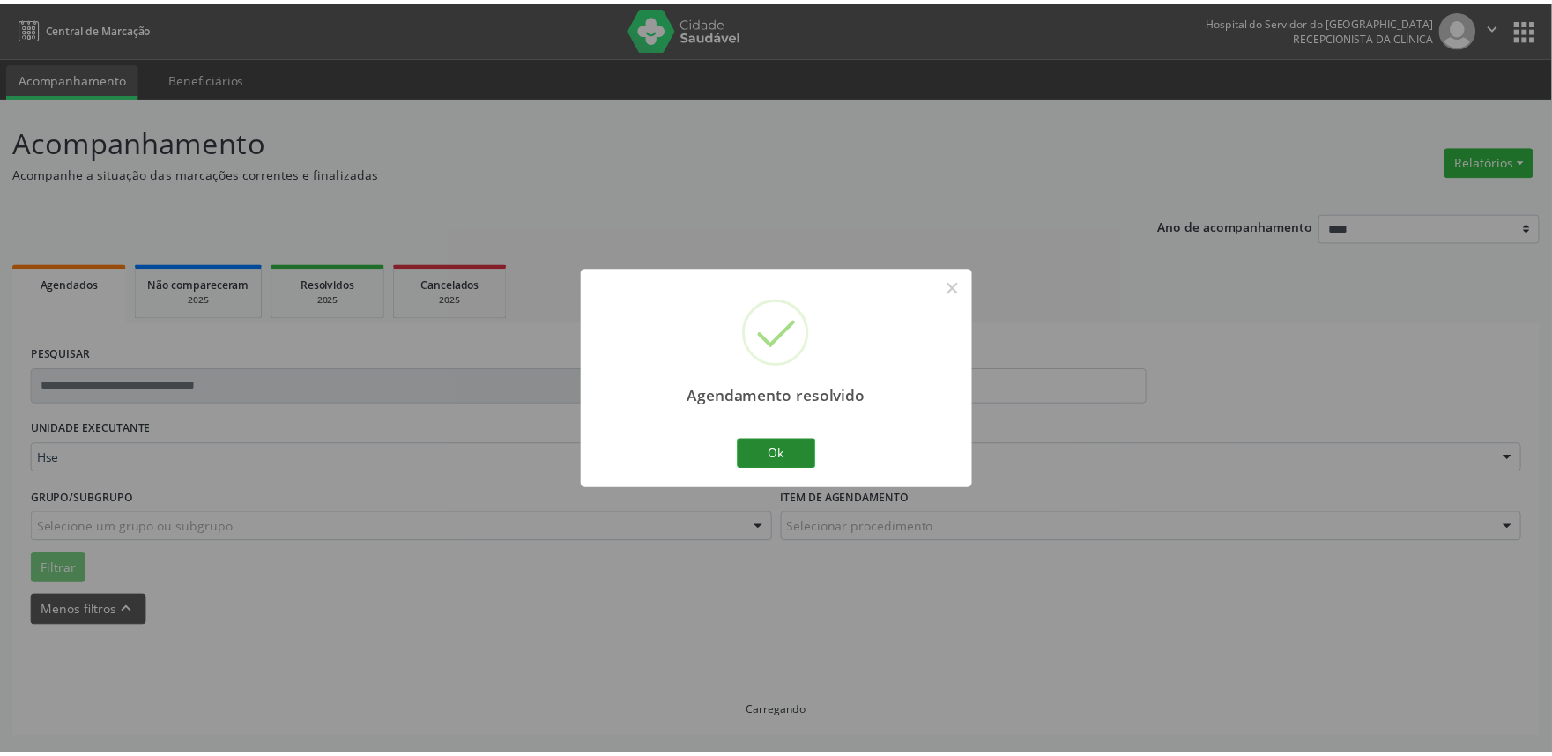
scroll to position [0, 0]
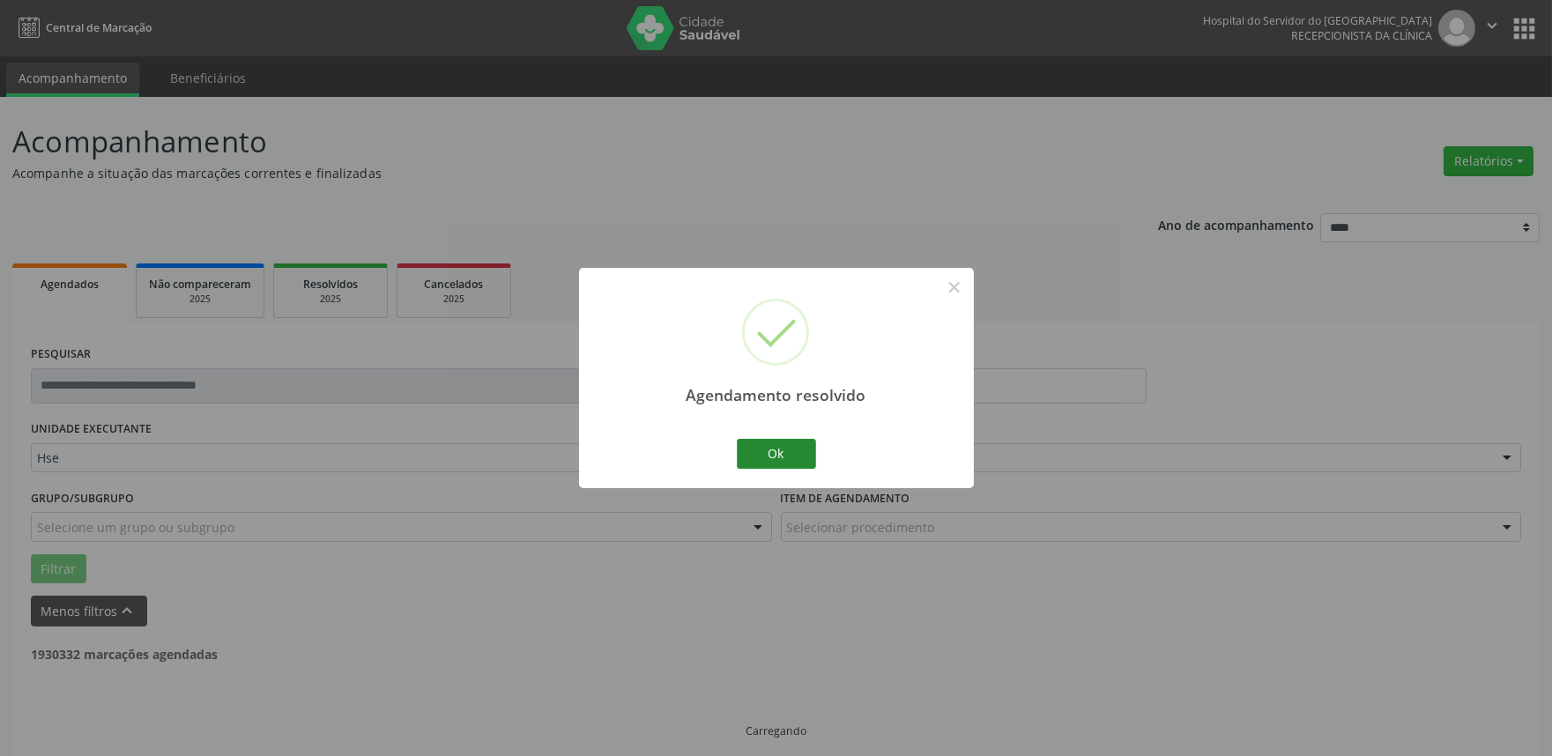
click at [818, 457] on div "Ok Cancel" at bounding box center [775, 453] width 87 height 37
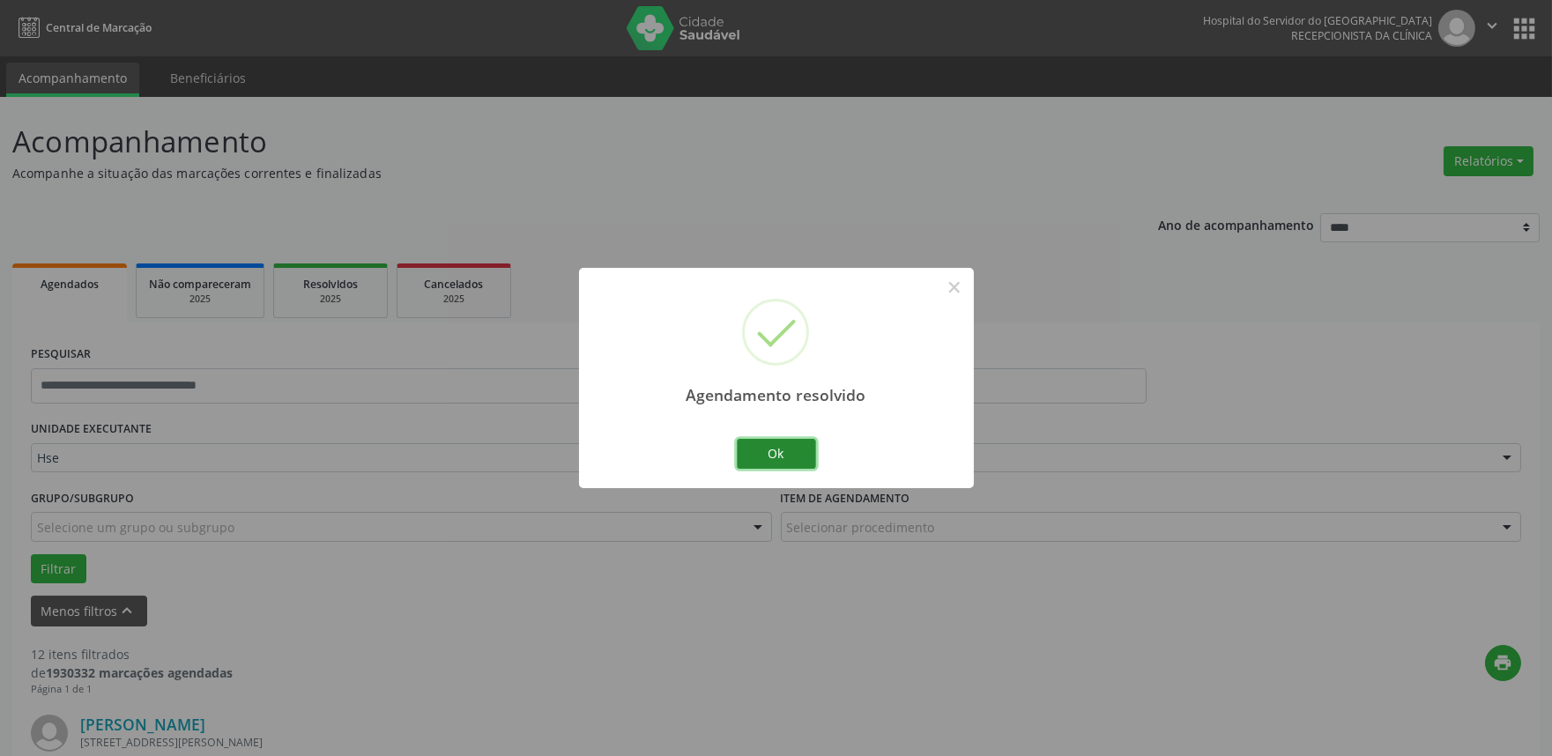
click at [787, 453] on button "Ok" at bounding box center [776, 454] width 79 height 30
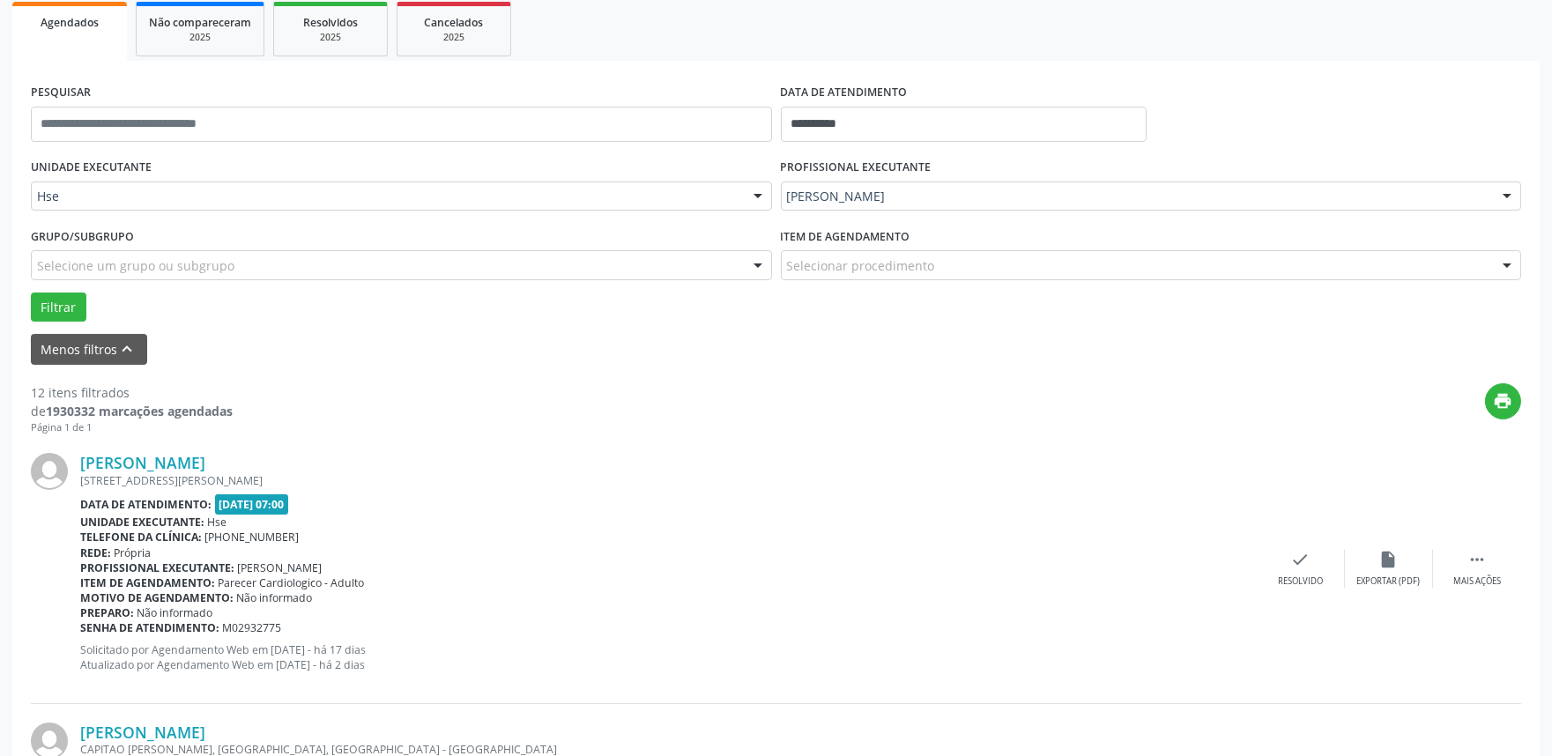
scroll to position [294, 0]
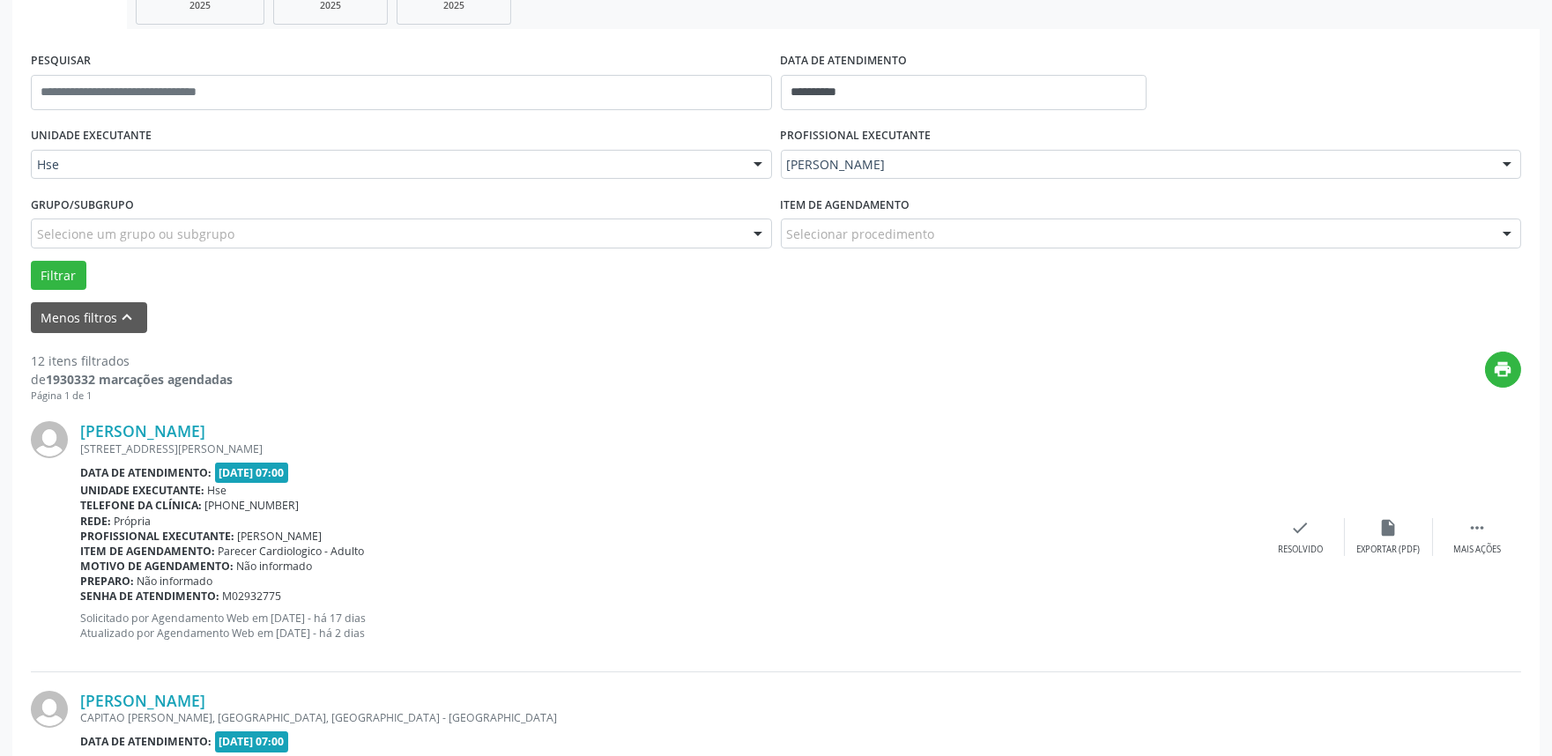
click at [1474, 556] on div "[PERSON_NAME] [STREET_ADDRESS][PERSON_NAME] Data de atendimento: [DATE] 07:00 U…" at bounding box center [776, 537] width 1490 height 269
click at [1474, 538] on div " Mais ações" at bounding box center [1477, 537] width 88 height 38
click at [1411, 549] on div "Não compareceu" at bounding box center [1388, 550] width 75 height 12
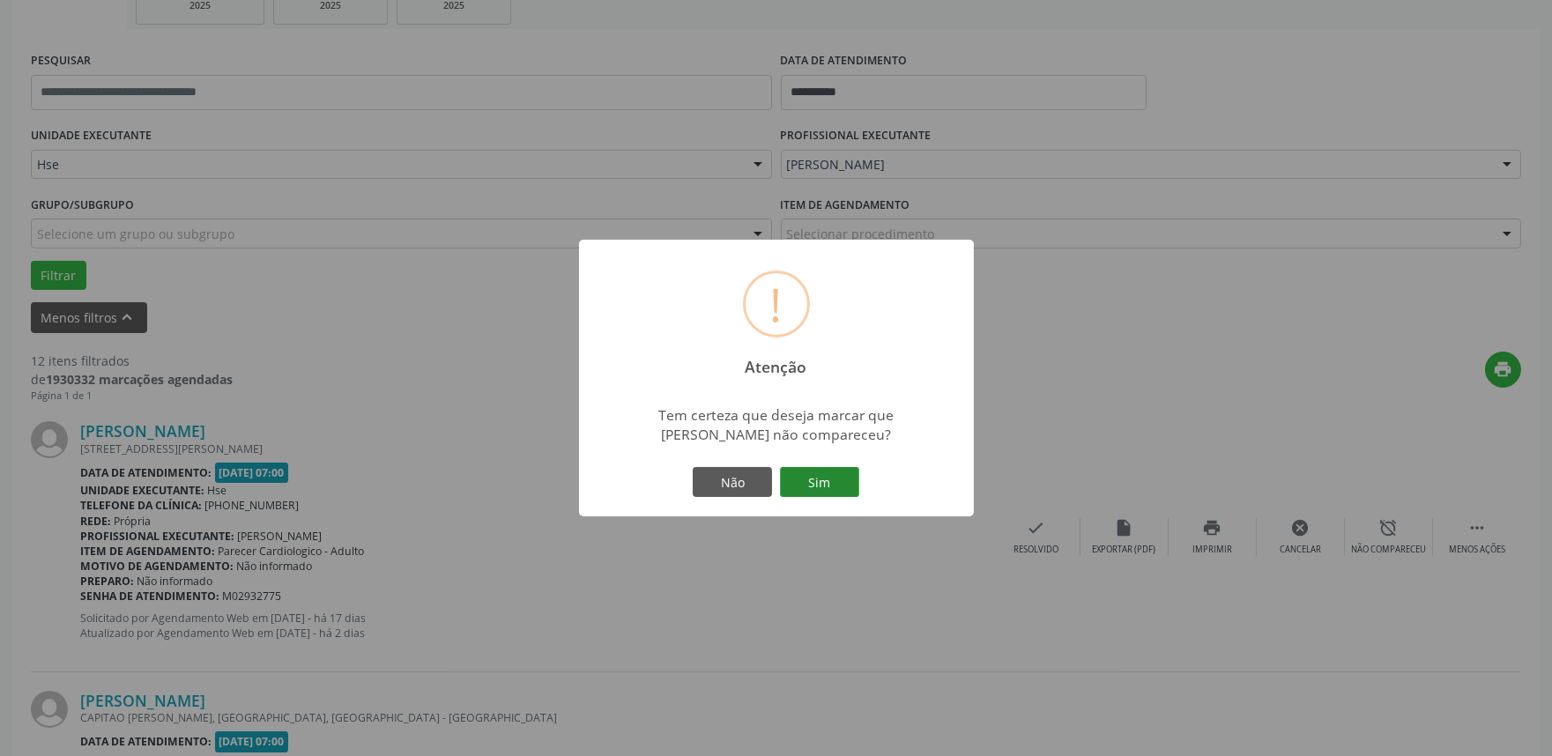
click at [823, 481] on button "Sim" at bounding box center [819, 482] width 79 height 30
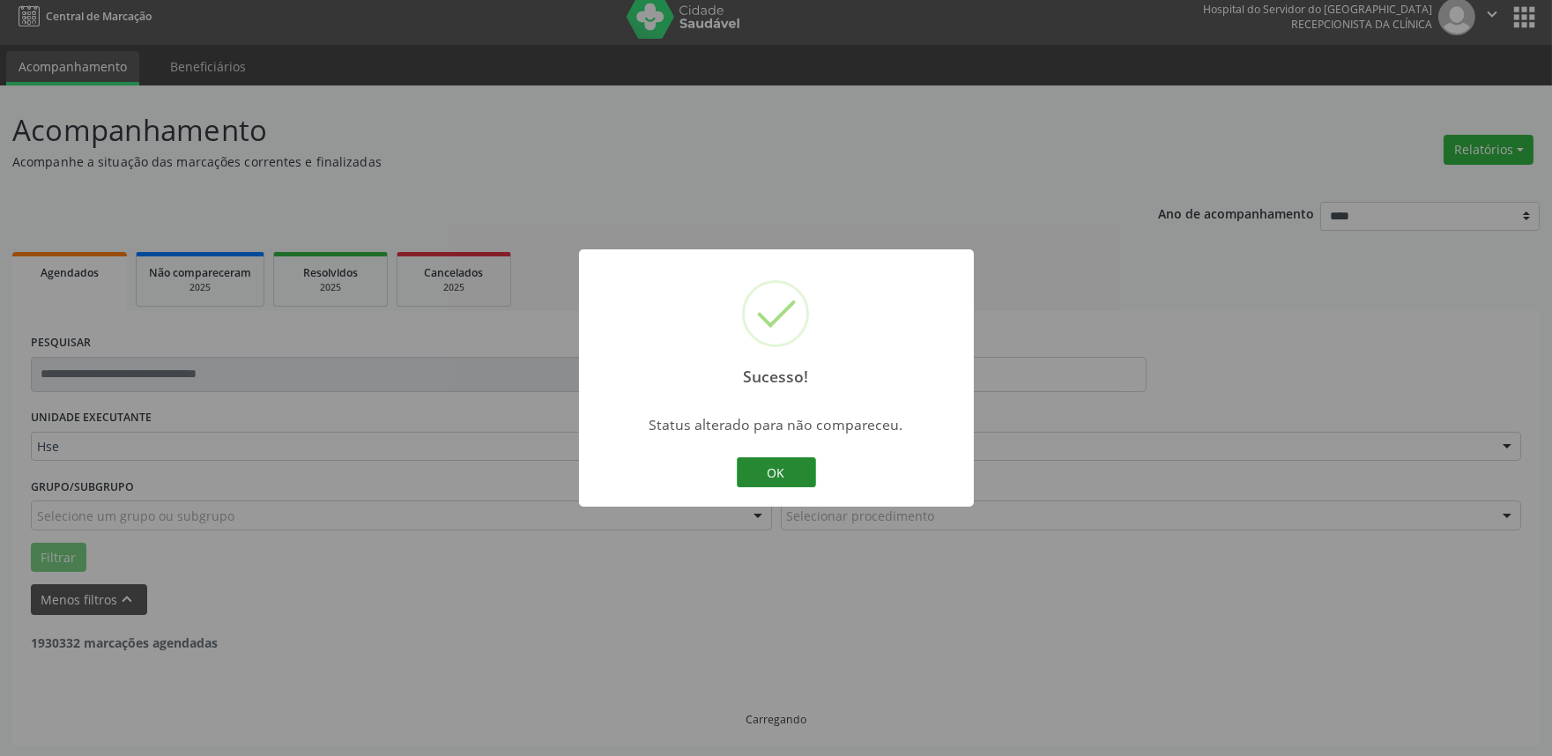
click at [758, 472] on button "OK" at bounding box center [776, 472] width 79 height 30
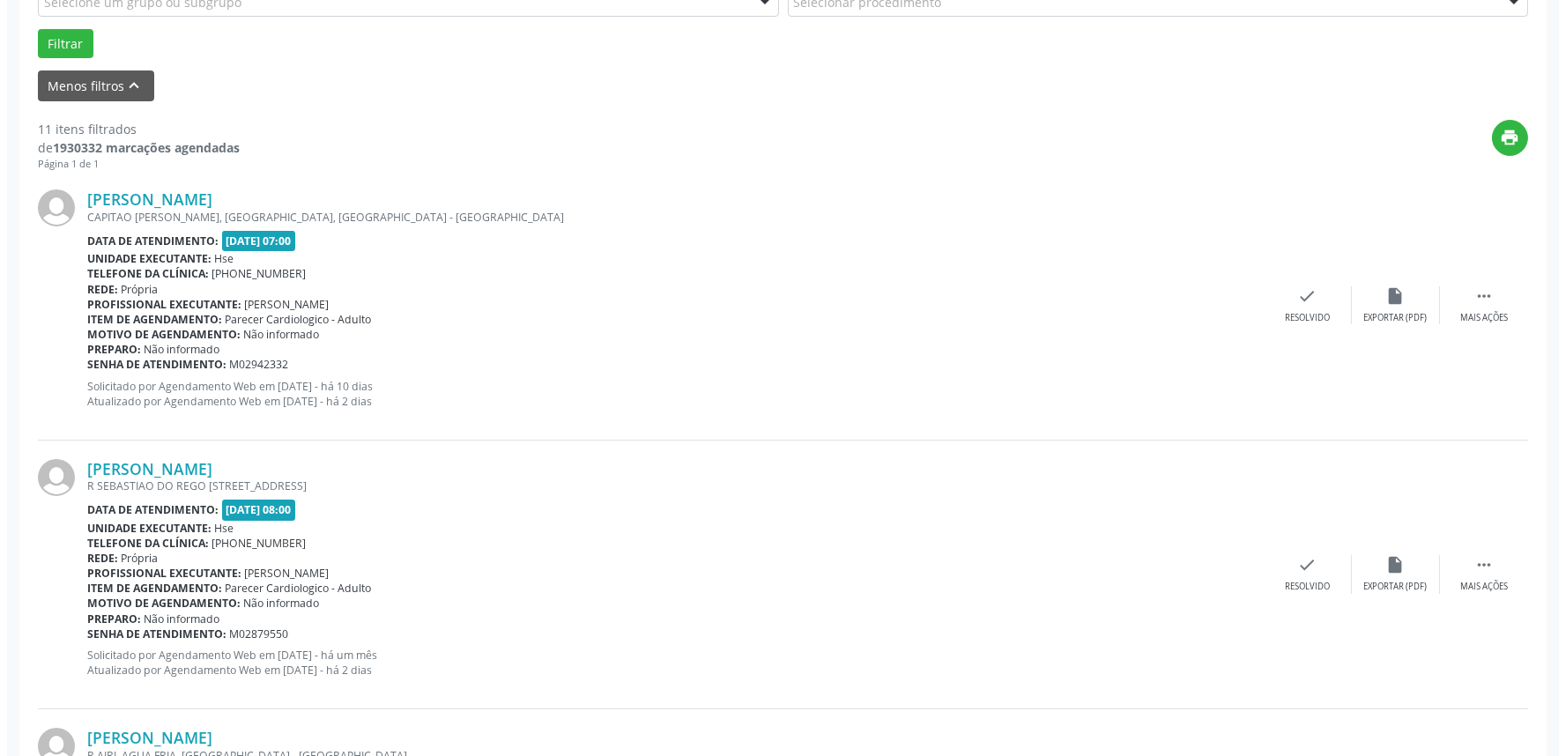
scroll to position [587, 0]
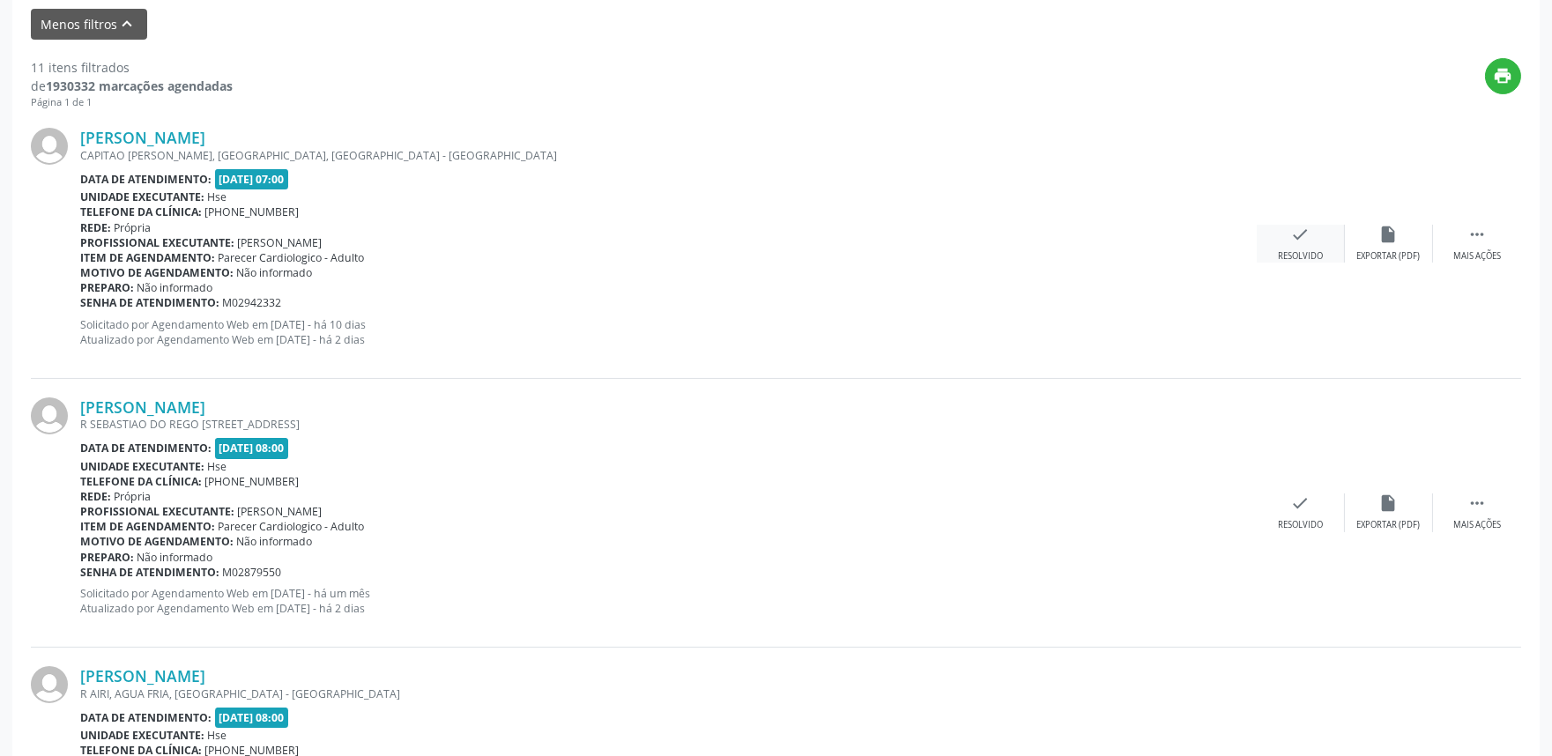
click at [1304, 252] on div "Resolvido" at bounding box center [1300, 256] width 45 height 12
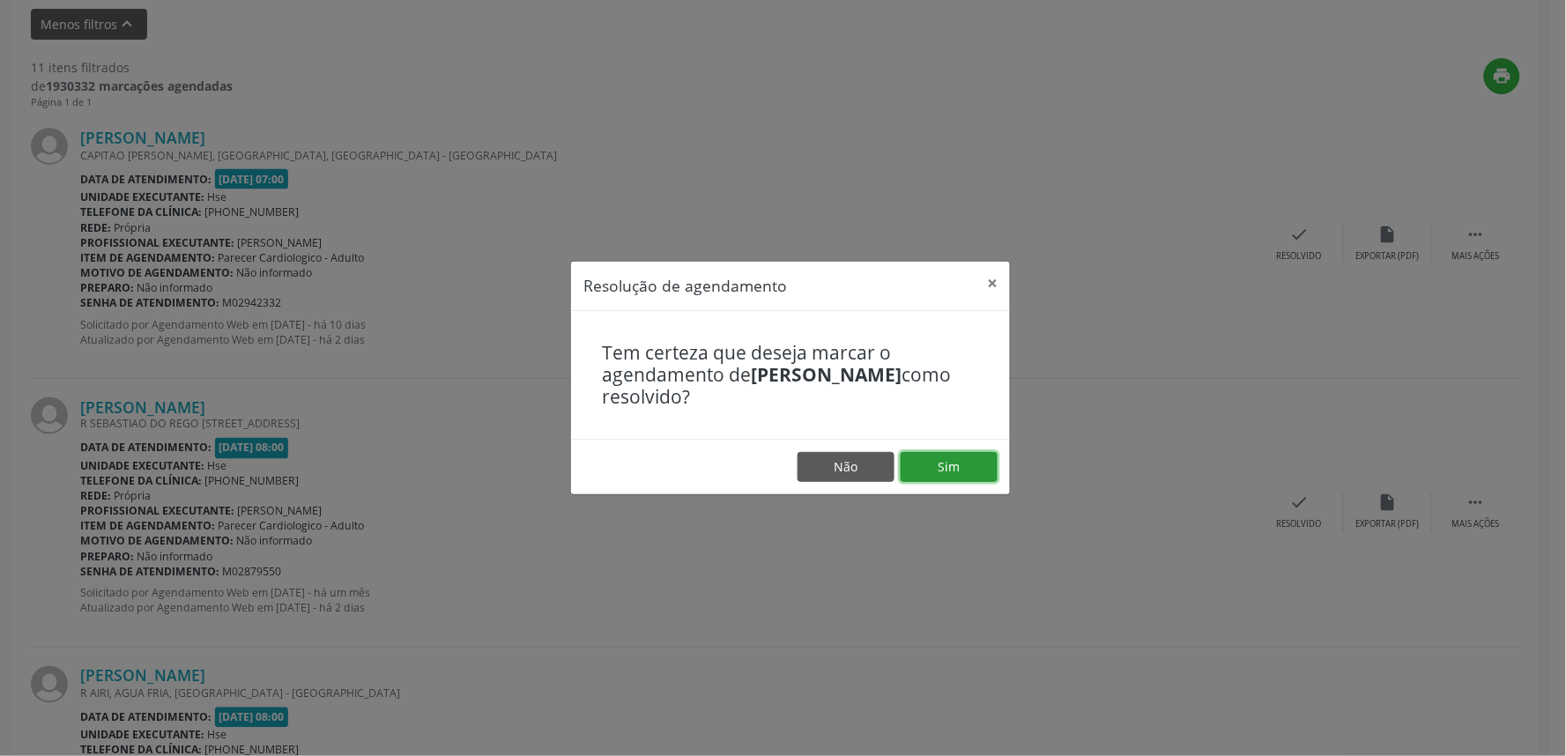
click at [939, 457] on button "Sim" at bounding box center [949, 467] width 97 height 30
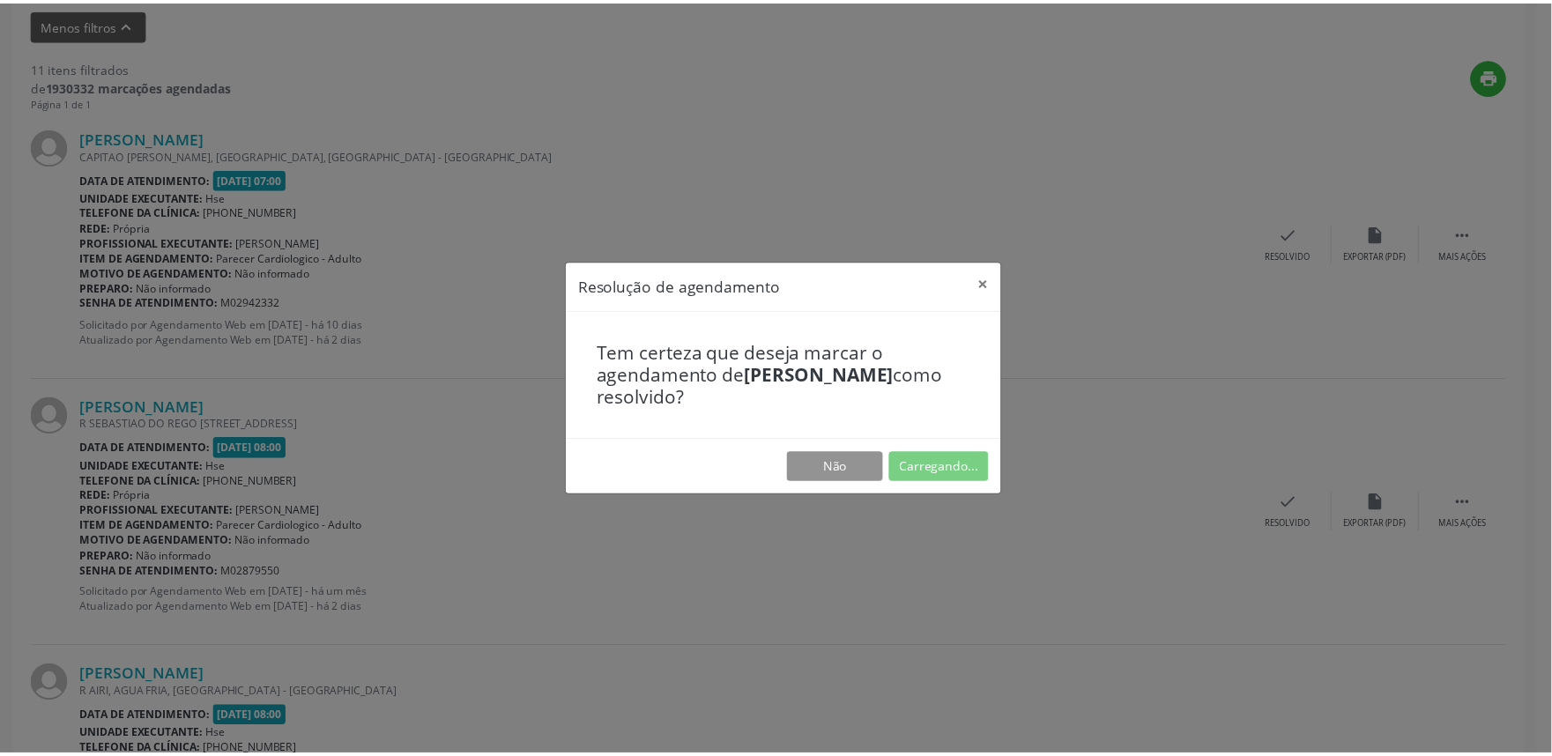
scroll to position [0, 0]
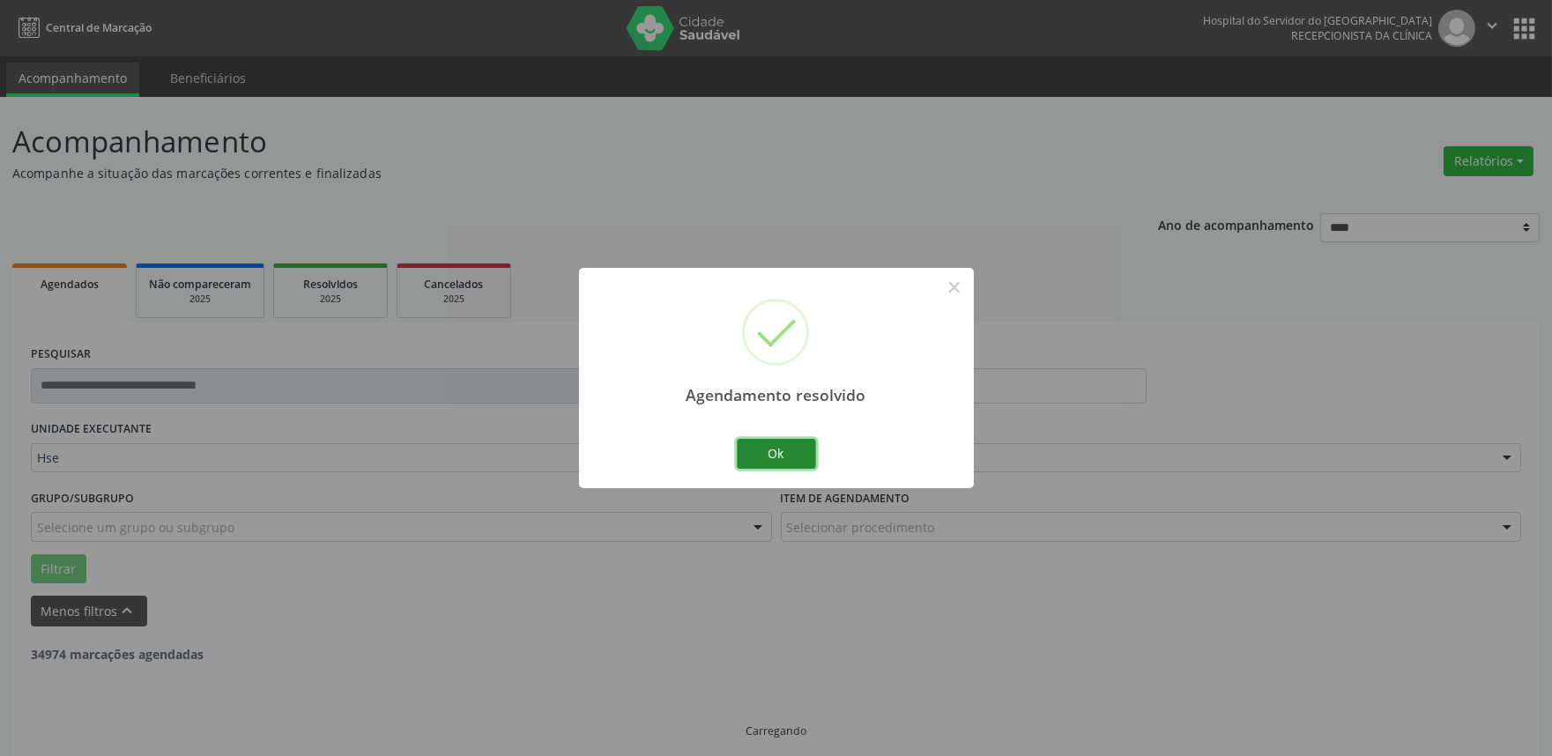
click at [797, 454] on button "Ok" at bounding box center [776, 454] width 79 height 30
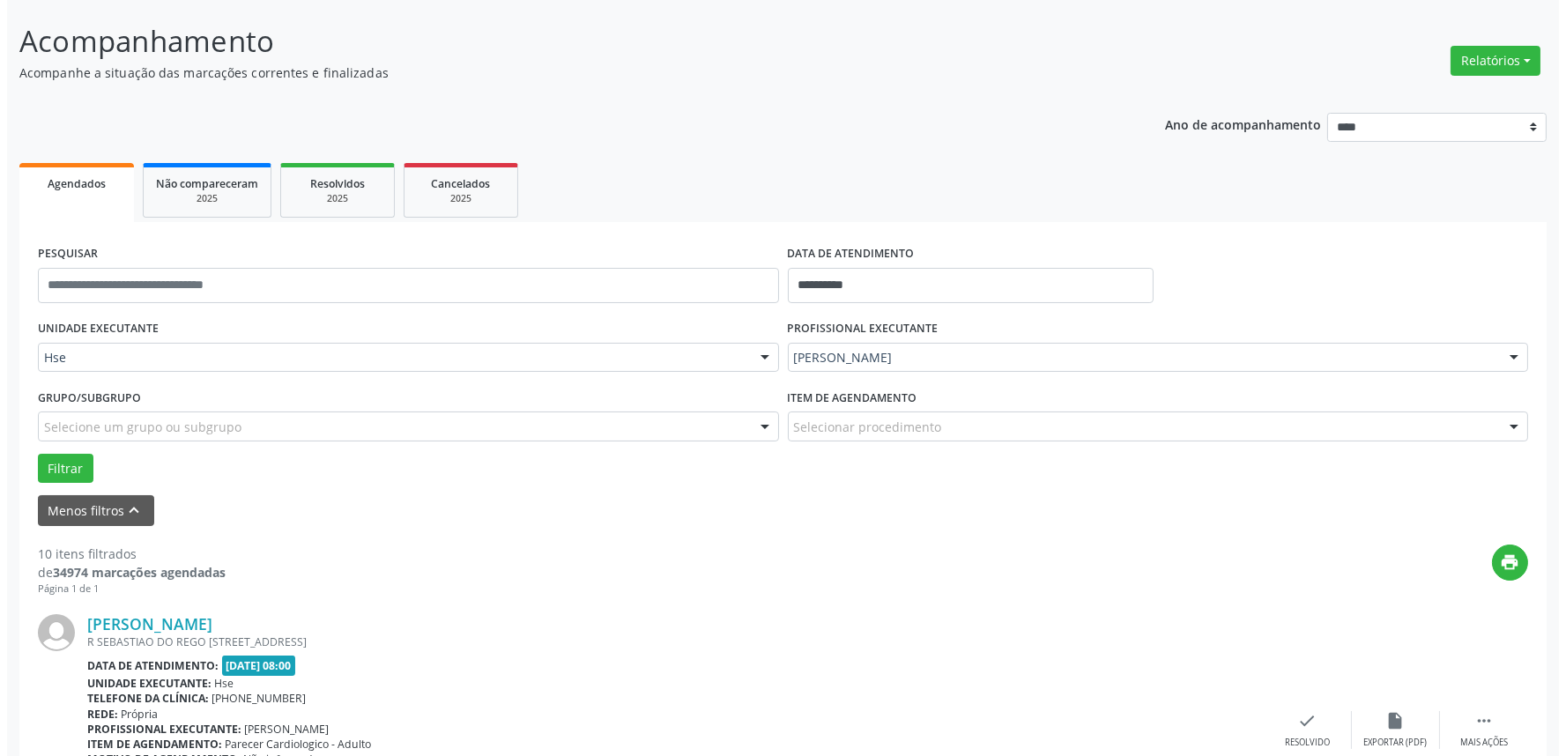
scroll to position [196, 0]
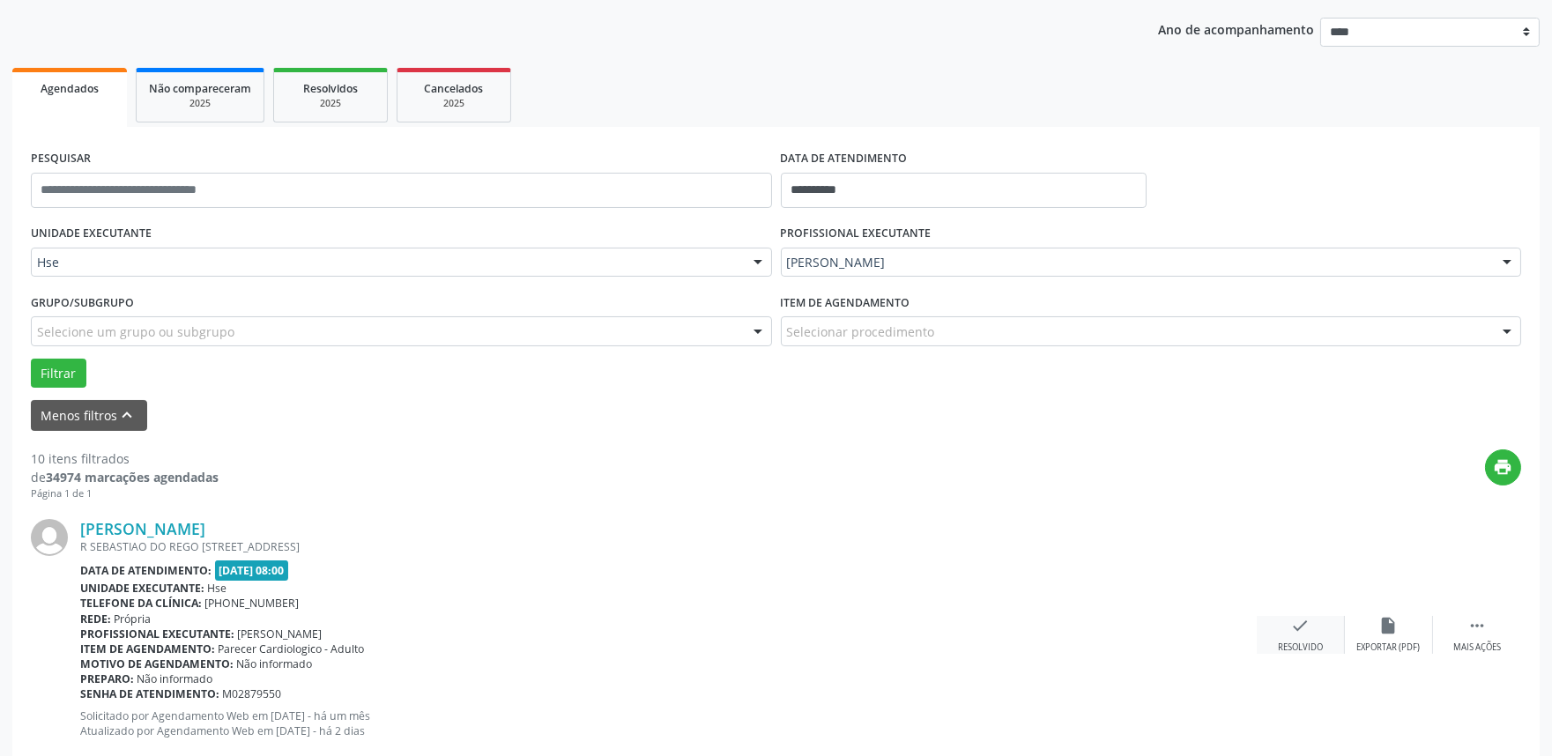
click at [1319, 628] on div "check Resolvido" at bounding box center [1301, 635] width 88 height 38
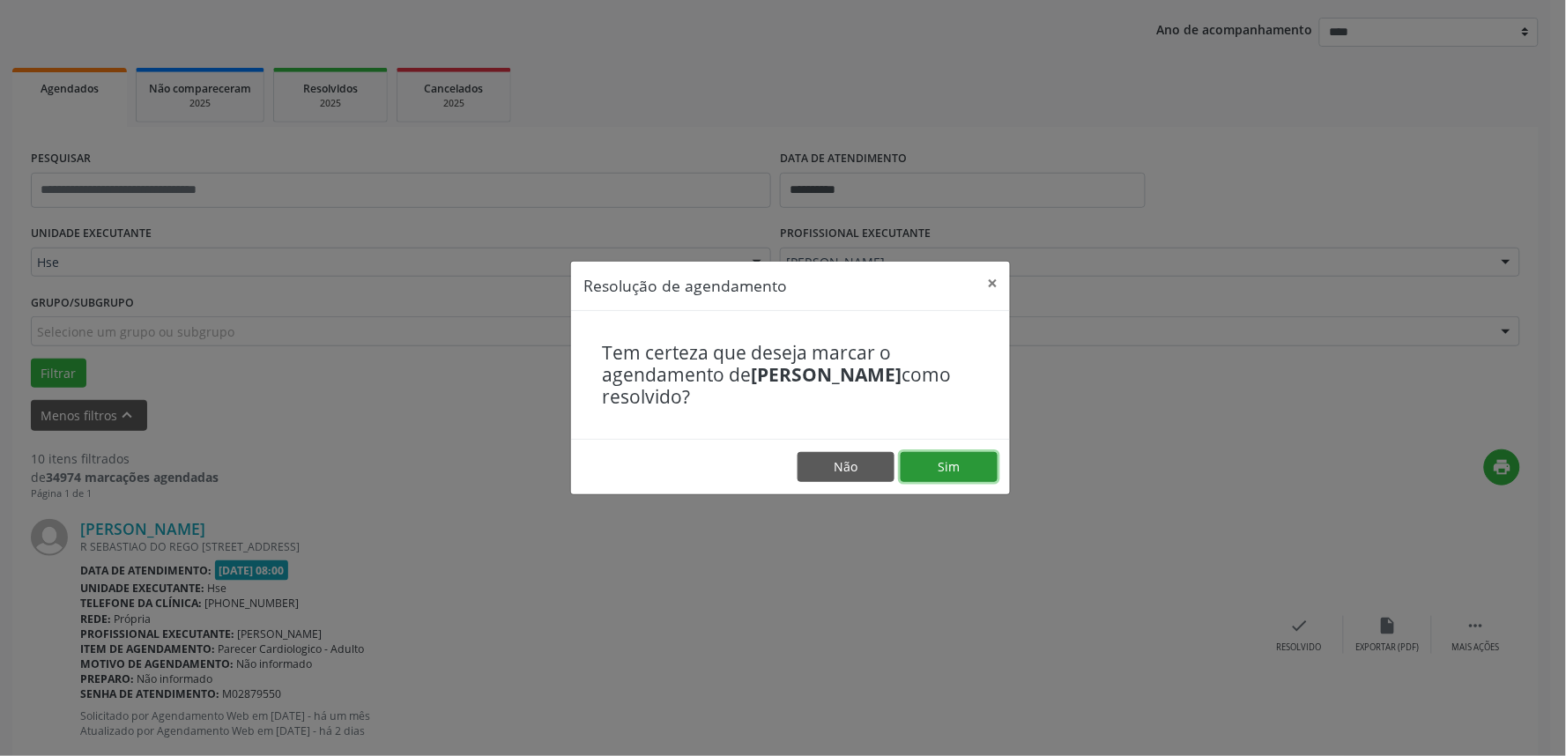
click at [981, 474] on button "Sim" at bounding box center [949, 467] width 97 height 30
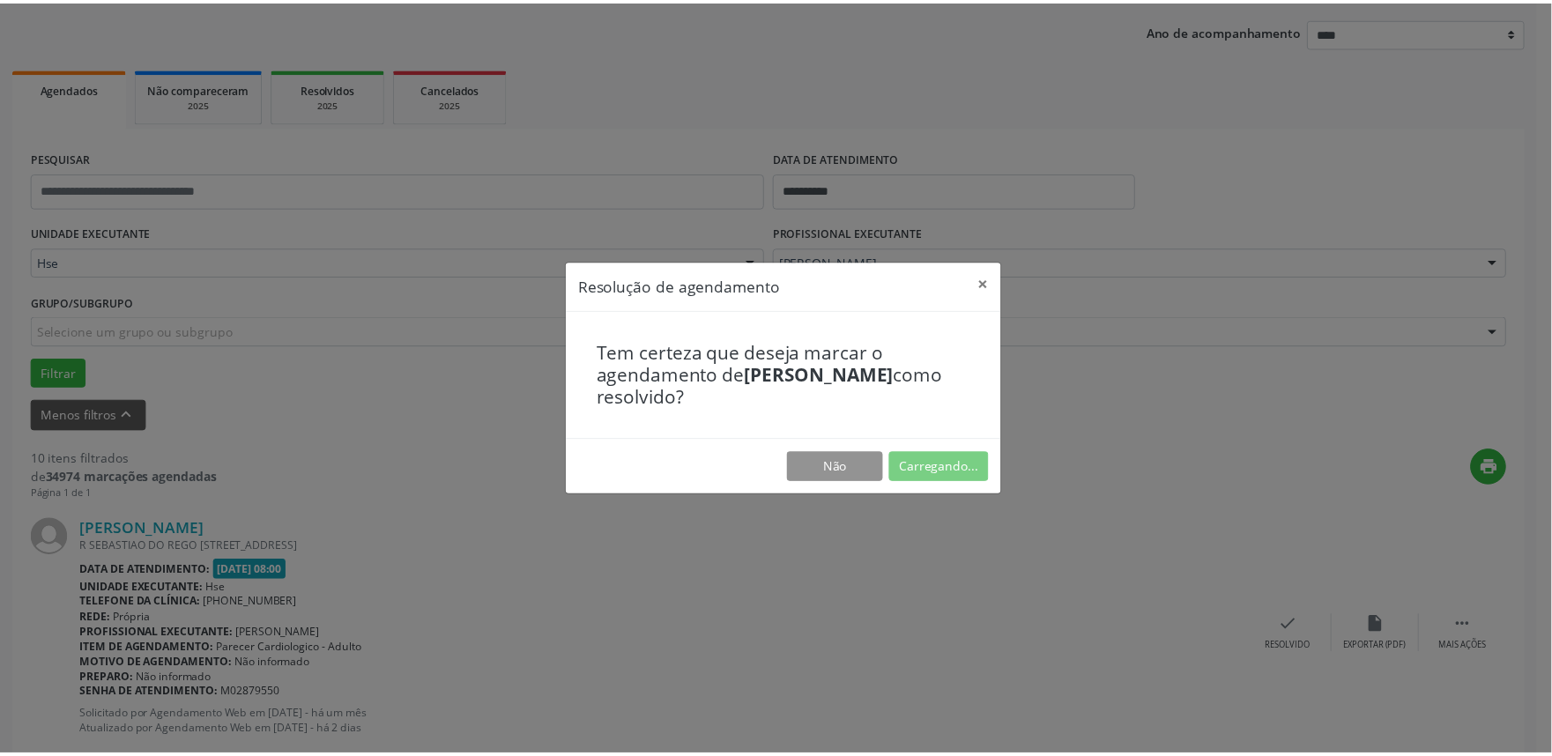
scroll to position [0, 0]
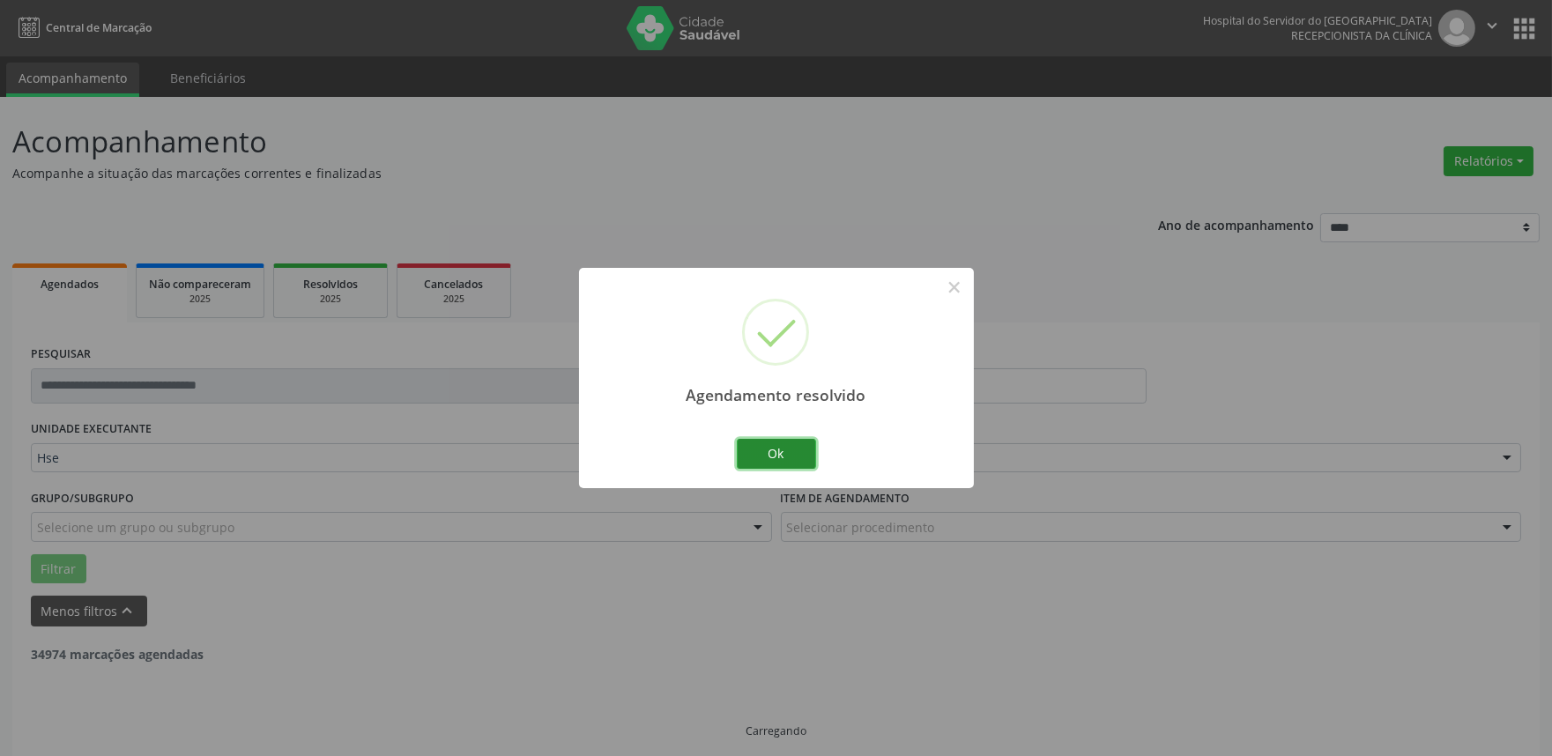
click at [763, 454] on button "Ok" at bounding box center [776, 454] width 79 height 30
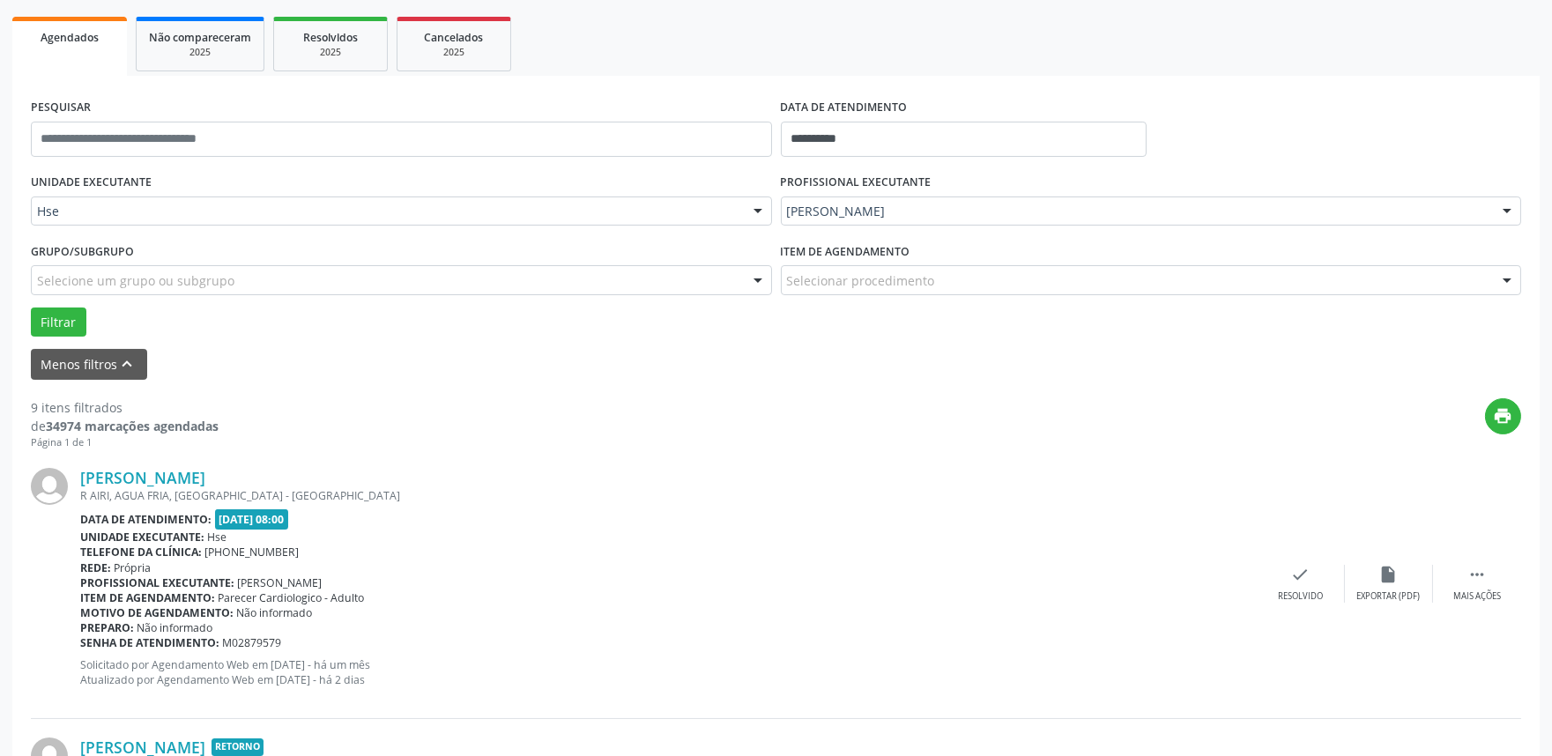
scroll to position [294, 0]
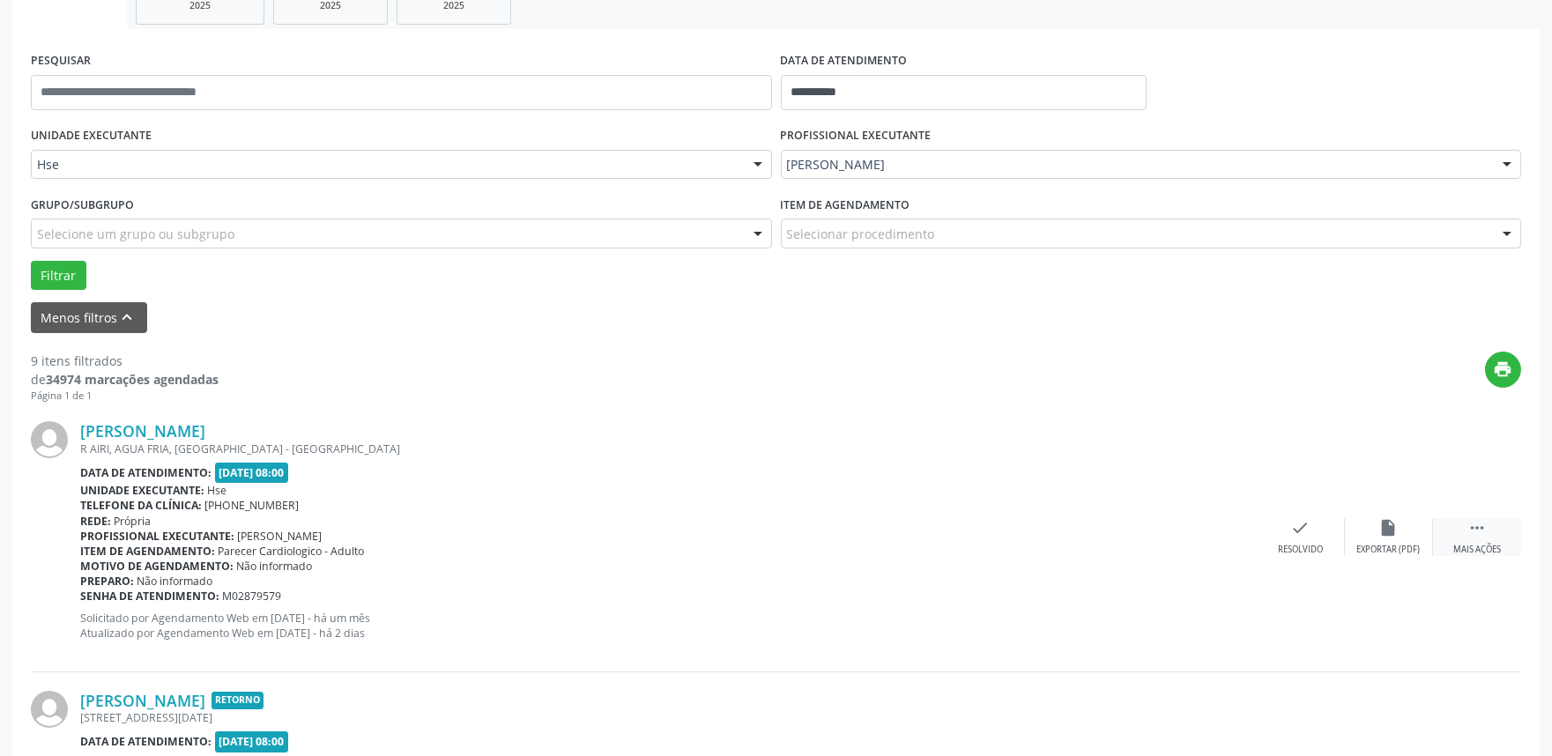
click at [1493, 522] on div " Mais ações" at bounding box center [1477, 537] width 88 height 38
click at [1399, 534] on div "alarm_off Não compareceu" at bounding box center [1389, 537] width 88 height 38
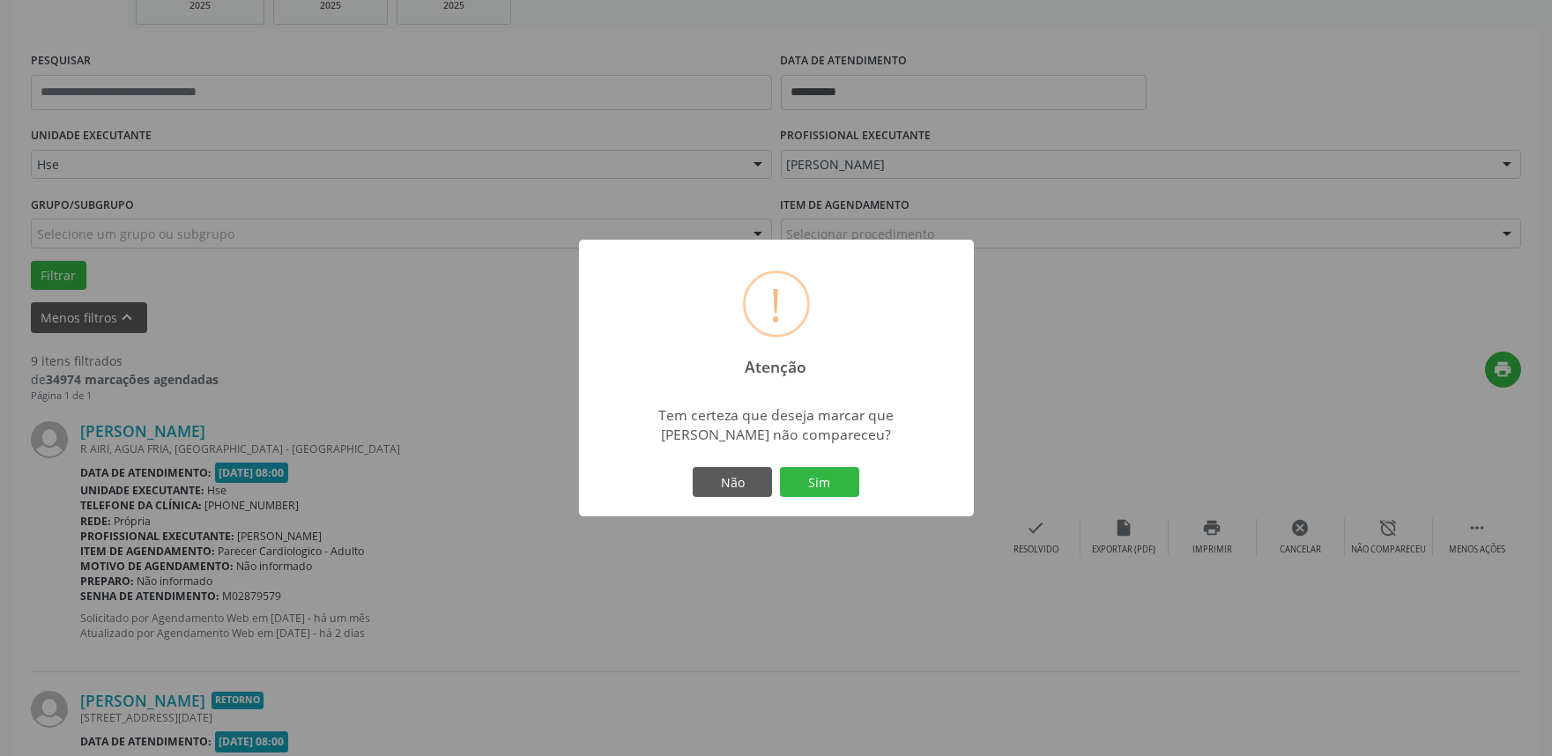
click at [830, 498] on div "Não Sim" at bounding box center [776, 482] width 175 height 37
click at [830, 495] on button "Sim" at bounding box center [819, 482] width 79 height 30
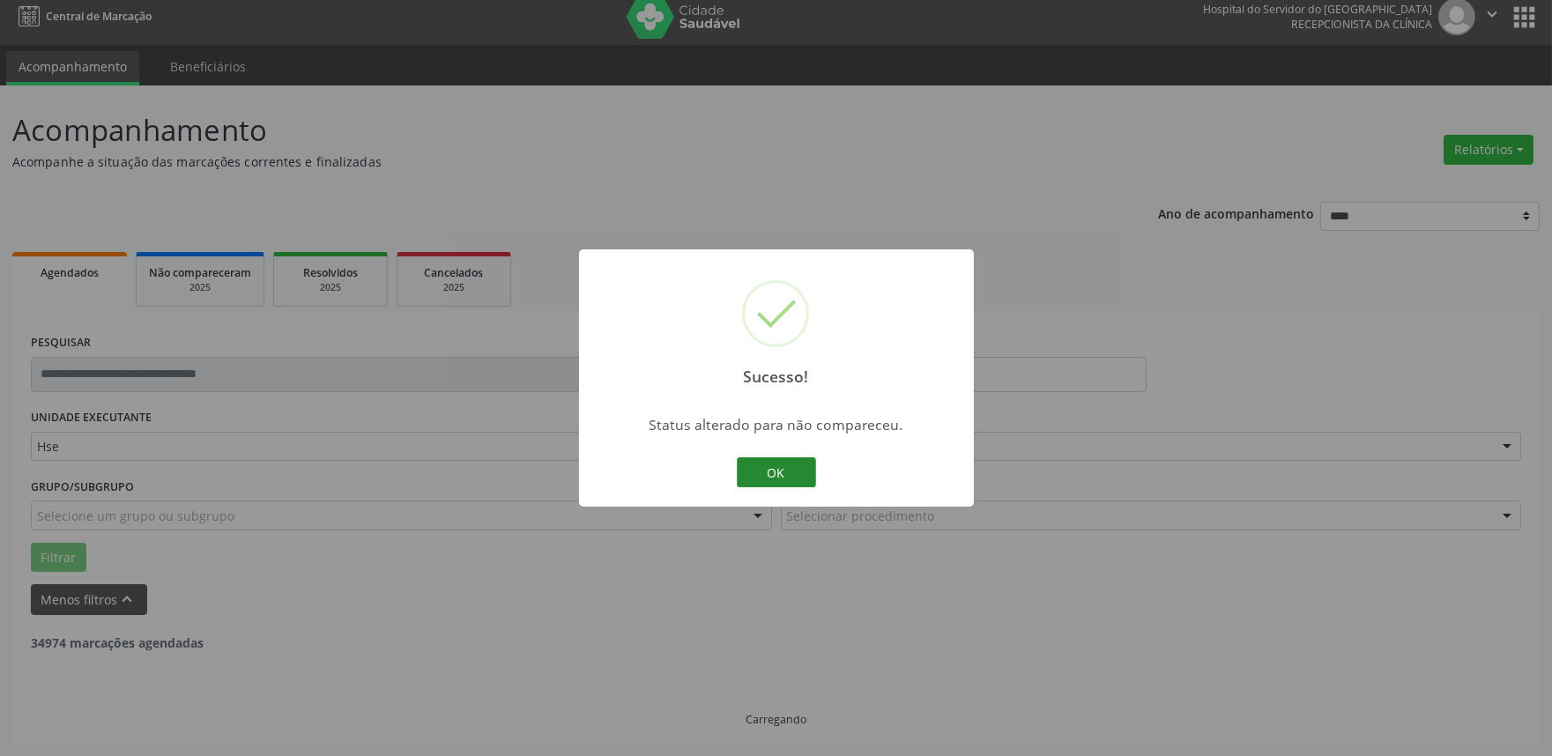
click at [799, 482] on button "OK" at bounding box center [776, 472] width 79 height 30
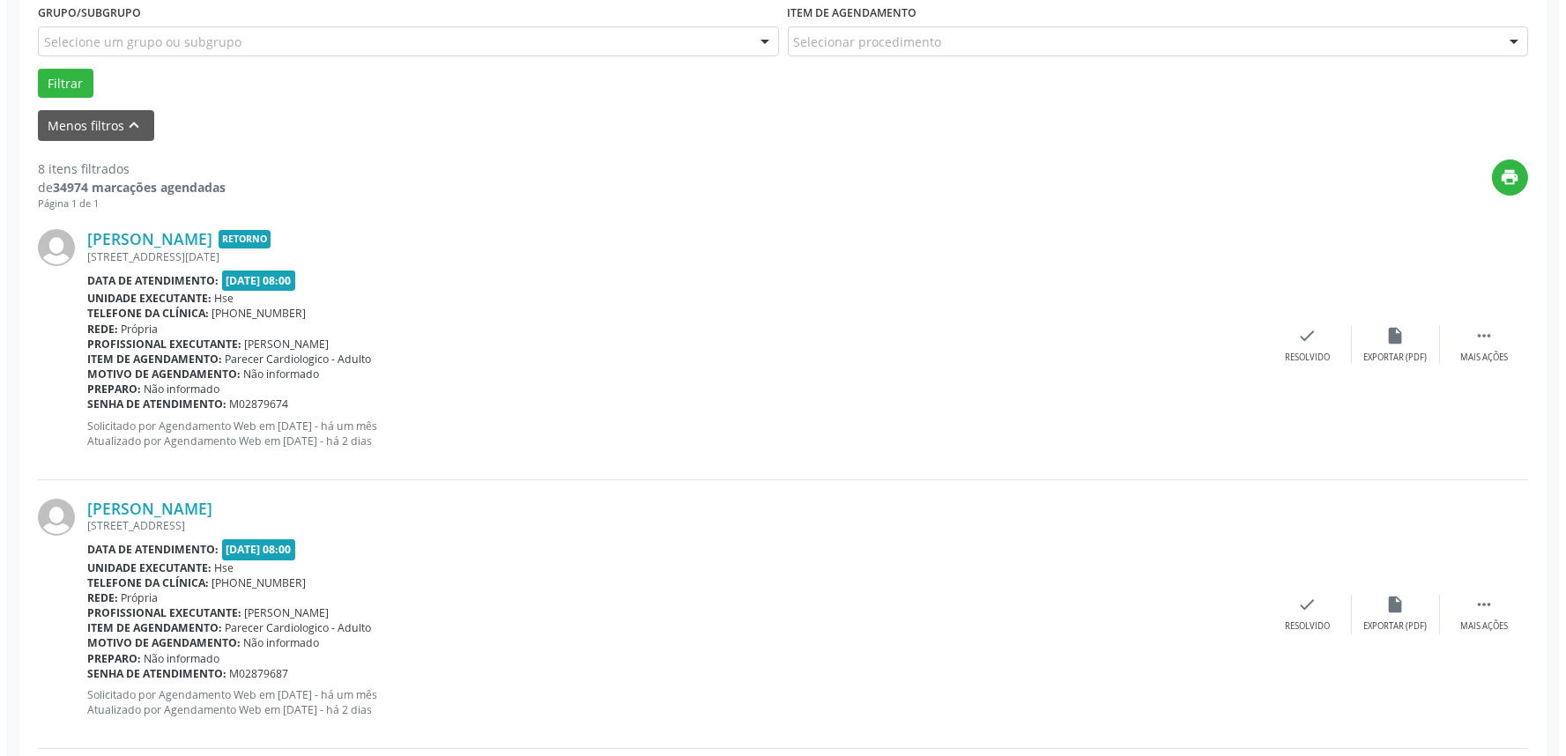
scroll to position [489, 0]
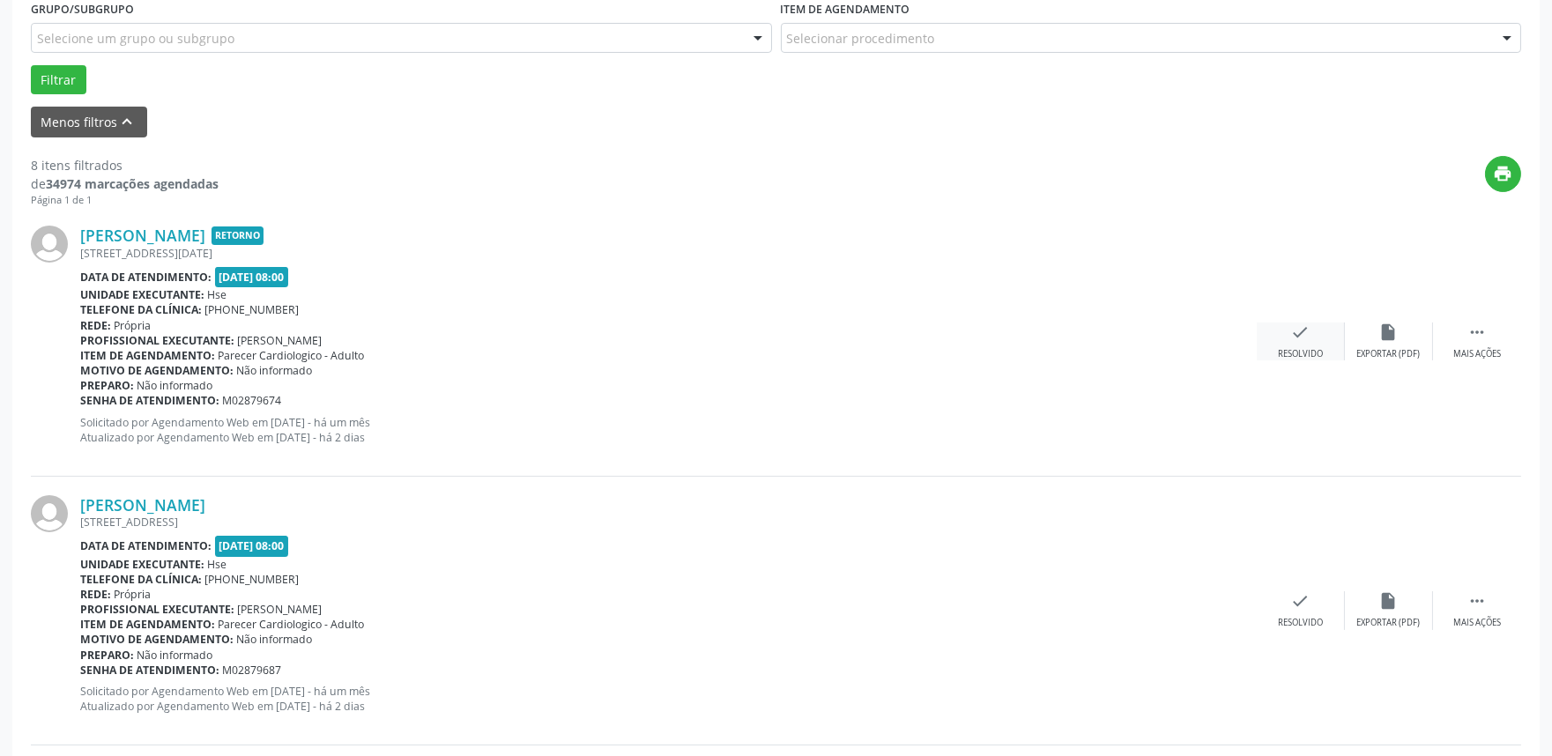
click at [1305, 338] on icon "check" at bounding box center [1300, 332] width 19 height 19
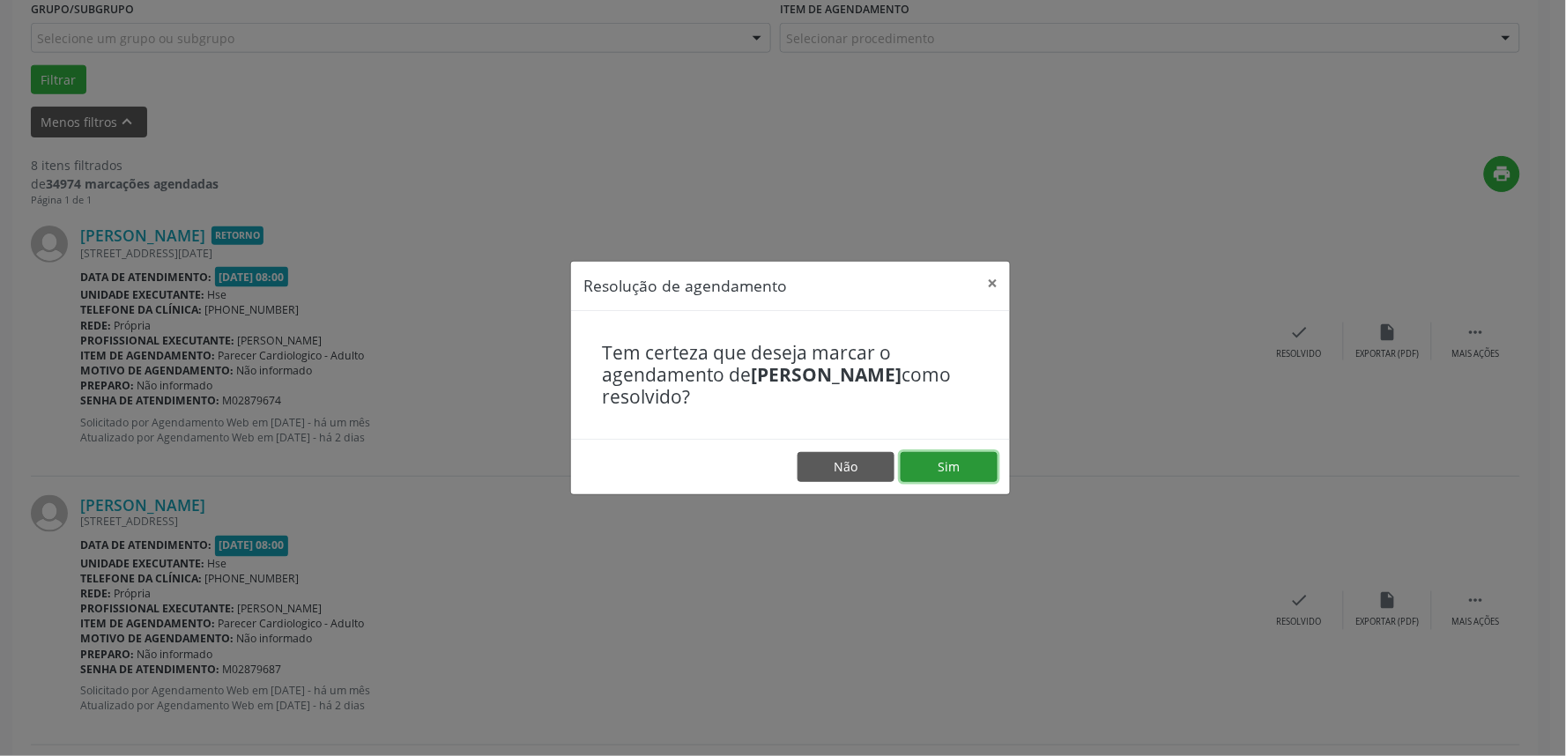
click at [926, 461] on button "Sim" at bounding box center [949, 467] width 97 height 30
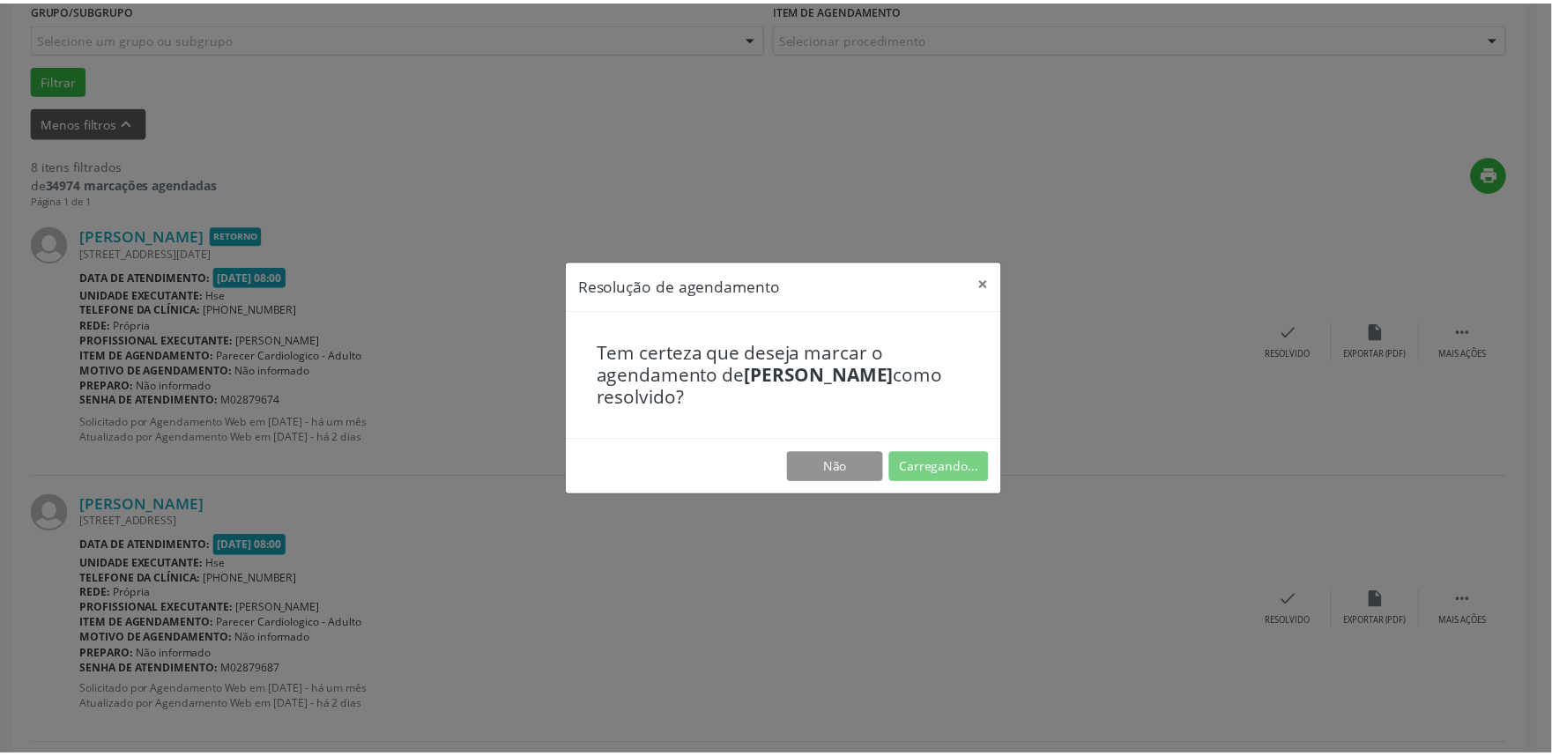
scroll to position [0, 0]
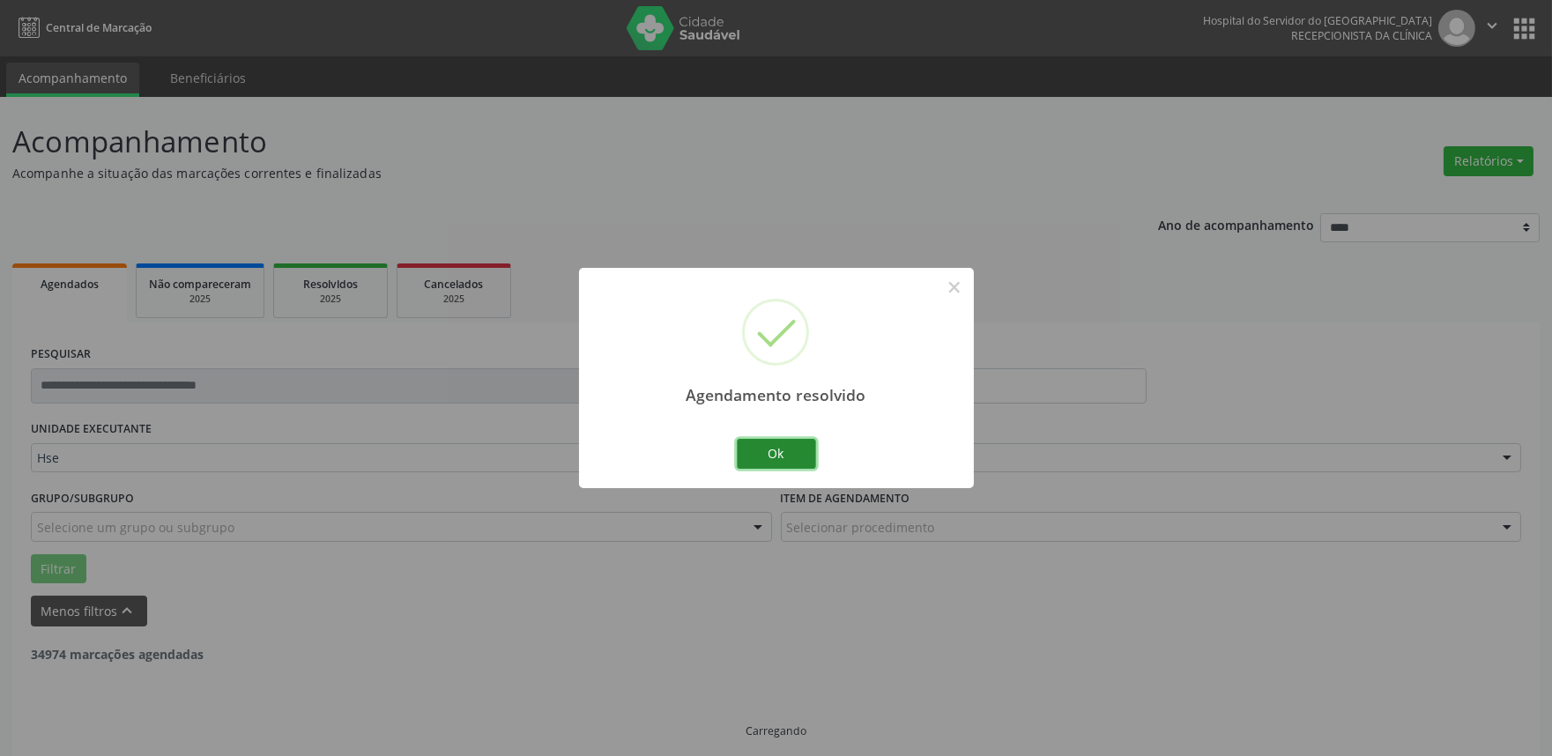
click at [758, 462] on button "Ok" at bounding box center [776, 454] width 79 height 30
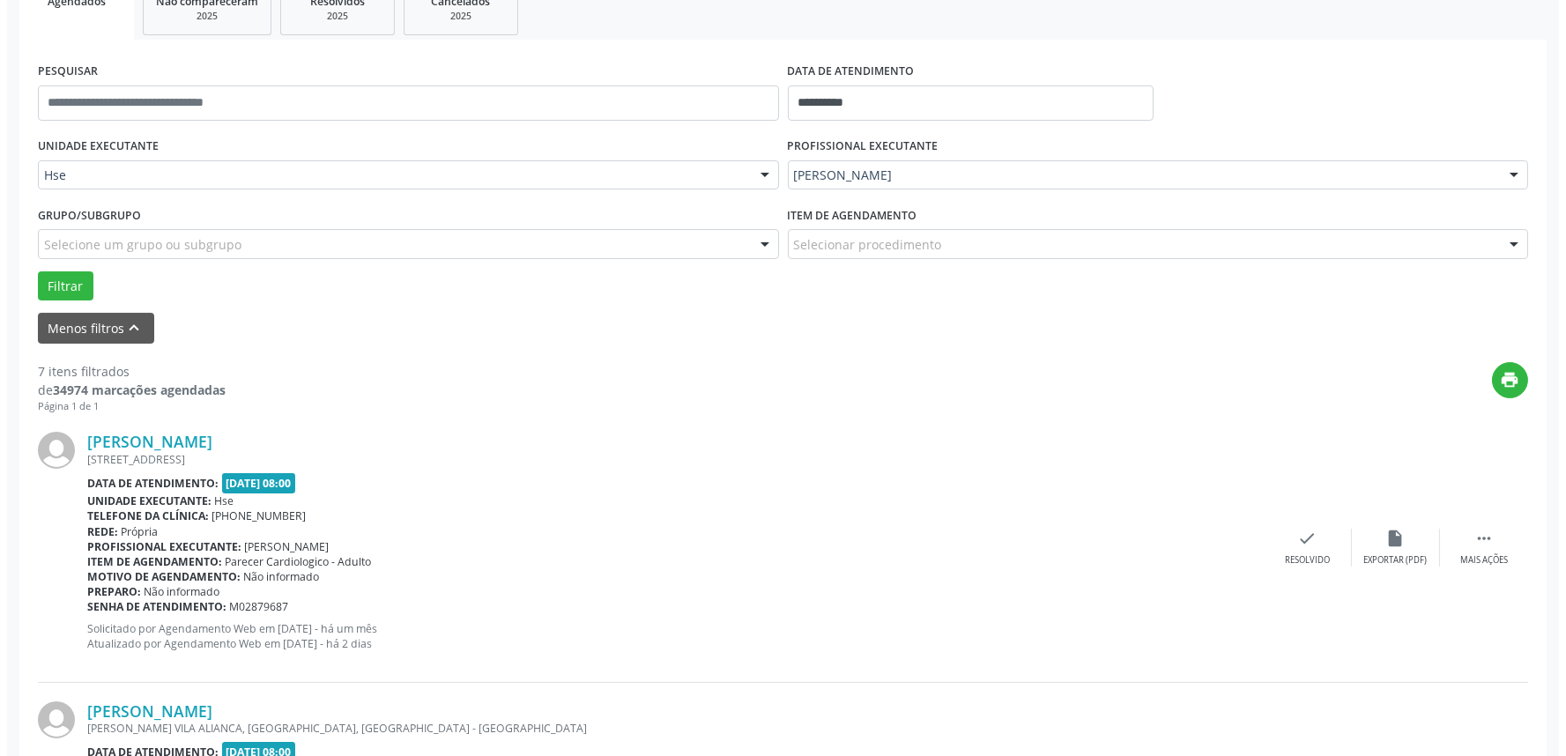
scroll to position [294, 0]
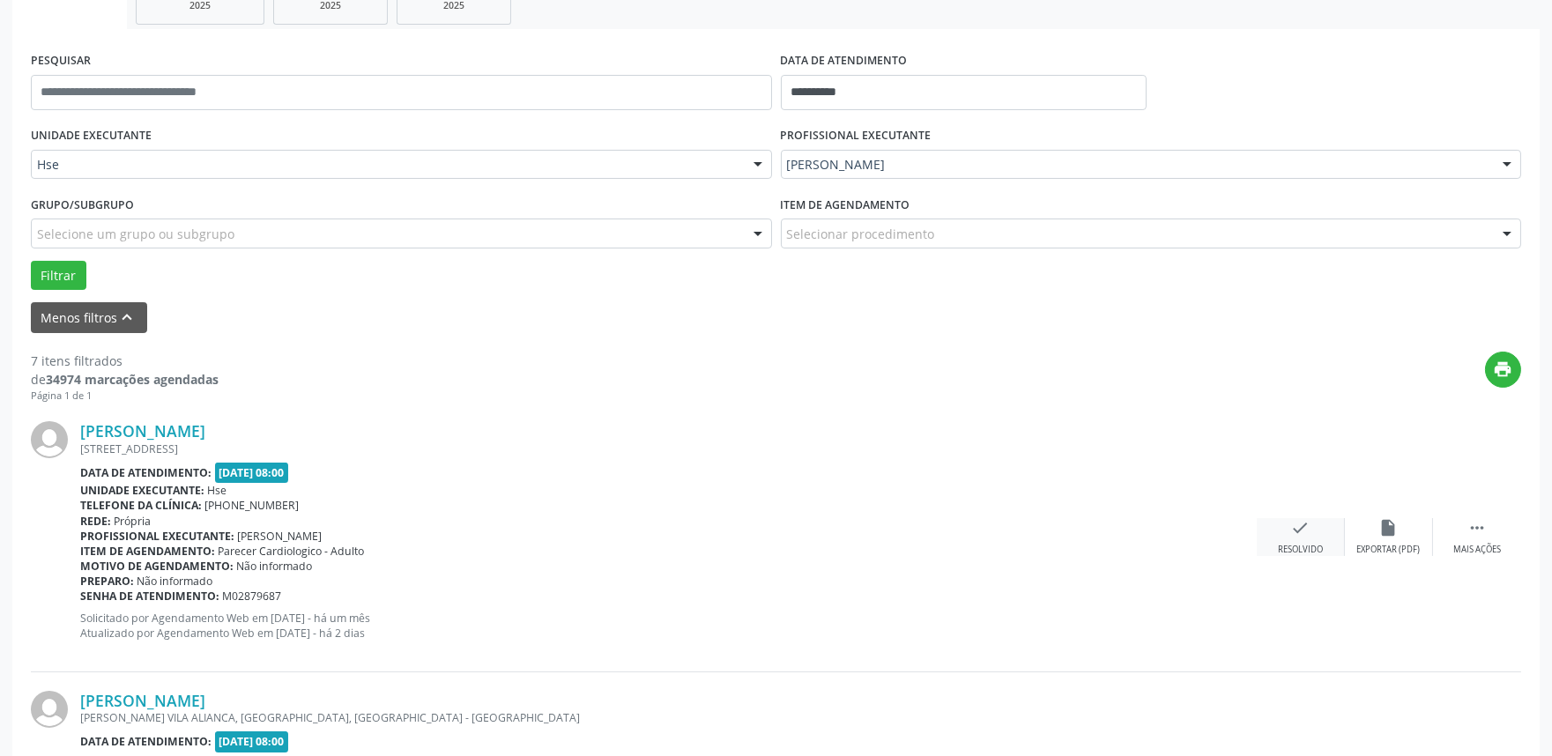
click at [1310, 539] on div "check Resolvido" at bounding box center [1301, 537] width 88 height 38
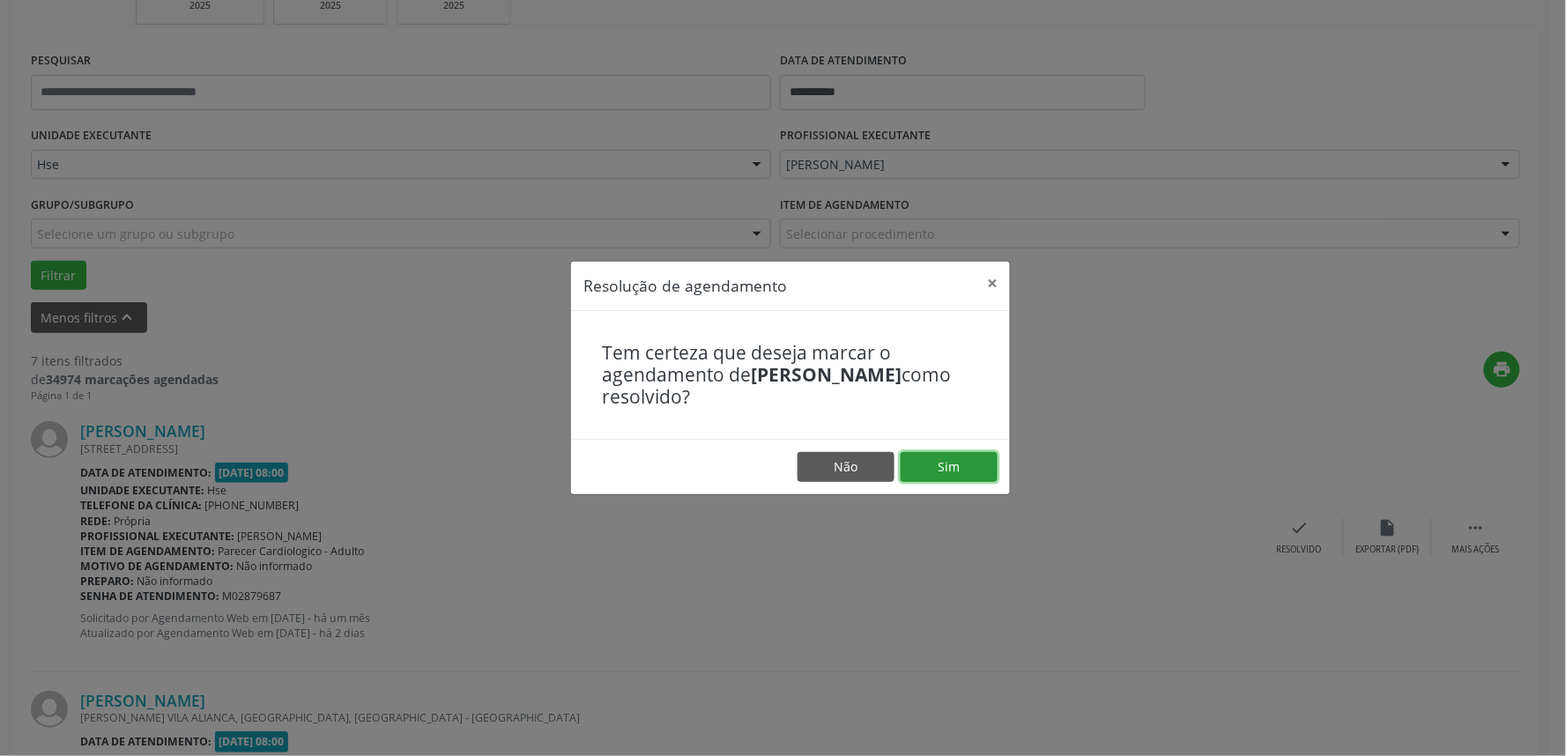
click at [954, 472] on button "Sim" at bounding box center [949, 467] width 97 height 30
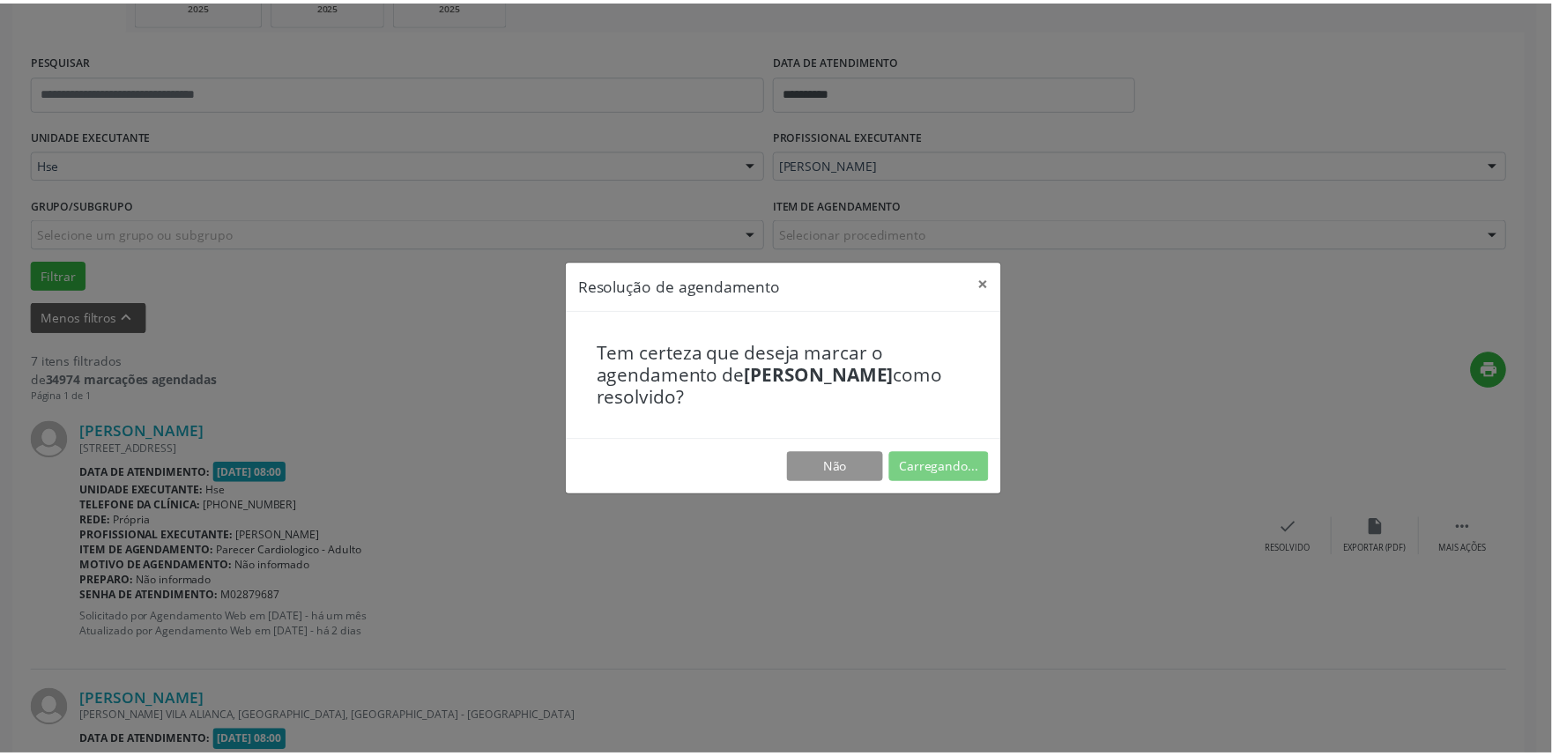
scroll to position [0, 0]
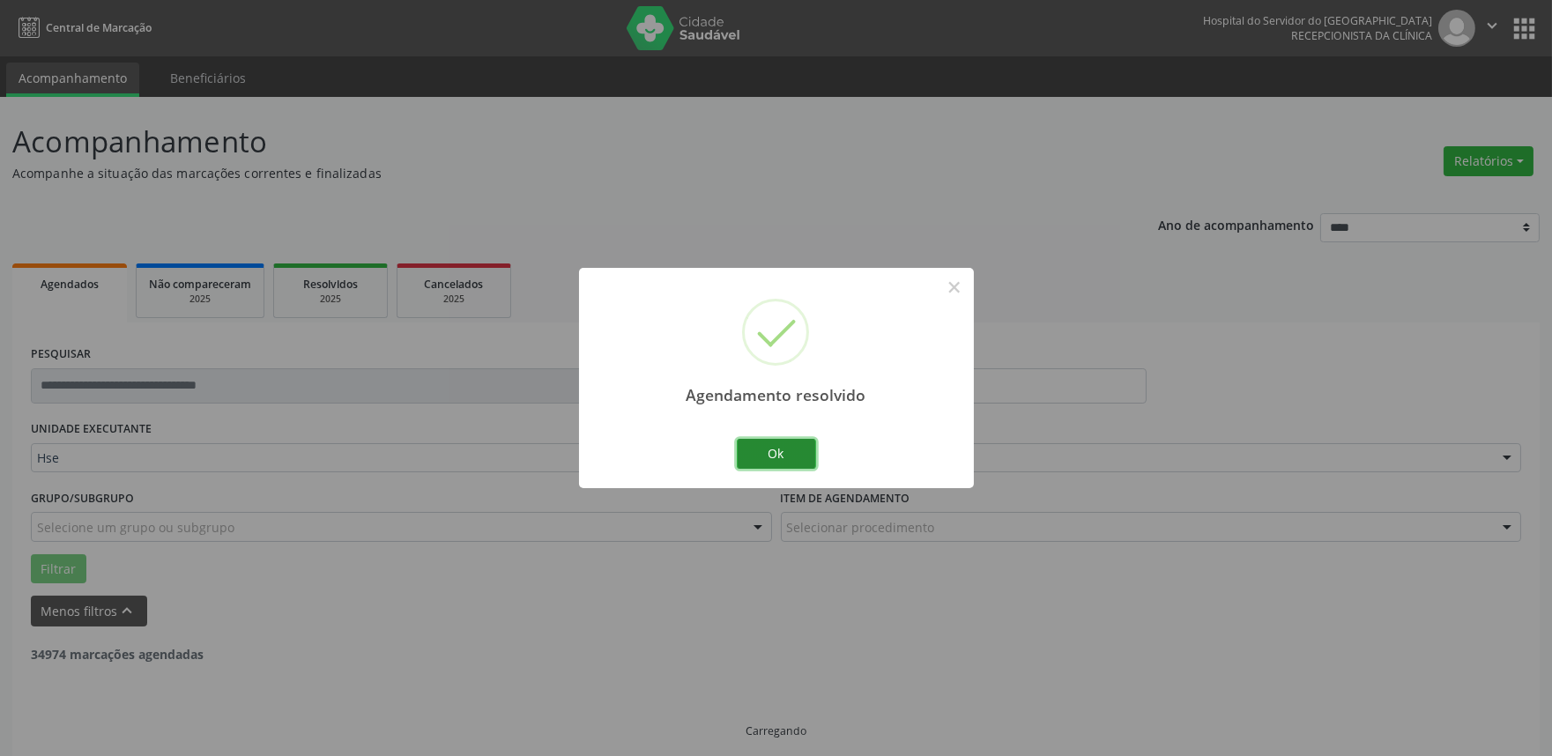
click at [772, 444] on button "Ok" at bounding box center [776, 454] width 79 height 30
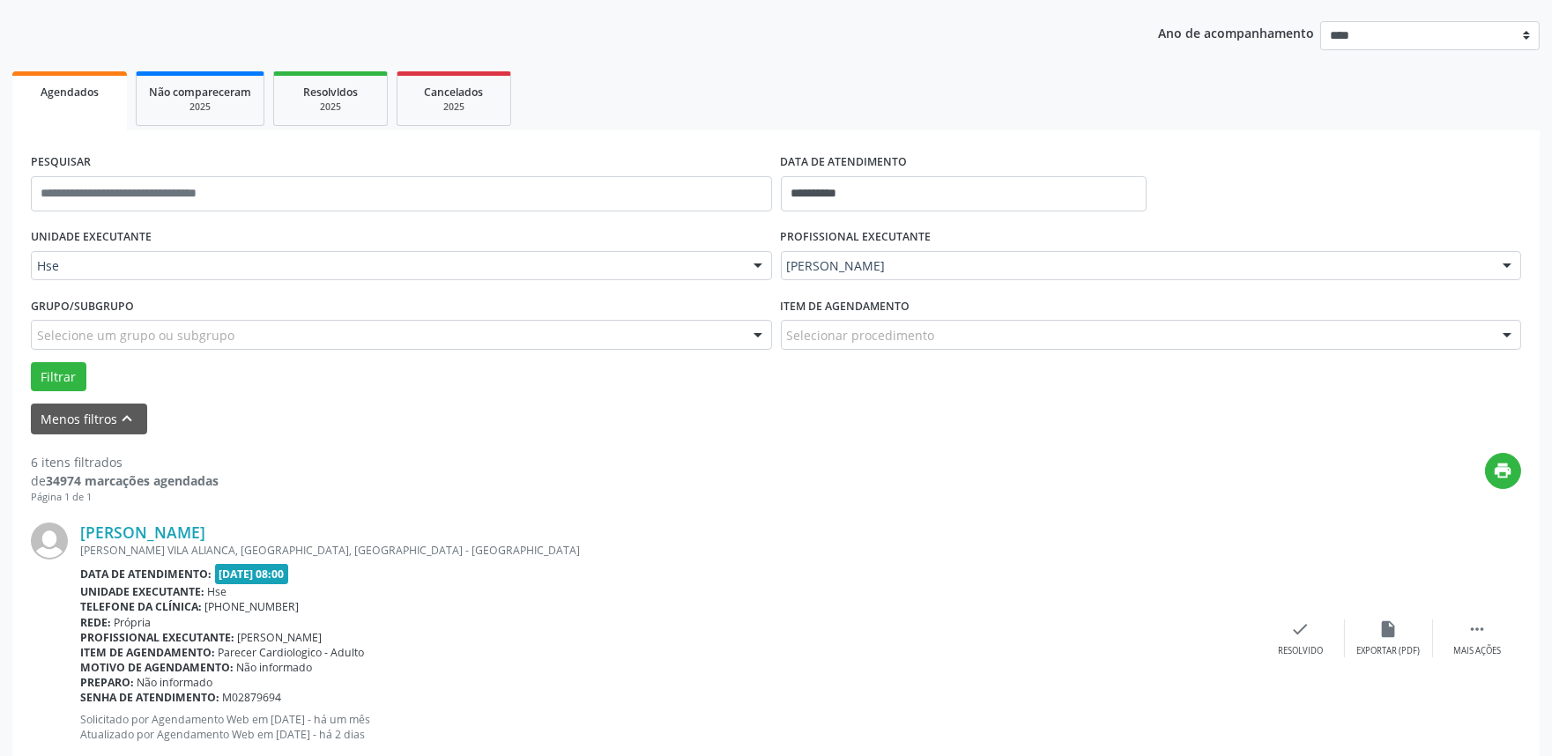
scroll to position [196, 0]
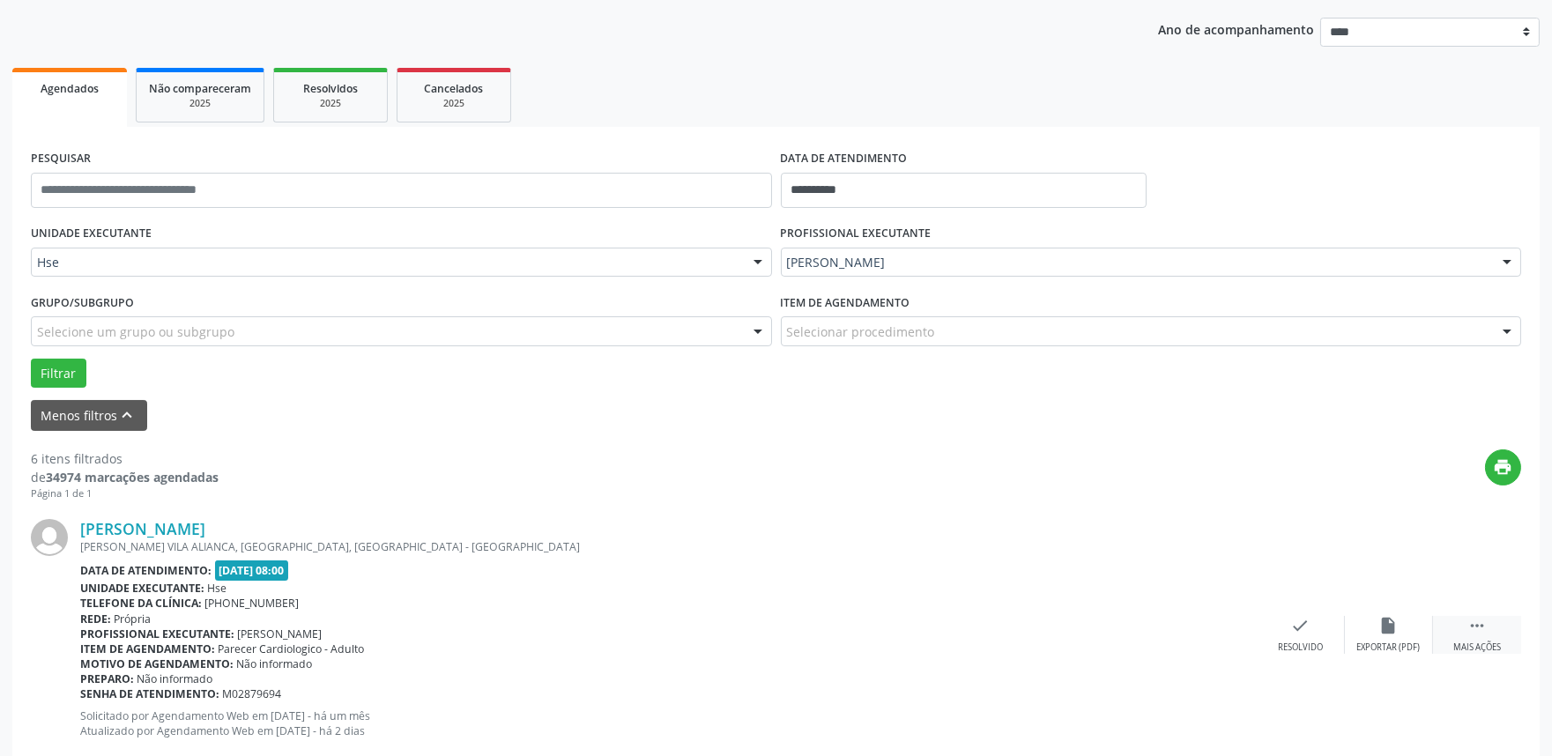
click at [1499, 645] on div "Mais ações" at bounding box center [1477, 648] width 48 height 12
click at [1371, 631] on div "alarm_off Não compareceu" at bounding box center [1389, 635] width 88 height 38
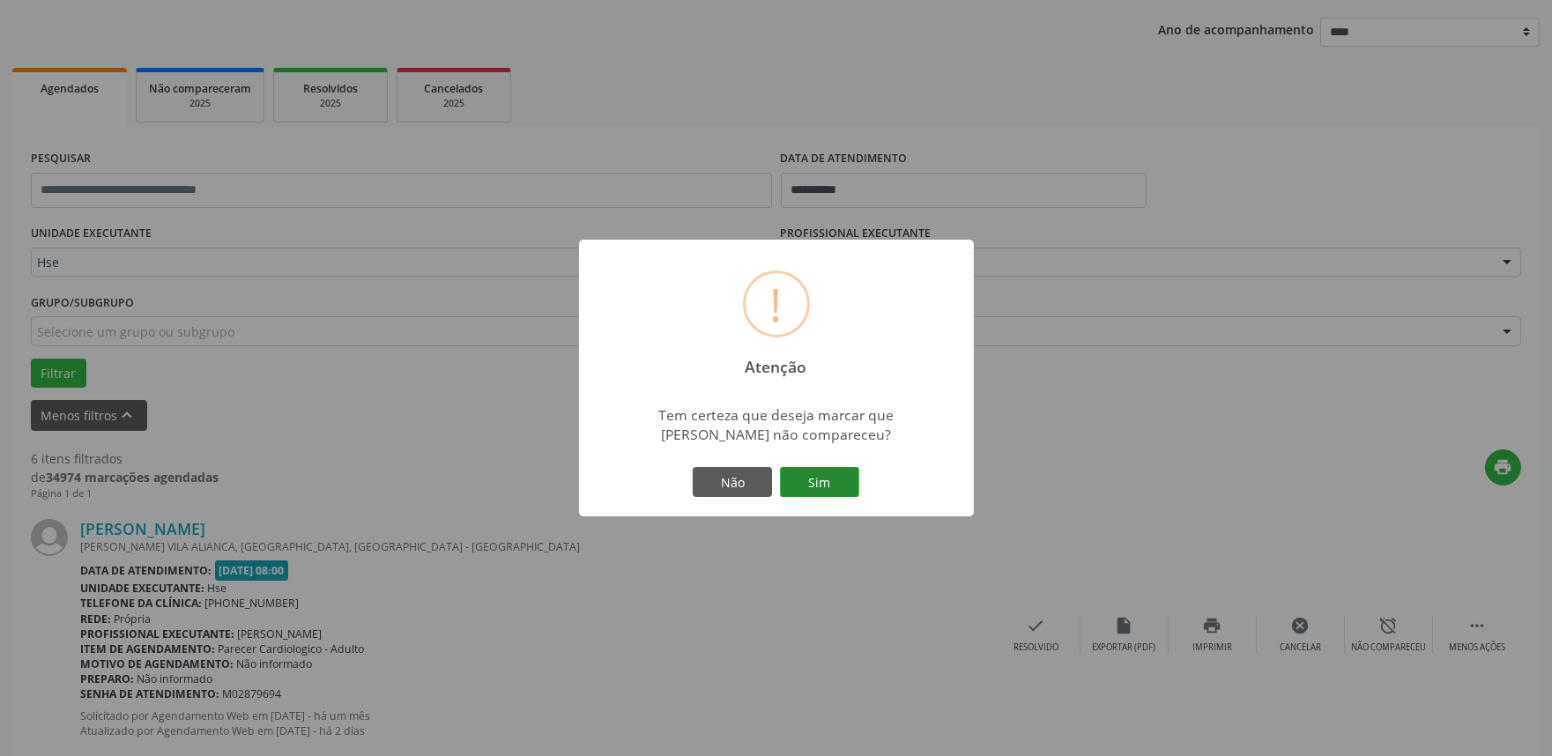
click at [825, 478] on button "Sim" at bounding box center [819, 482] width 79 height 30
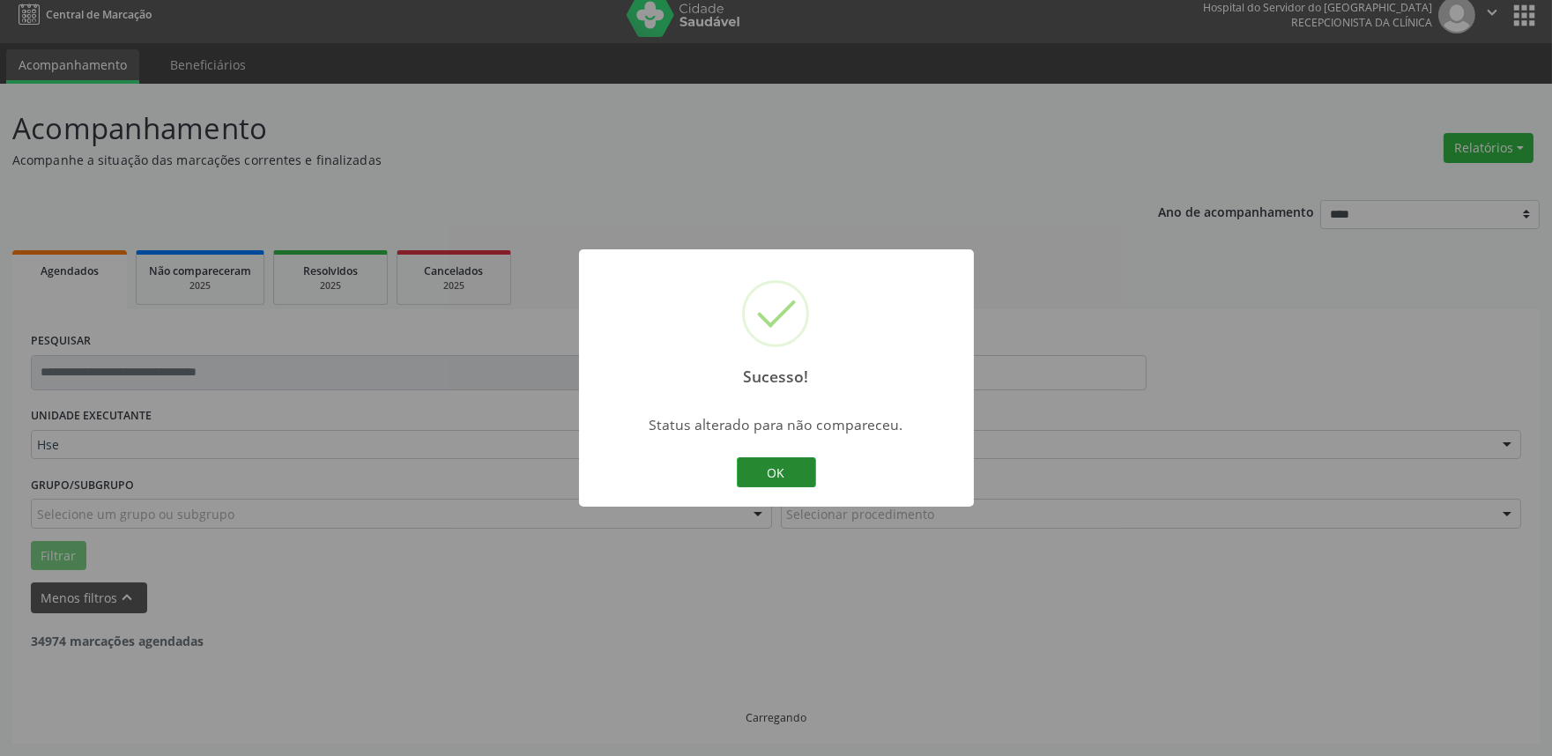
click at [747, 471] on button "OK" at bounding box center [776, 472] width 79 height 30
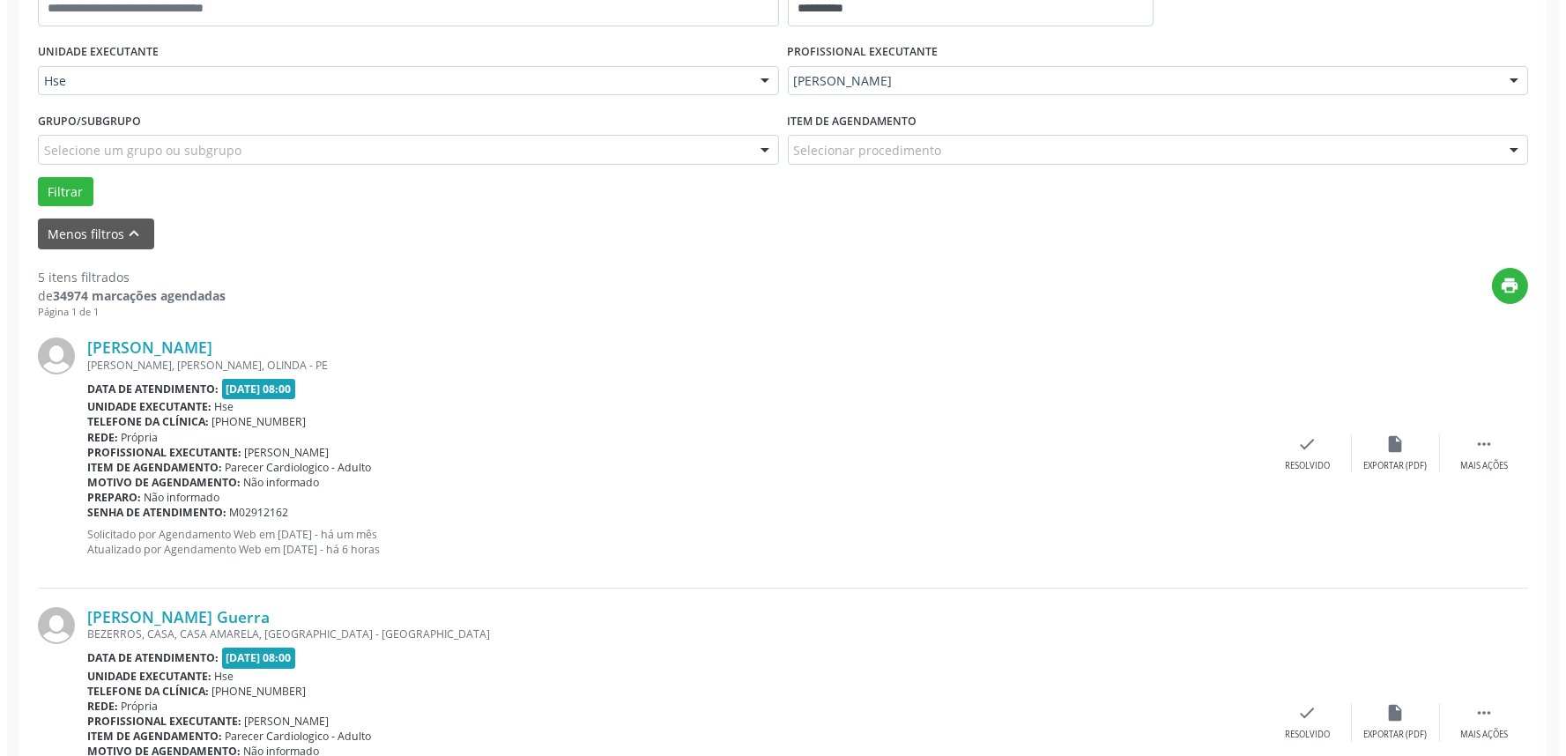
scroll to position [391, 0]
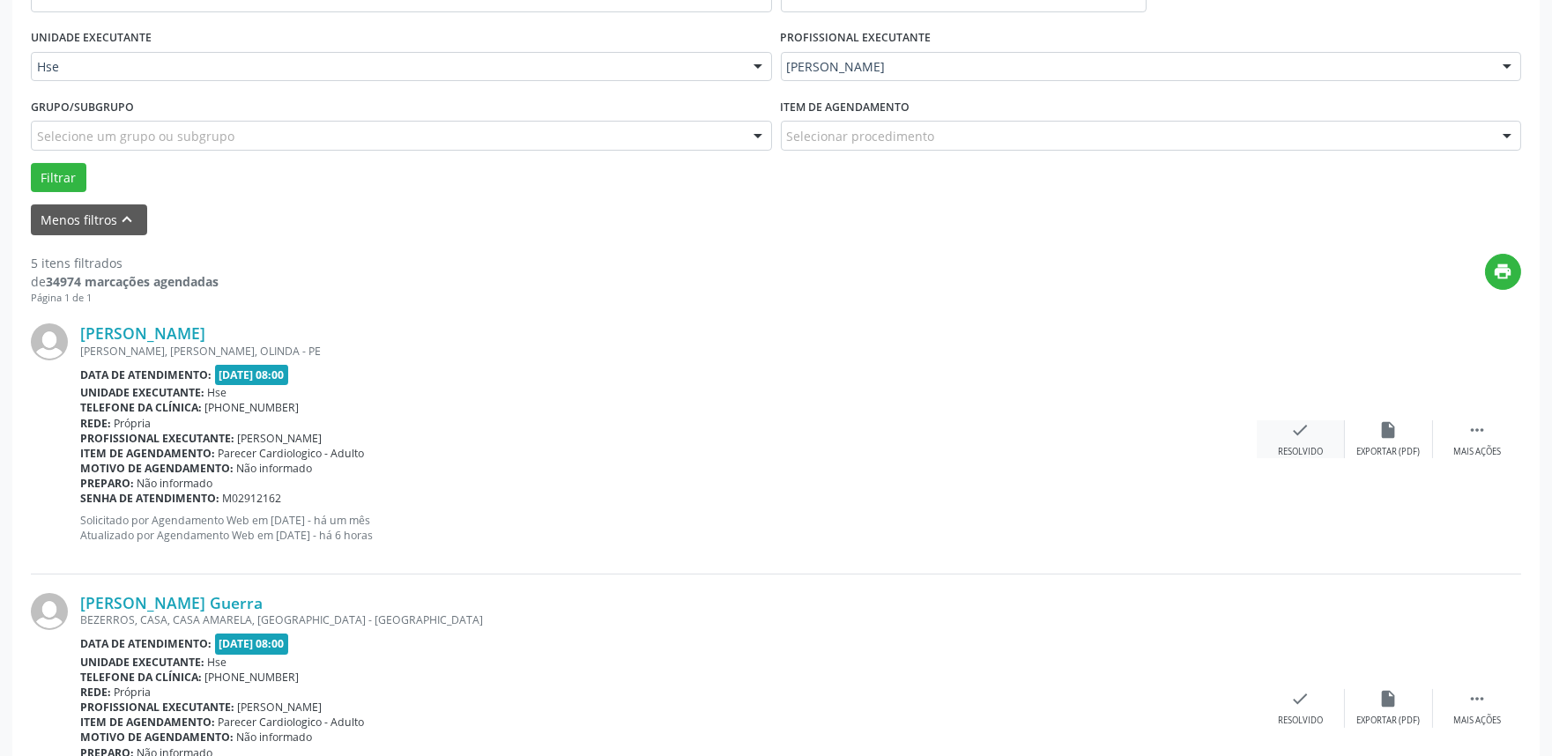
click at [1285, 432] on div "check Resolvido" at bounding box center [1301, 439] width 88 height 38
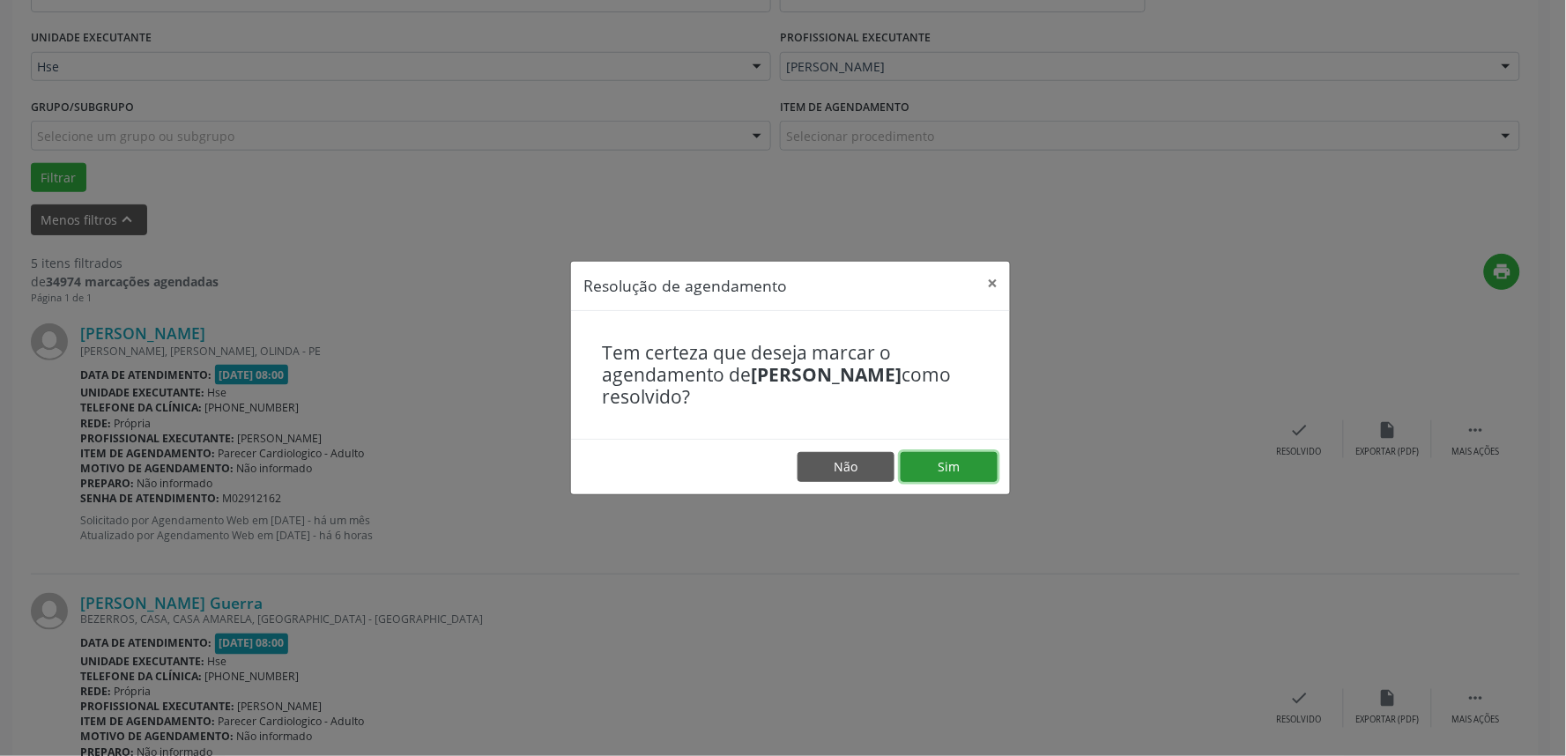
click at [949, 461] on button "Sim" at bounding box center [949, 467] width 97 height 30
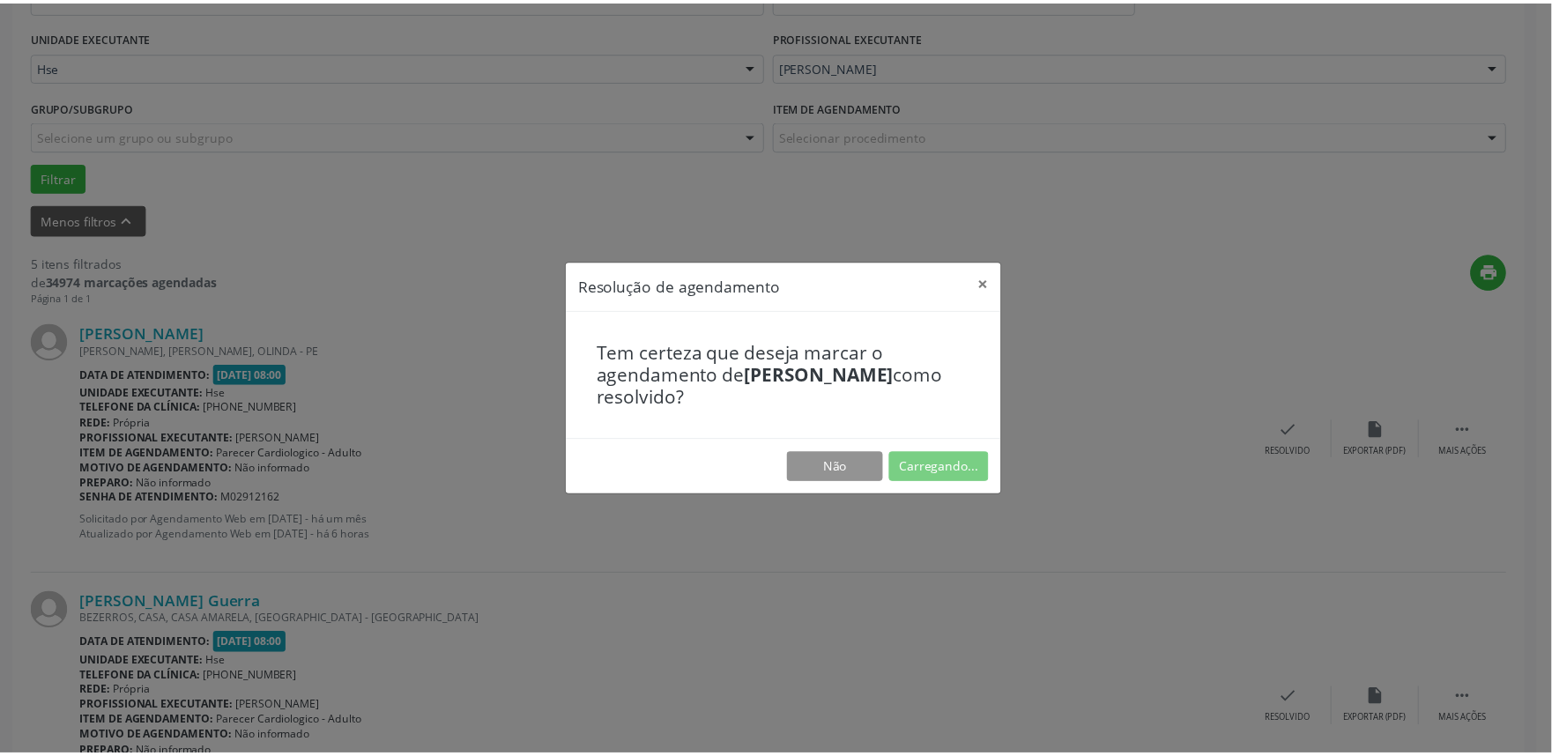
scroll to position [0, 0]
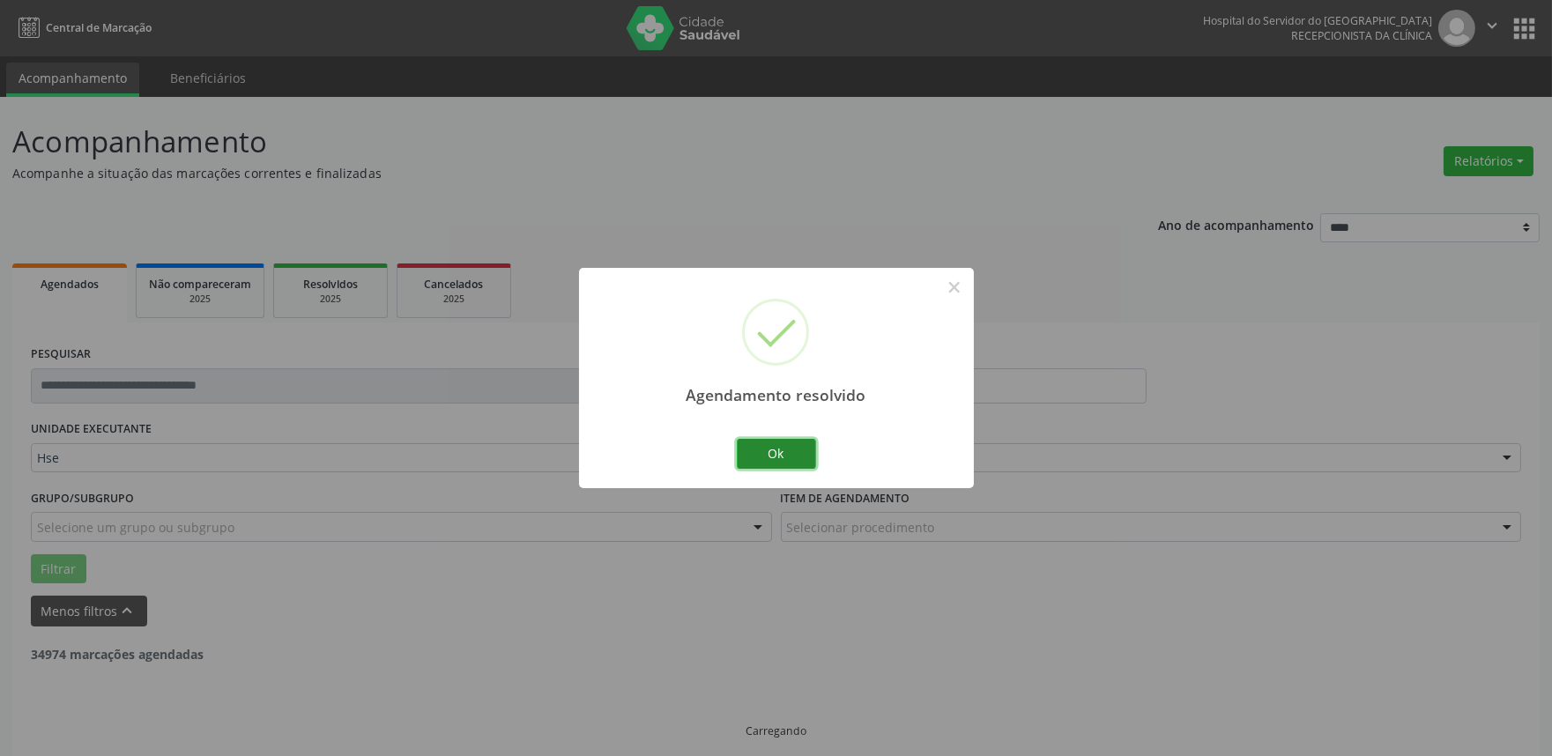
click at [799, 454] on button "Ok" at bounding box center [776, 454] width 79 height 30
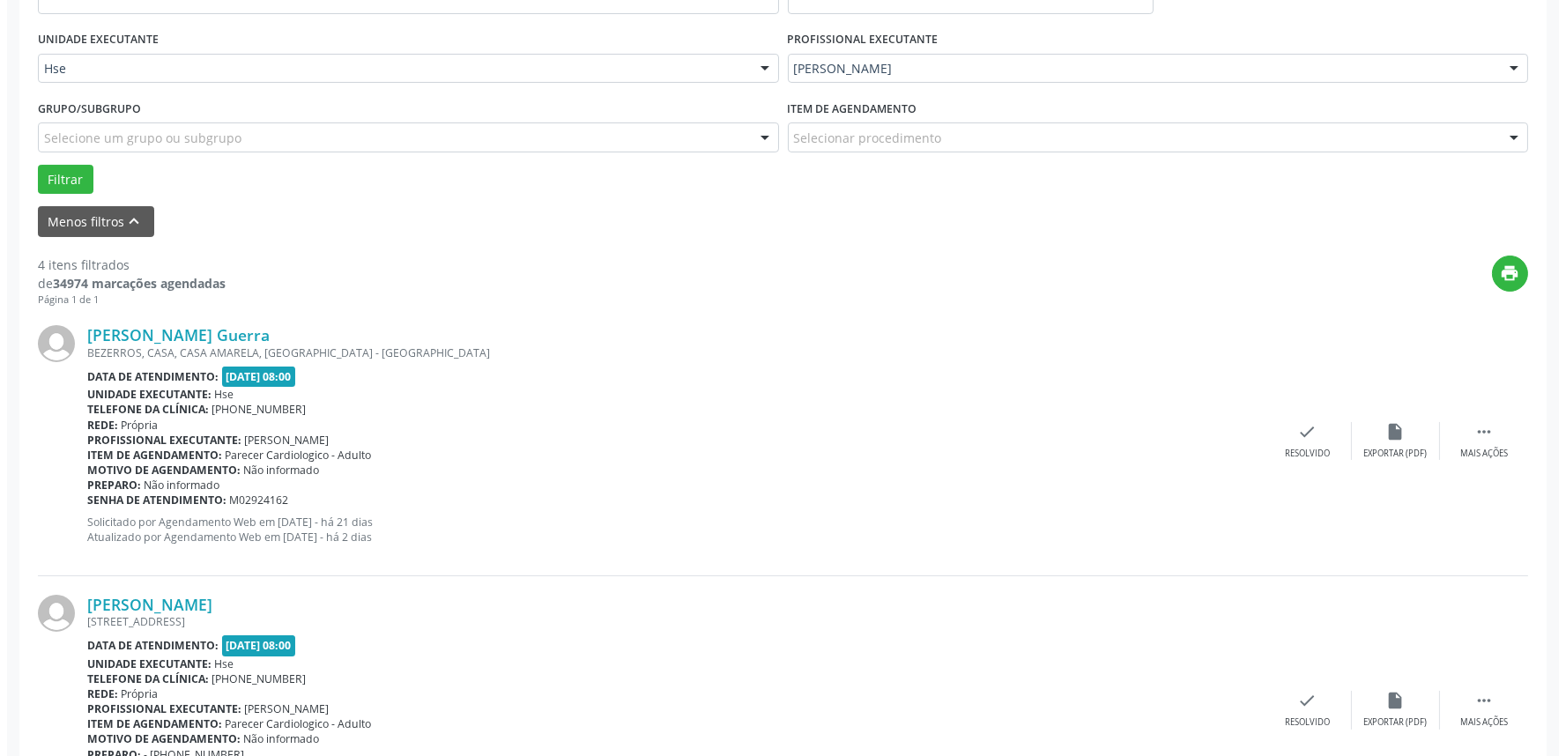
scroll to position [391, 0]
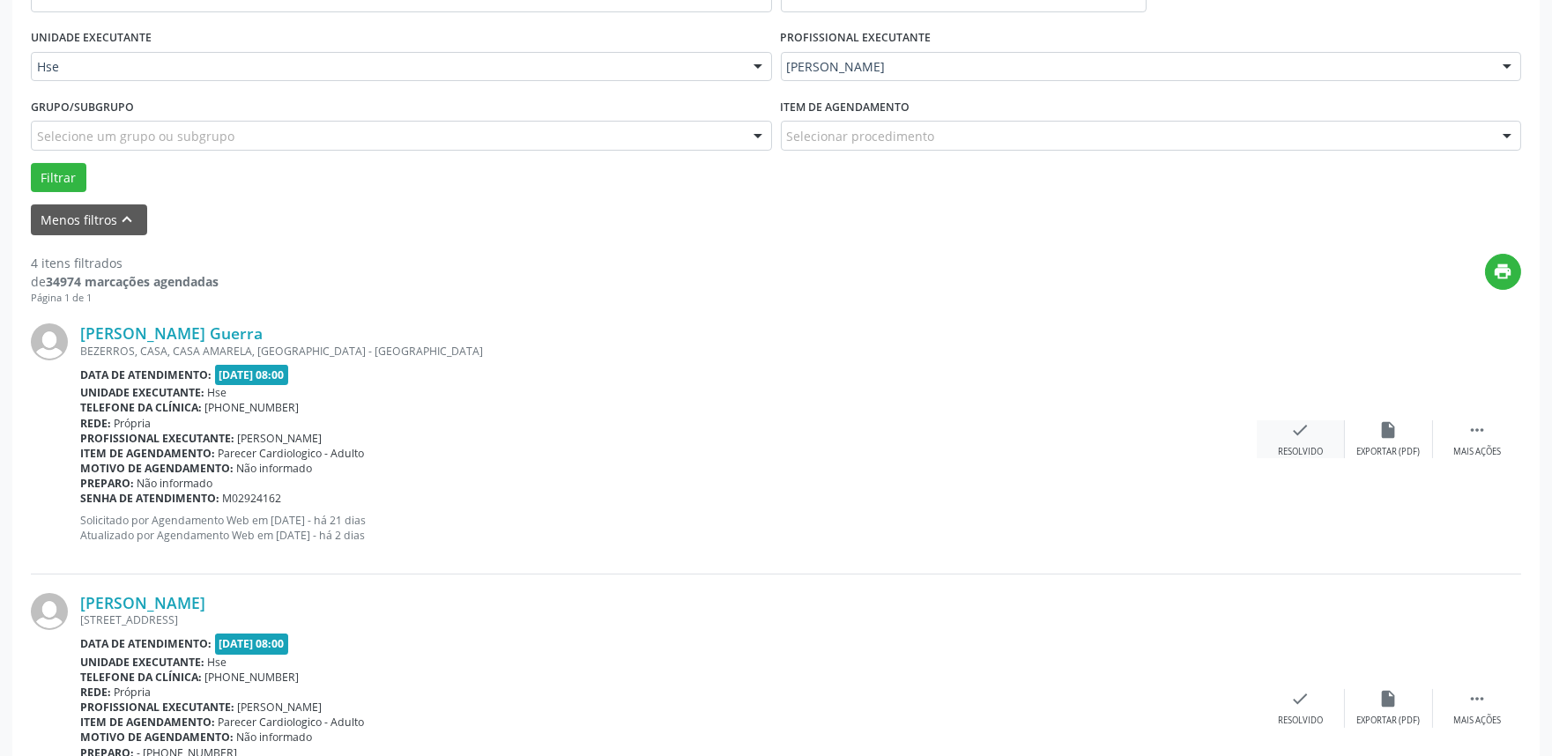
click at [1310, 442] on div "check Resolvido" at bounding box center [1301, 439] width 88 height 38
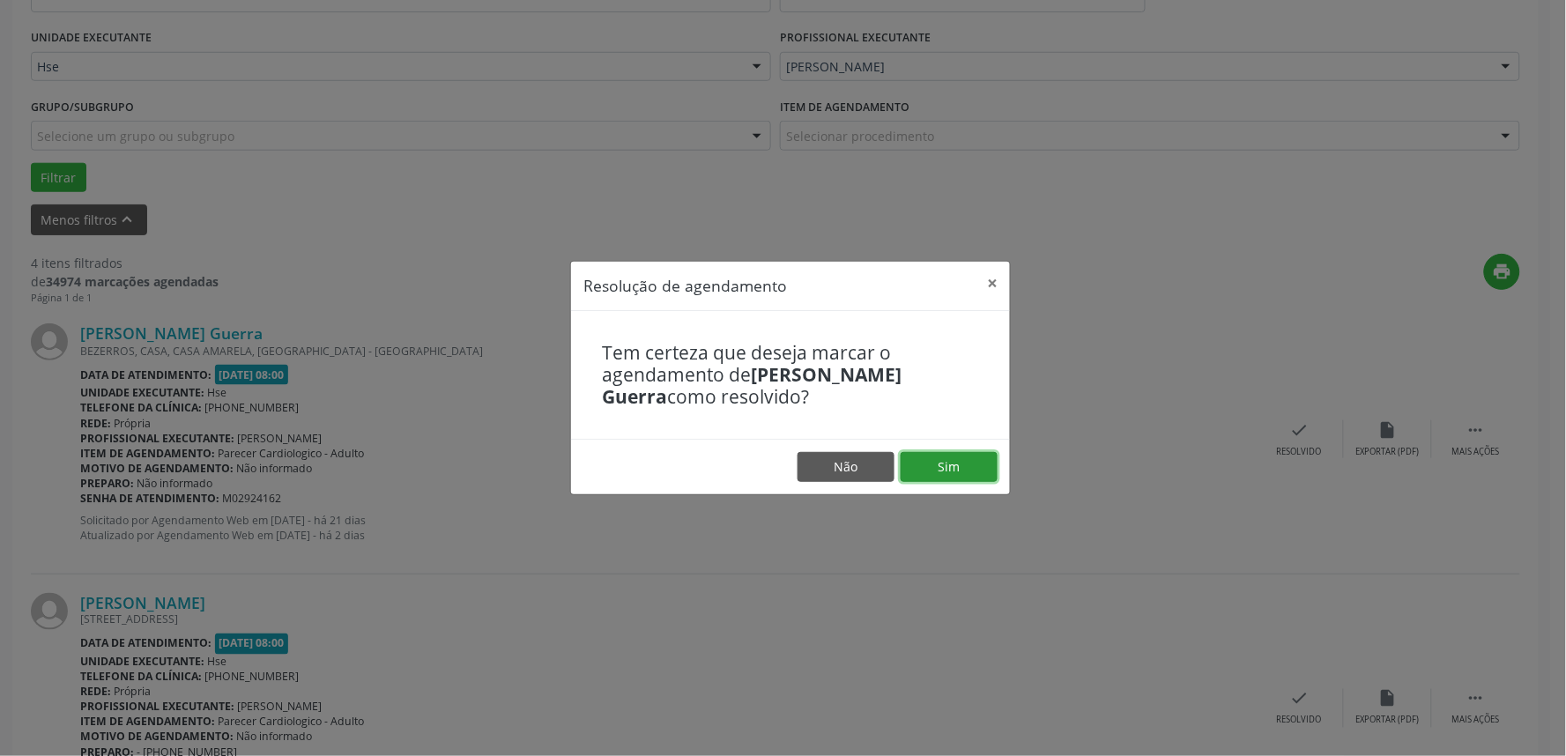
click at [940, 464] on button "Sim" at bounding box center [949, 467] width 97 height 30
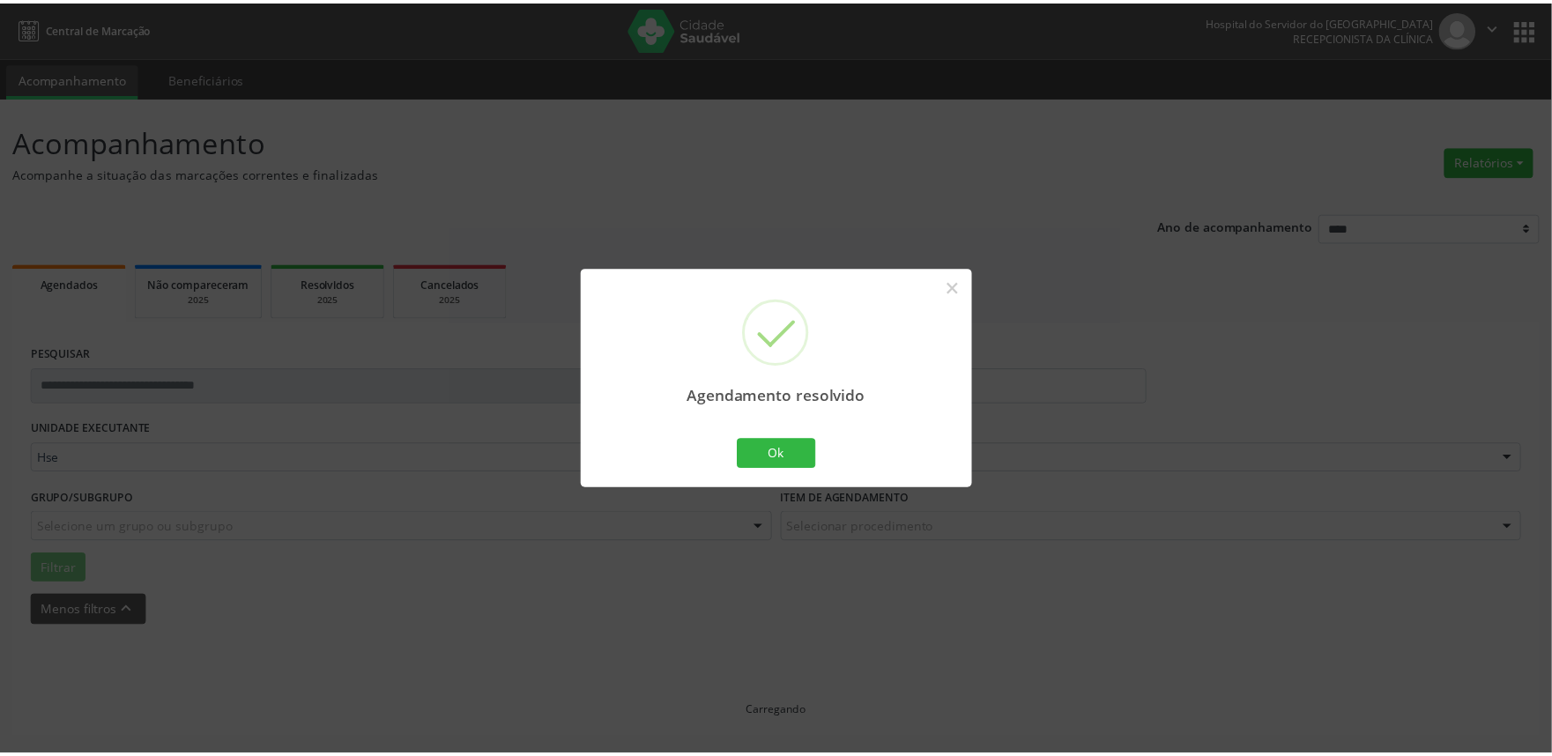
scroll to position [0, 0]
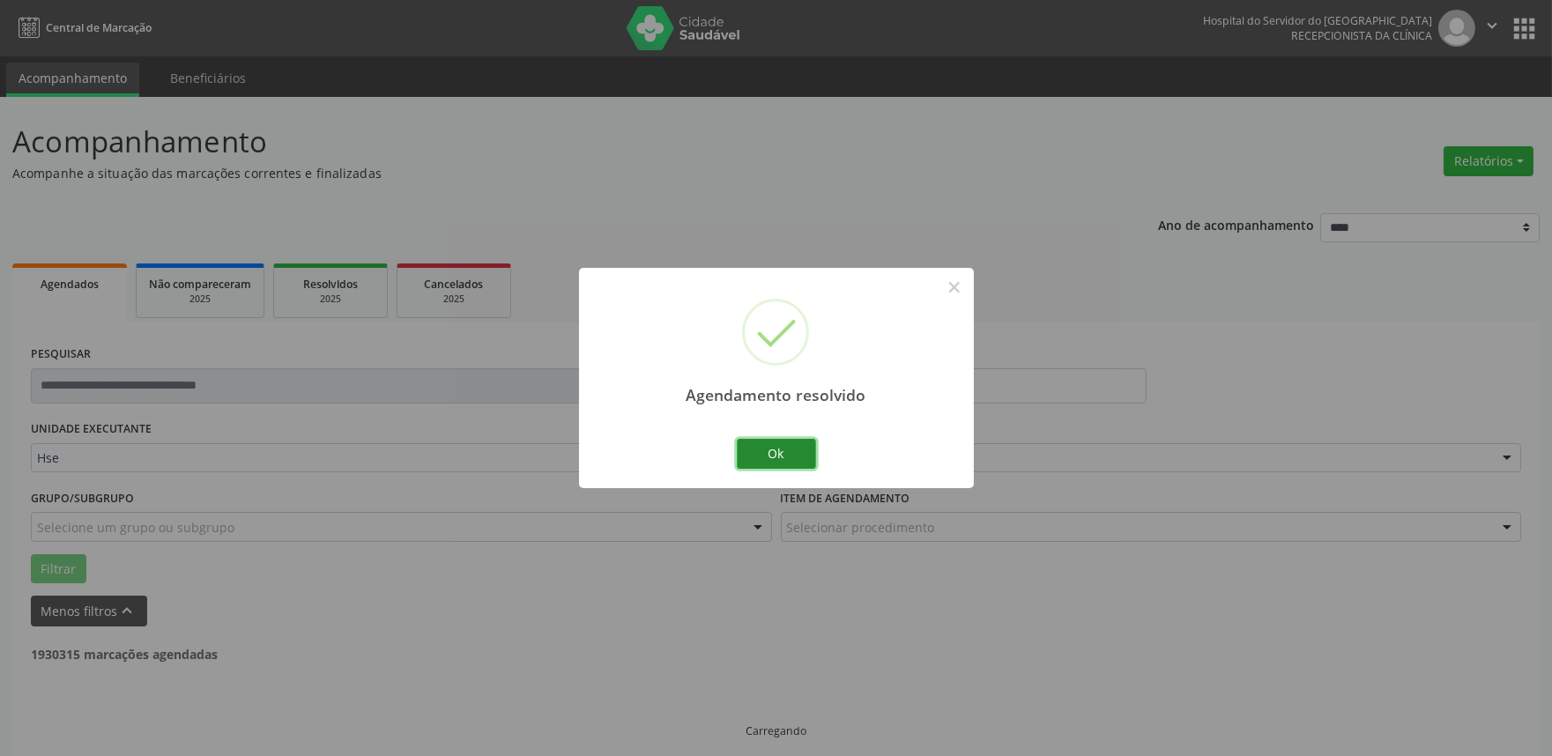
click at [782, 455] on button "Ok" at bounding box center [776, 454] width 79 height 30
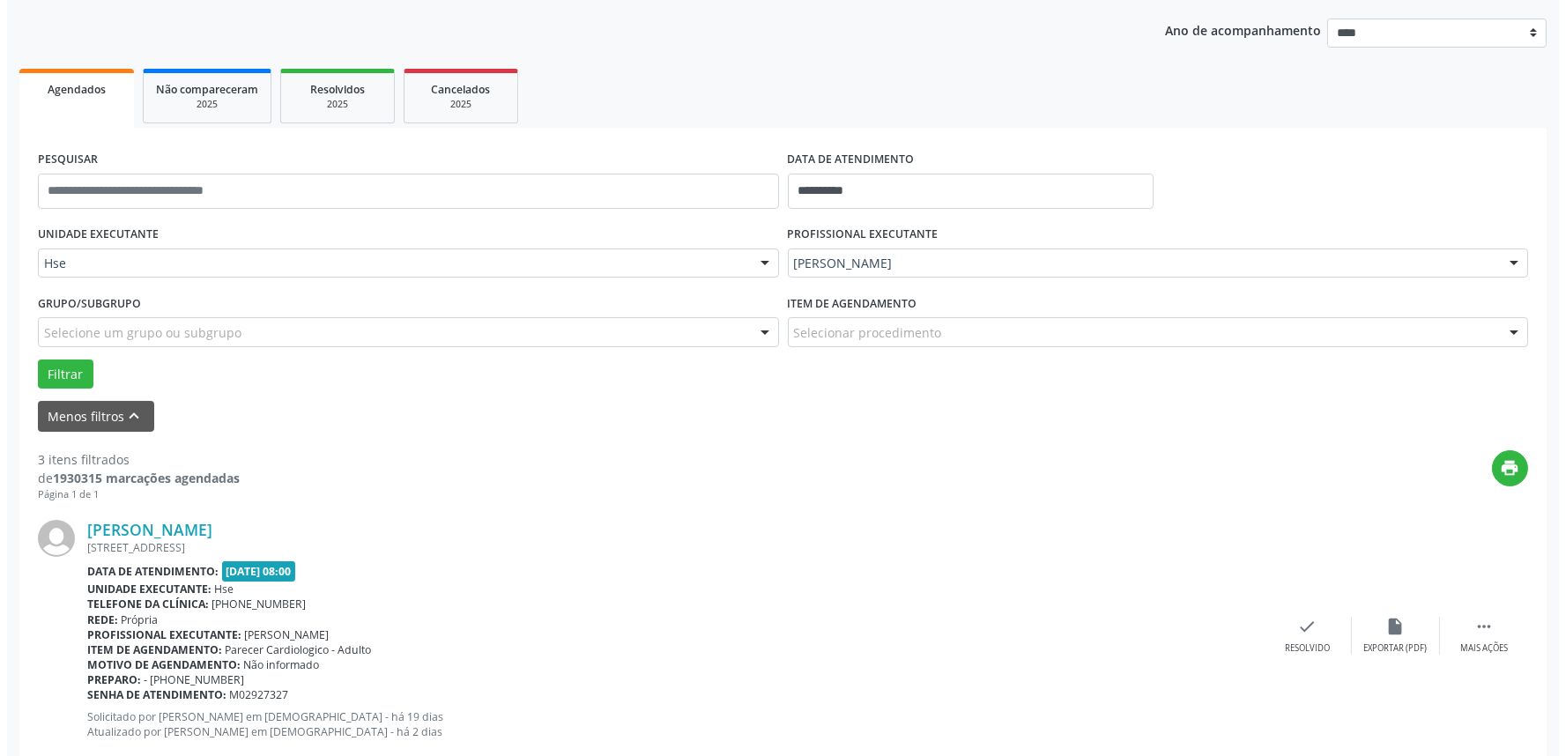
scroll to position [196, 0]
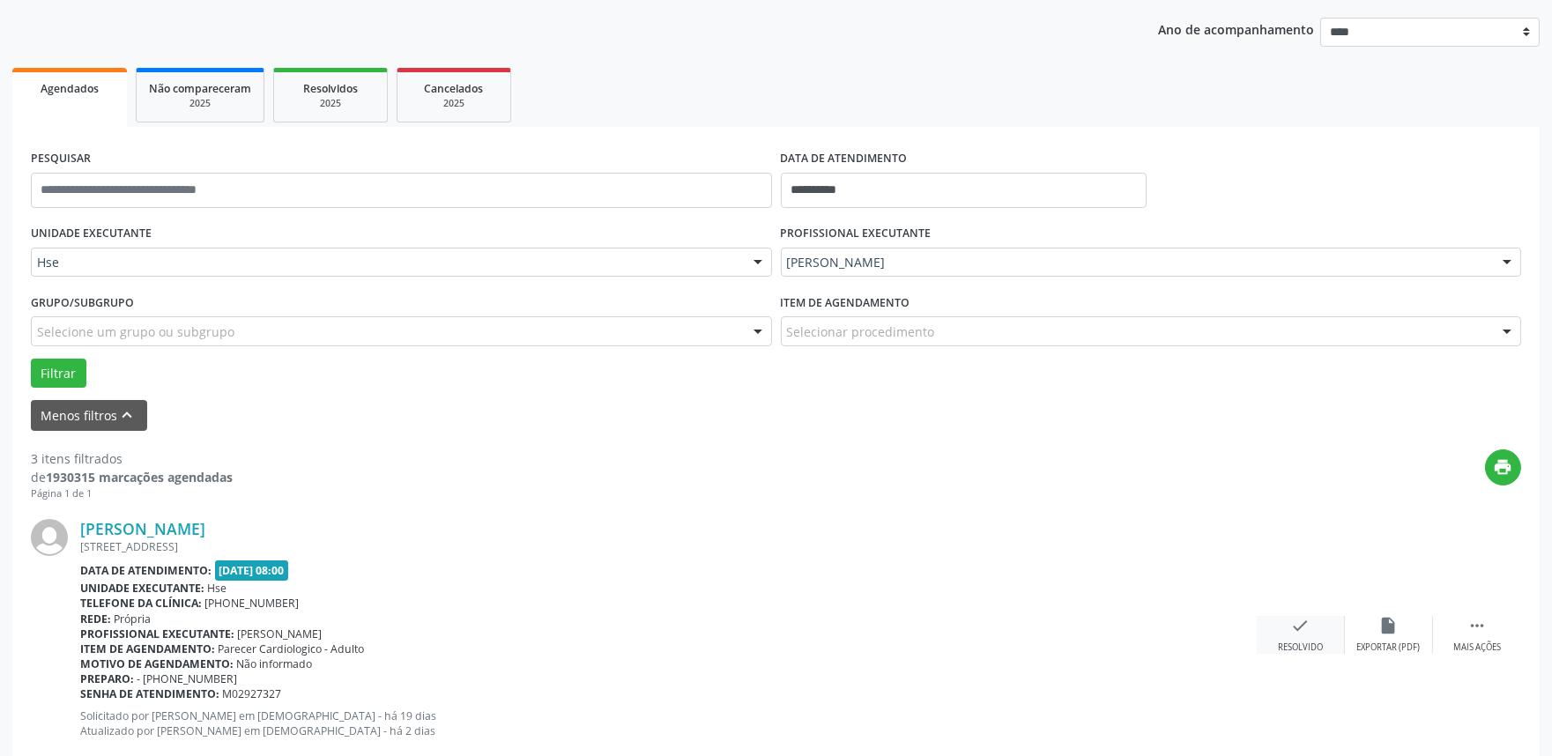
click at [1289, 637] on div "check Resolvido" at bounding box center [1301, 635] width 88 height 38
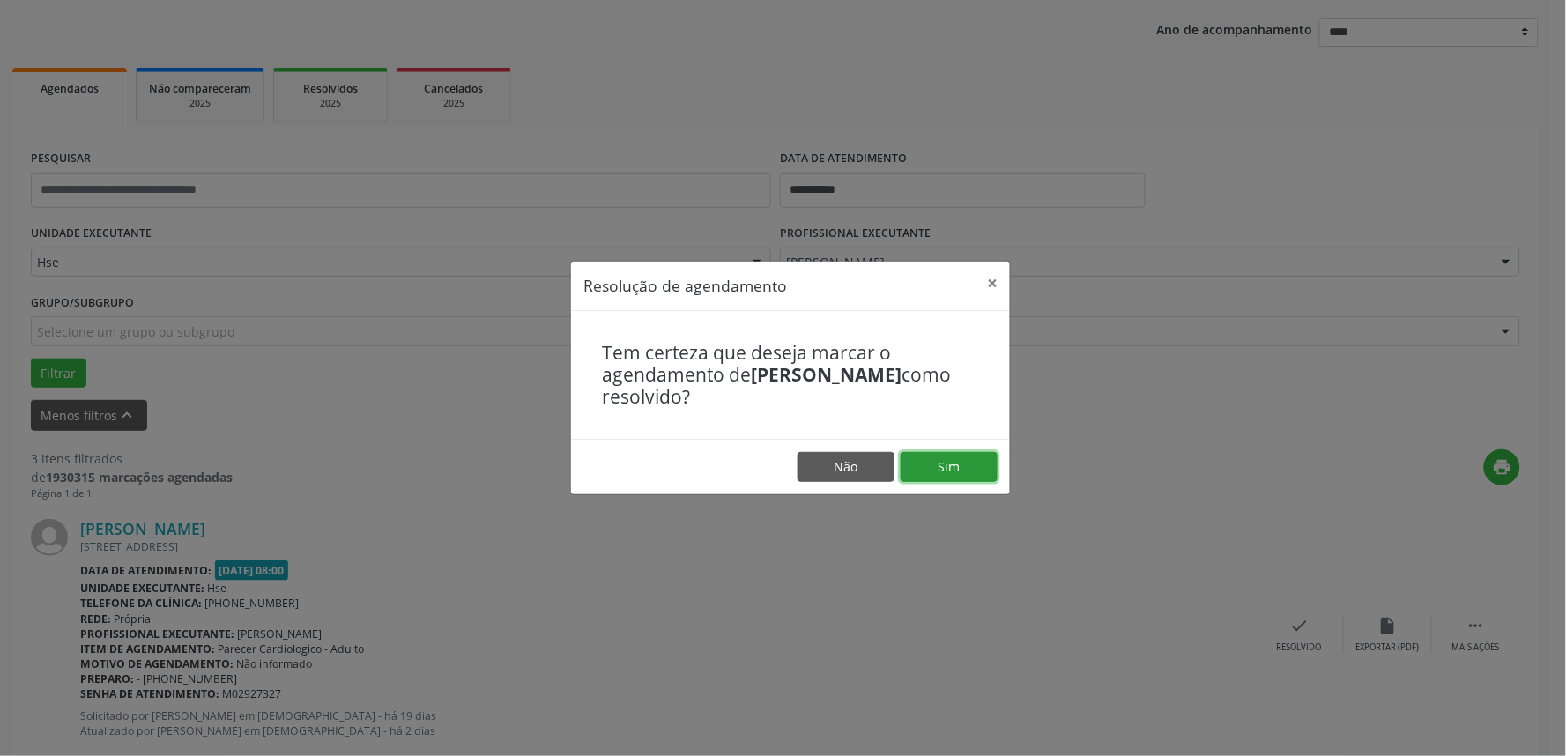
click at [961, 476] on button "Sim" at bounding box center [949, 467] width 97 height 30
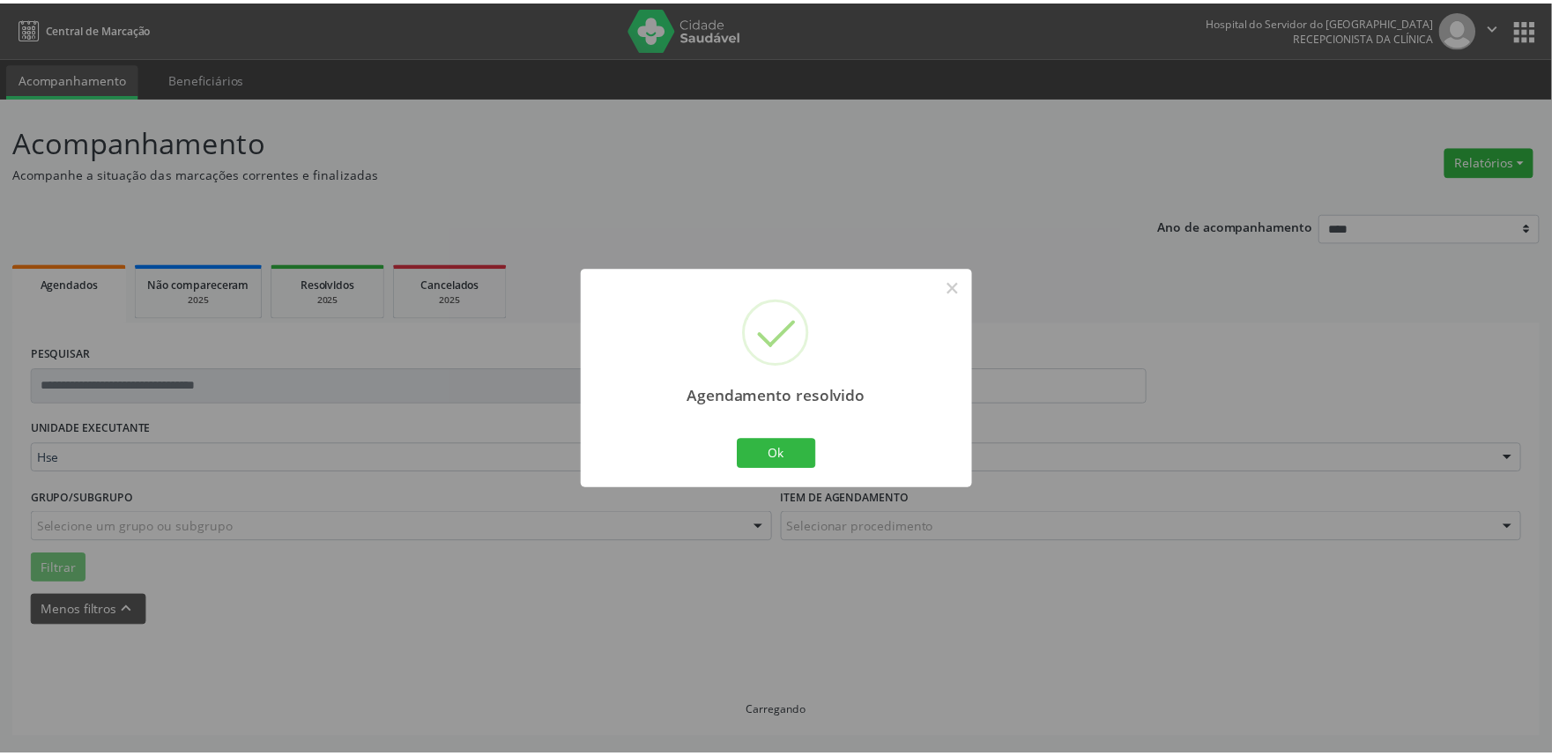
scroll to position [0, 0]
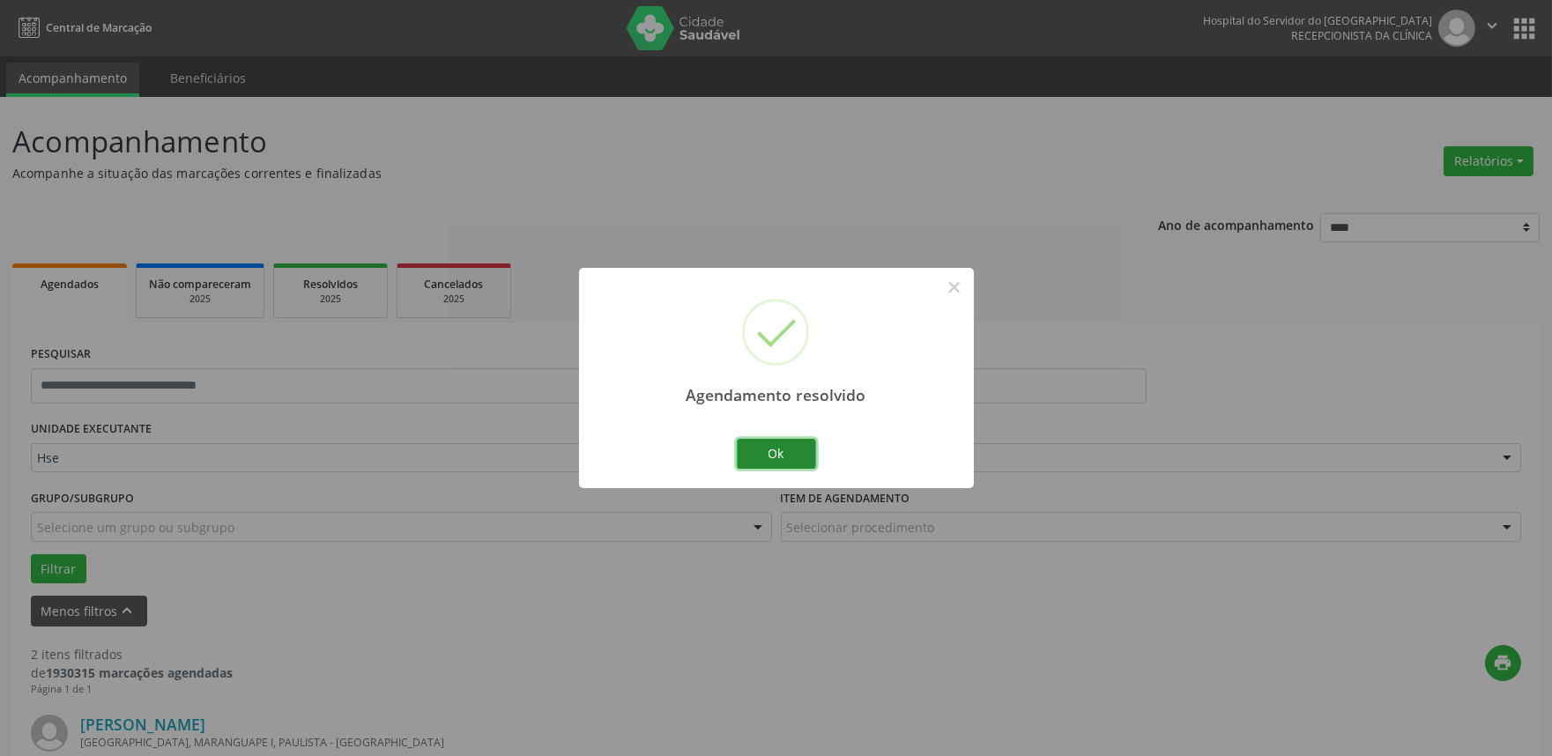
click at [797, 464] on button "Ok" at bounding box center [776, 454] width 79 height 30
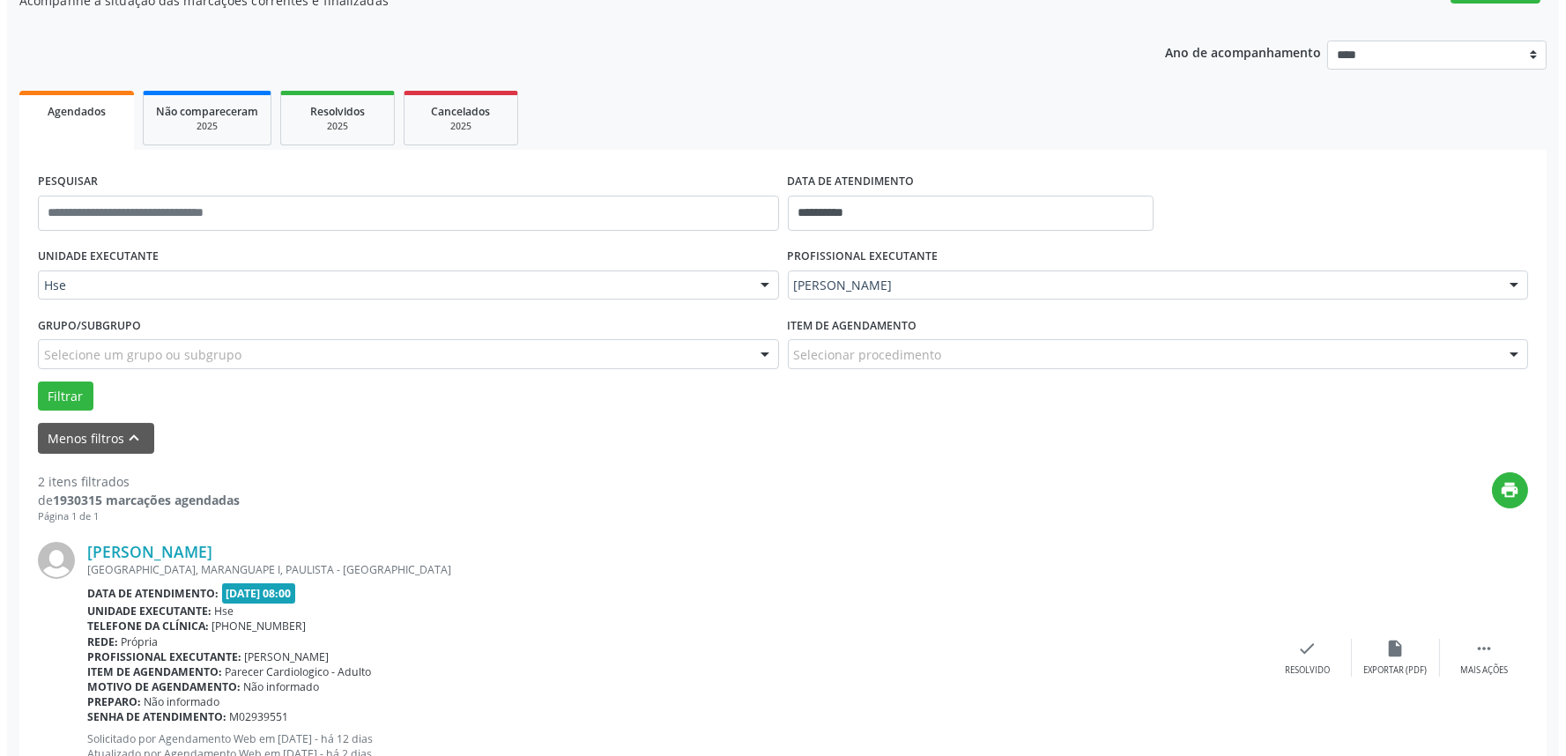
scroll to position [196, 0]
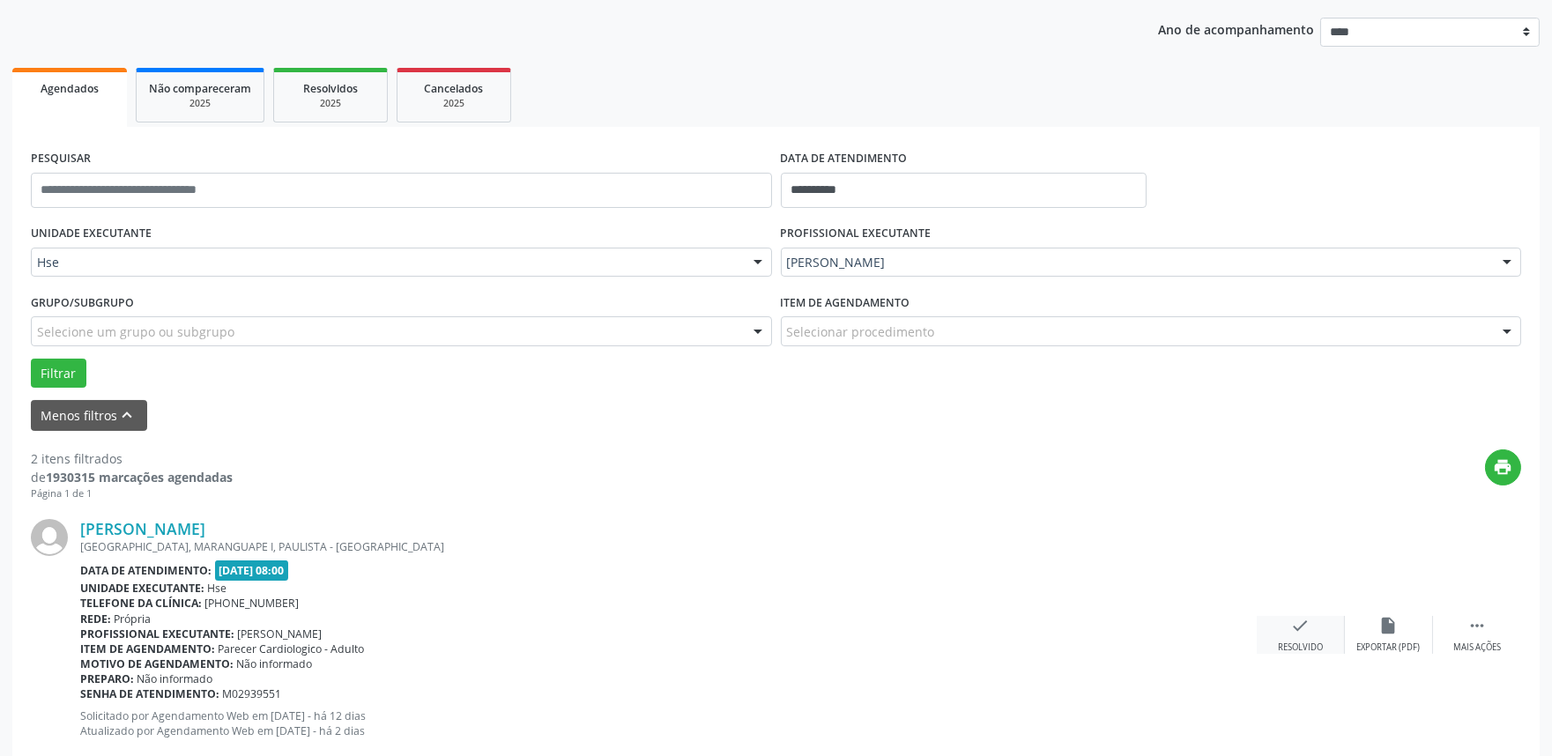
drag, startPoint x: 1282, startPoint y: 632, endPoint x: 1271, endPoint y: 632, distance: 11.5
click at [1271, 632] on div "check Resolvido" at bounding box center [1301, 635] width 88 height 38
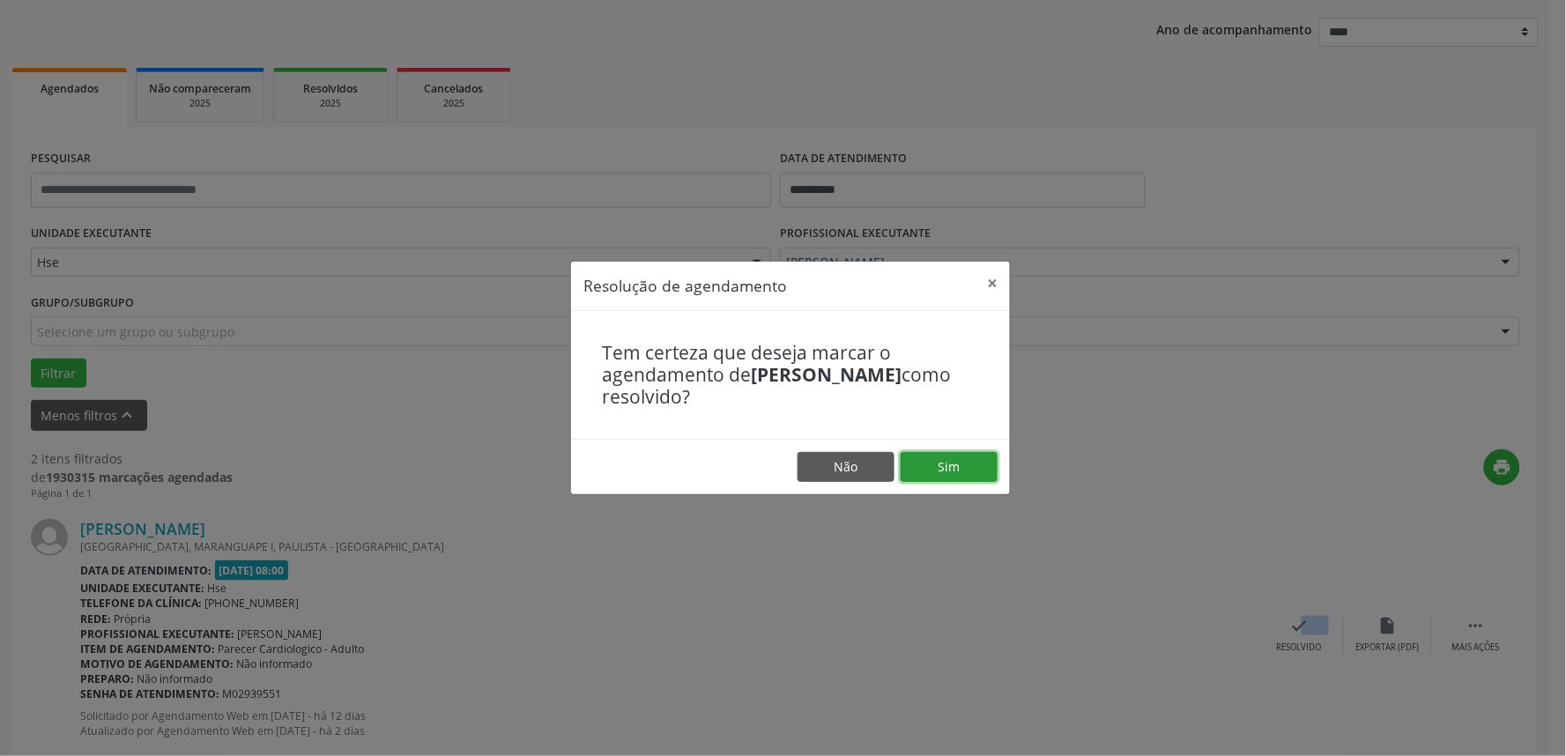
click at [934, 464] on button "Sim" at bounding box center [949, 467] width 97 height 30
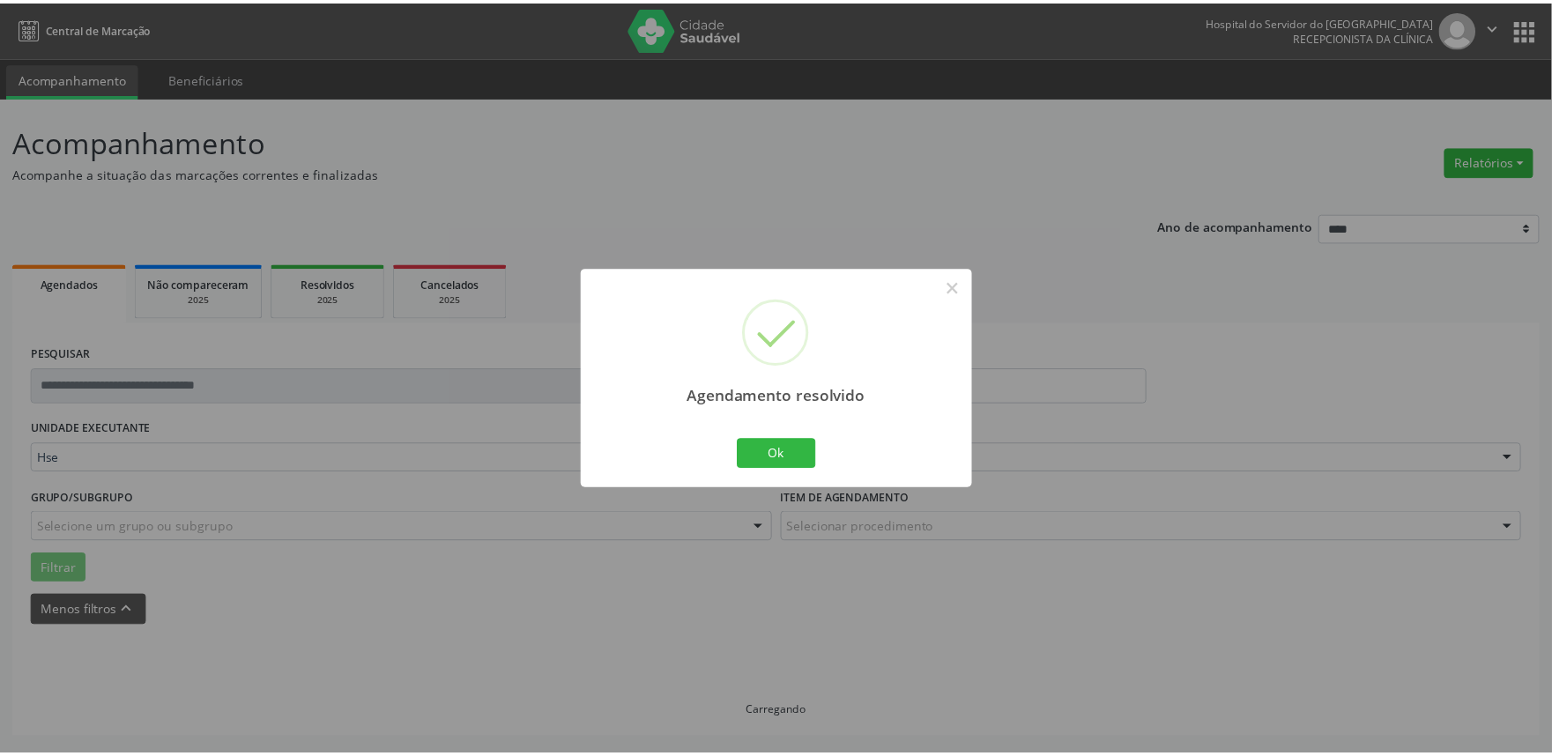
scroll to position [0, 0]
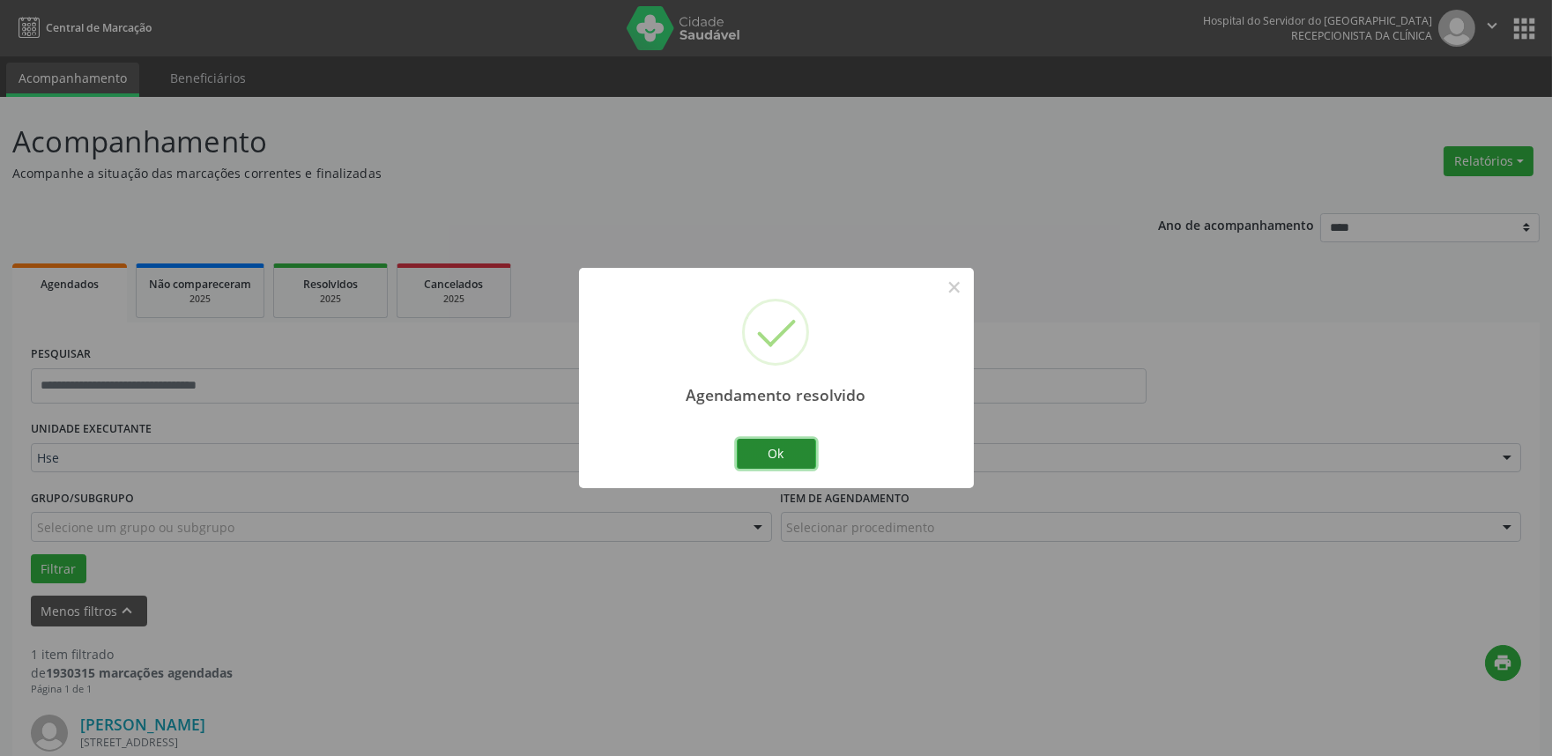
click at [805, 462] on button "Ok" at bounding box center [776, 454] width 79 height 30
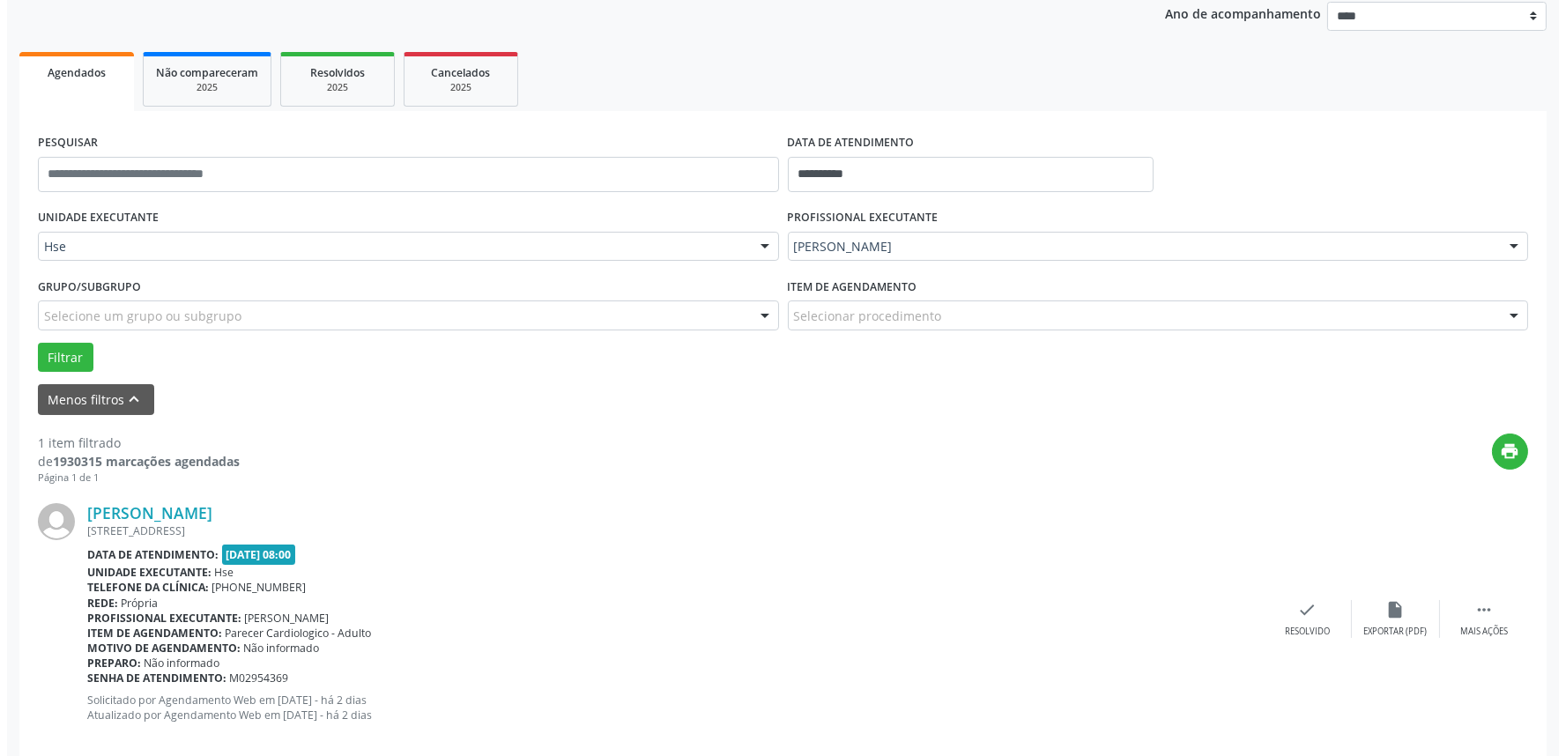
scroll to position [238, 0]
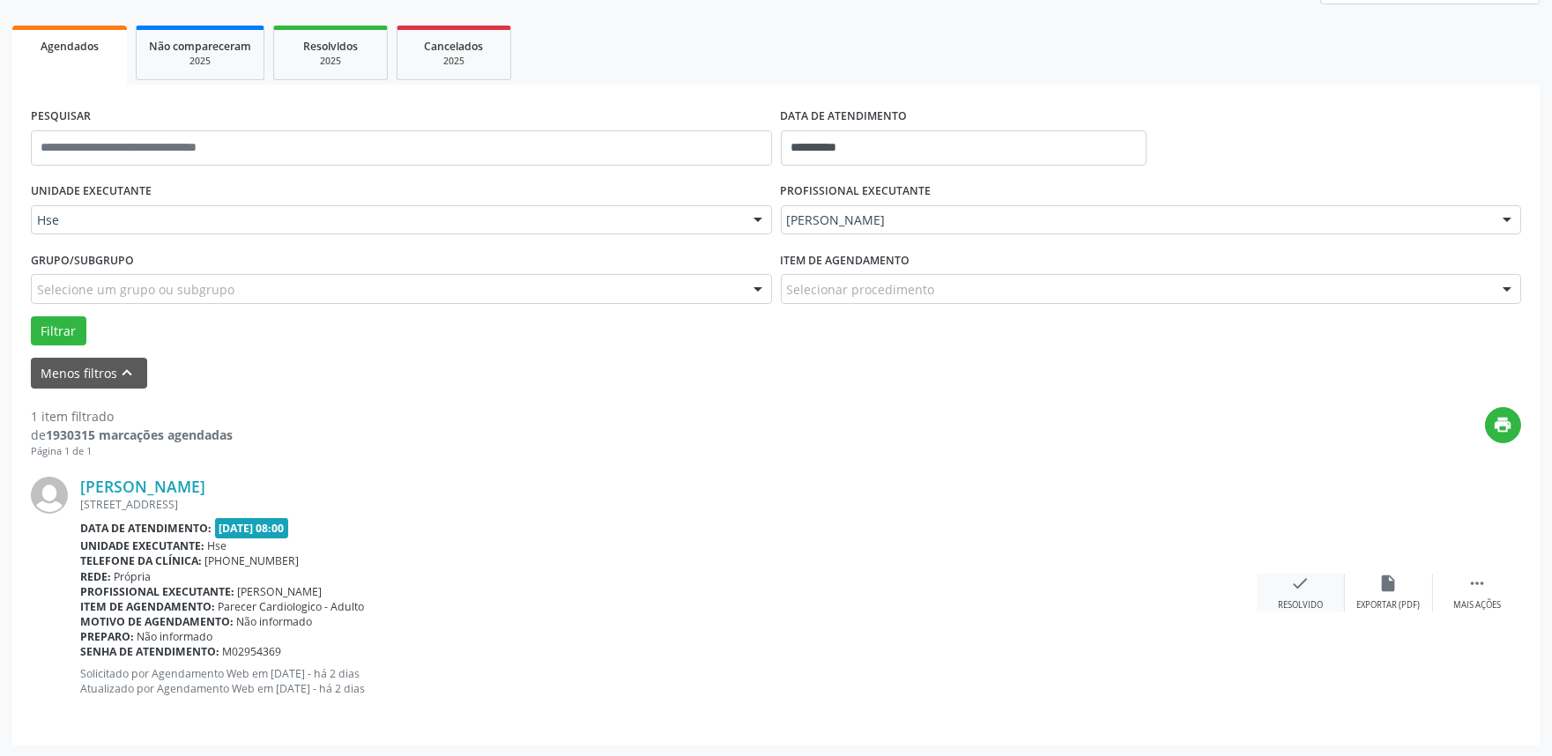
click at [1315, 596] on div "check Resolvido" at bounding box center [1301, 593] width 88 height 38
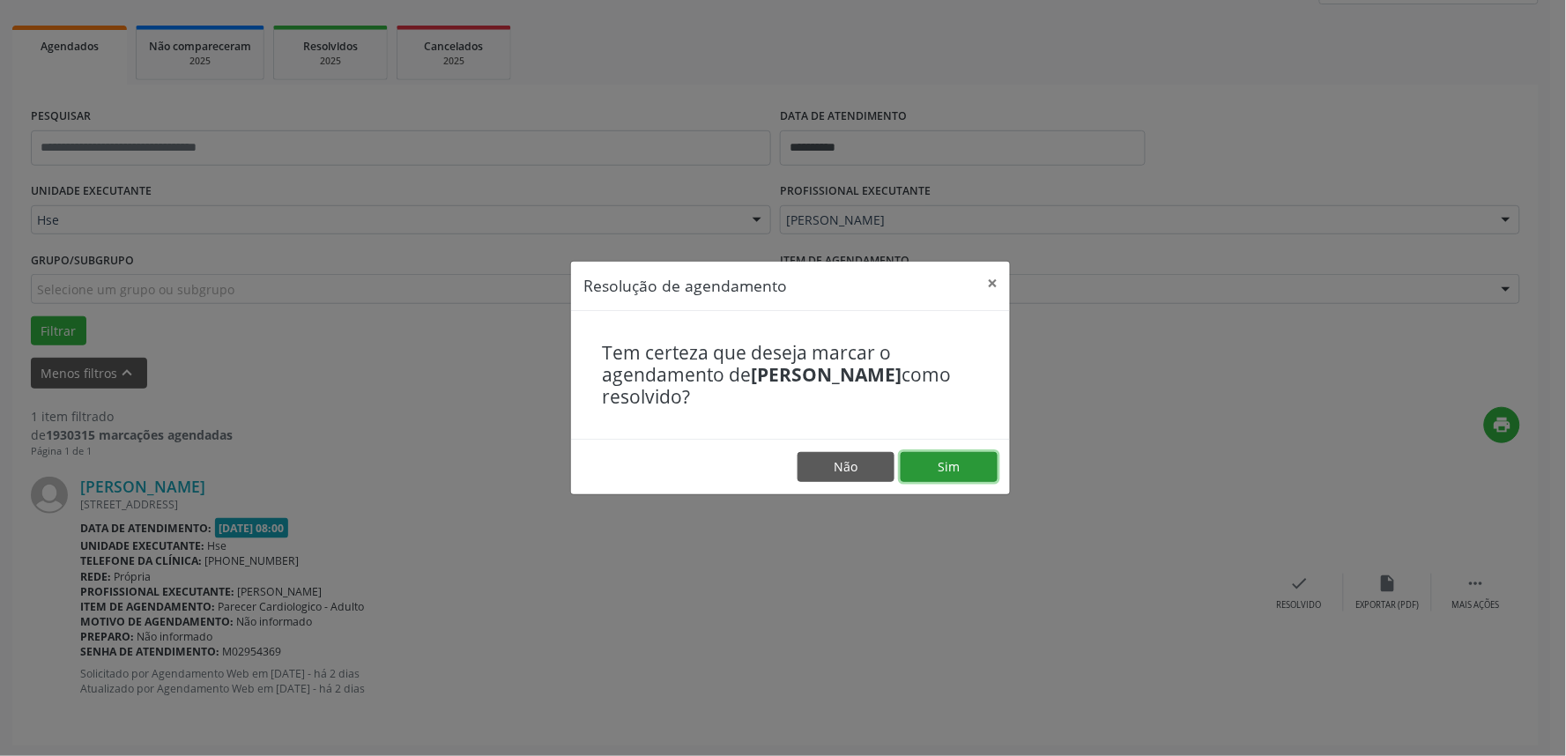
click at [950, 476] on button "Sim" at bounding box center [949, 467] width 97 height 30
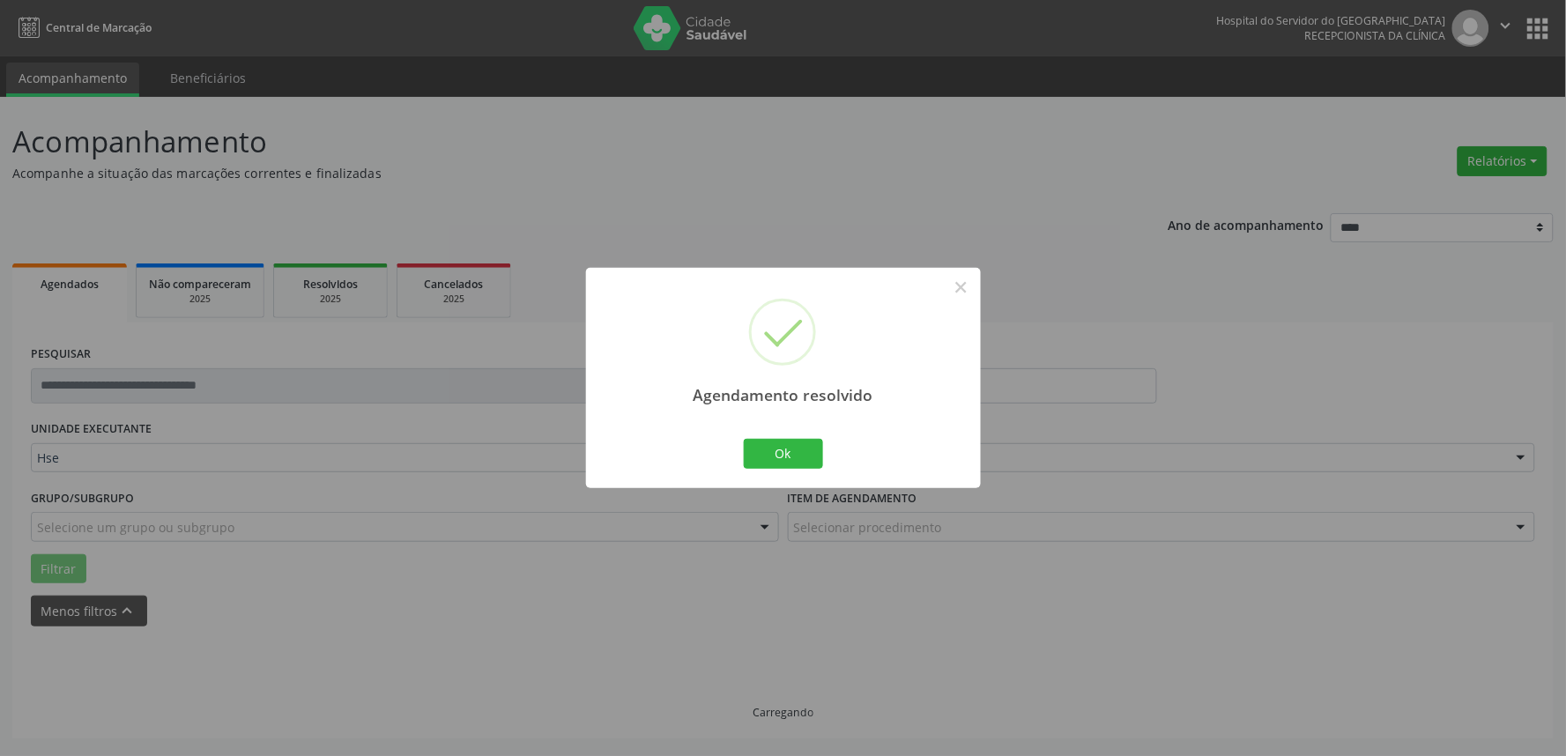
scroll to position [0, 0]
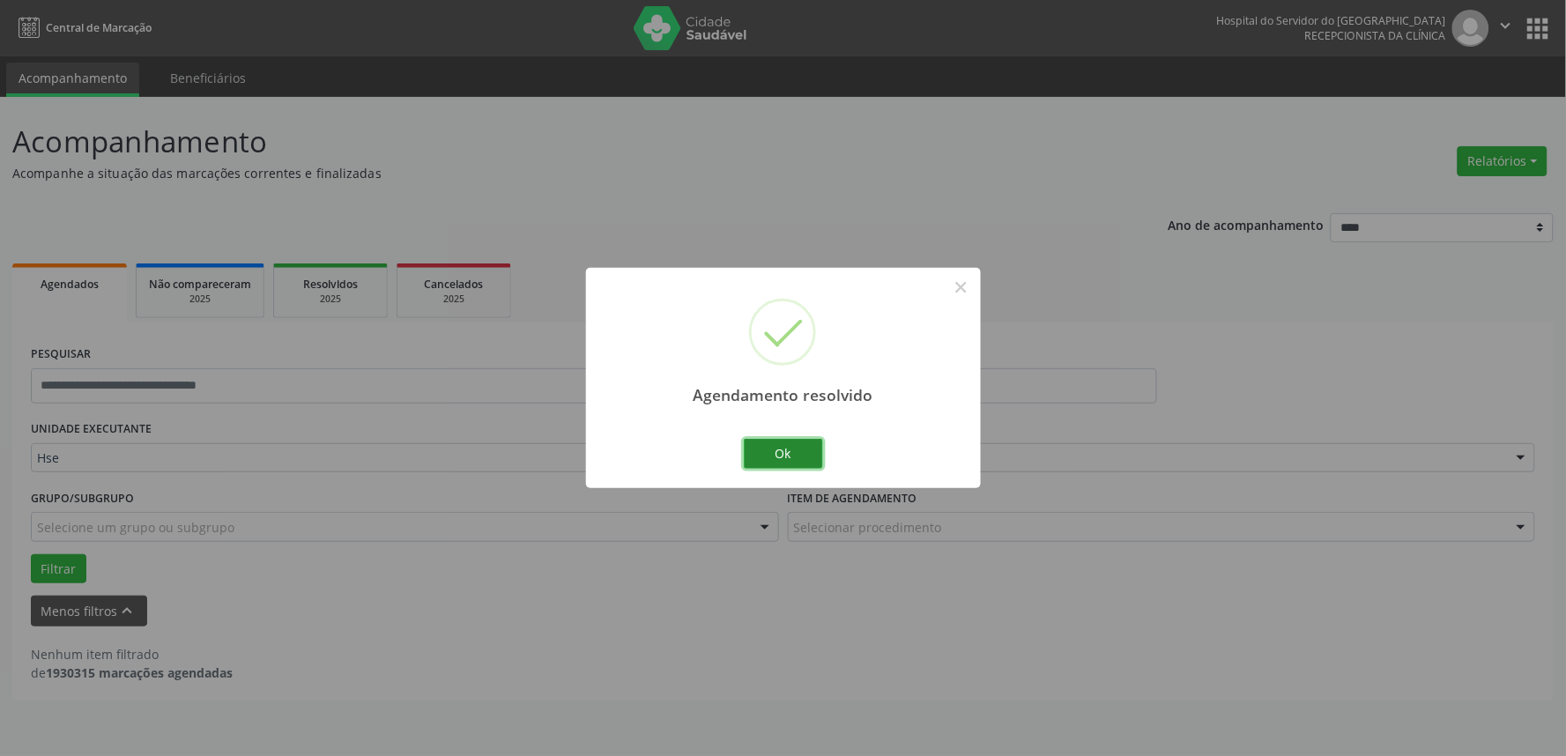
click at [768, 454] on button "Ok" at bounding box center [783, 454] width 79 height 30
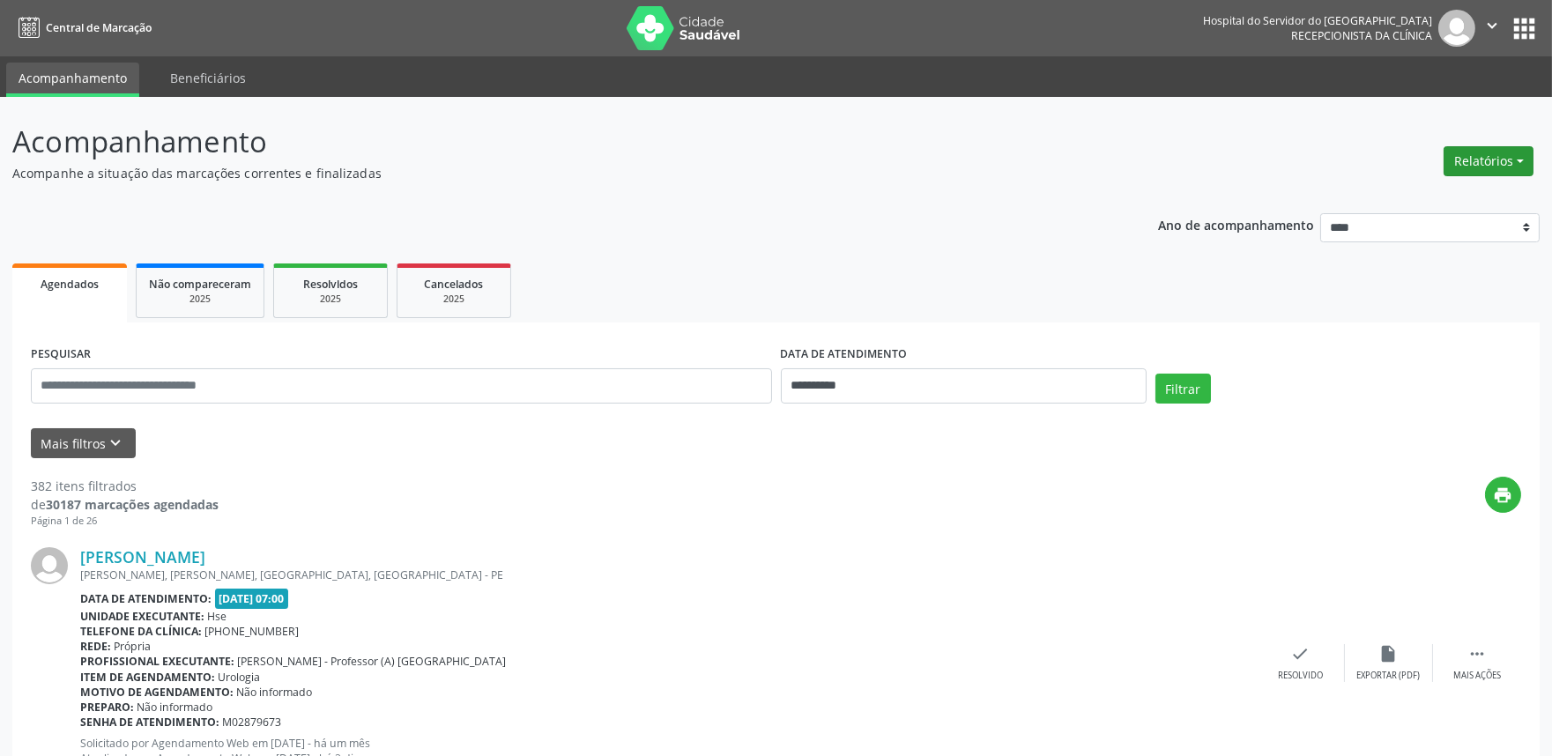
click at [1512, 169] on button "Relatórios" at bounding box center [1489, 161] width 90 height 30
click at [1423, 195] on link "Agendamentos" at bounding box center [1438, 198] width 189 height 25
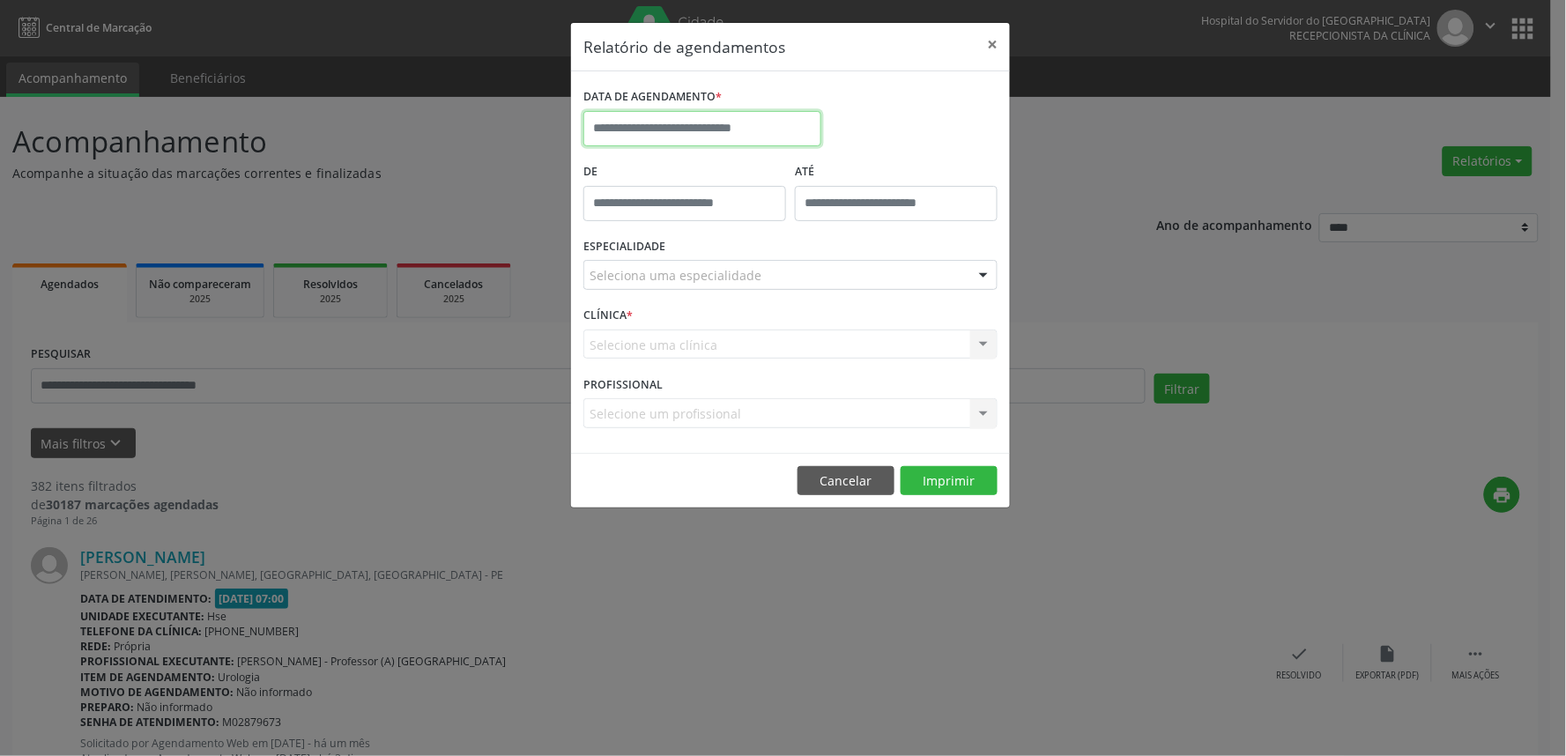
click at [778, 135] on input "text" at bounding box center [702, 128] width 238 height 35
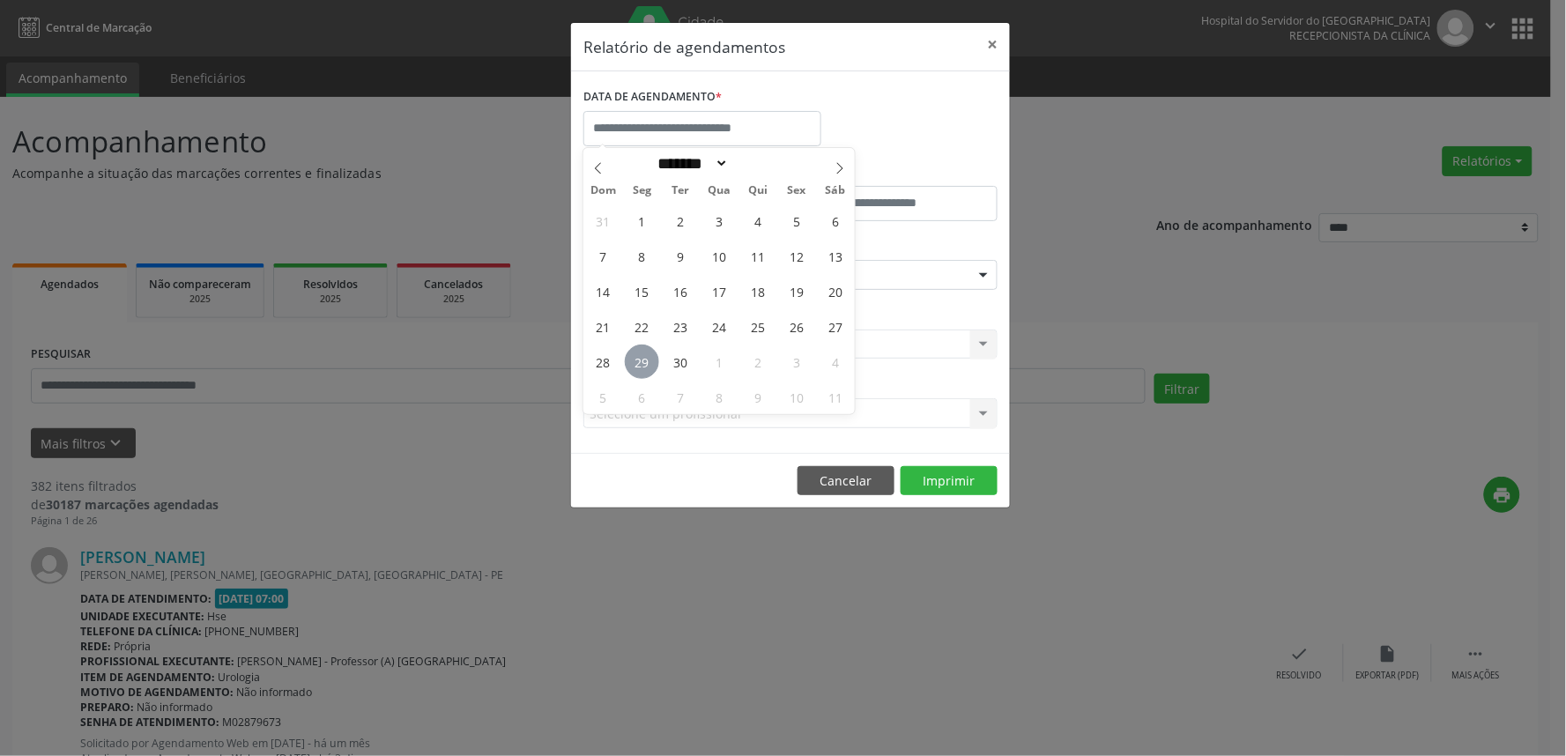
click at [635, 370] on span "29" at bounding box center [642, 362] width 34 height 34
type input "**********"
click at [635, 370] on span "29" at bounding box center [642, 362] width 34 height 34
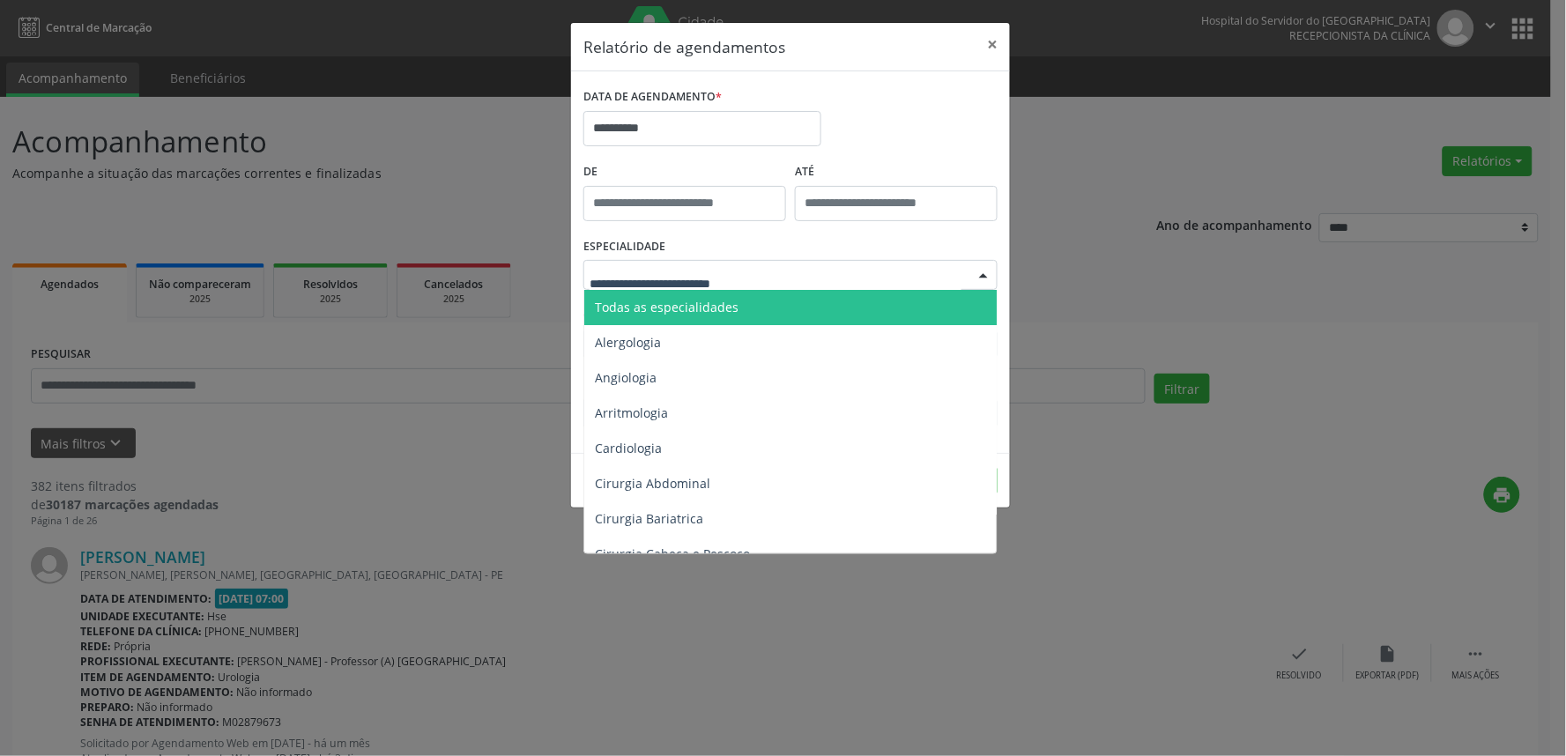
click at [684, 301] on span "Todas as especialidades" at bounding box center [667, 307] width 144 height 17
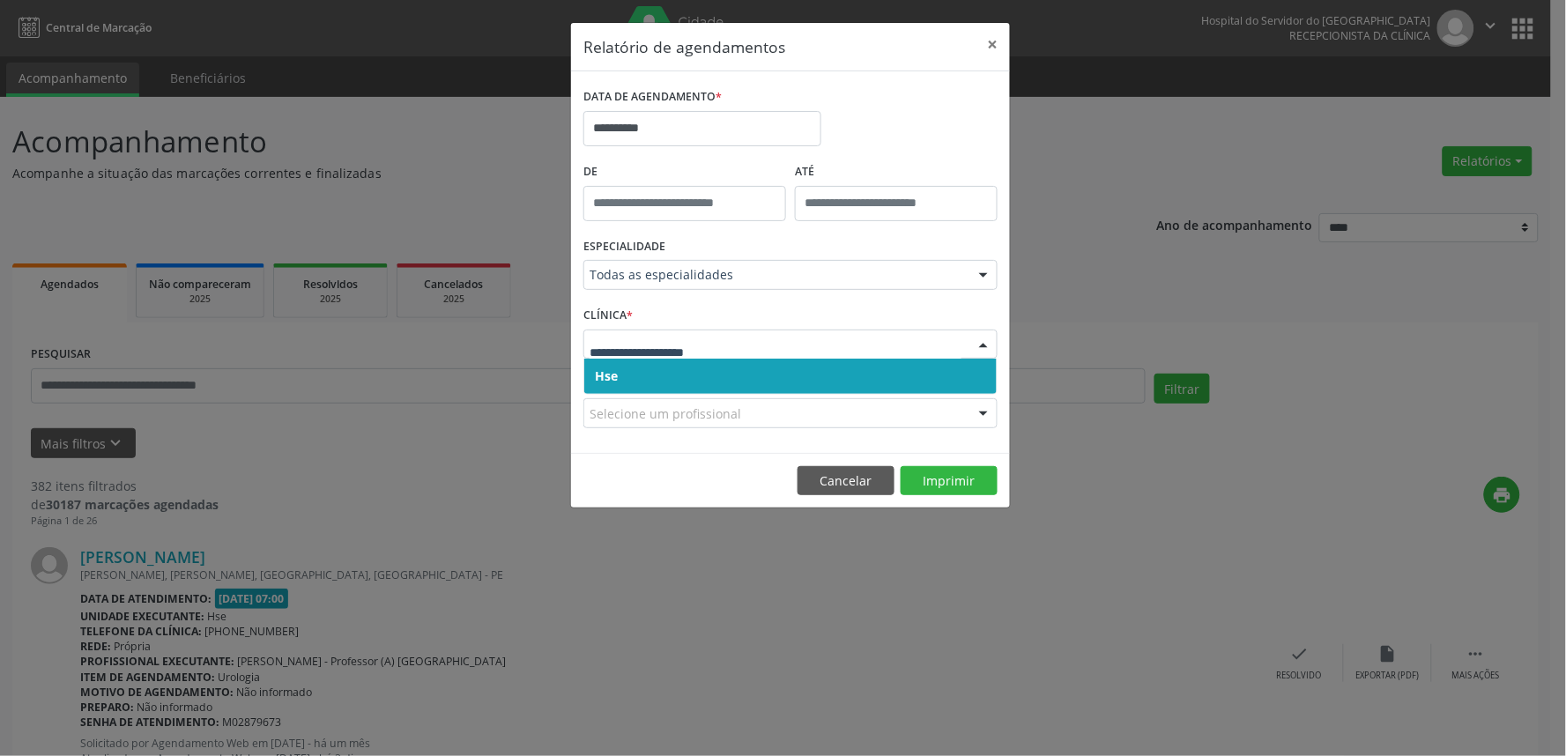
click at [733, 391] on span "Hse" at bounding box center [790, 376] width 412 height 35
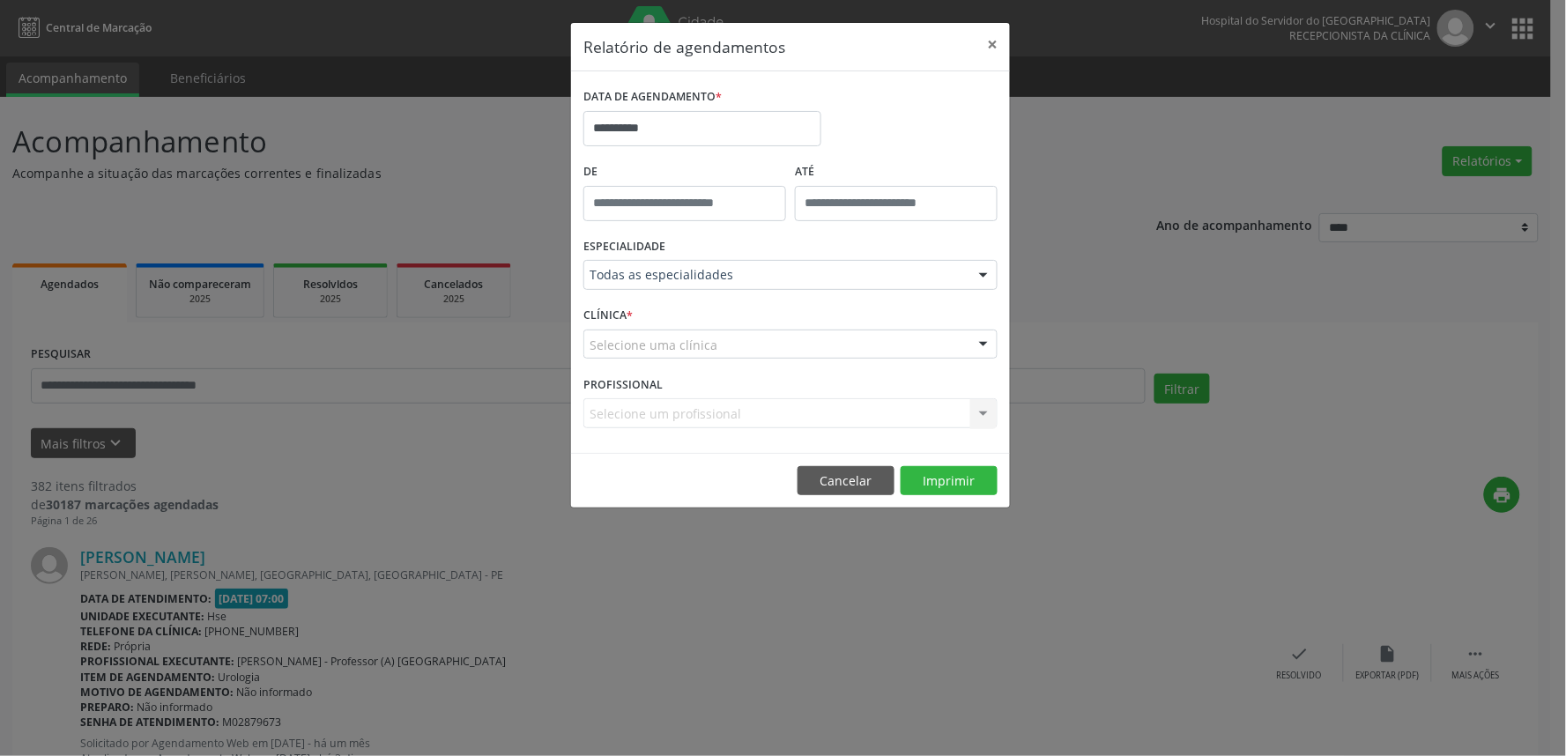
click at [733, 380] on div "PROFISSIONAL Selecione um profissional Nenhum resultado encontrado para: " " Nã…" at bounding box center [790, 405] width 423 height 69
click at [725, 331] on div "Selecione uma clínica" at bounding box center [790, 345] width 414 height 30
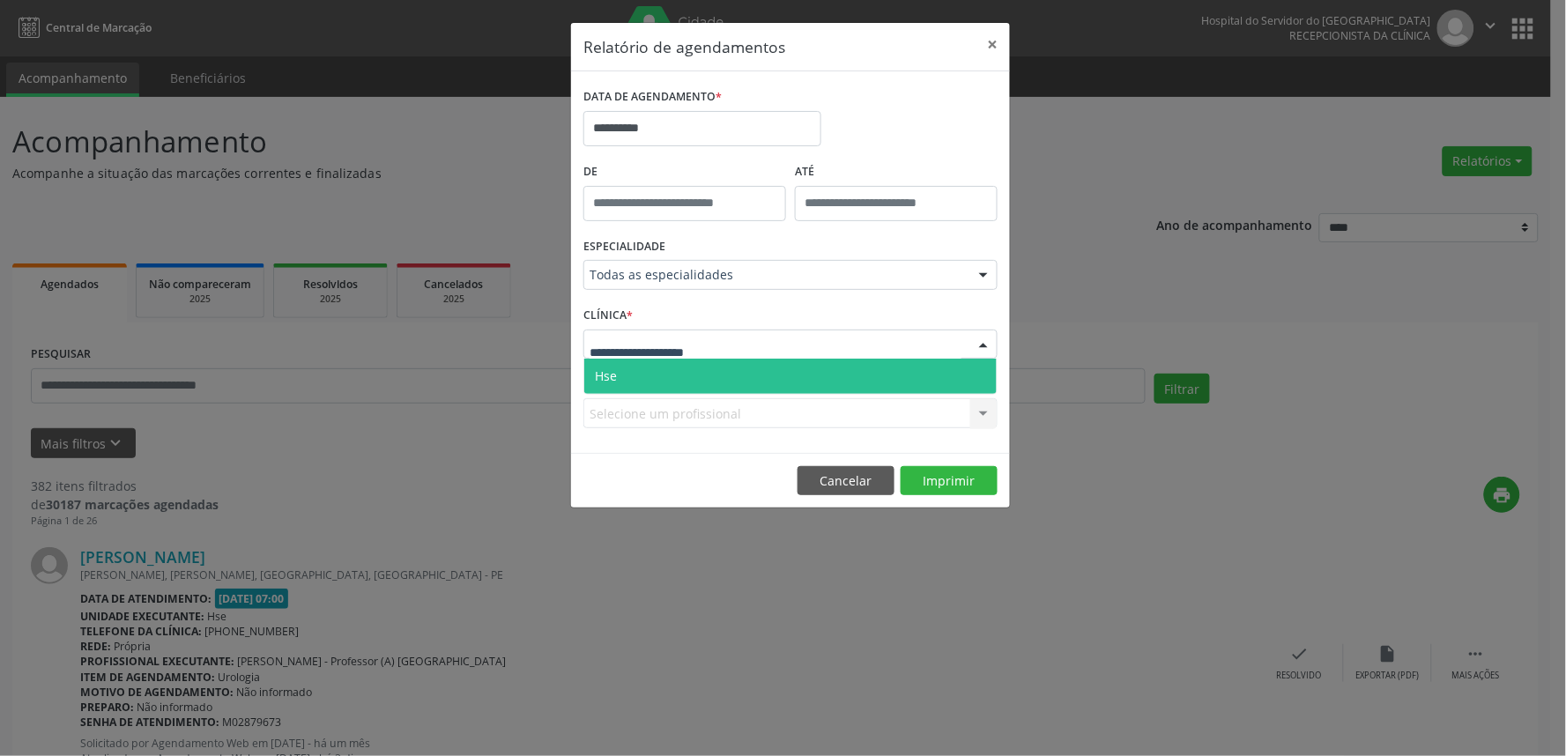
click at [719, 372] on span "Hse" at bounding box center [790, 376] width 412 height 35
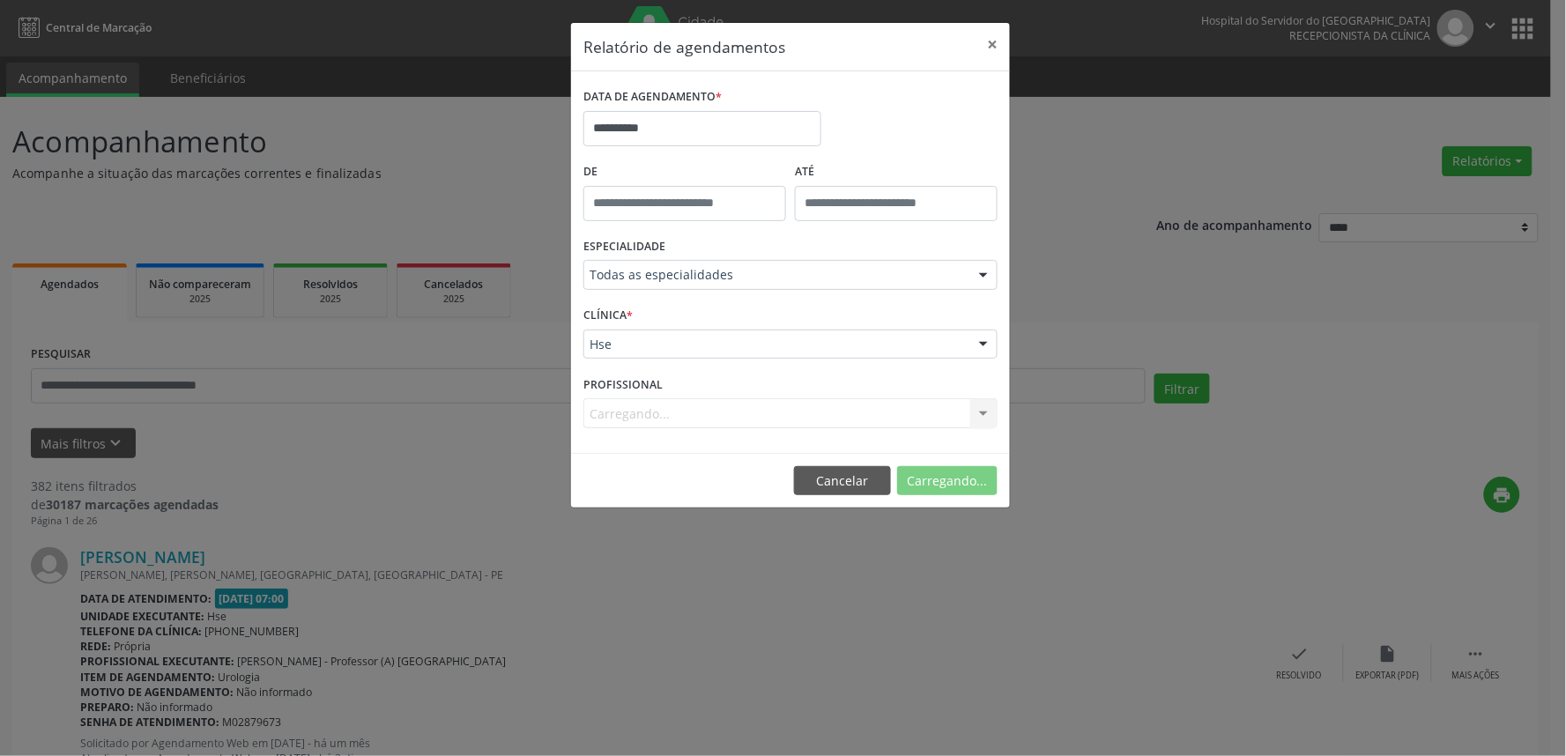
click at [746, 416] on div "Carregando... Nenhum resultado encontrado para: " " Não há nenhuma opção para s…" at bounding box center [790, 413] width 414 height 30
click at [747, 416] on div "Carregando... Nenhum resultado encontrado para: " " Não há nenhuma opção para s…" at bounding box center [790, 413] width 414 height 30
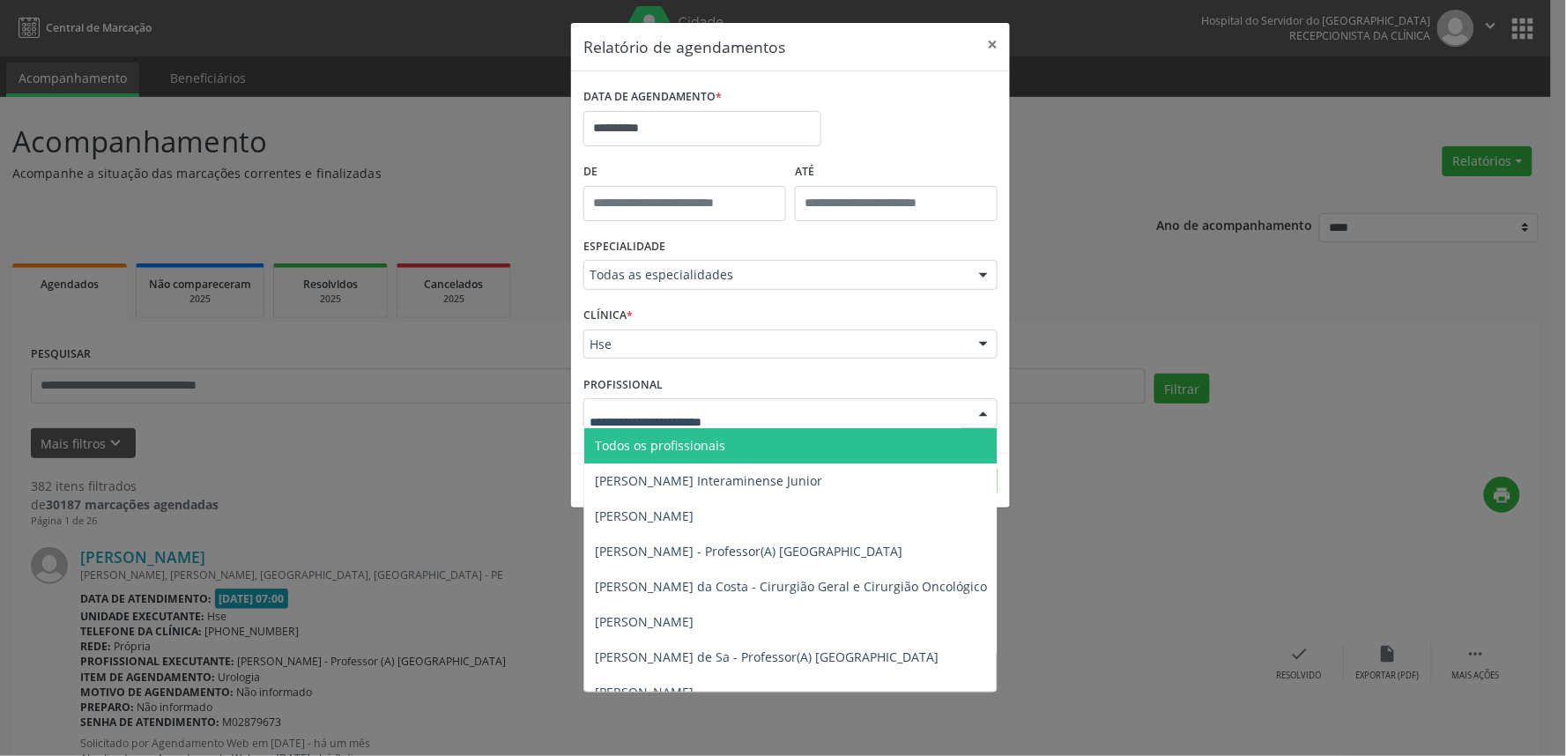
click at [746, 400] on div at bounding box center [790, 413] width 414 height 30
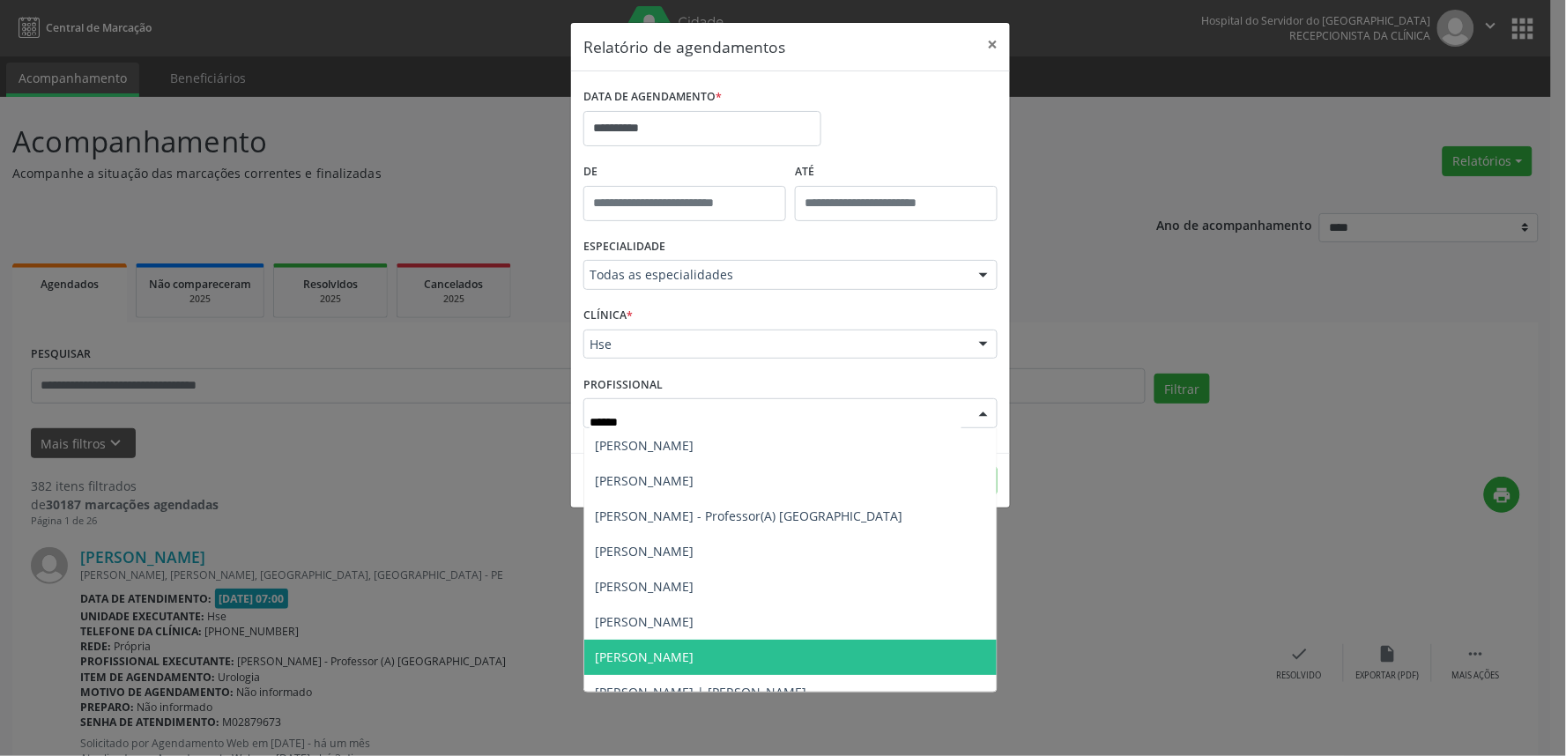
click at [694, 650] on span "[PERSON_NAME]" at bounding box center [644, 657] width 99 height 17
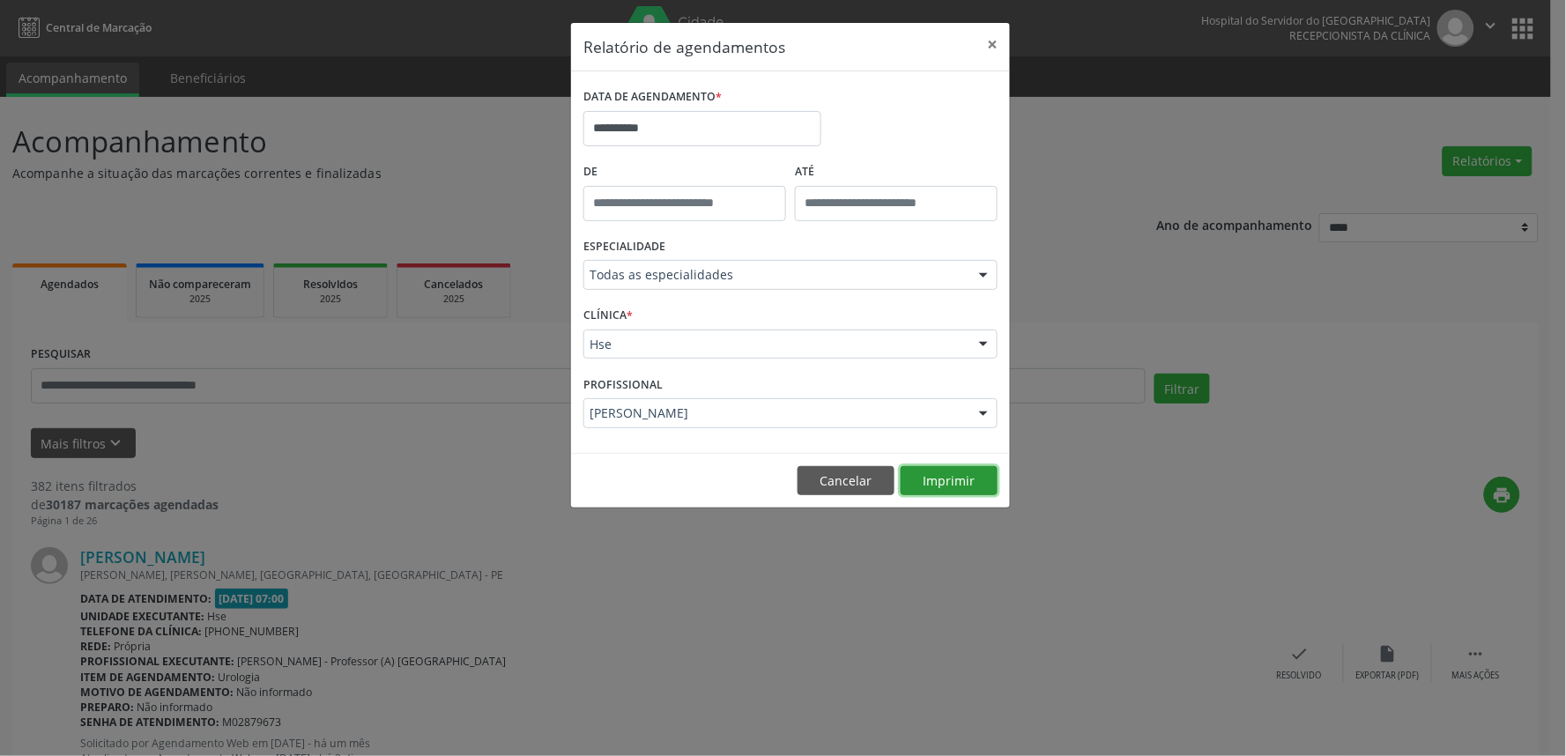
click at [940, 477] on button "Imprimir" at bounding box center [949, 481] width 97 height 30
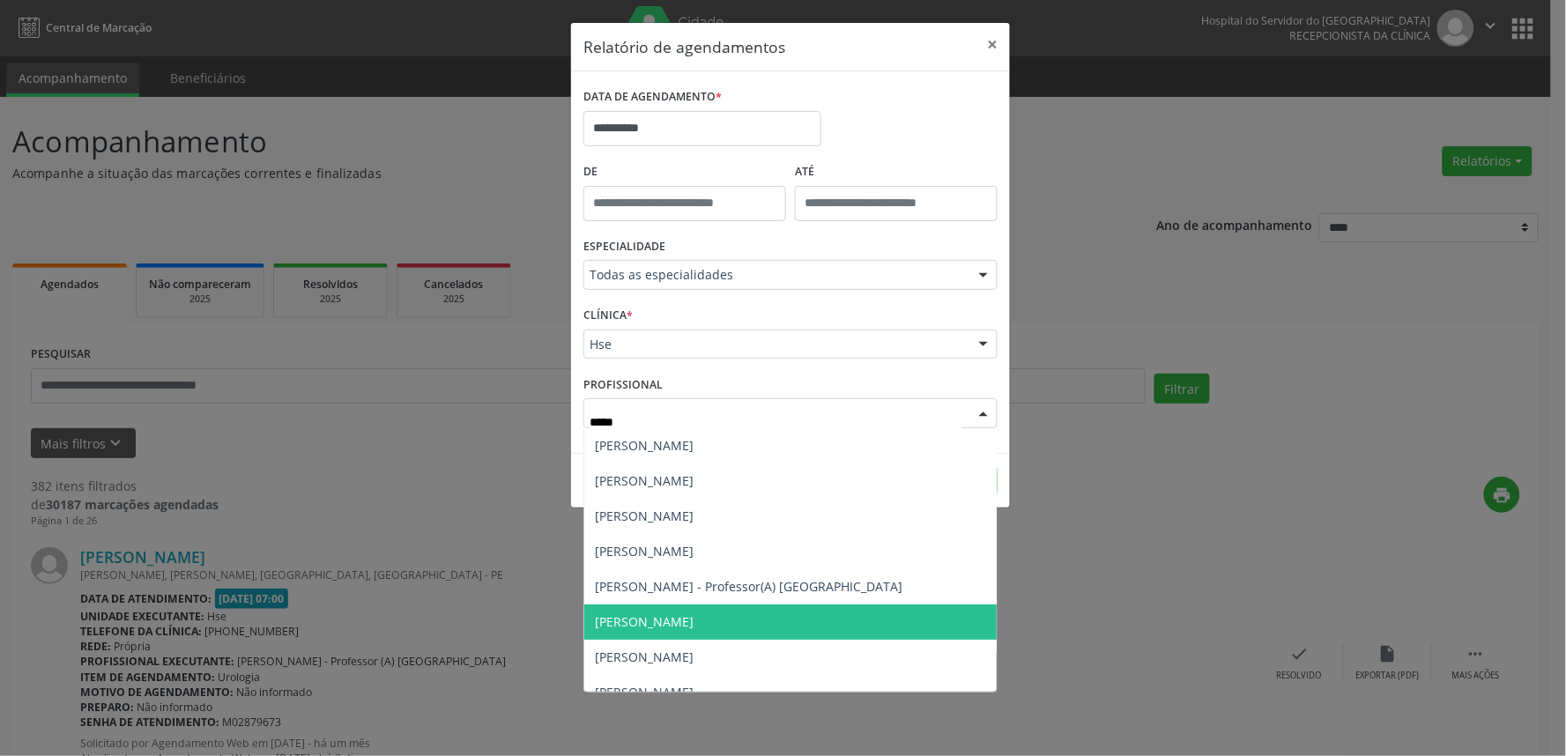
type input "******"
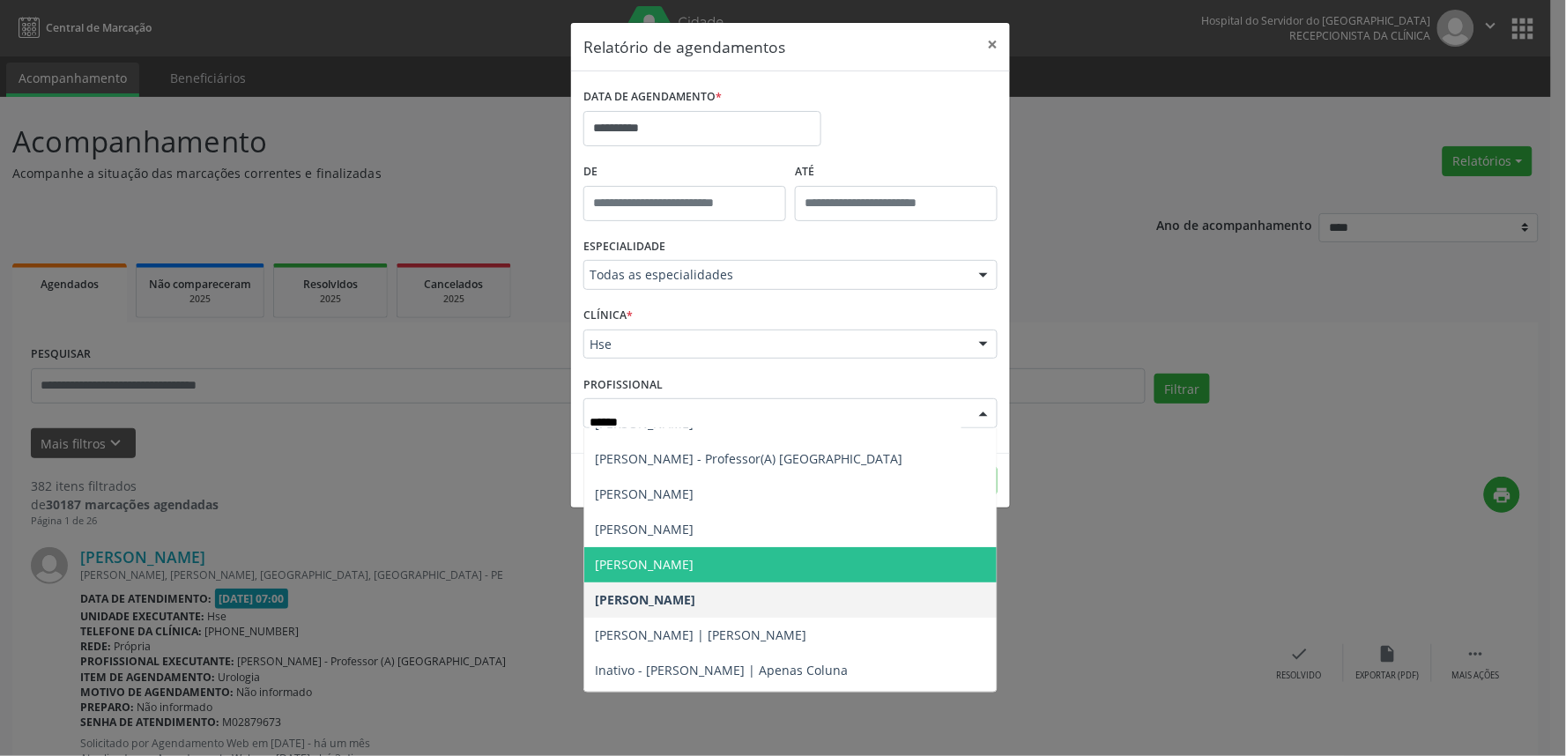
scroll to position [89, 0]
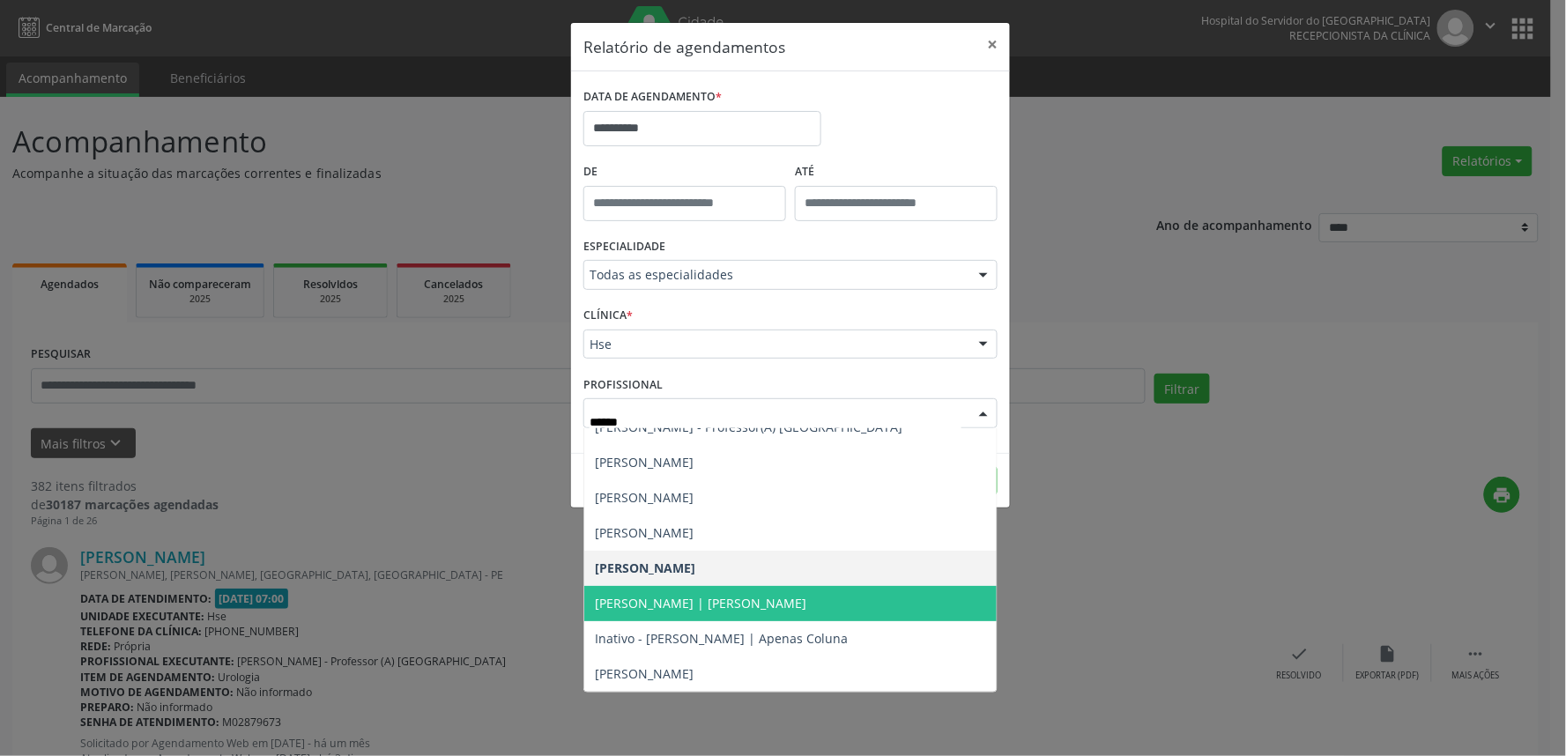
click at [805, 601] on span "[PERSON_NAME] | [PERSON_NAME]" at bounding box center [701, 603] width 212 height 17
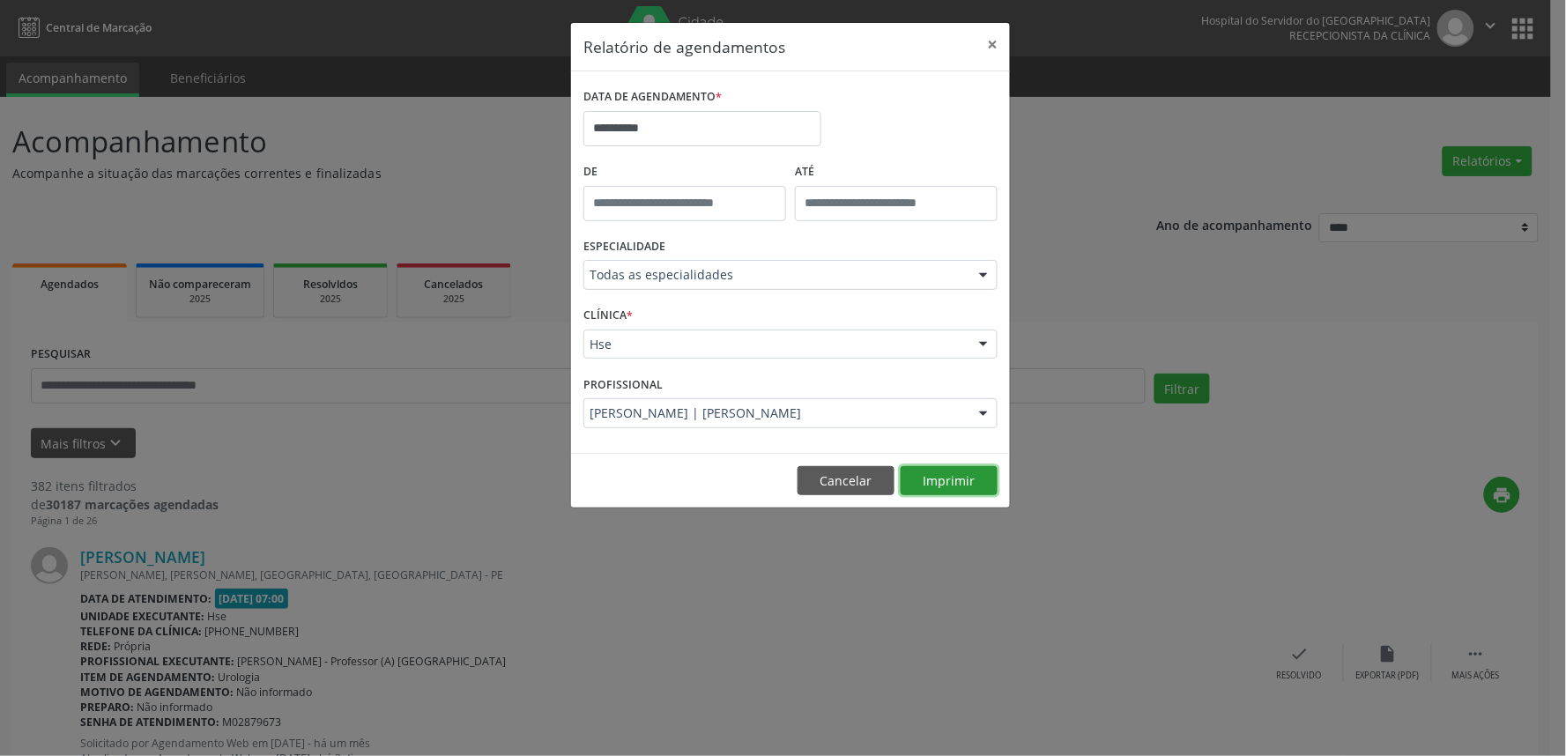
click at [946, 469] on button "Imprimir" at bounding box center [949, 481] width 97 height 30
